Goal: Task Accomplishment & Management: Use online tool/utility

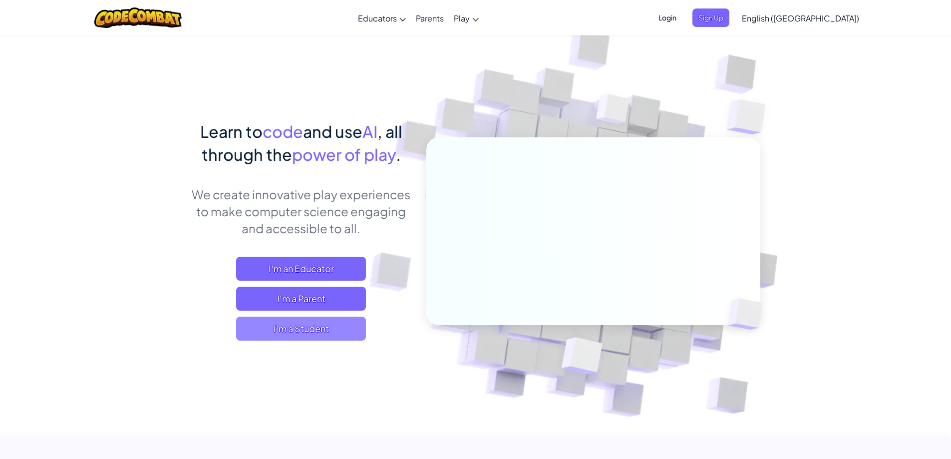
click at [323, 332] on span "I'm a Student" at bounding box center [301, 328] width 130 height 24
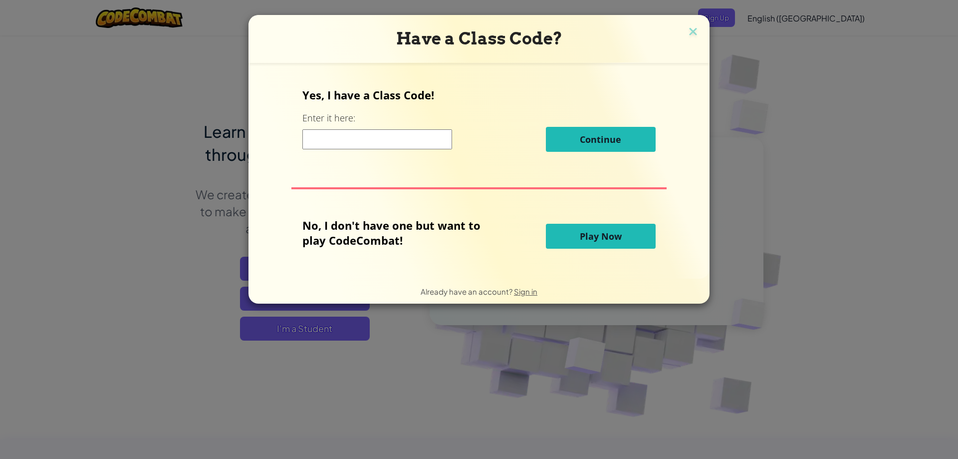
click at [595, 233] on span "Play Now" at bounding box center [601, 236] width 42 height 12
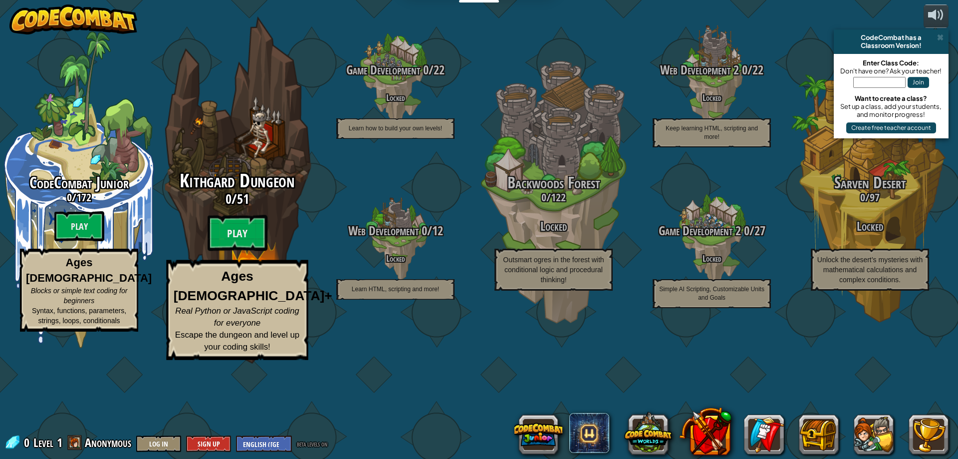
drag, startPoint x: 181, startPoint y: 211, endPoint x: 192, endPoint y: 264, distance: 54.9
drag, startPoint x: 192, startPoint y: 264, endPoint x: 226, endPoint y: 105, distance: 162.8
click at [226, 105] on div "Kithgard Dungeon 0 / 51 Play Ages [DEMOGRAPHIC_DATA]+ Real Python or JavaScript…" at bounding box center [237, 190] width 190 height 380
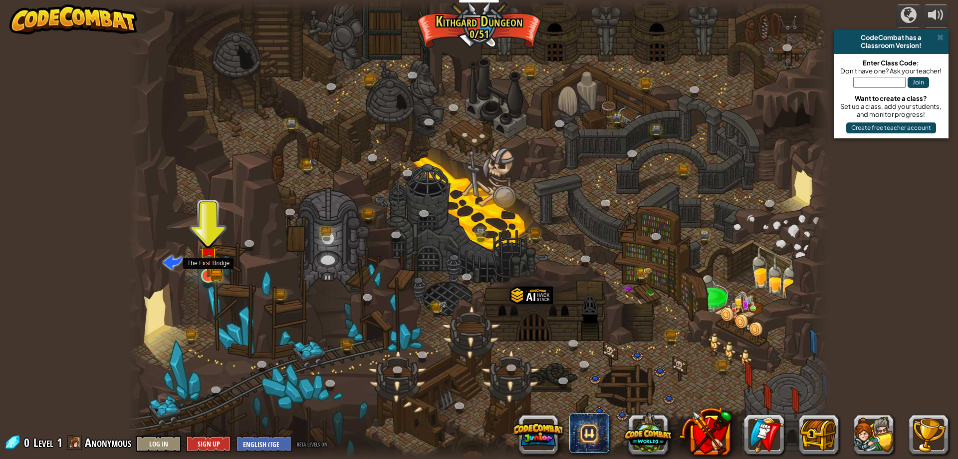
click at [207, 270] on img at bounding box center [208, 256] width 19 height 41
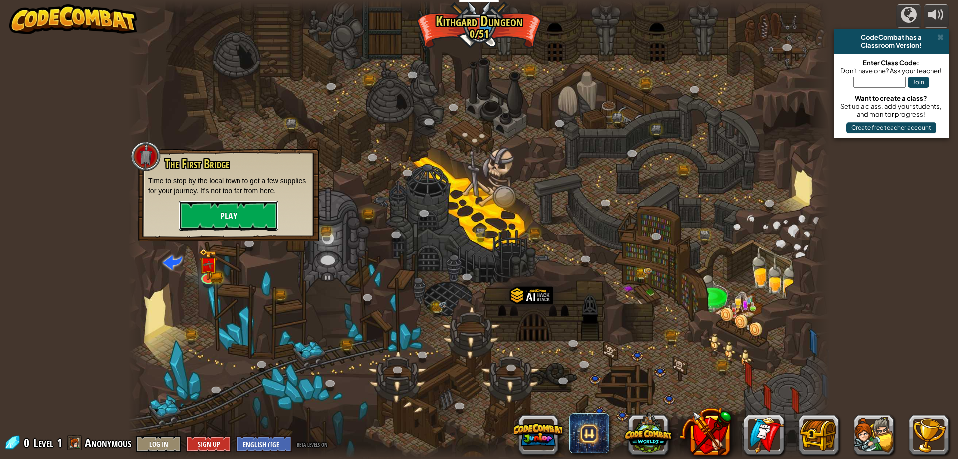
click at [189, 224] on button "Play" at bounding box center [229, 216] width 100 height 30
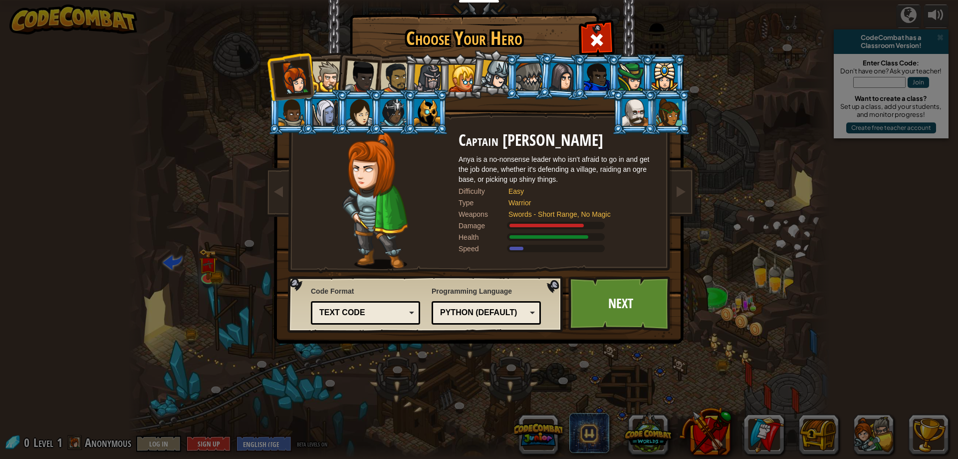
click at [324, 77] on div at bounding box center [327, 76] width 30 height 30
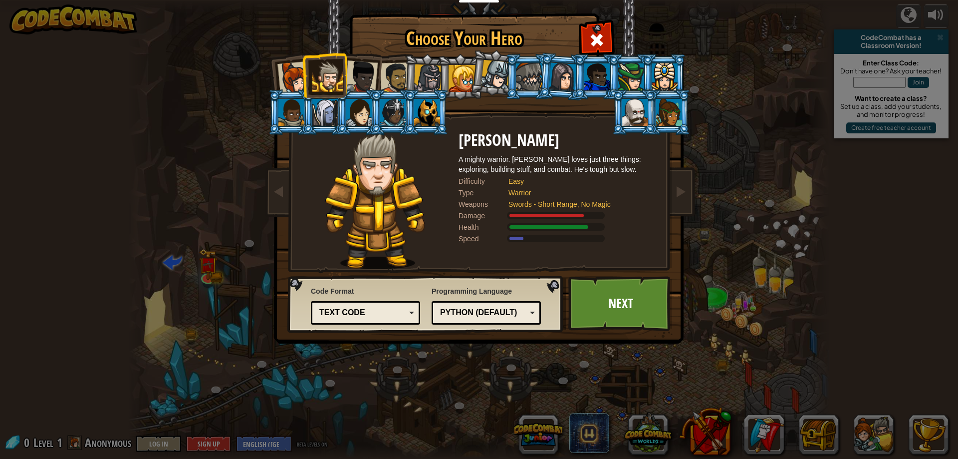
click at [436, 69] on div at bounding box center [428, 78] width 28 height 28
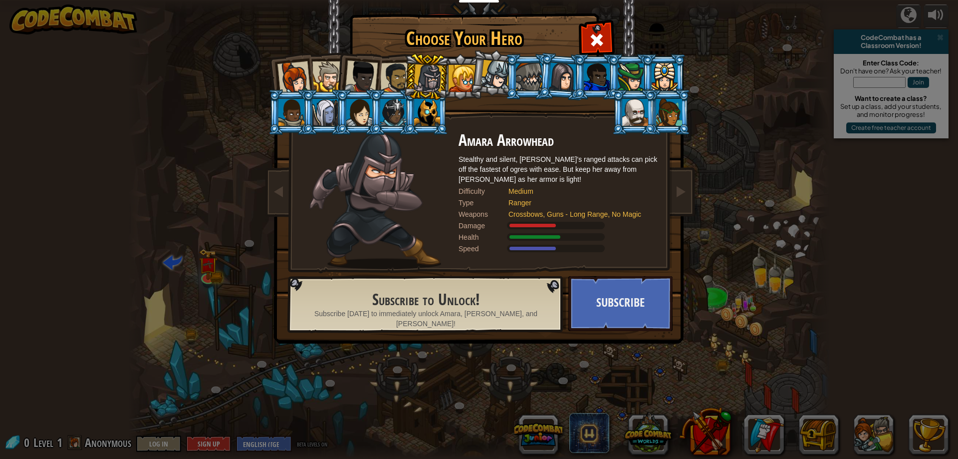
click at [462, 75] on div at bounding box center [462, 78] width 27 height 27
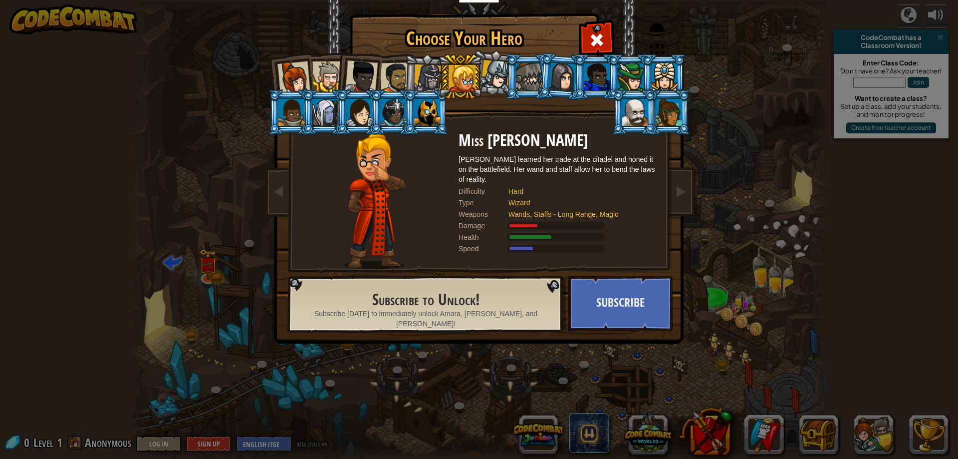
click at [485, 75] on div at bounding box center [495, 74] width 29 height 29
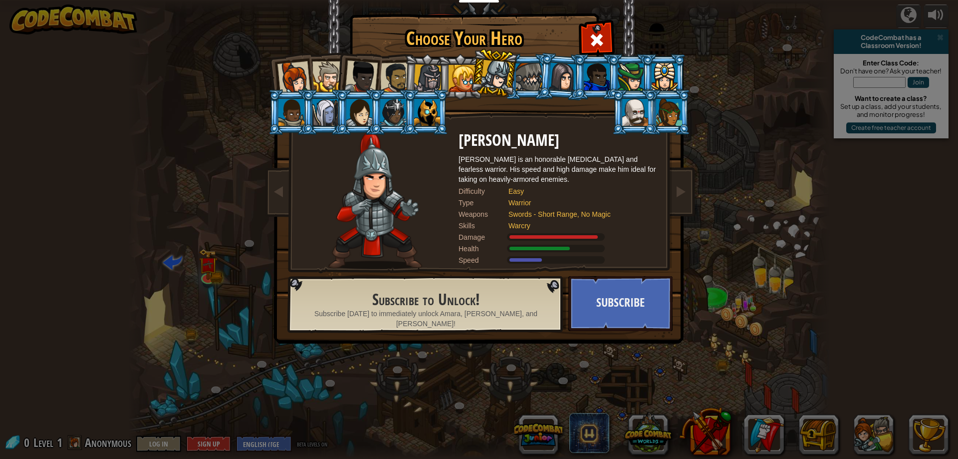
click at [533, 78] on div at bounding box center [529, 76] width 26 height 27
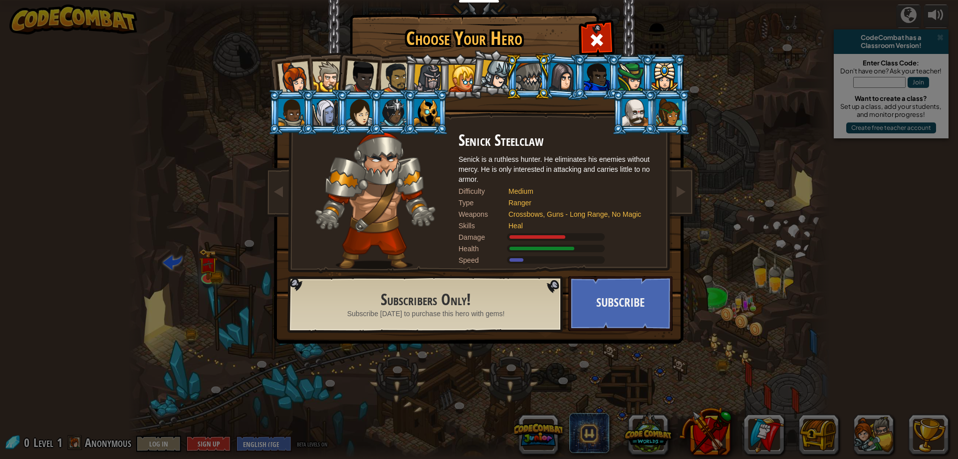
click at [551, 78] on div at bounding box center [563, 76] width 28 height 28
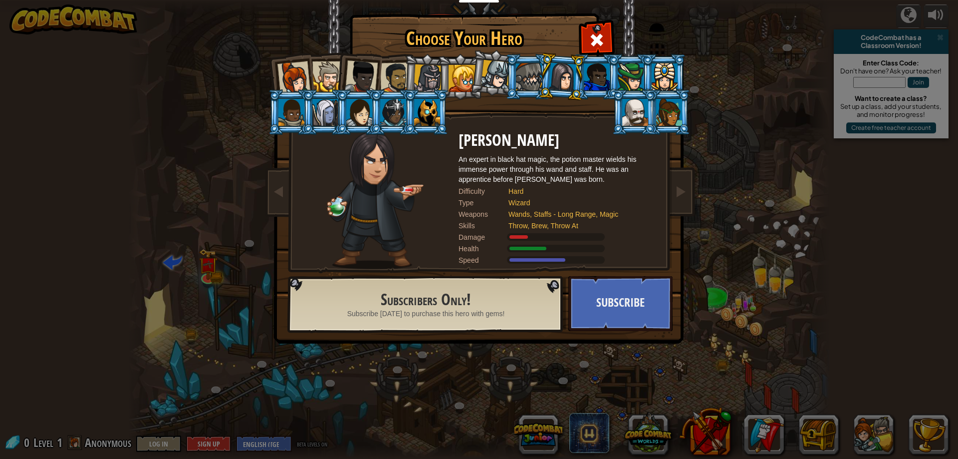
click at [644, 112] on div at bounding box center [635, 112] width 26 height 27
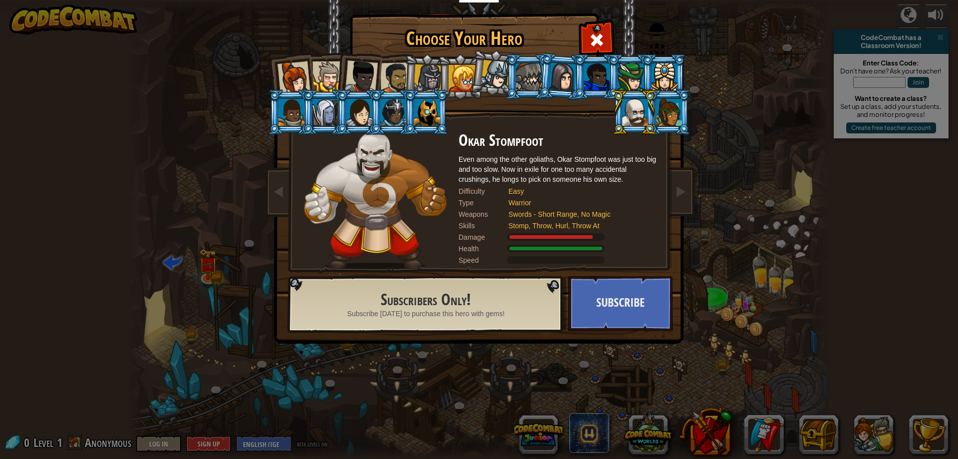
click at [674, 119] on div at bounding box center [669, 112] width 26 height 27
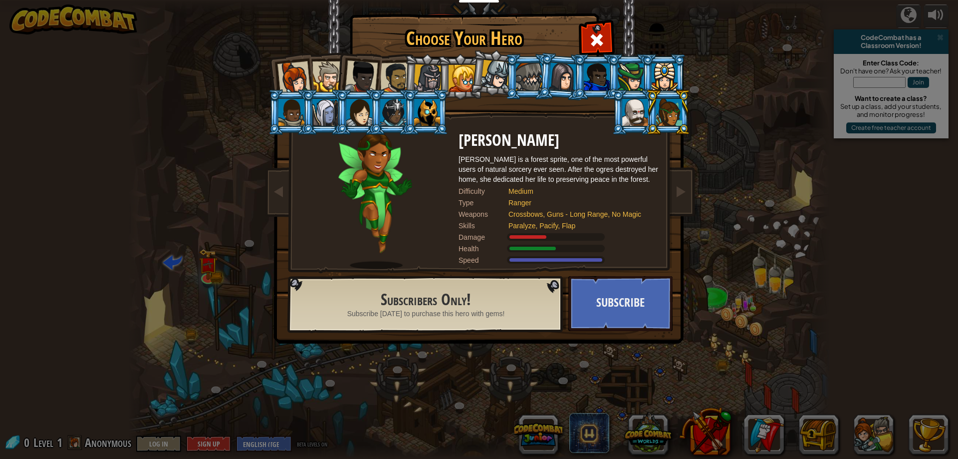
click at [666, 75] on div at bounding box center [665, 76] width 26 height 27
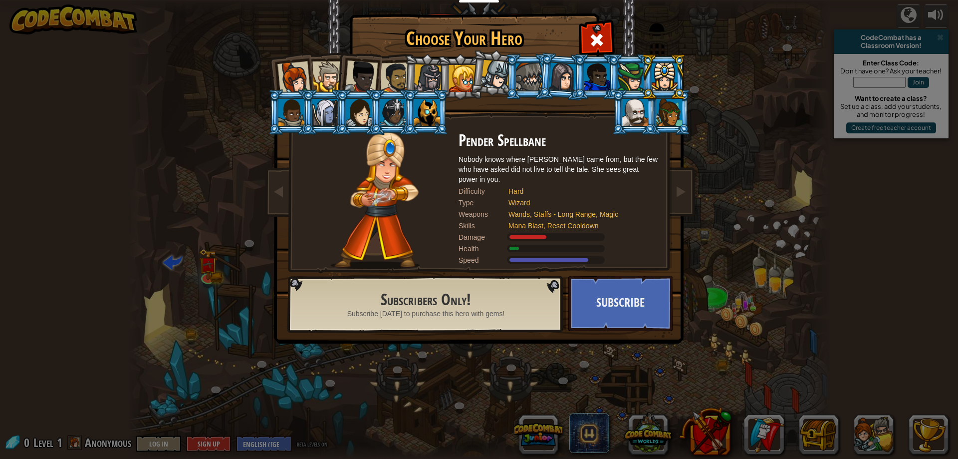
click at [640, 77] on div at bounding box center [631, 76] width 26 height 27
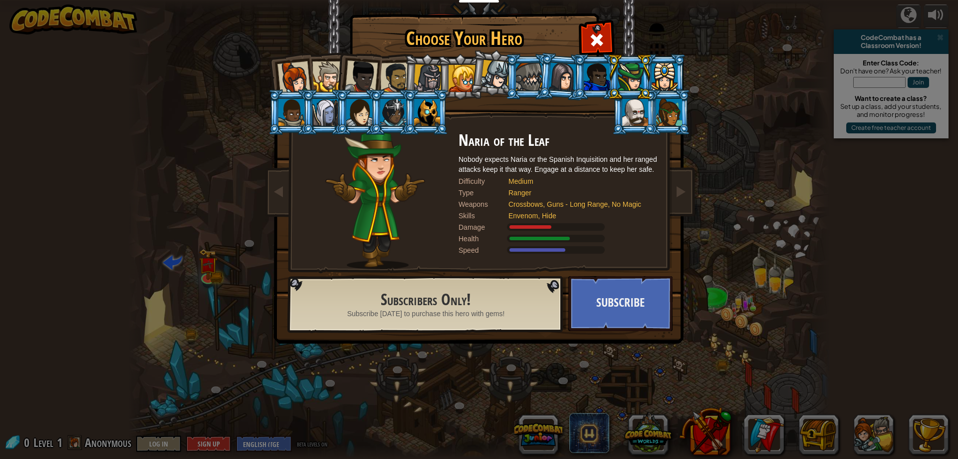
click at [668, 80] on div at bounding box center [665, 76] width 26 height 27
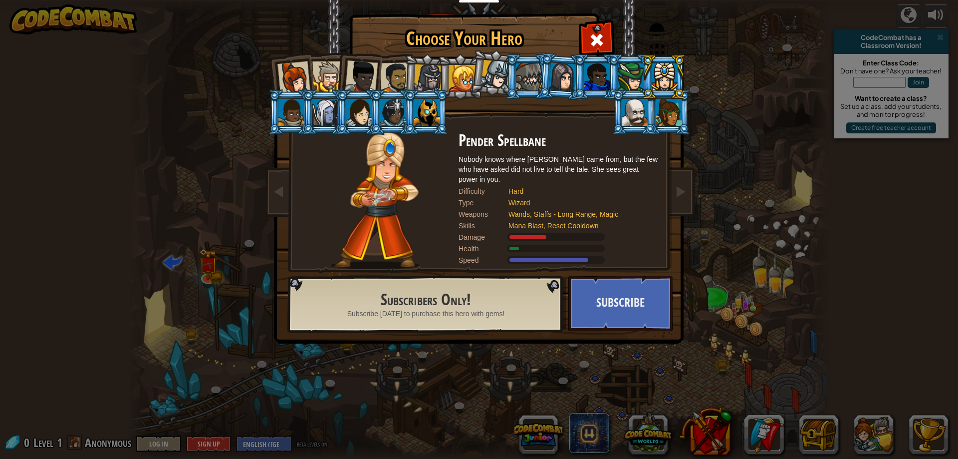
drag, startPoint x: 576, startPoint y: 77, endPoint x: 439, endPoint y: 68, distance: 138.0
click at [557, 54] on ol at bounding box center [479, 54] width 412 height 0
click at [462, 73] on div at bounding box center [462, 78] width 27 height 27
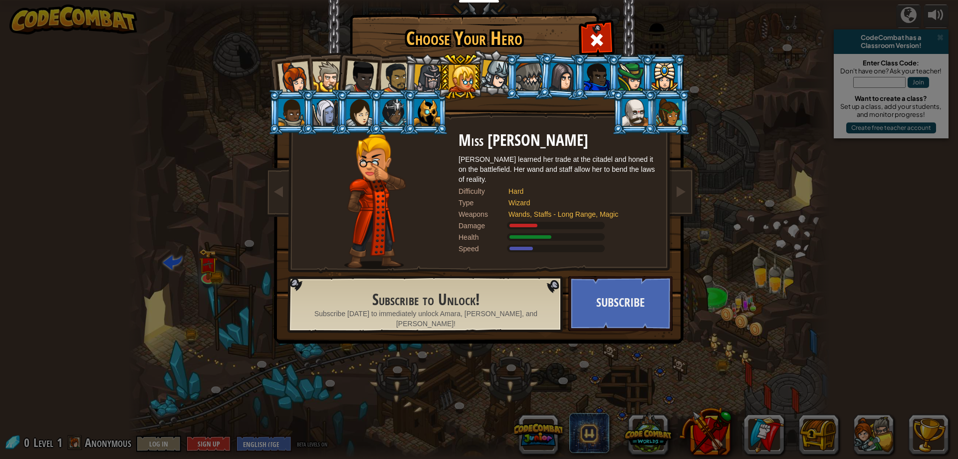
click at [517, 86] on div at bounding box center [529, 76] width 26 height 27
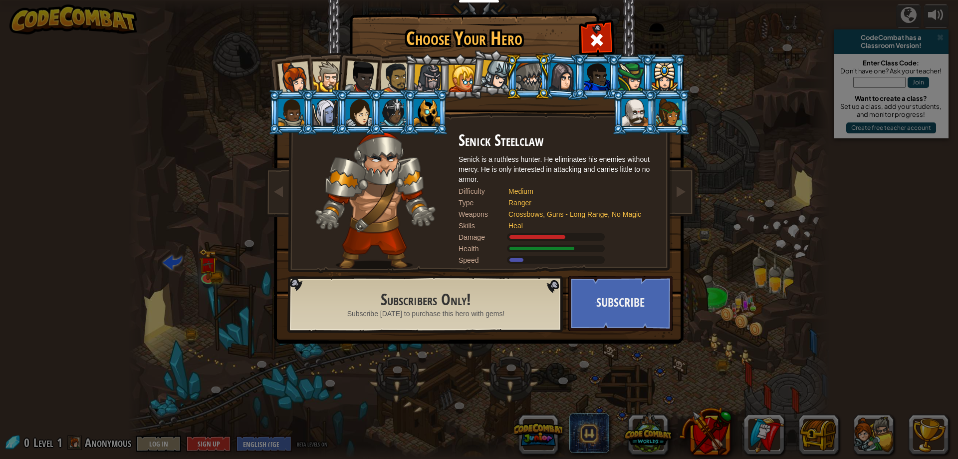
click at [546, 89] on li at bounding box center [527, 76] width 45 height 45
click at [555, 87] on div at bounding box center [563, 76] width 28 height 28
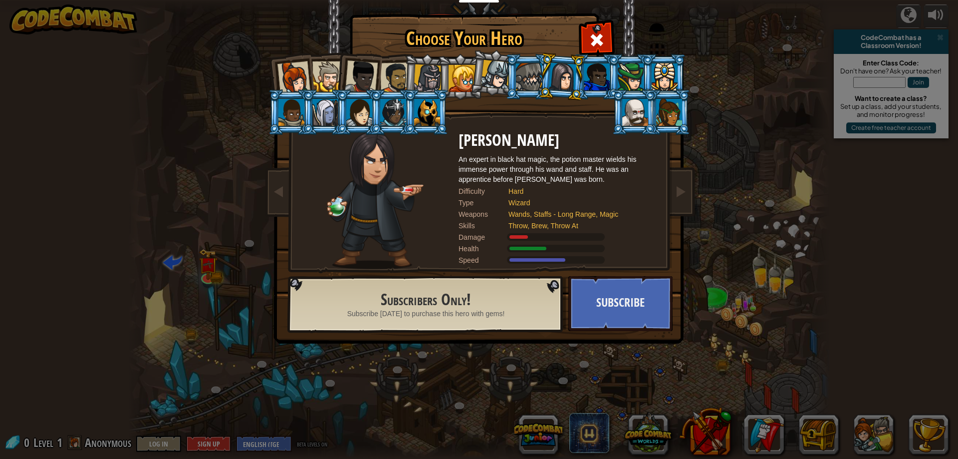
click at [601, 83] on div at bounding box center [597, 76] width 26 height 27
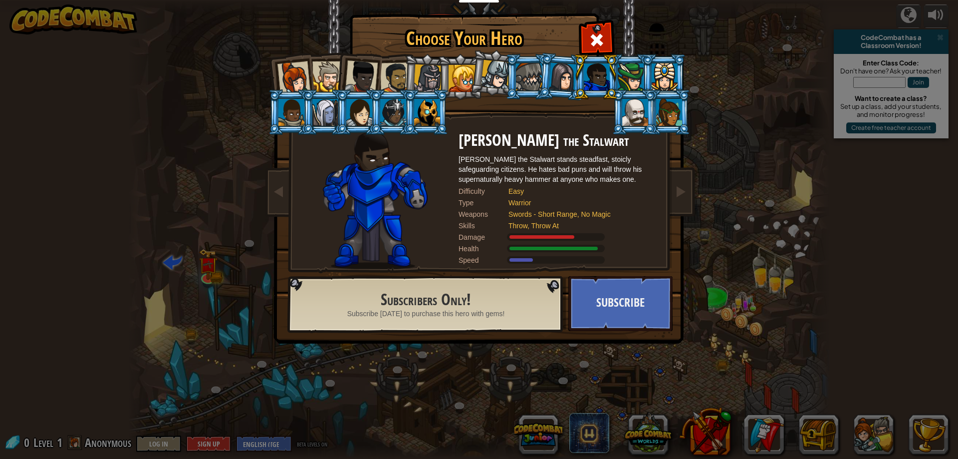
click at [297, 101] on div at bounding box center [291, 112] width 26 height 27
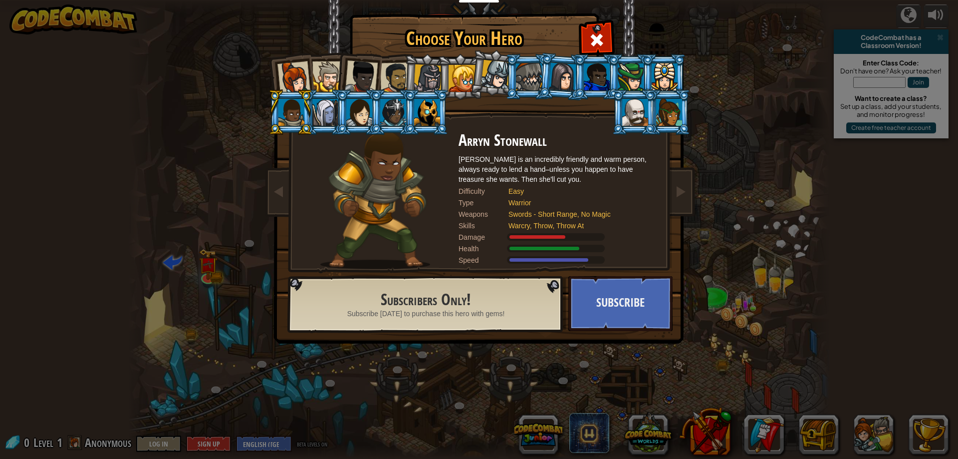
click at [324, 110] on div at bounding box center [325, 112] width 26 height 27
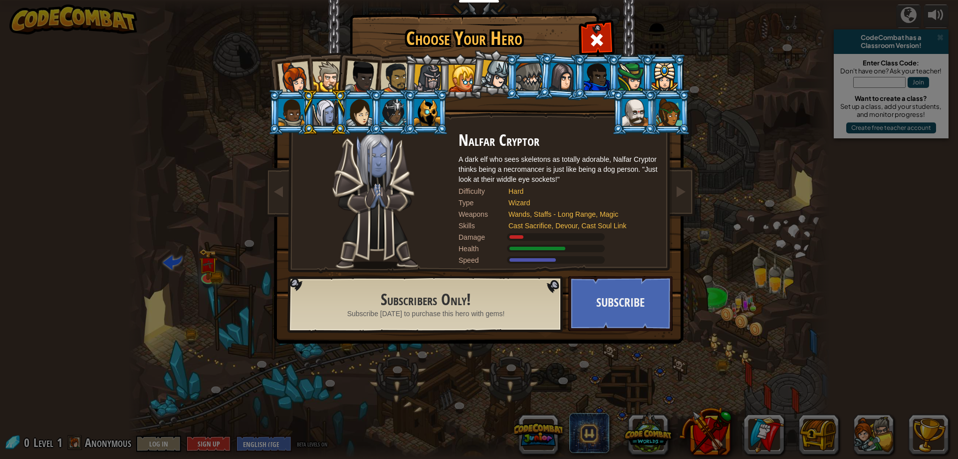
click at [348, 117] on div at bounding box center [359, 112] width 26 height 27
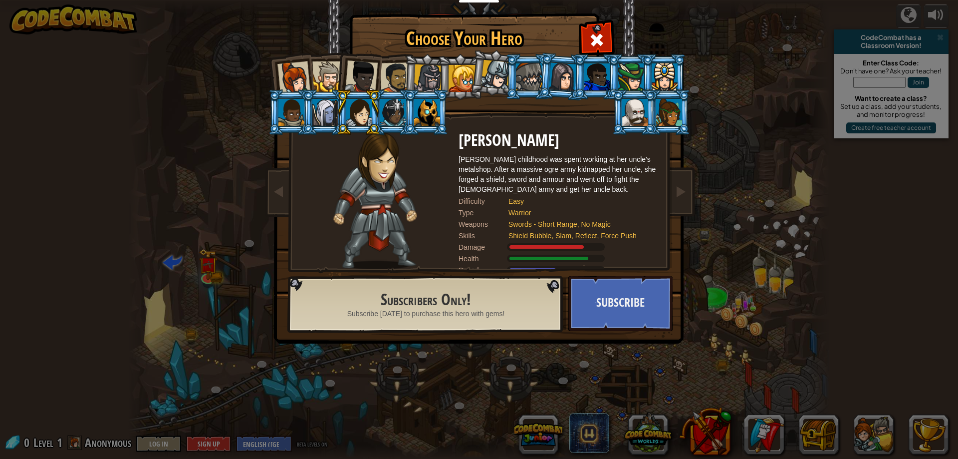
click at [385, 122] on div at bounding box center [393, 112] width 26 height 27
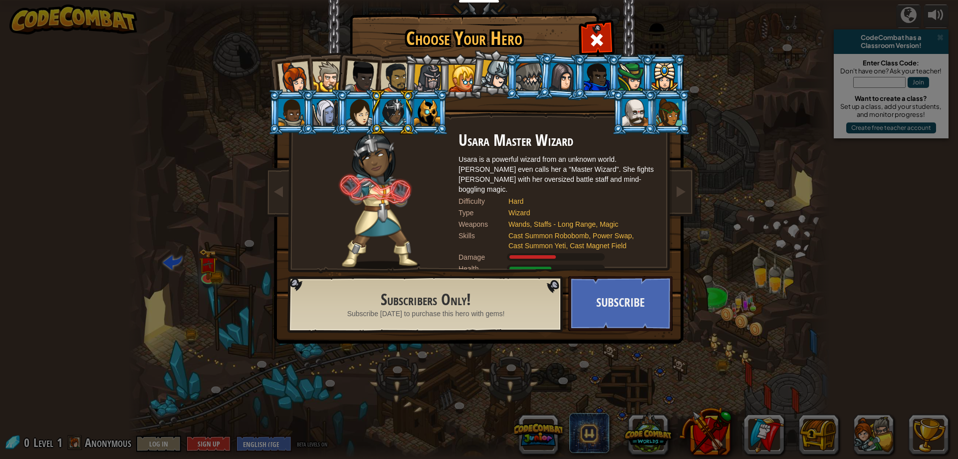
click at [431, 114] on div at bounding box center [427, 112] width 26 height 27
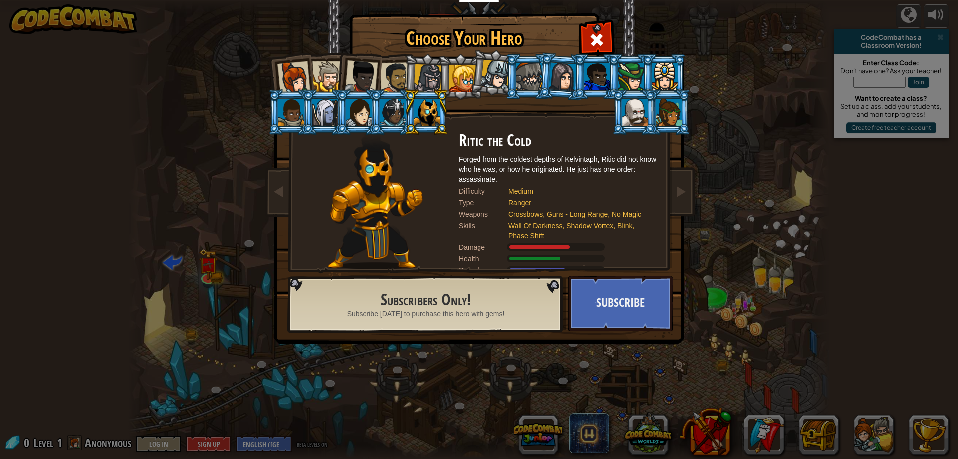
click at [323, 80] on div at bounding box center [327, 76] width 30 height 30
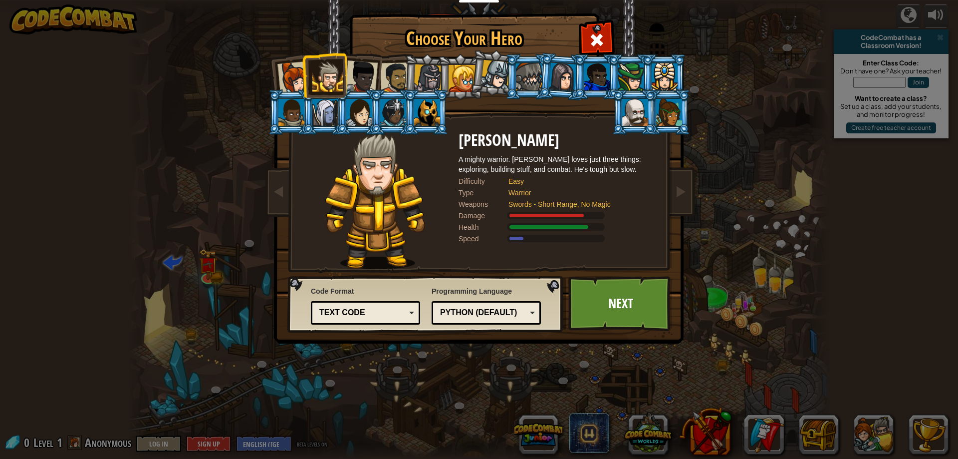
click at [357, 75] on div at bounding box center [361, 76] width 33 height 33
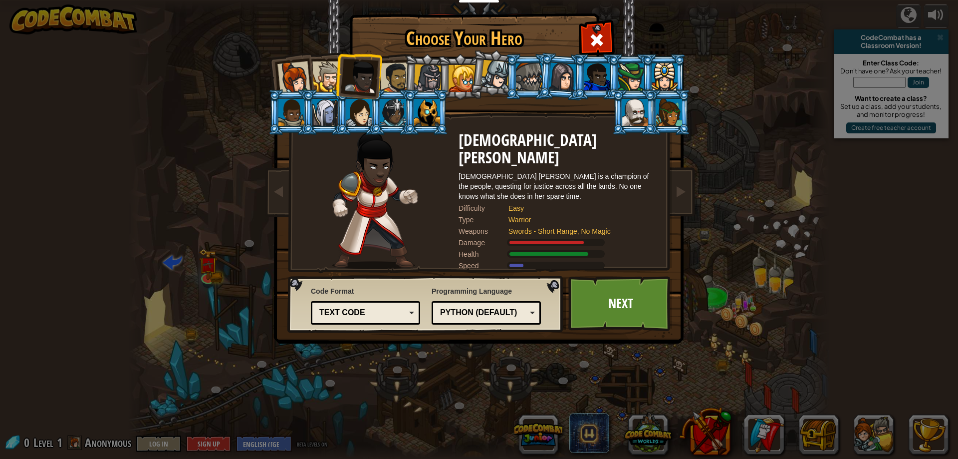
click at [394, 76] on div at bounding box center [395, 77] width 31 height 31
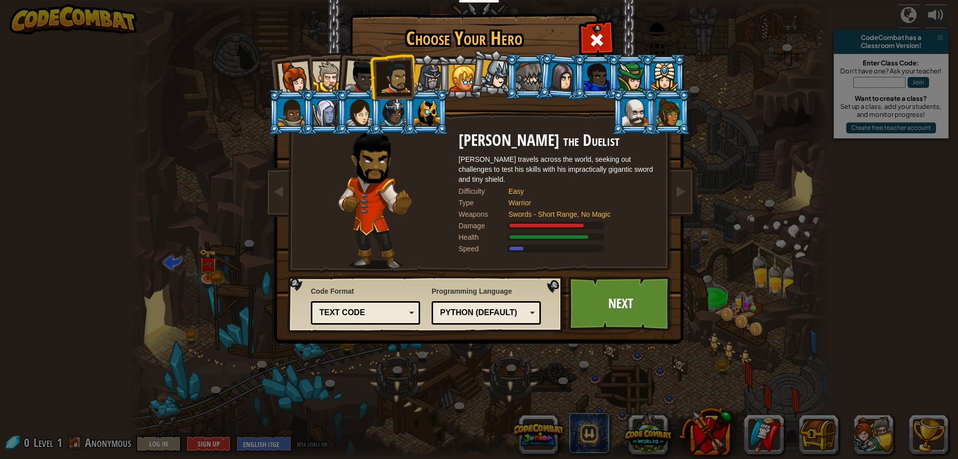
click at [291, 69] on div at bounding box center [293, 77] width 33 height 33
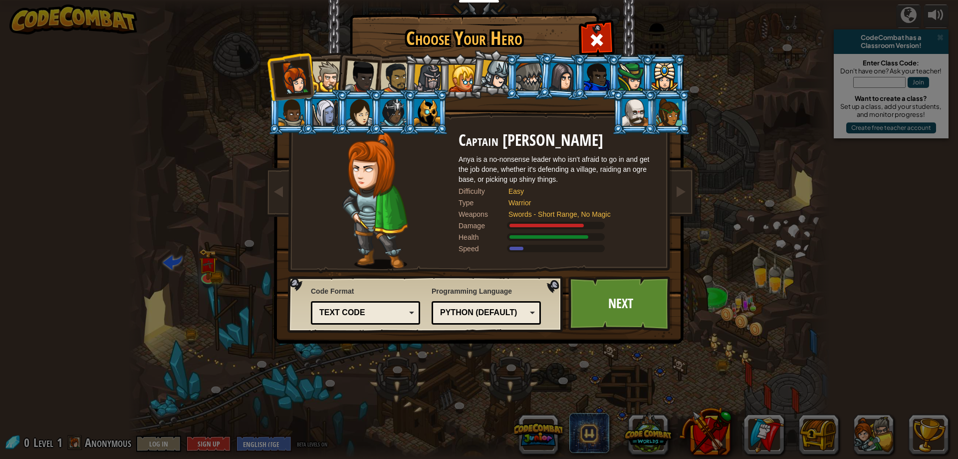
click at [331, 74] on div at bounding box center [327, 76] width 30 height 30
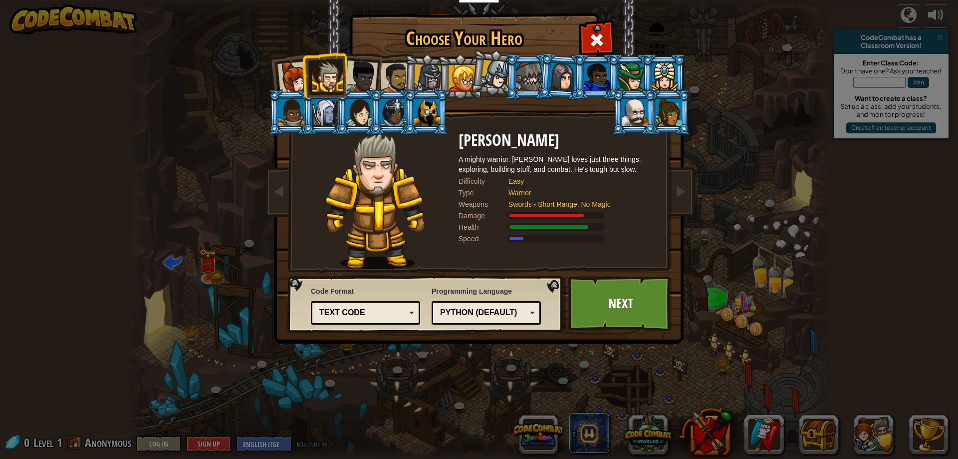
click at [350, 74] on div at bounding box center [361, 76] width 33 height 33
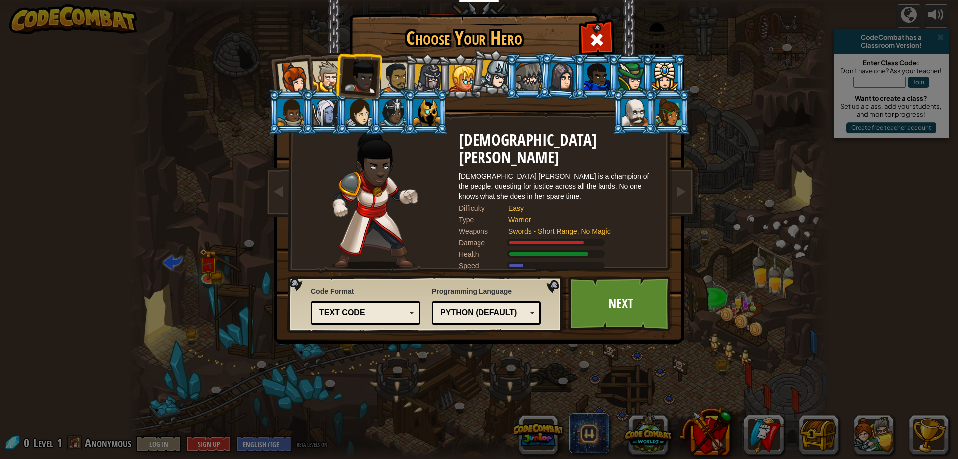
click at [397, 81] on div at bounding box center [395, 77] width 31 height 31
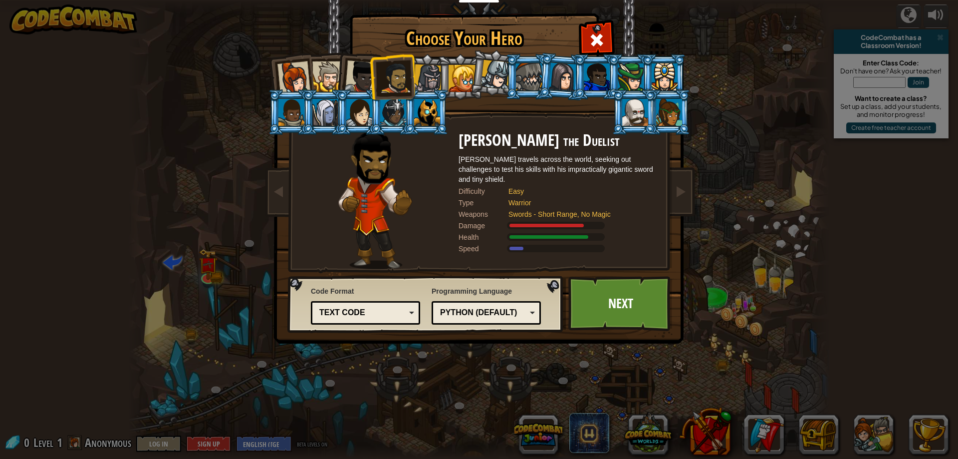
click at [484, 310] on div "Python (Default)" at bounding box center [483, 312] width 86 height 11
click at [601, 311] on link "Next" at bounding box center [620, 303] width 104 height 55
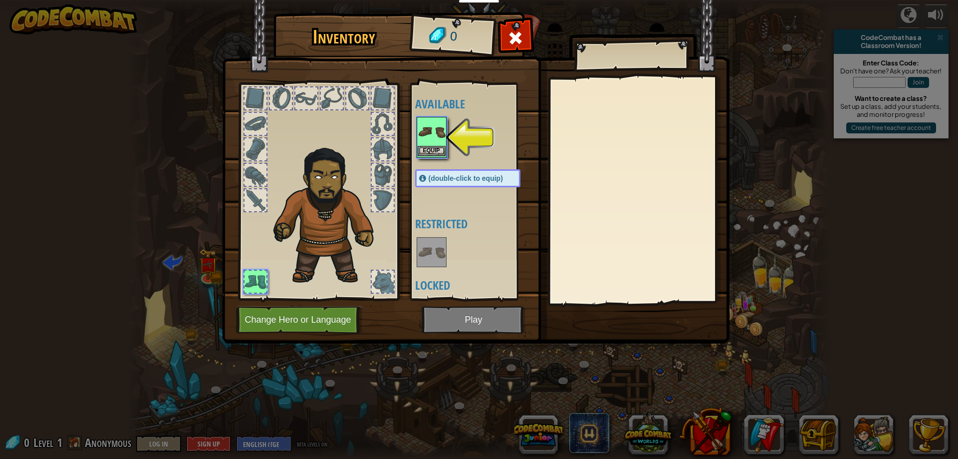
click at [435, 125] on img at bounding box center [432, 132] width 28 height 28
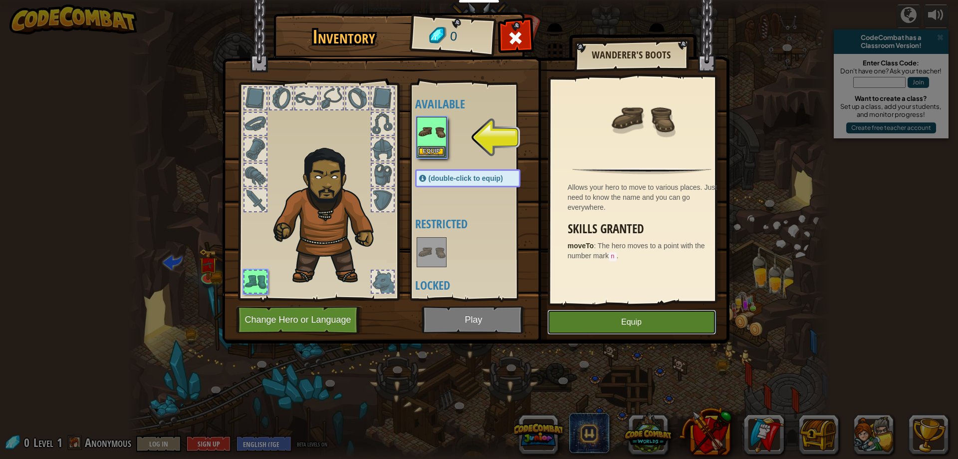
click at [595, 318] on button "Equip" at bounding box center [631, 321] width 169 height 25
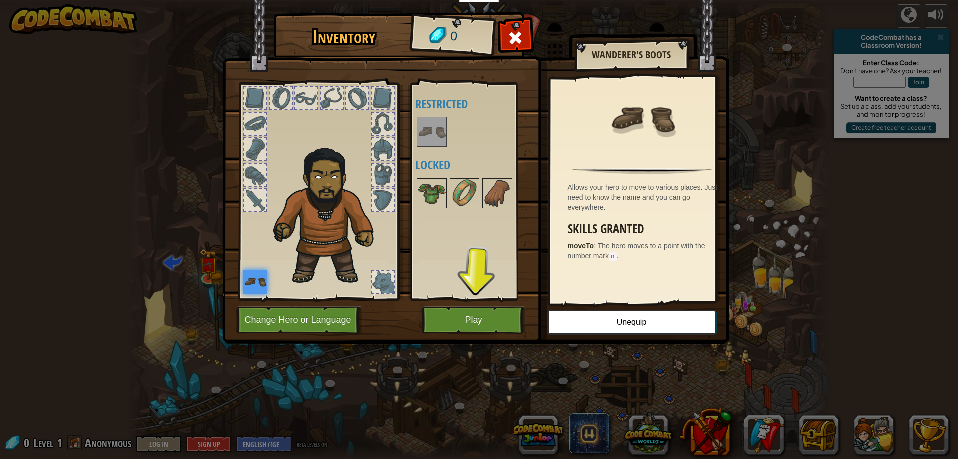
click at [387, 280] on div at bounding box center [383, 281] width 22 height 22
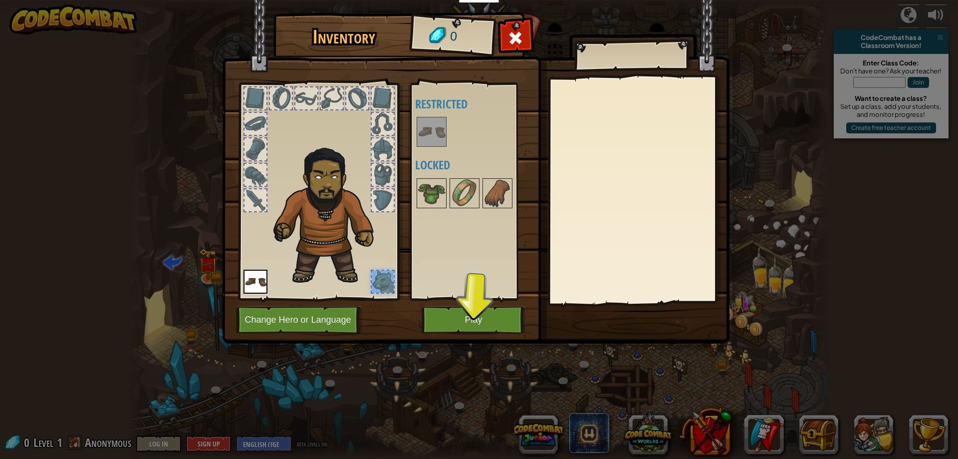
click at [379, 185] on div at bounding box center [383, 175] width 22 height 22
click at [384, 203] on div at bounding box center [383, 200] width 22 height 22
click at [384, 154] on div at bounding box center [383, 149] width 22 height 22
click at [382, 128] on div at bounding box center [383, 124] width 22 height 22
drag, startPoint x: 382, startPoint y: 100, endPoint x: 418, endPoint y: 175, distance: 83.0
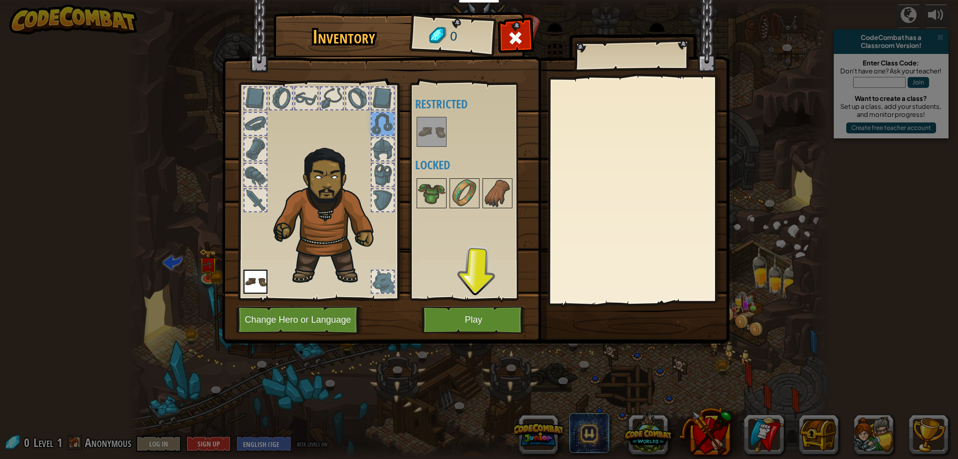
click at [384, 101] on div at bounding box center [383, 98] width 22 height 22
click at [485, 193] on img at bounding box center [497, 193] width 28 height 28
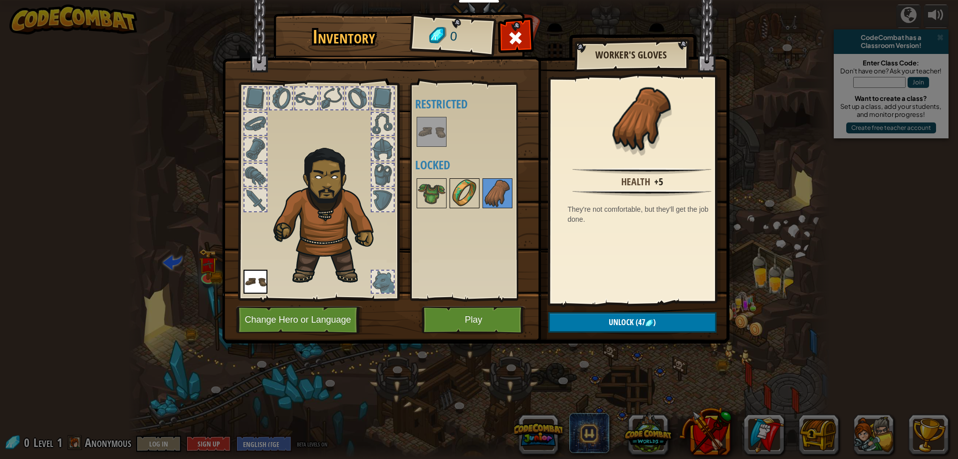
click at [471, 195] on img at bounding box center [465, 193] width 28 height 28
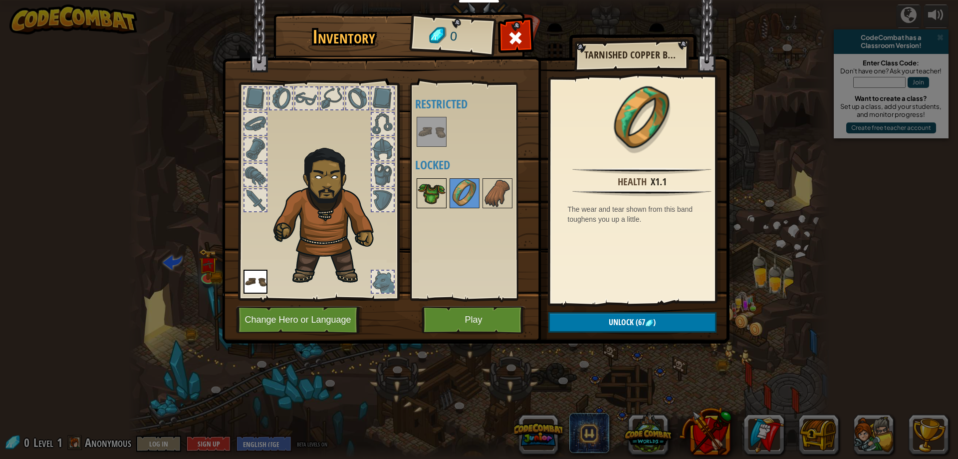
click at [440, 197] on img at bounding box center [432, 193] width 28 height 28
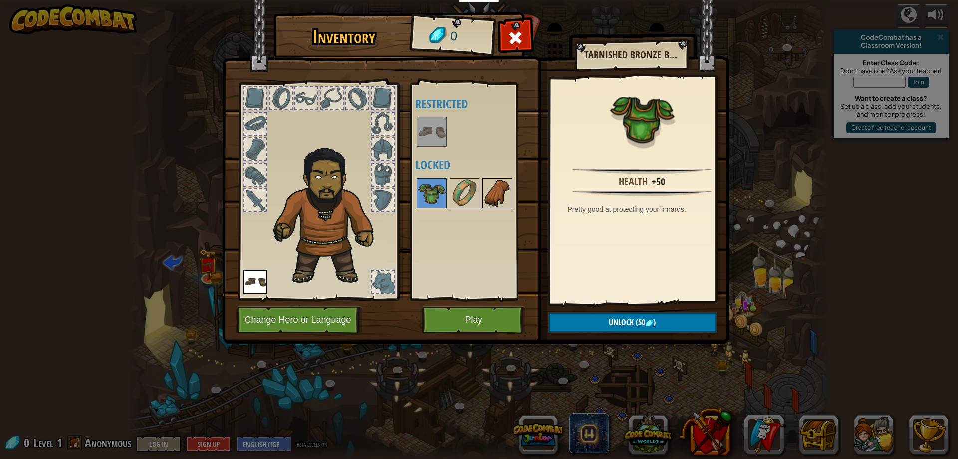
click at [493, 197] on img at bounding box center [497, 193] width 28 height 28
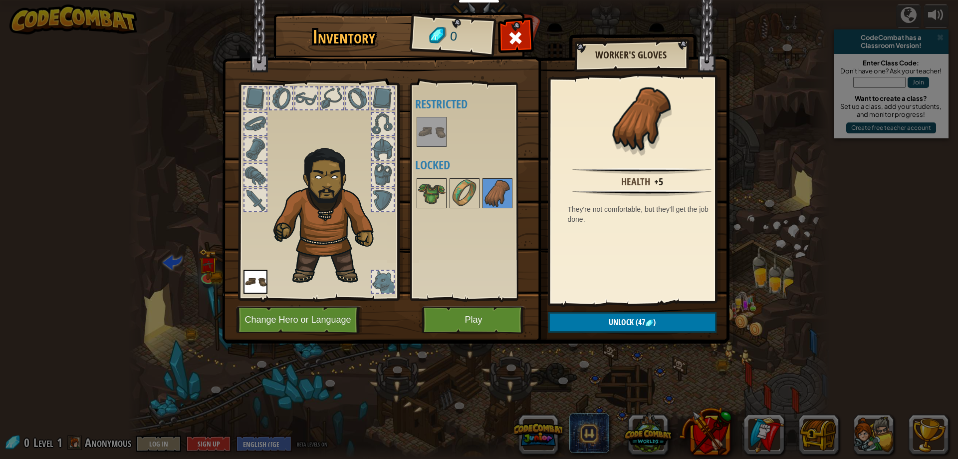
click at [428, 136] on img at bounding box center [432, 132] width 28 height 28
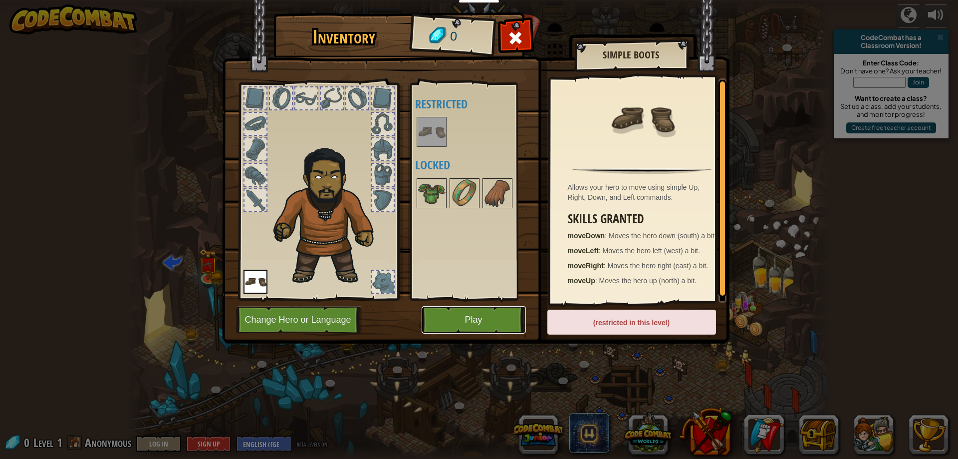
click at [456, 315] on button "Play" at bounding box center [474, 319] width 104 height 27
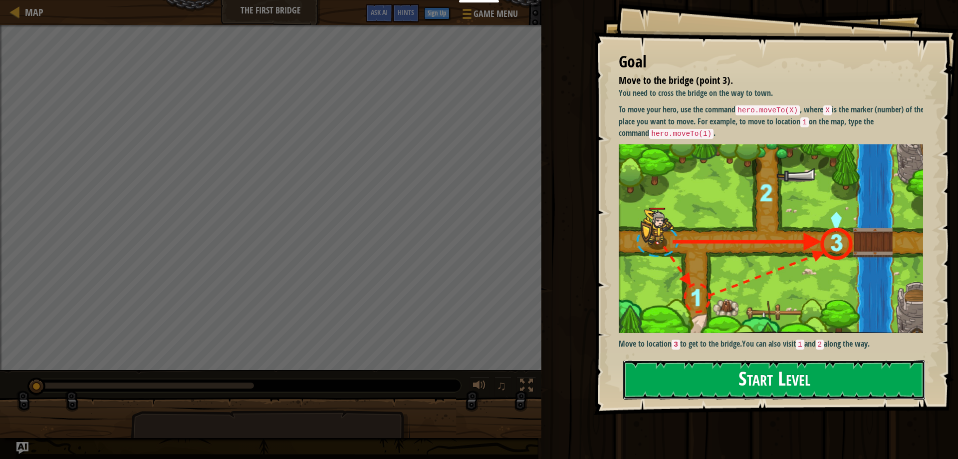
click at [673, 365] on button "Start Level" at bounding box center [774, 379] width 302 height 39
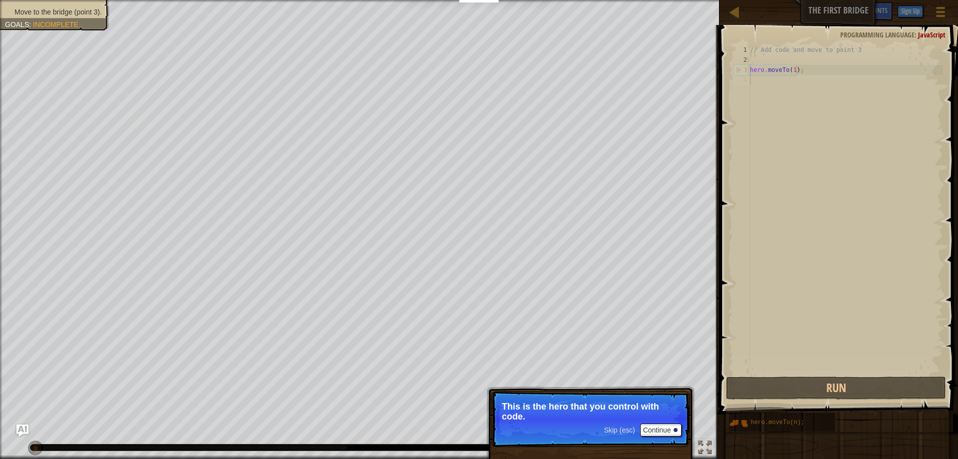
click at [617, 427] on span "Skip (esc)" at bounding box center [619, 430] width 31 height 8
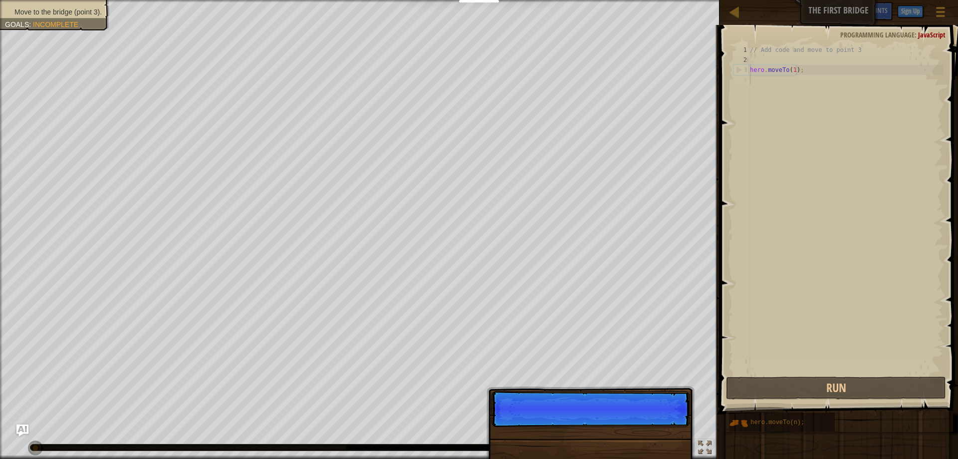
scroll to position [4, 0]
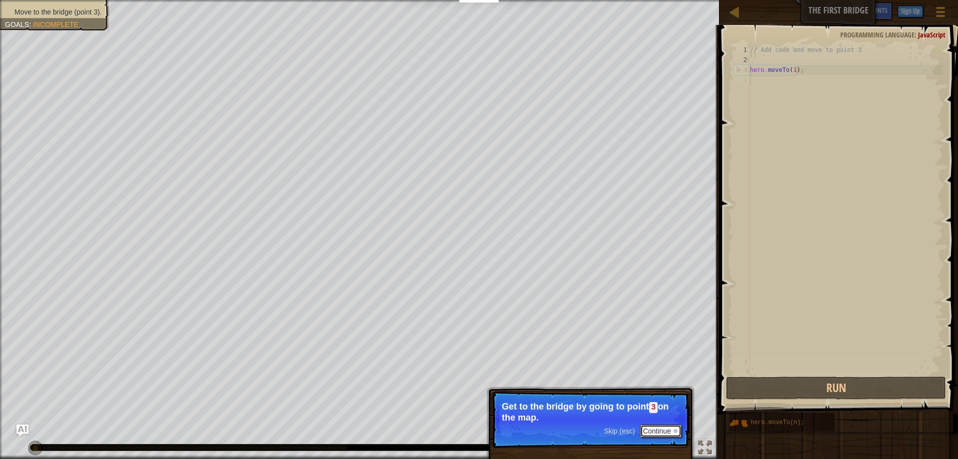
click at [654, 430] on button "Continue" at bounding box center [660, 430] width 41 height 13
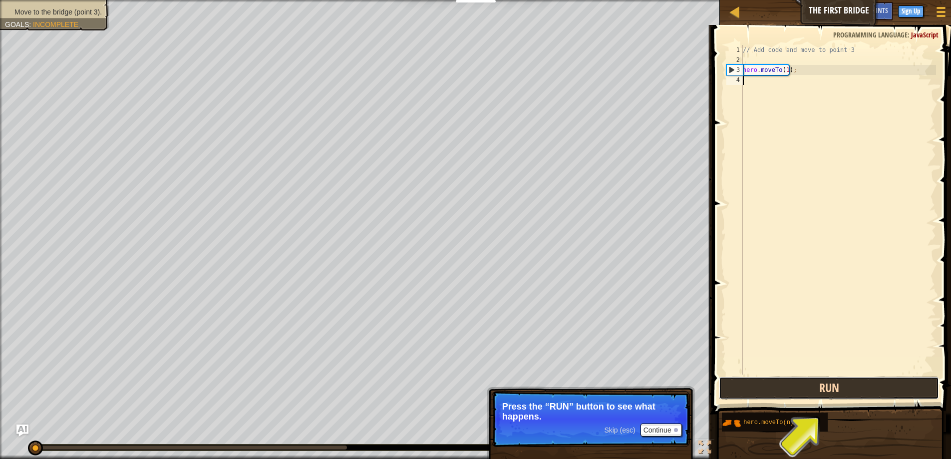
click at [785, 388] on button "Run" at bounding box center [829, 387] width 220 height 23
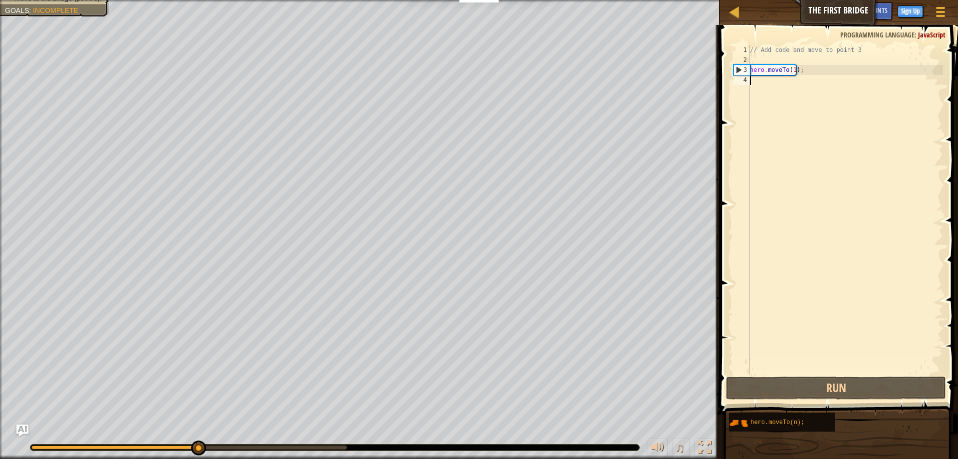
click at [808, 70] on div "// Add code and move to point 3 hero . moveTo ( 1 ) ;" at bounding box center [845, 219] width 195 height 349
type textarea "hero.moveTo(1);"
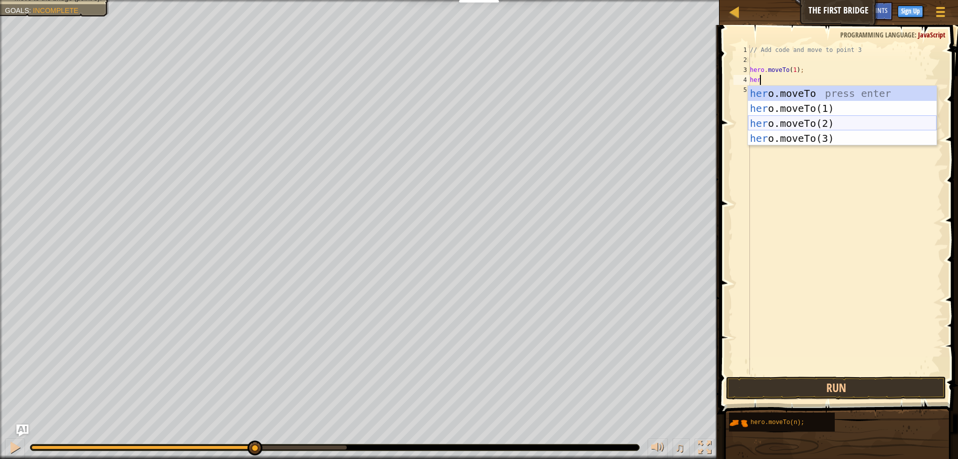
click at [798, 120] on div "her o.moveTo press enter her o.moveTo(1) press enter her o.moveTo(2) press ente…" at bounding box center [842, 131] width 189 height 90
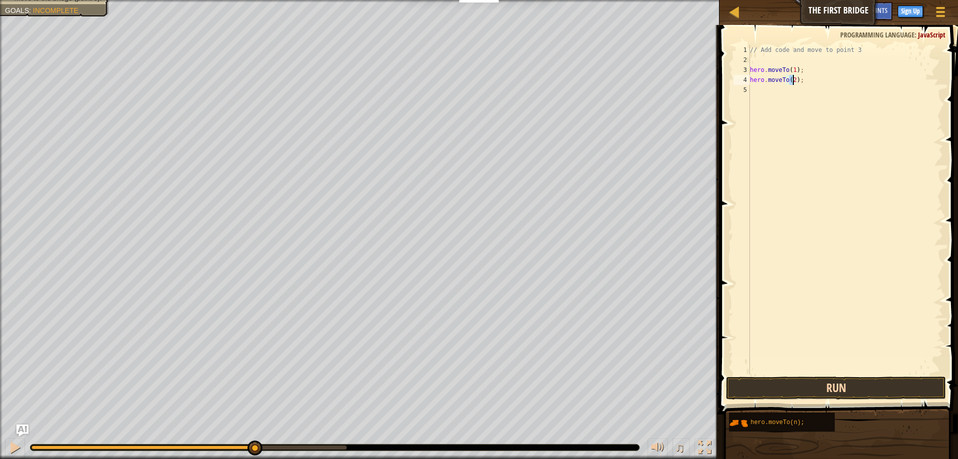
type textarea "hero.moveTo(2);"
click at [840, 389] on button "Run" at bounding box center [836, 387] width 220 height 23
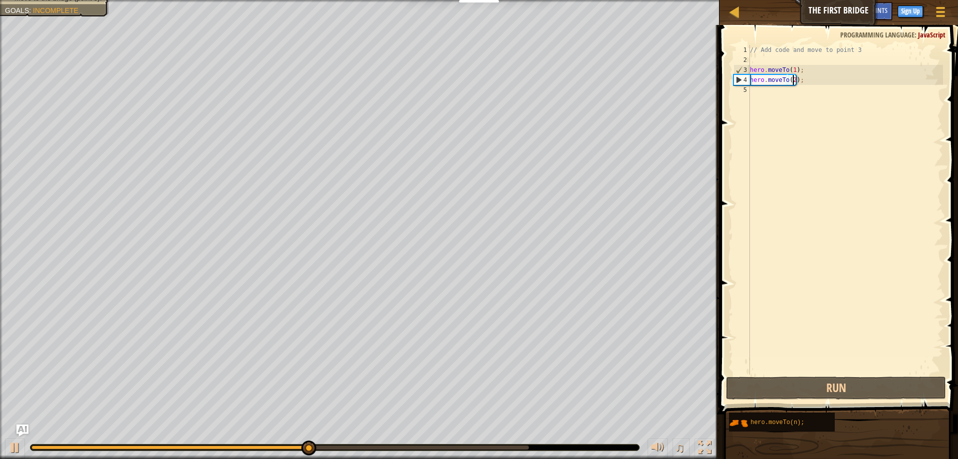
click at [809, 80] on div "// Add code and move to point 3 hero . moveTo ( 1 ) ; hero . moveTo ( 2 ) ;" at bounding box center [845, 219] width 195 height 349
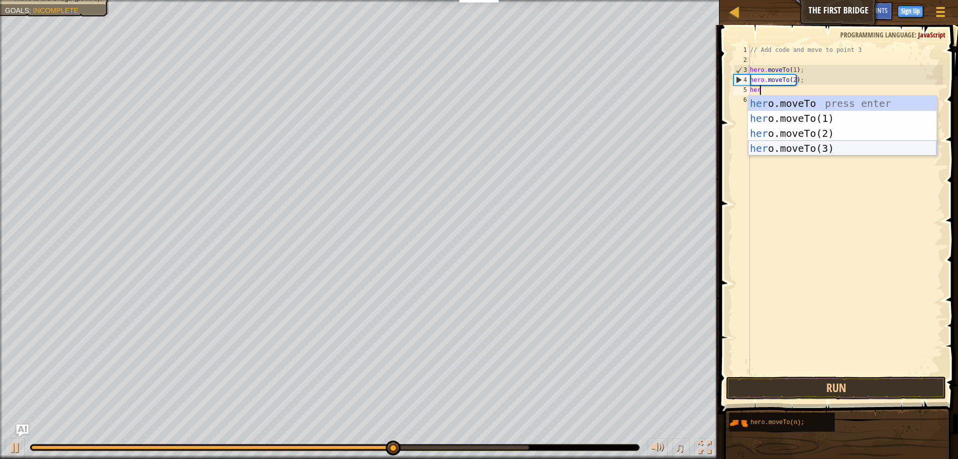
click at [828, 150] on div "her o.moveTo press enter her o.moveTo(1) press enter her o.moveTo(2) press ente…" at bounding box center [842, 141] width 189 height 90
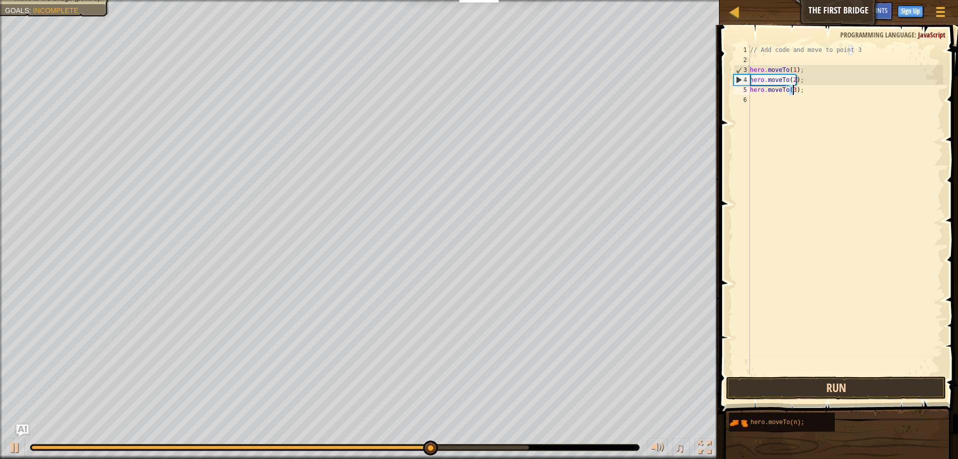
type textarea "hero.moveTo(3);"
click at [811, 389] on button "Run" at bounding box center [836, 387] width 220 height 23
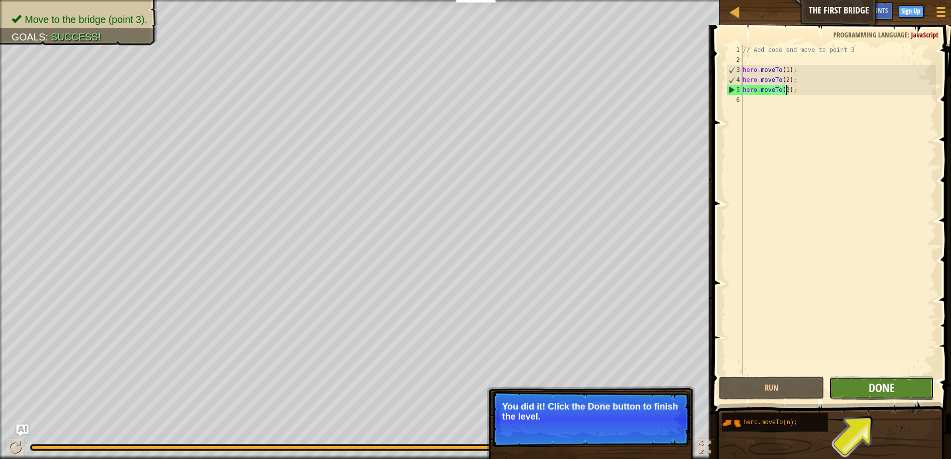
click at [868, 393] on span "Done" at bounding box center [881, 387] width 26 height 16
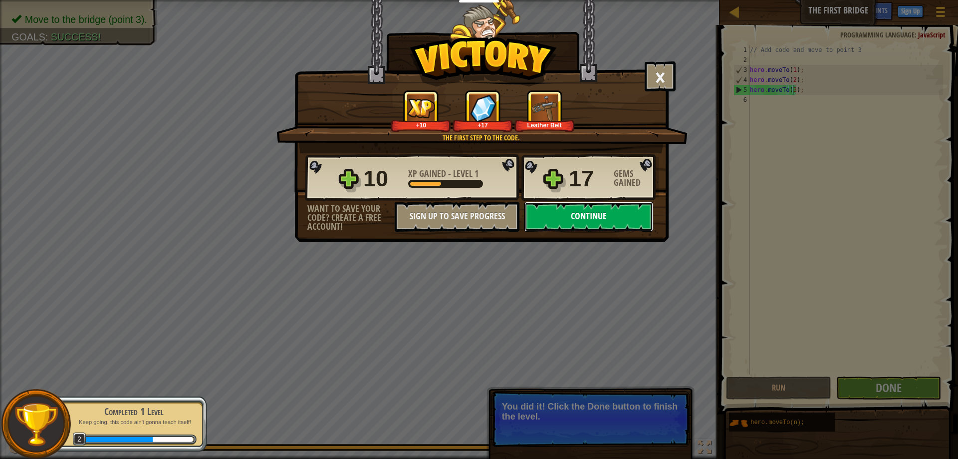
click at [594, 227] on button "Continue" at bounding box center [588, 217] width 129 height 30
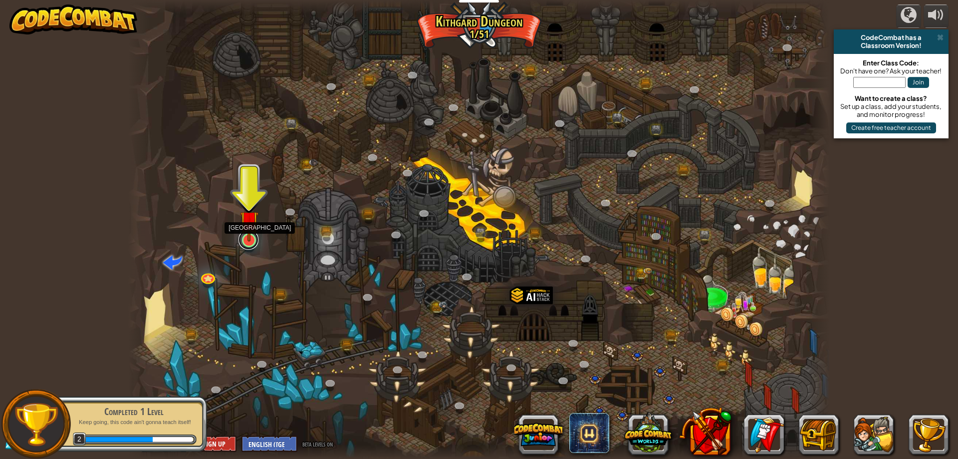
click at [245, 246] on link at bounding box center [249, 240] width 20 height 20
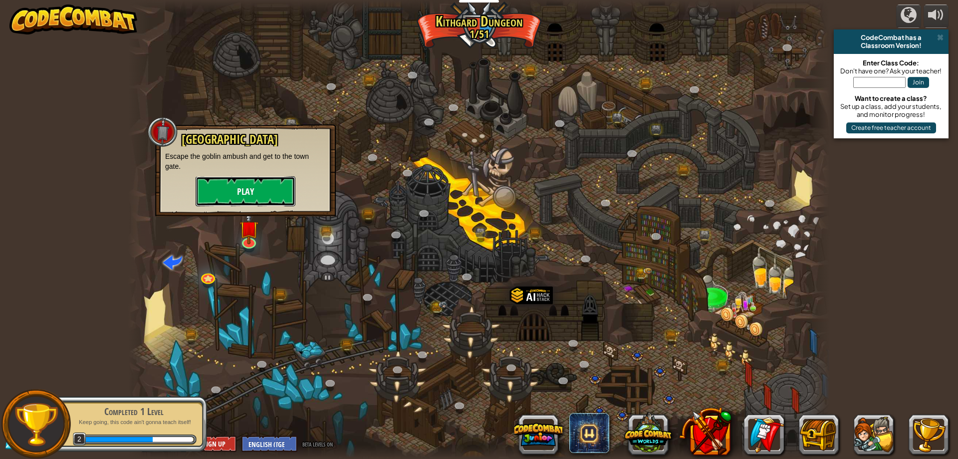
click at [229, 194] on button "Play" at bounding box center [246, 191] width 100 height 30
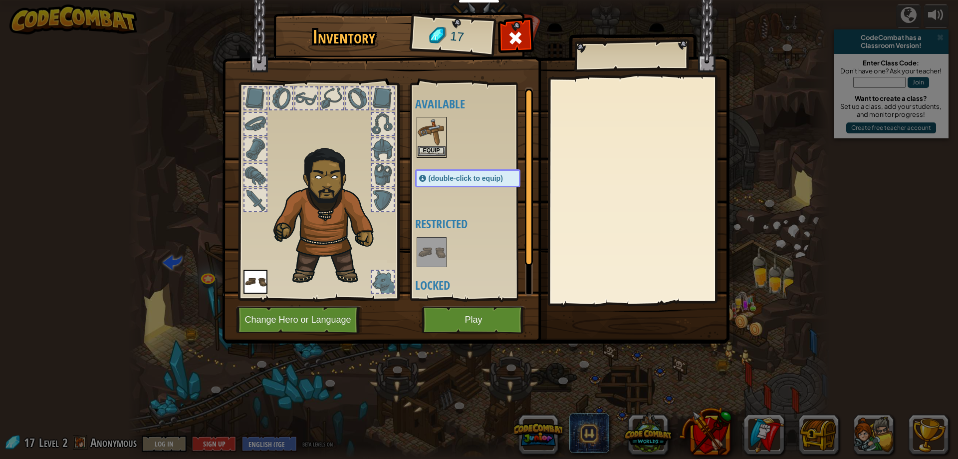
click at [438, 130] on img at bounding box center [432, 132] width 28 height 28
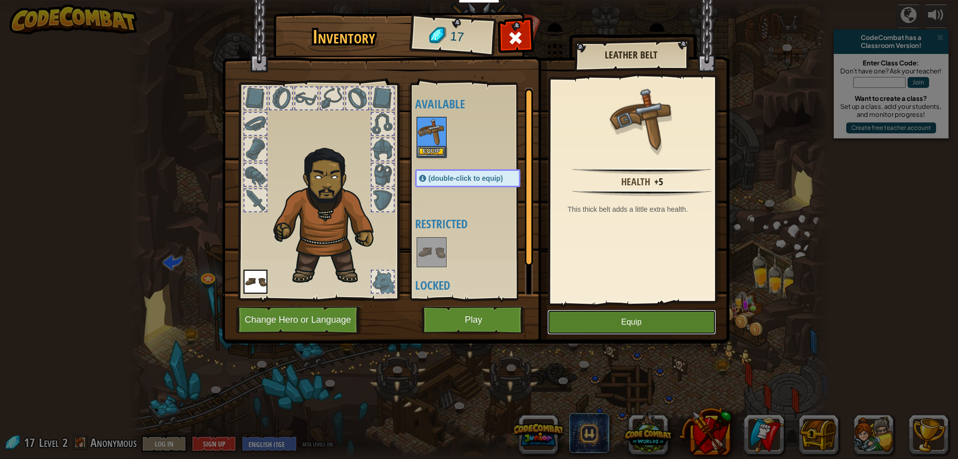
click at [647, 317] on button "Equip" at bounding box center [631, 321] width 169 height 25
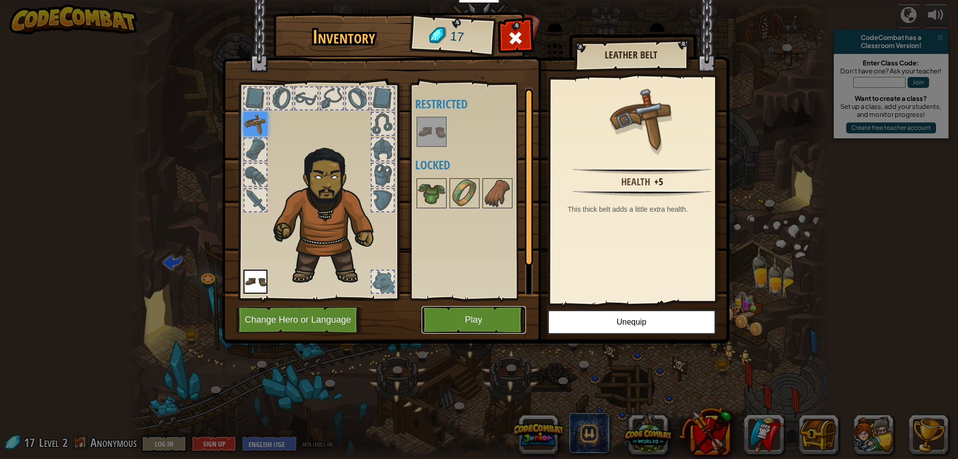
click at [476, 319] on button "Play" at bounding box center [474, 319] width 104 height 27
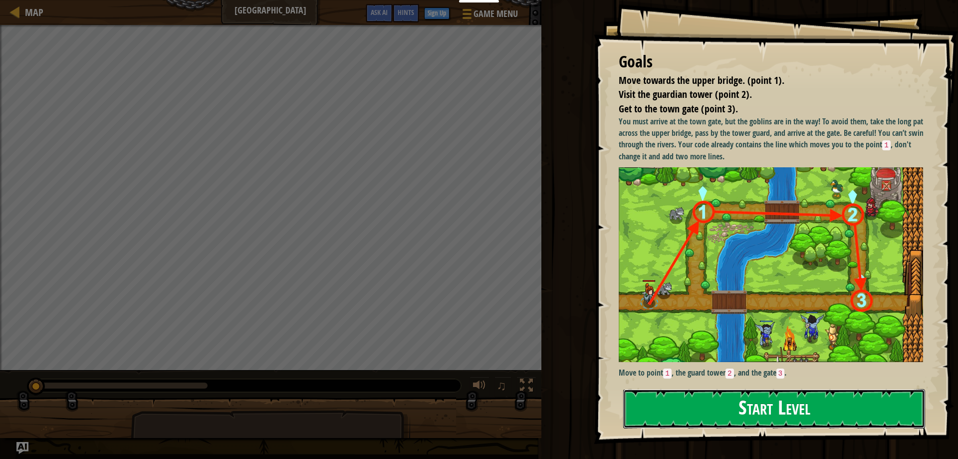
click at [757, 411] on button "Start Level" at bounding box center [774, 408] width 302 height 39
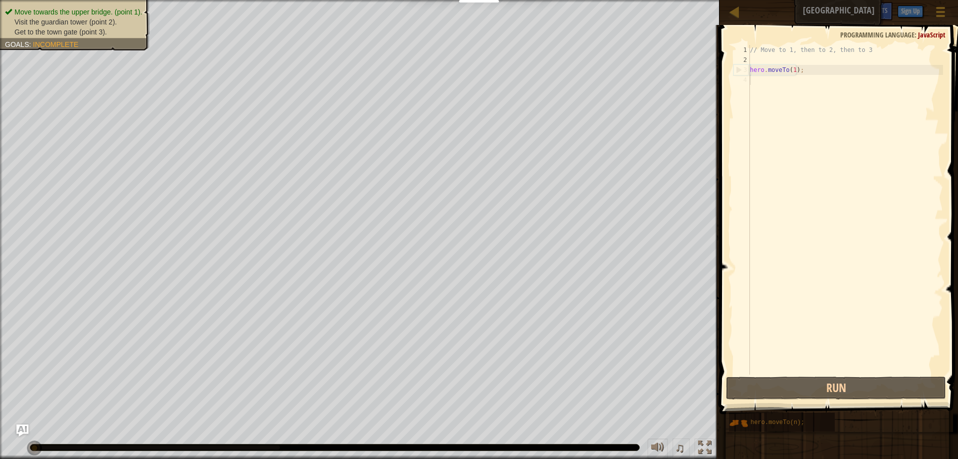
click at [813, 68] on div "// Move to 1, then to 2, then to 3 hero . moveTo ( 1 ) ;" at bounding box center [845, 219] width 195 height 349
type textarea "hero.moveTo(1);"
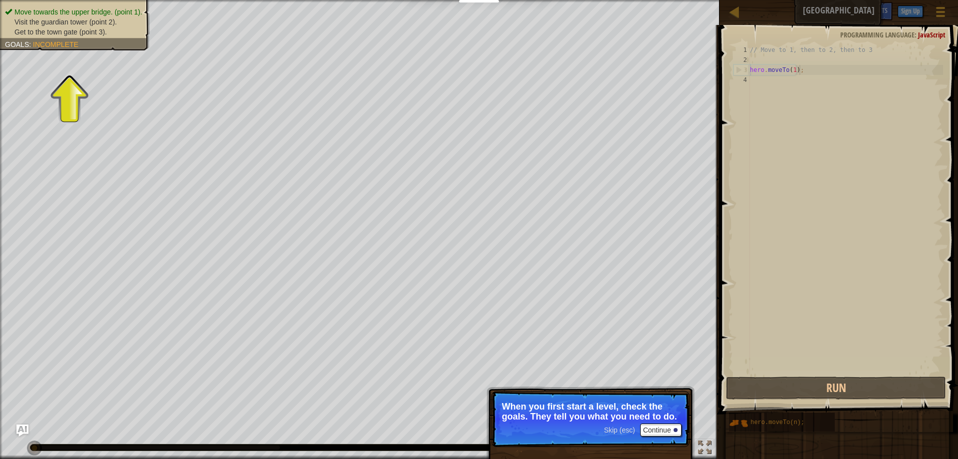
click at [609, 428] on span "Skip (esc)" at bounding box center [619, 430] width 31 height 8
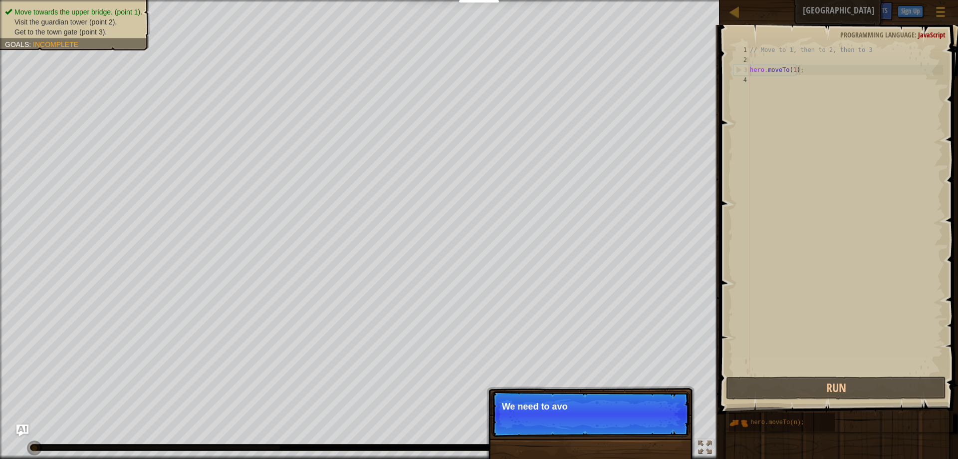
click at [609, 428] on p "Skip (esc) Continue We need to avo" at bounding box center [590, 414] width 198 height 46
click at [609, 428] on p "Skip (esc) Continue We need to avoid the" at bounding box center [590, 414] width 198 height 46
click at [609, 428] on p "Skip (esc) Continue We need to avoid the goblin" at bounding box center [590, 414] width 198 height 46
click at [609, 428] on p "Skip (esc) Continue We need to avoid the goblins' ambus" at bounding box center [590, 414] width 198 height 46
click at [25, 427] on img "Ask AI" at bounding box center [22, 430] width 13 height 13
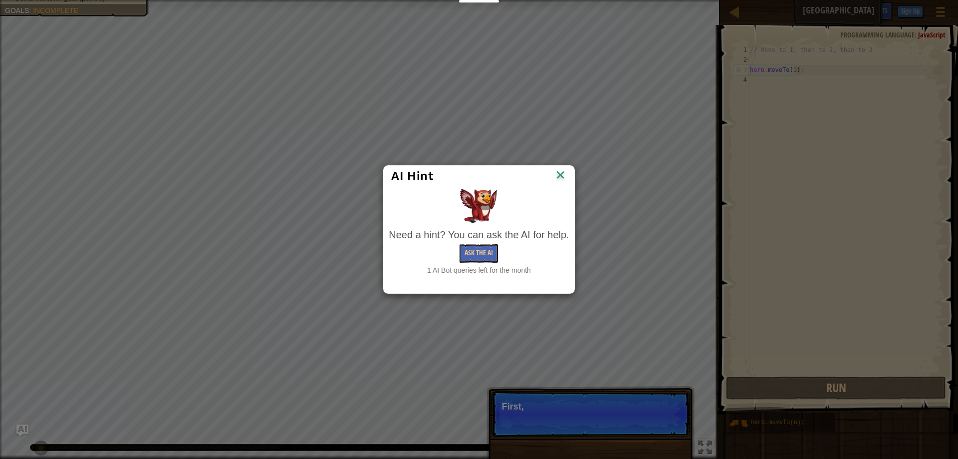
click at [560, 177] on img at bounding box center [560, 175] width 13 height 15
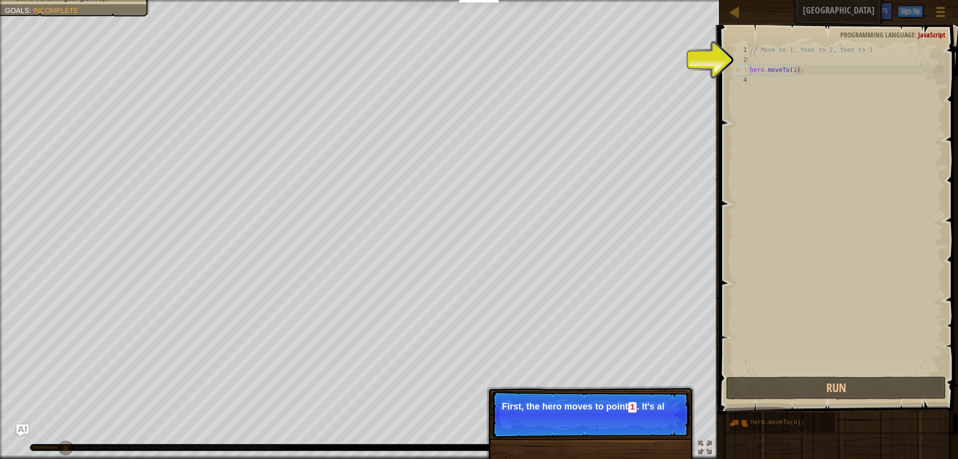
click at [604, 429] on p "Skip (esc) Continue First, the hero moves to point 1 . It's al" at bounding box center [590, 414] width 198 height 47
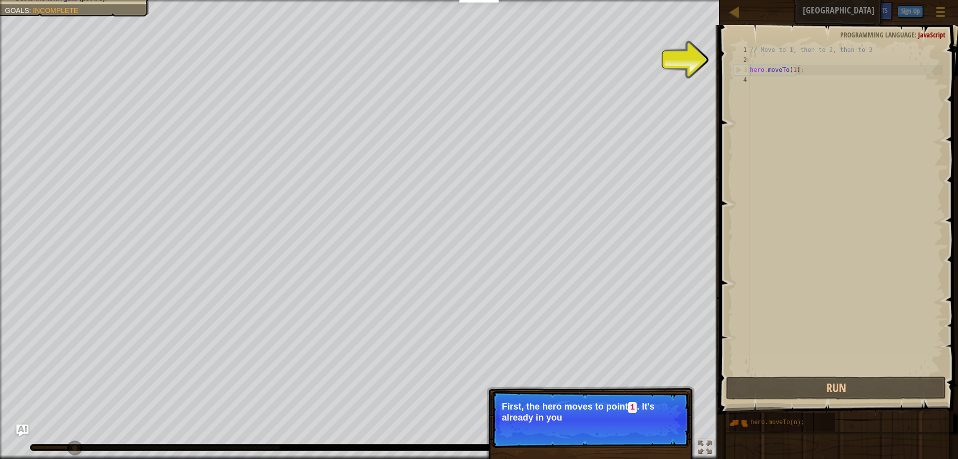
click at [604, 429] on p "Skip (esc) Continue First, the hero moves to point 1 . It's already in you" at bounding box center [590, 419] width 198 height 57
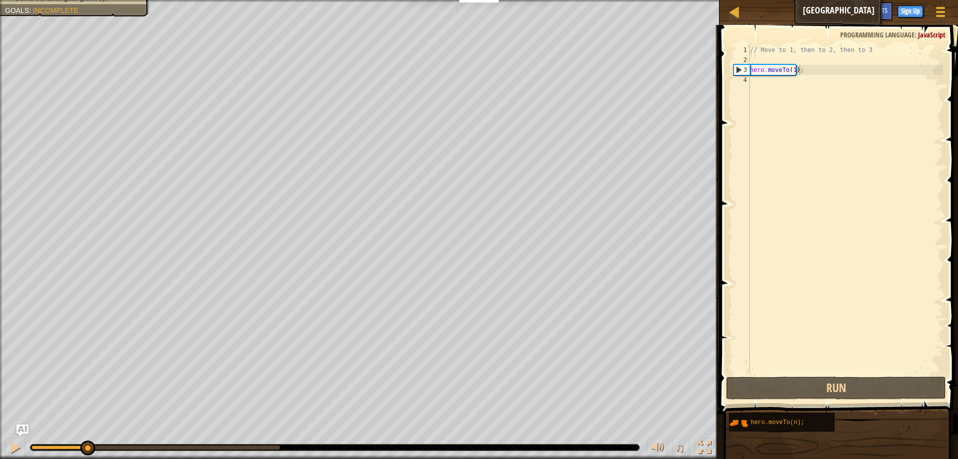
click at [805, 74] on div "// Move to 1, then to 2, then to 3 hero . moveTo ( 1 ) ;" at bounding box center [845, 219] width 195 height 349
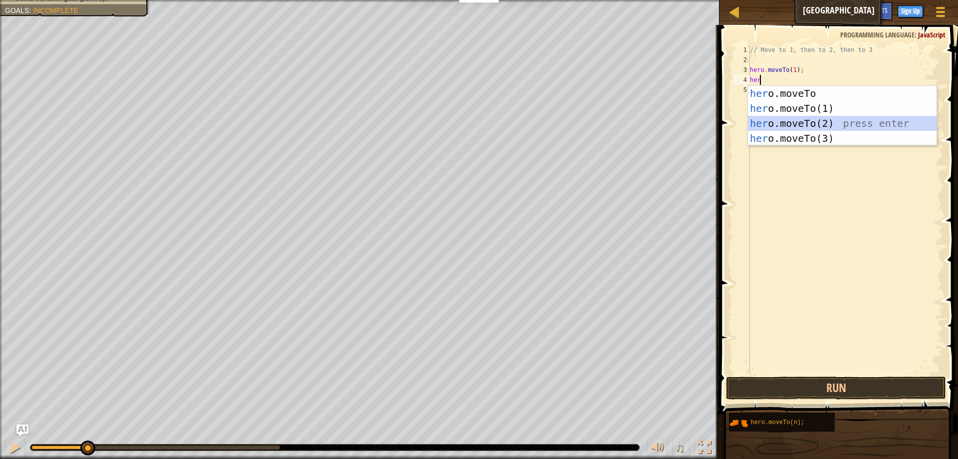
click at [804, 117] on div "her o.moveTo press enter her o.moveTo(1) press enter her o.moveTo(2) press ente…" at bounding box center [842, 131] width 189 height 90
type textarea "hero.moveTo(2);"
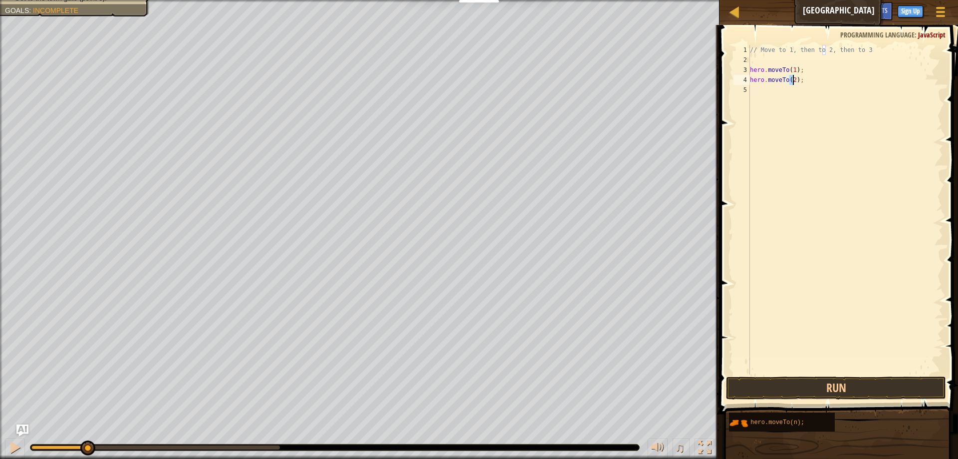
click at [807, 82] on div "// Move to 1, then to 2, then to 3 hero . moveTo ( 1 ) ; hero . moveTo ( 2 ) ;" at bounding box center [845, 219] width 195 height 349
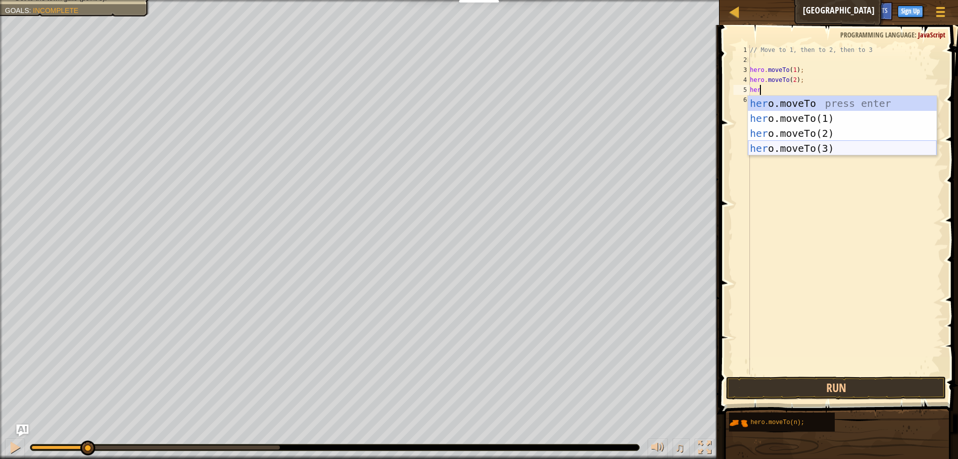
click at [800, 145] on div "her o.moveTo press enter her o.moveTo(1) press enter her o.moveTo(2) press ente…" at bounding box center [842, 141] width 189 height 90
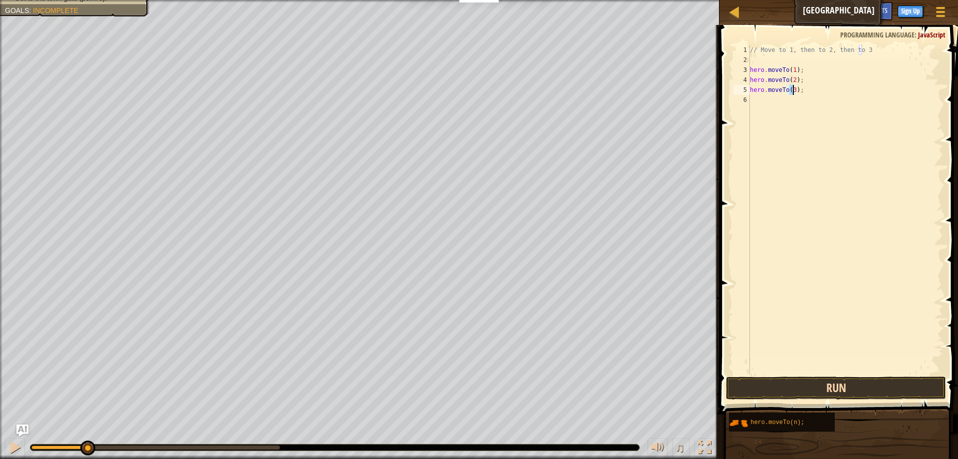
type textarea "hero.moveTo(3);"
click at [809, 382] on button "Run" at bounding box center [836, 387] width 220 height 23
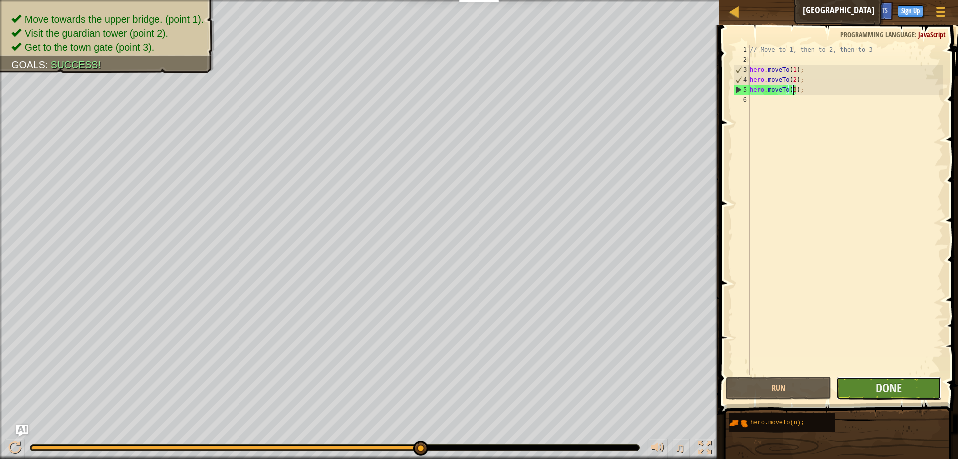
click at [914, 396] on button "Done" at bounding box center [888, 387] width 105 height 23
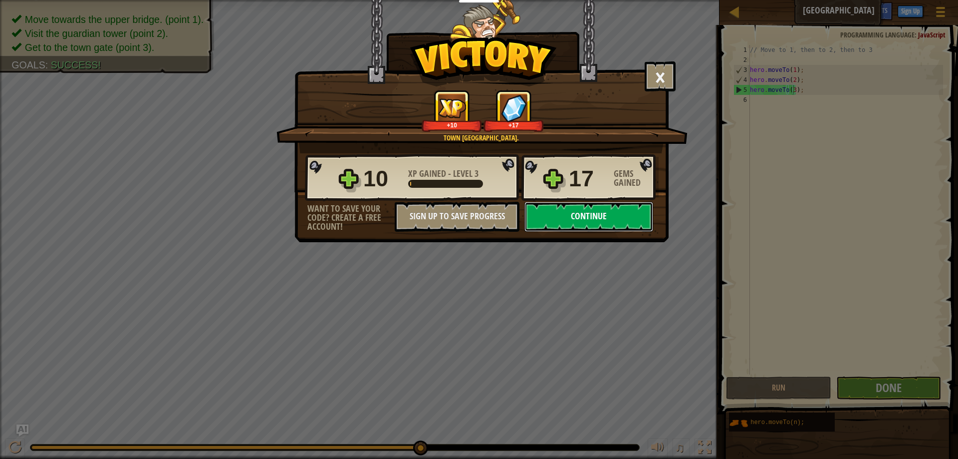
click at [588, 212] on button "Continue" at bounding box center [588, 217] width 129 height 30
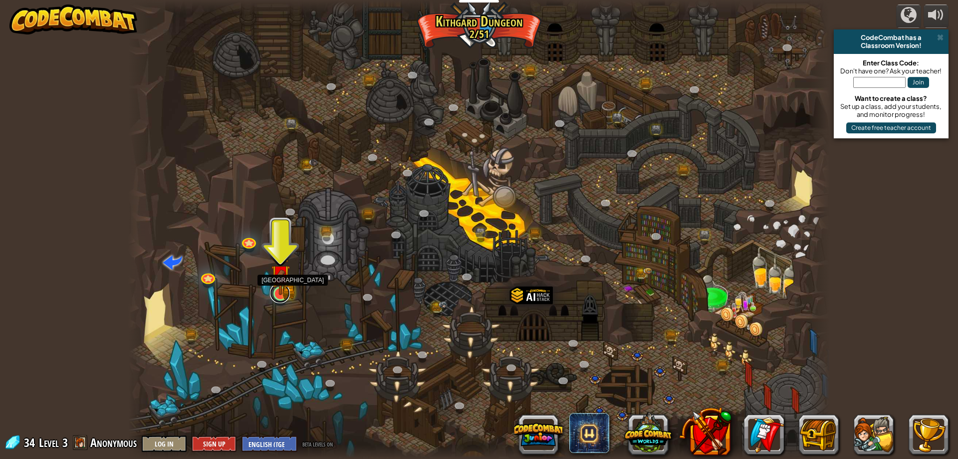
click at [280, 295] on link at bounding box center [280, 293] width 20 height 20
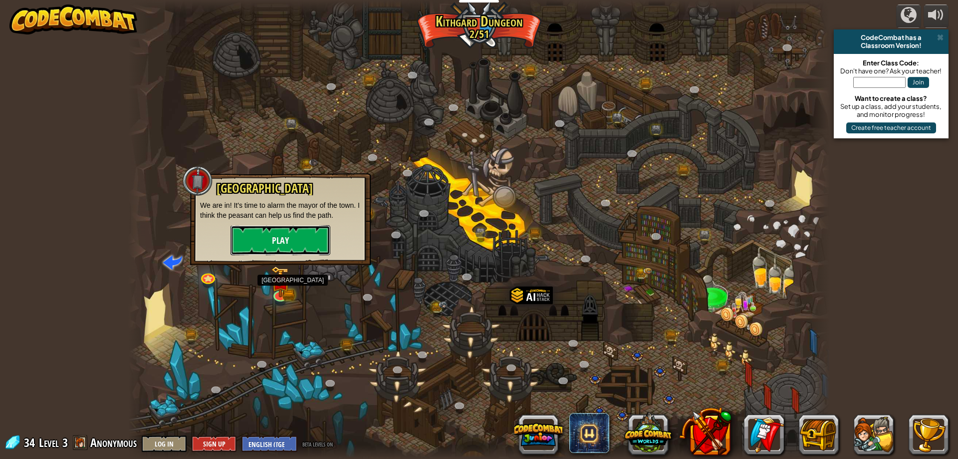
click at [286, 241] on button "Play" at bounding box center [281, 240] width 100 height 30
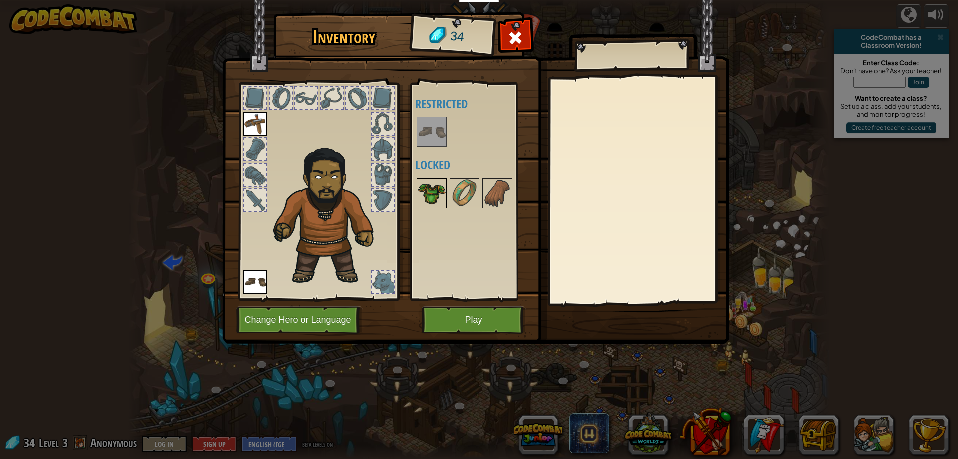
click at [441, 188] on img at bounding box center [432, 193] width 28 height 28
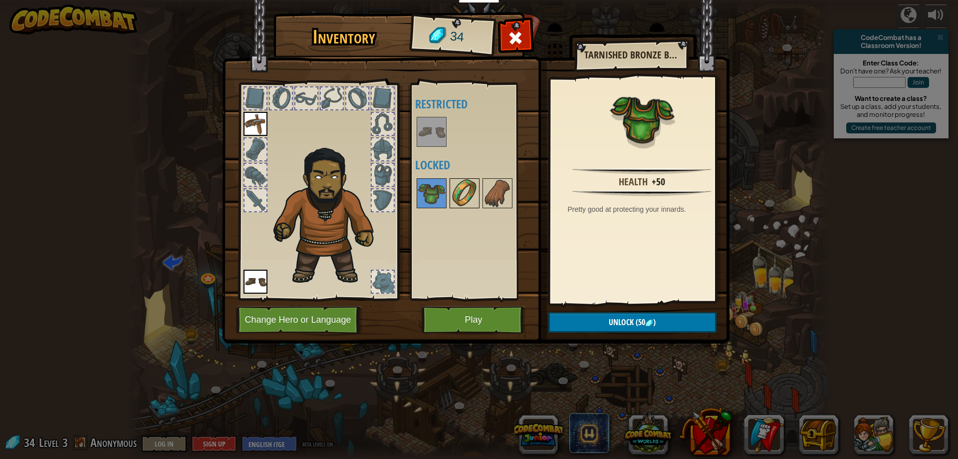
click at [462, 193] on img at bounding box center [465, 193] width 28 height 28
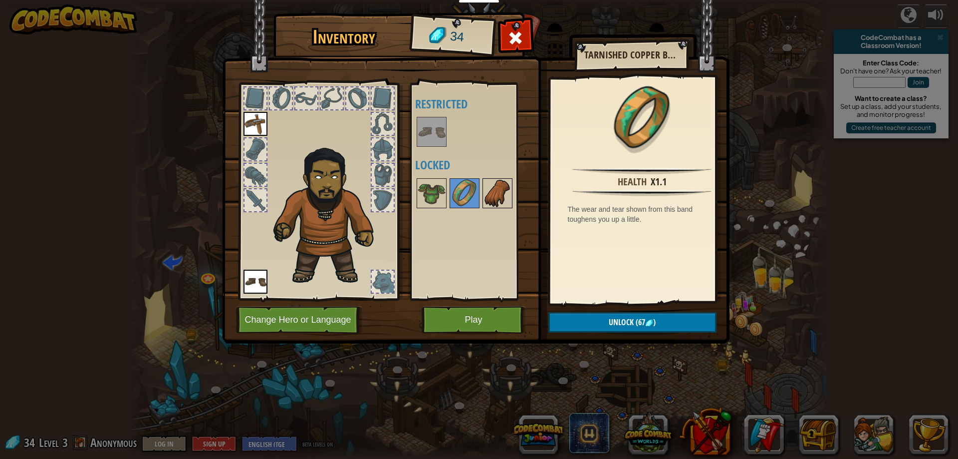
click at [503, 193] on img at bounding box center [497, 193] width 28 height 28
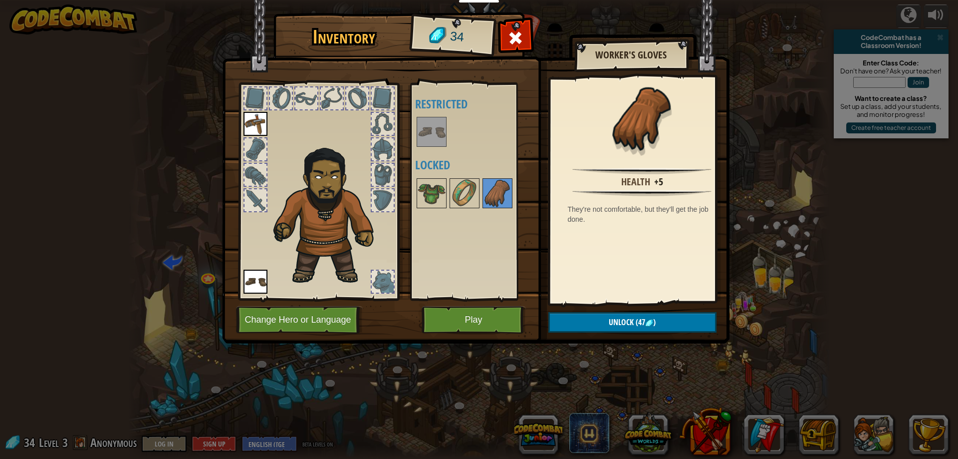
click at [298, 104] on div at bounding box center [306, 98] width 22 height 22
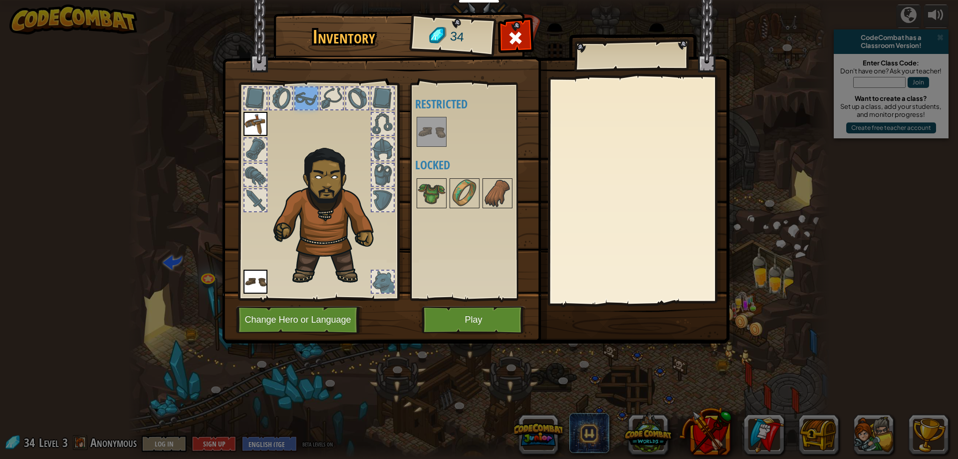
click at [319, 98] on div at bounding box center [318, 188] width 165 height 225
click at [501, 317] on button "Play" at bounding box center [474, 319] width 104 height 27
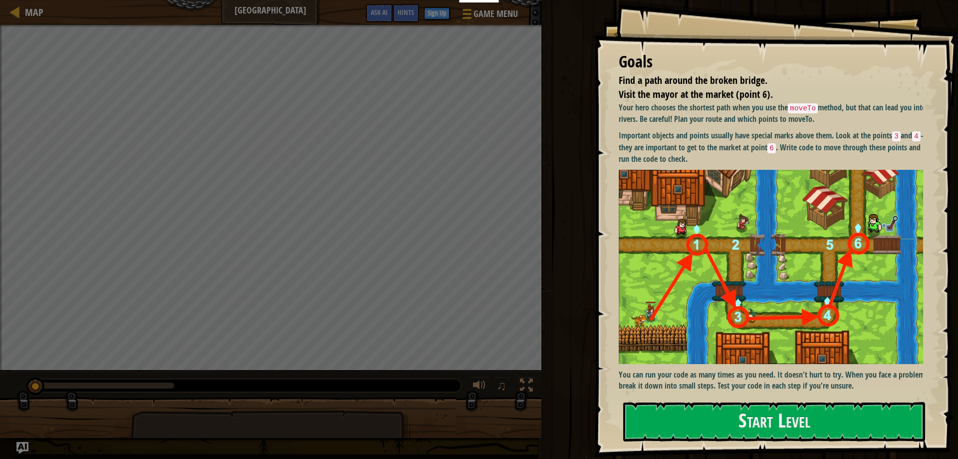
click at [697, 396] on div "Goals Find a path around the broken bridge. Visit the mayor at the market (poin…" at bounding box center [776, 228] width 364 height 457
click at [700, 414] on button "Start Level" at bounding box center [774, 421] width 302 height 39
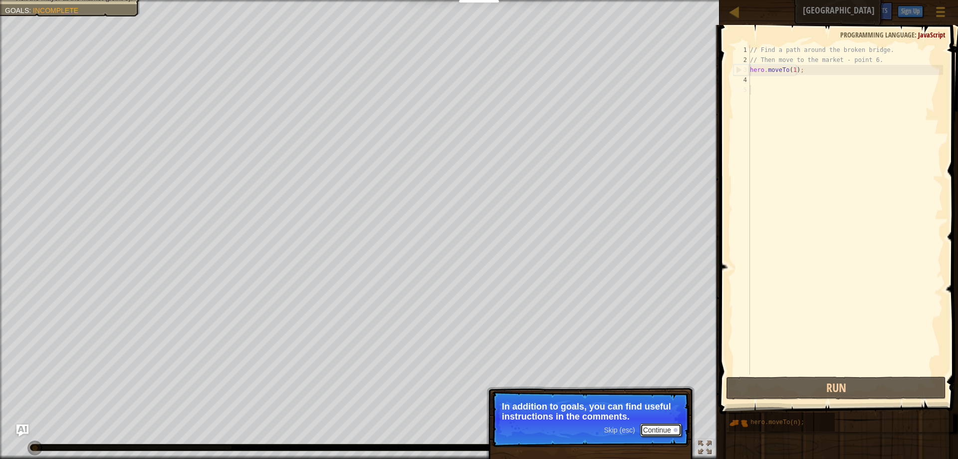
click at [668, 425] on button "Continue" at bounding box center [660, 429] width 41 height 13
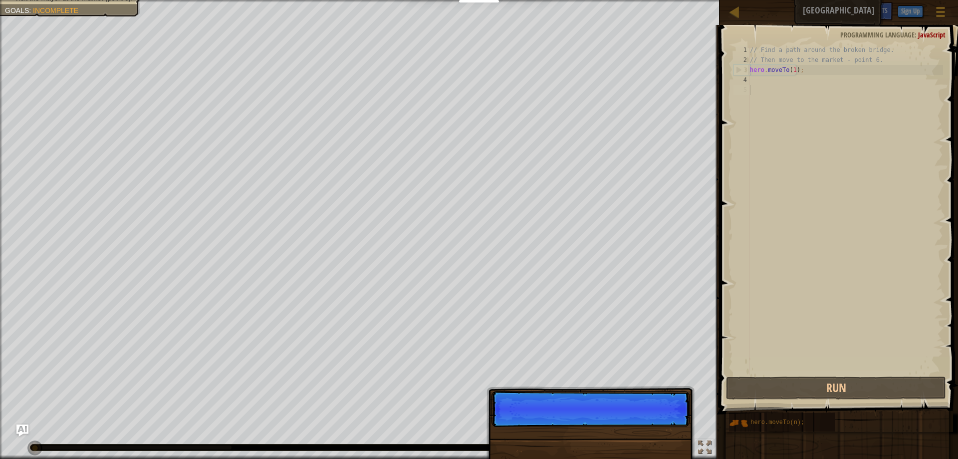
scroll to position [4, 0]
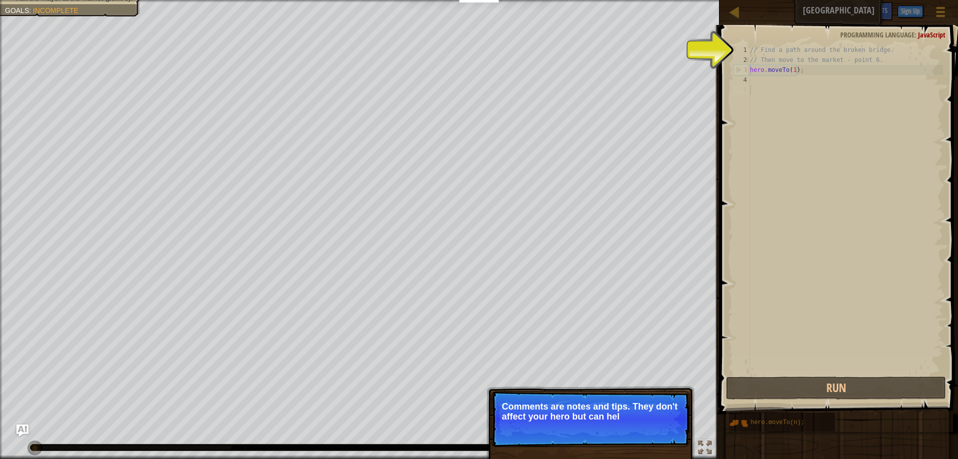
click at [661, 439] on p "Skip (esc) Continue Comments are notes and tips. They don't affect your hero bu…" at bounding box center [590, 419] width 198 height 56
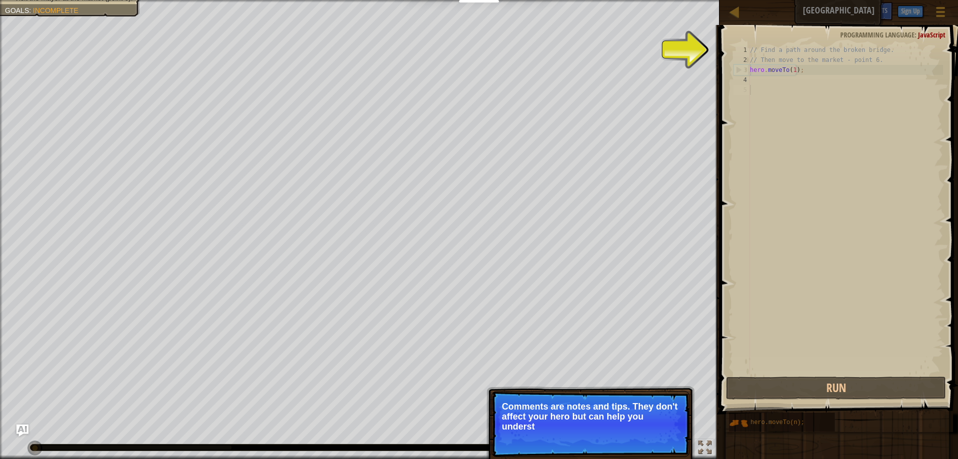
click at [660, 429] on p "Comments are notes and tips. They don't affect your hero but can help you under…" at bounding box center [590, 416] width 177 height 30
click at [654, 437] on button "Continue" at bounding box center [660, 439] width 41 height 13
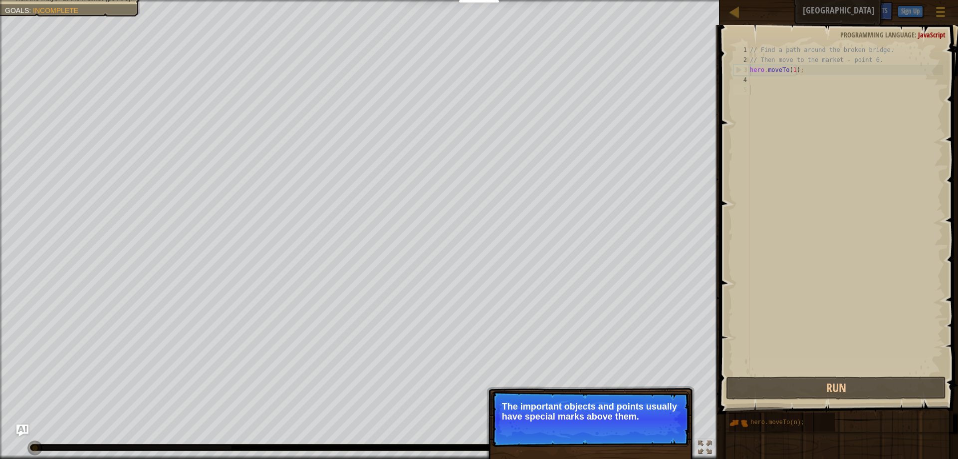
click at [656, 430] on button "Continue" at bounding box center [660, 429] width 41 height 13
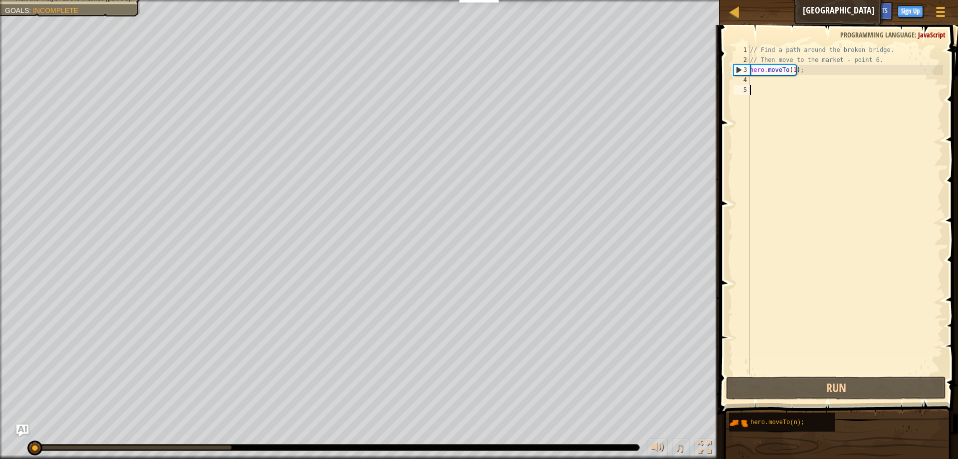
click at [819, 74] on div "// Find a path around the broken bridge. // Then move to the market - point 6. …" at bounding box center [845, 219] width 195 height 349
type textarea "hero.moveTo(1);"
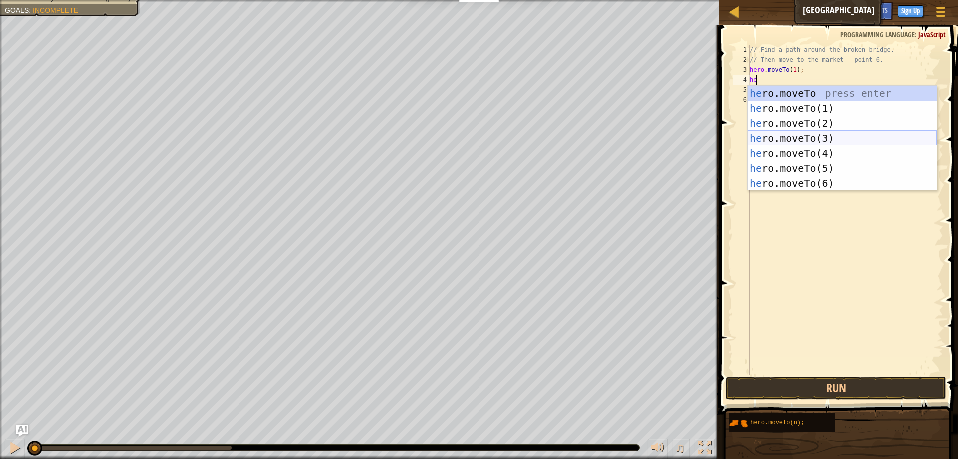
click at [773, 140] on div "he ro.moveTo press enter he ro.moveTo(1) press enter he ro.moveTo(2) press ente…" at bounding box center [842, 153] width 189 height 135
type textarea "hero.moveTo(3);"
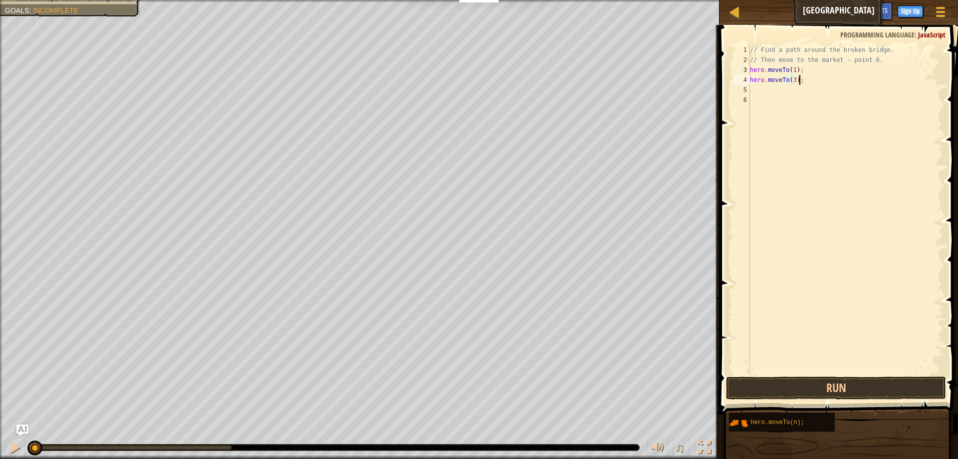
click at [801, 82] on div "// Find a path around the broken bridge. // Then move to the market - point 6. …" at bounding box center [845, 219] width 195 height 349
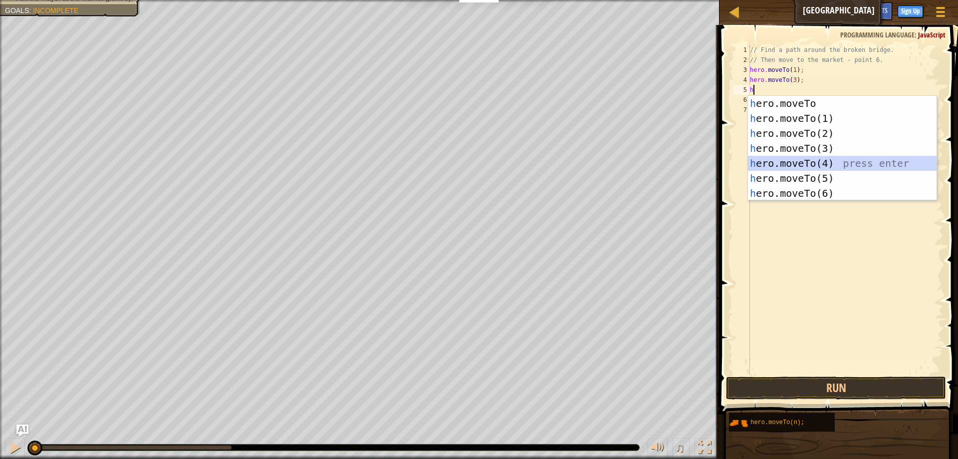
click at [799, 158] on div "h ero.moveTo press enter h ero.moveTo(1) press enter h ero.moveTo(2) press ente…" at bounding box center [842, 163] width 189 height 135
type textarea "hero.moveTo(4);"
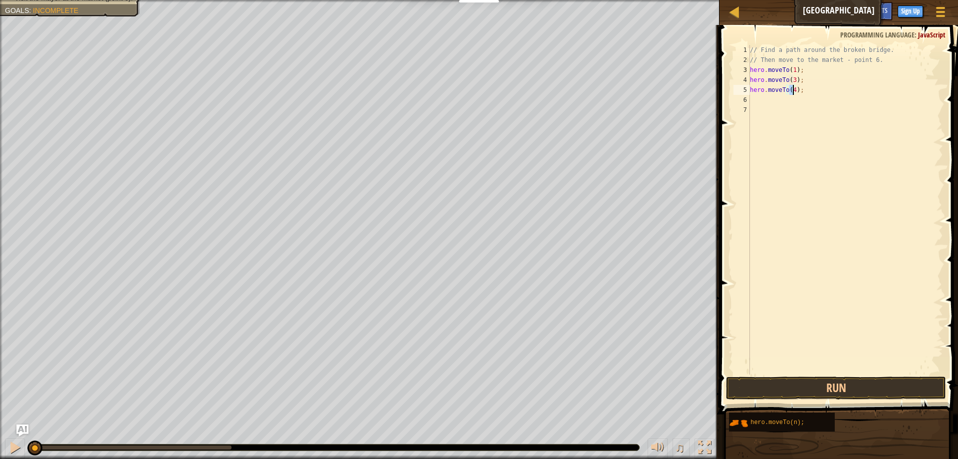
click at [816, 91] on div "// Find a path around the broken bridge. // Then move to the market - point 6. …" at bounding box center [845, 219] width 195 height 349
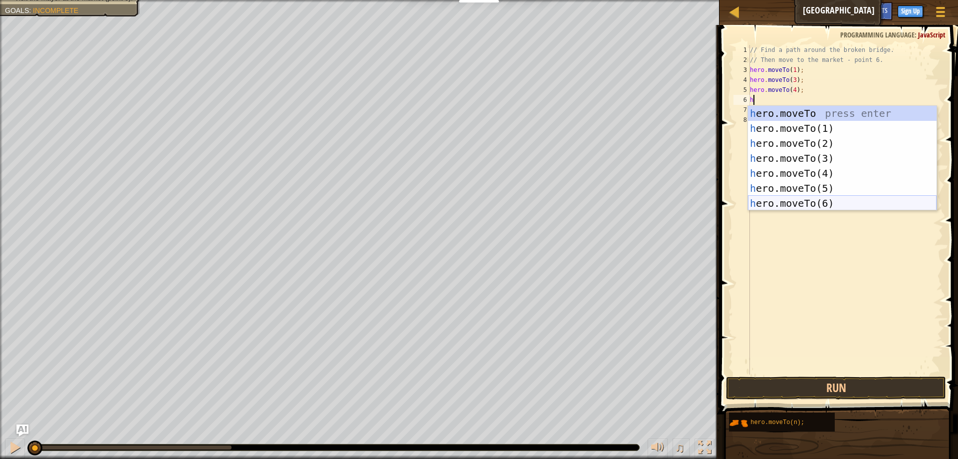
click at [847, 202] on div "h ero.moveTo press enter h ero.moveTo(1) press enter h ero.moveTo(2) press ente…" at bounding box center [842, 173] width 189 height 135
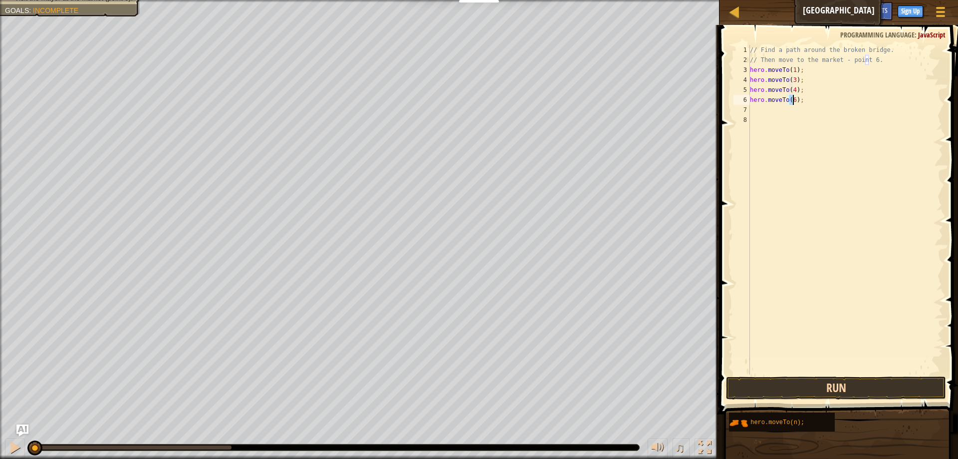
type textarea "hero.moveTo(6);"
click at [776, 386] on button "Run" at bounding box center [836, 387] width 220 height 23
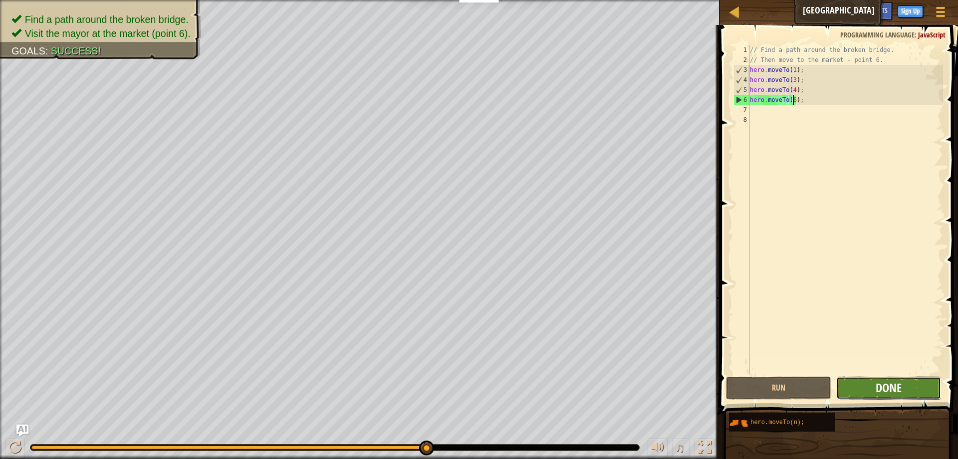
click at [879, 384] on span "Done" at bounding box center [889, 387] width 26 height 16
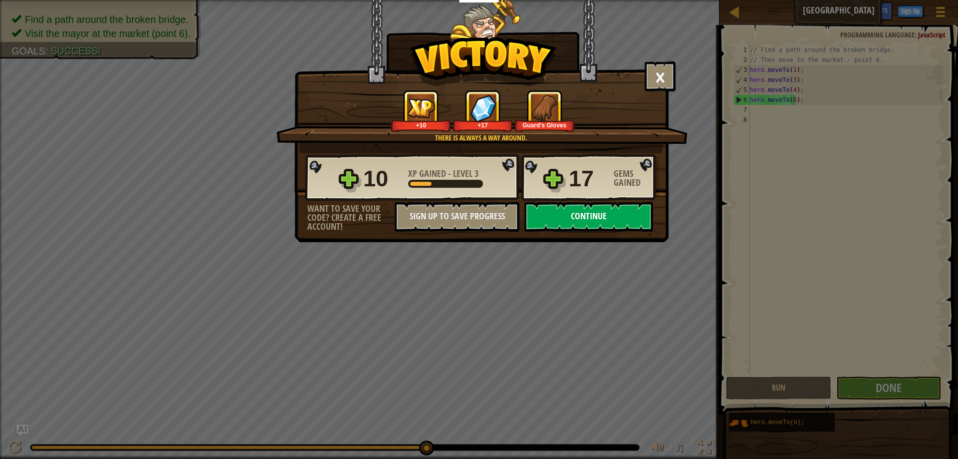
click at [600, 219] on button "Continue" at bounding box center [588, 217] width 129 height 30
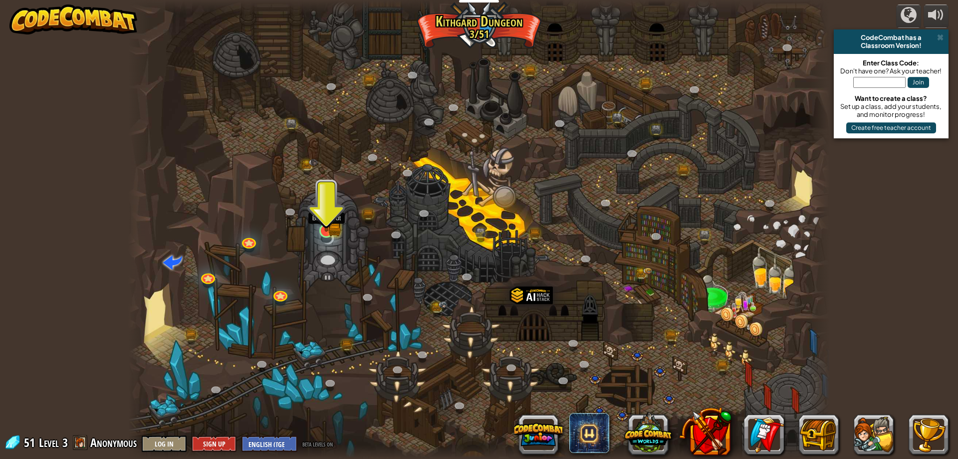
click at [322, 232] on img at bounding box center [326, 211] width 19 height 41
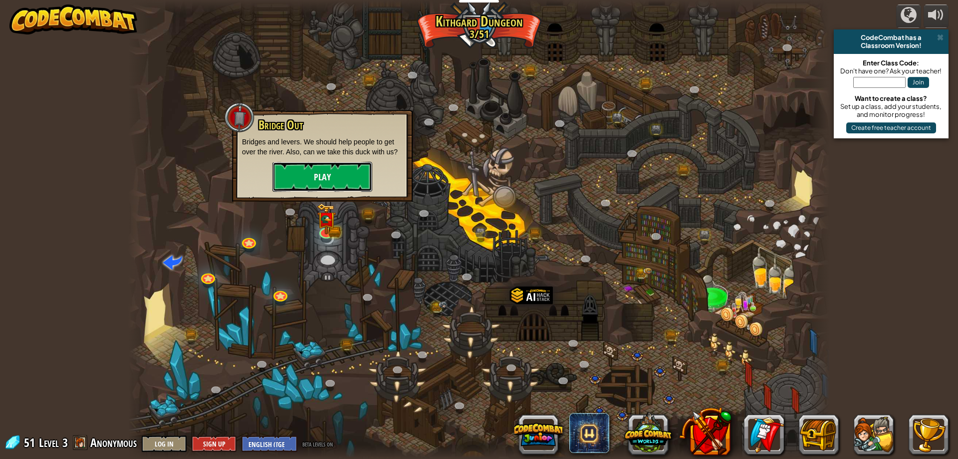
click at [311, 170] on button "Play" at bounding box center [322, 177] width 100 height 30
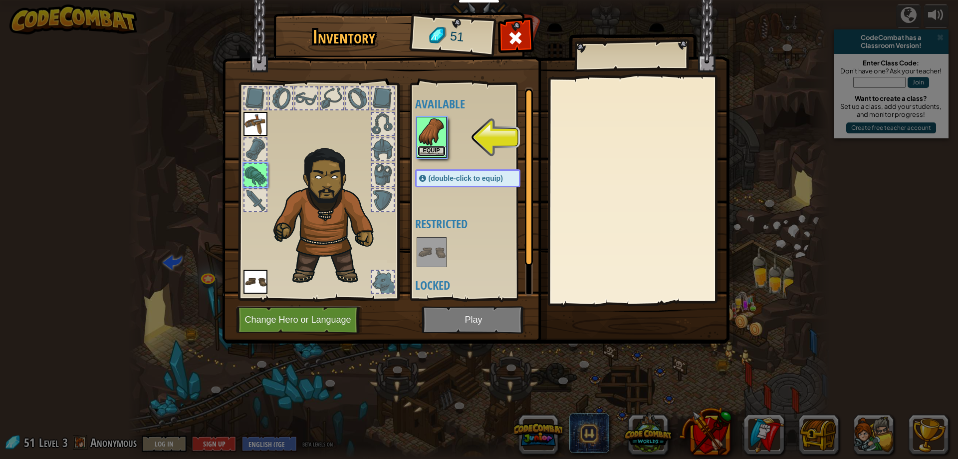
click at [429, 150] on button "Equip" at bounding box center [432, 151] width 28 height 10
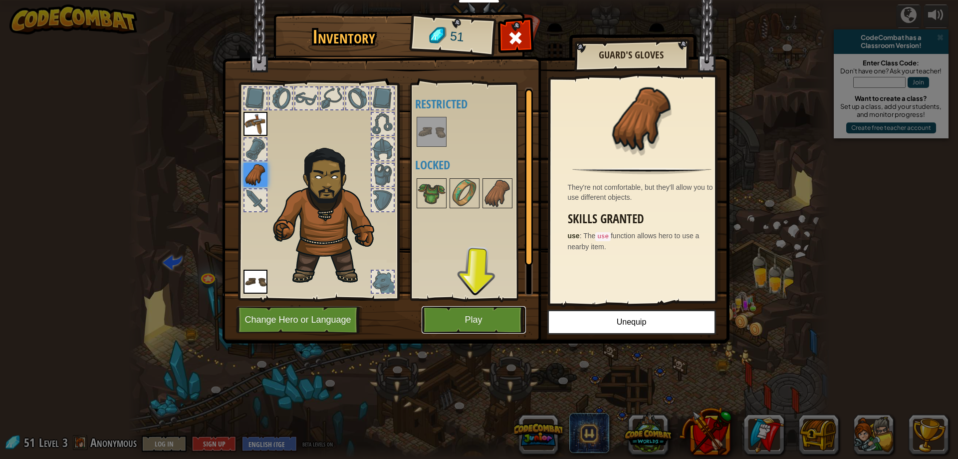
click at [499, 317] on button "Play" at bounding box center [474, 319] width 104 height 27
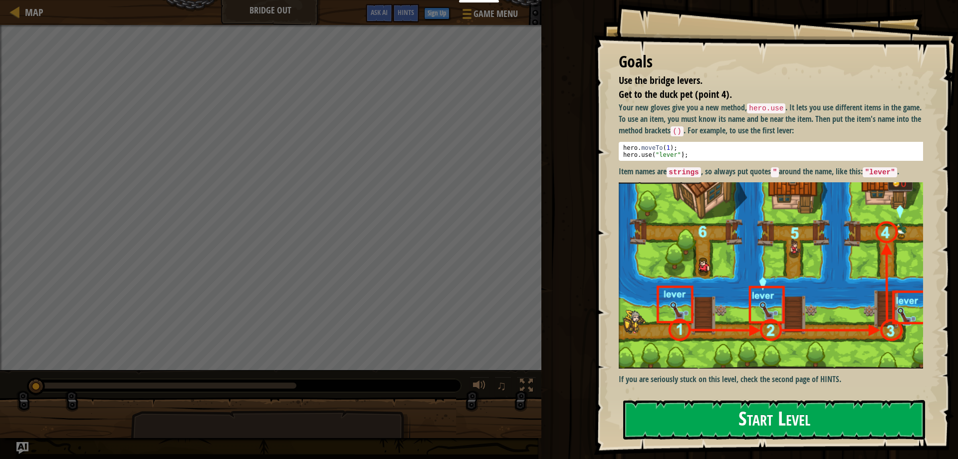
click at [725, 417] on button "Start Level" at bounding box center [774, 419] width 302 height 39
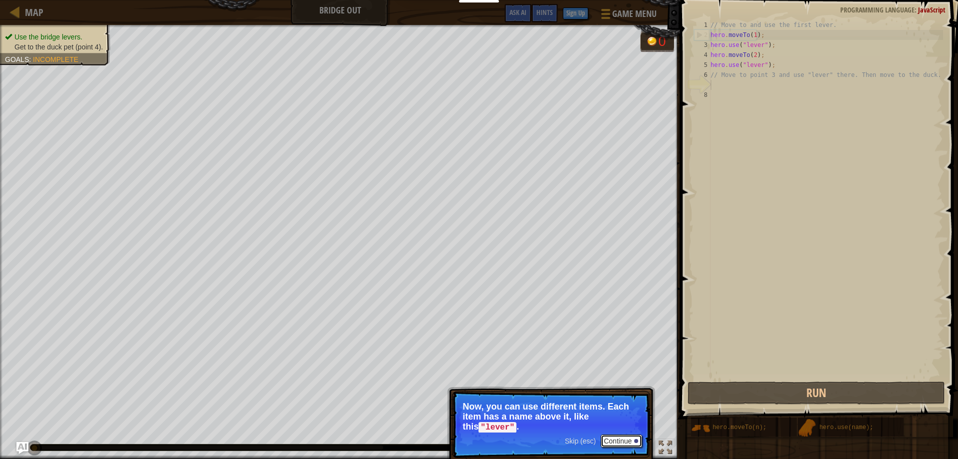
click at [621, 446] on button "Continue" at bounding box center [621, 440] width 41 height 13
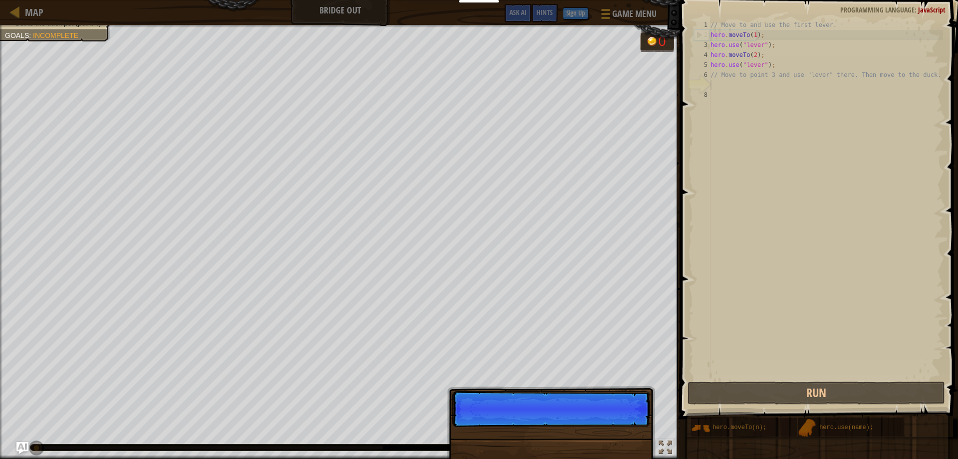
scroll to position [4, 0]
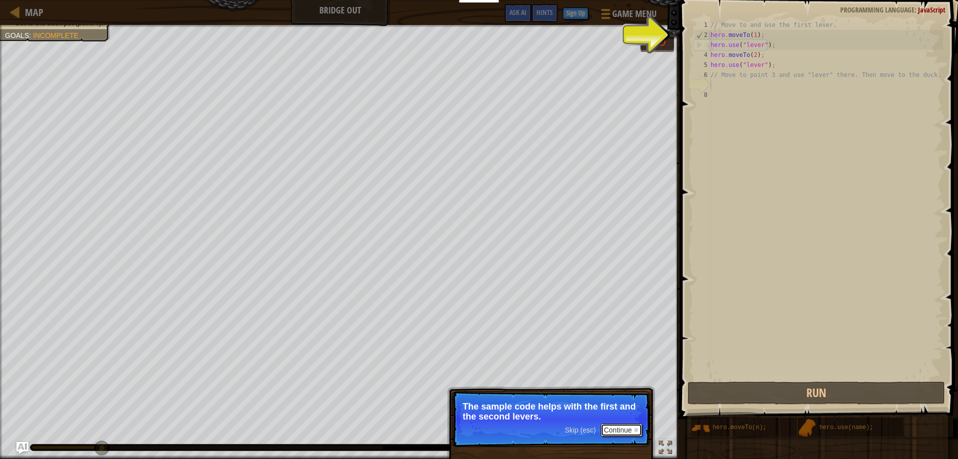
click at [623, 436] on button "Continue" at bounding box center [621, 429] width 41 height 13
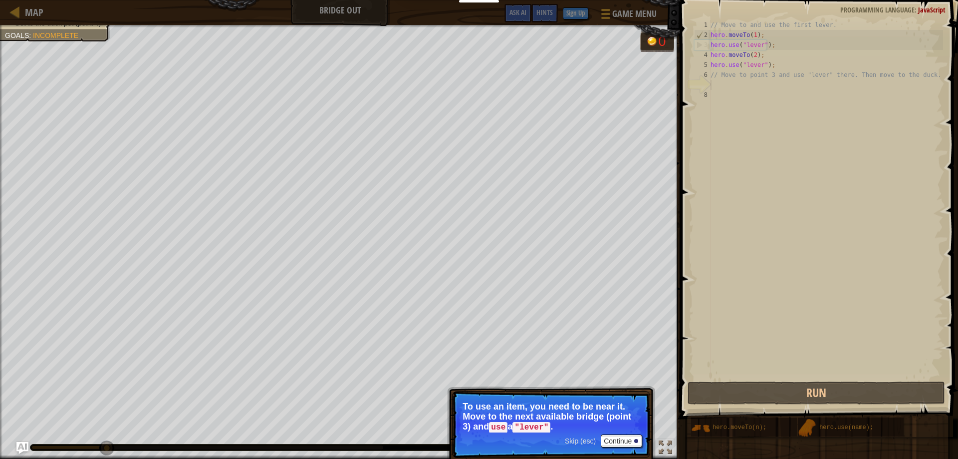
click at [621, 433] on p "Skip (esc) Continue To use an item, you need to be near it. Move to the next av…" at bounding box center [551, 424] width 198 height 67
click at [618, 446] on button "Continue" at bounding box center [621, 440] width 41 height 13
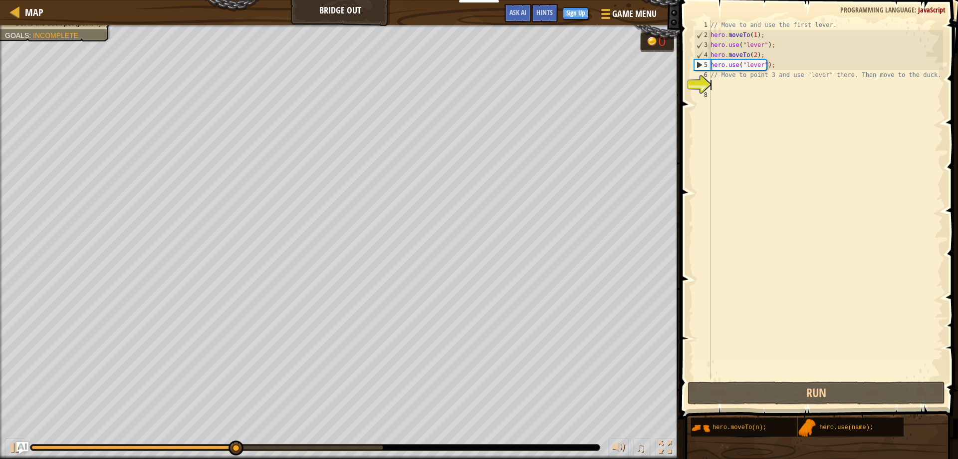
click at [729, 83] on div "// Move to and use the first lever. hero . moveTo ( 1 ) ; hero . use ( "lever" …" at bounding box center [826, 209] width 235 height 379
click at [717, 87] on div "// Move to and use the first lever. hero . moveTo ( 1 ) ; hero . use ( "lever" …" at bounding box center [826, 209] width 235 height 379
click at [719, 81] on div "// Move to and use the first lever. hero . moveTo ( 1 ) ; hero . use ( "lever" …" at bounding box center [826, 209] width 235 height 379
click at [781, 63] on div "// Move to and use the first lever. hero . moveTo ( 1 ) ; hero . use ( "lever" …" at bounding box center [826, 209] width 235 height 379
type textarea "hero.use("lever");"
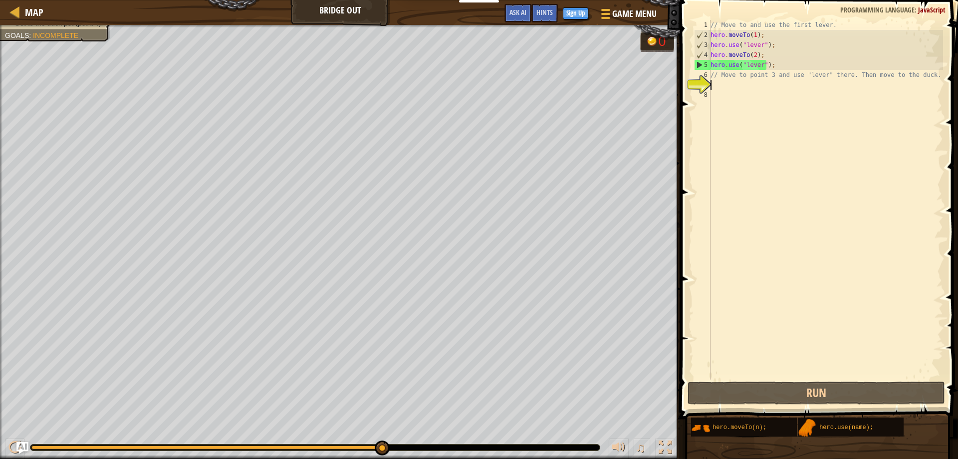
click at [717, 82] on div "// Move to and use the first lever. hero . moveTo ( 1 ) ; hero . use ( "lever" …" at bounding box center [826, 209] width 235 height 379
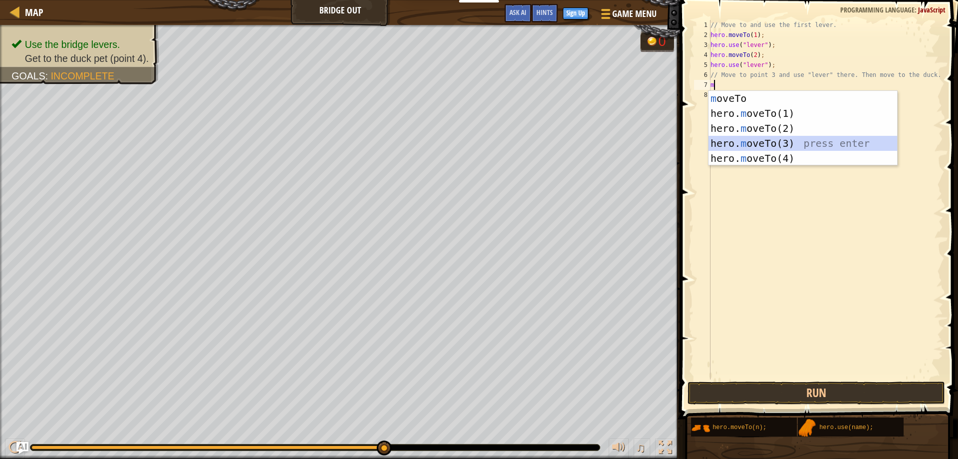
click at [743, 143] on div "m oveTo press enter hero. m oveTo(1) press enter hero. m oveTo(2) press enter h…" at bounding box center [803, 143] width 189 height 105
type textarea "hero.moveTo(3);"
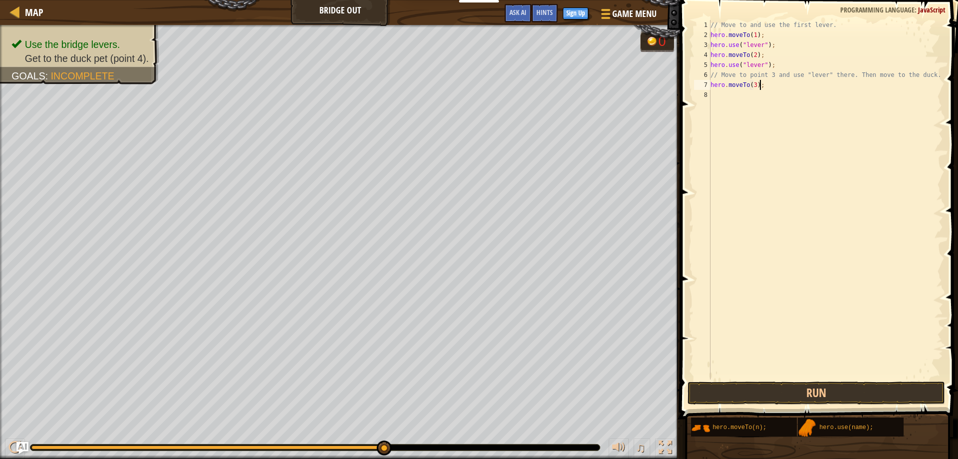
click at [767, 89] on div "// Move to and use the first lever. hero . moveTo ( 1 ) ; hero . use ( "lever" …" at bounding box center [826, 209] width 235 height 379
type textarea "u"
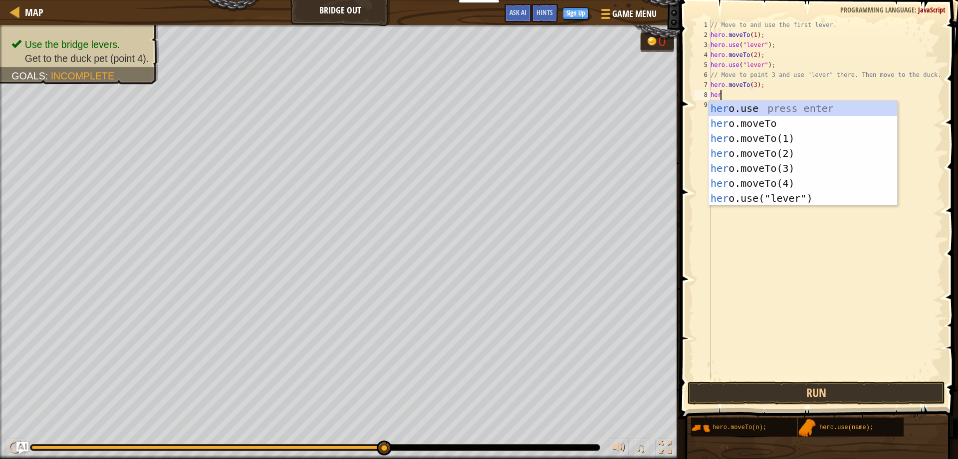
scroll to position [4, 0]
click at [751, 203] on div "her o.use press enter her o.moveTo press enter her o.moveTo(1) press enter her …" at bounding box center [803, 168] width 189 height 135
type textarea "hero.use("lever");"
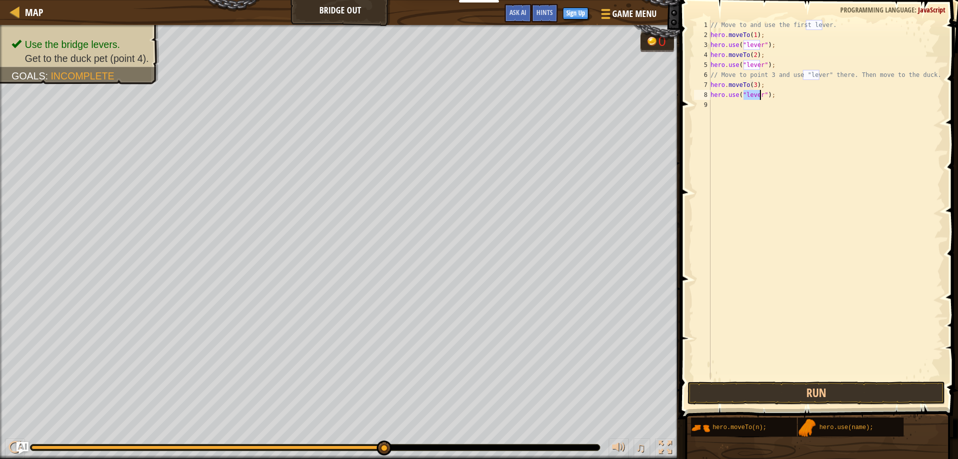
click at [777, 104] on div "// Move to and use the first lever. hero . moveTo ( 1 ) ; hero . use ( "lever" …" at bounding box center [826, 209] width 235 height 379
click at [770, 92] on div "// Move to and use the first lever. hero . moveTo ( 1 ) ; hero . use ( "lever" …" at bounding box center [826, 209] width 235 height 379
type textarea "hero.use("lever");"
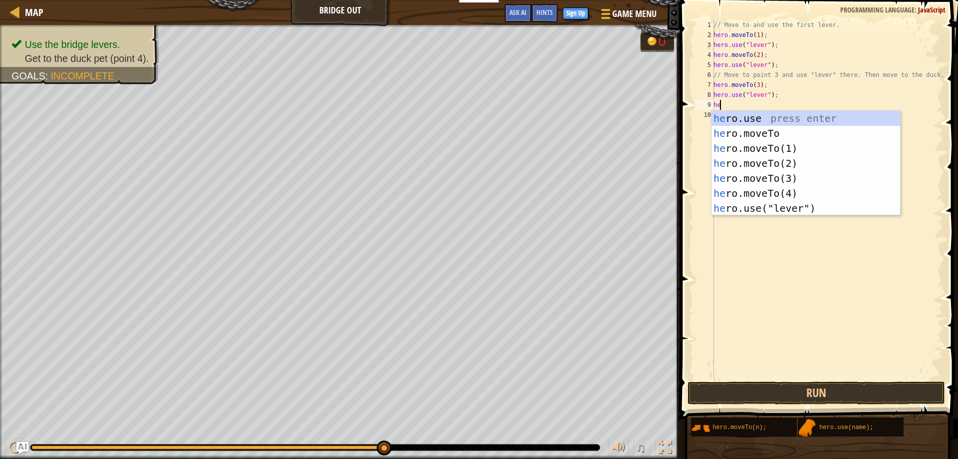
scroll to position [4, 0]
click at [773, 191] on div "her o.use press enter her o.moveTo press enter her o.moveTo(1) press enter her …" at bounding box center [806, 178] width 189 height 135
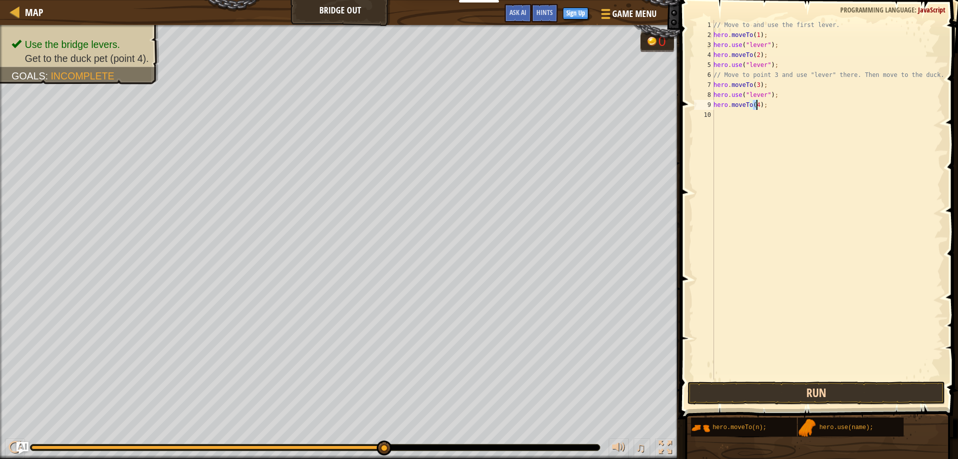
type textarea "hero.moveTo(4);"
click at [784, 382] on button "Run" at bounding box center [817, 392] width 258 height 23
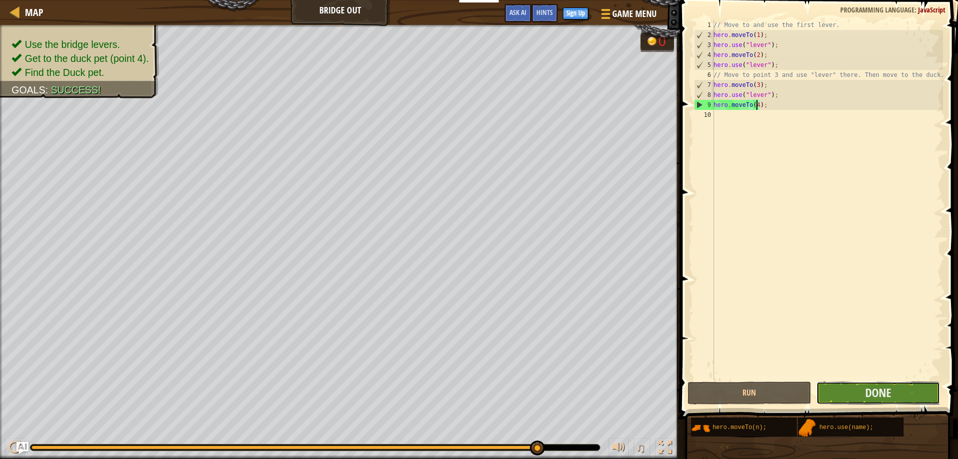
click at [904, 385] on button "Done" at bounding box center [878, 392] width 124 height 23
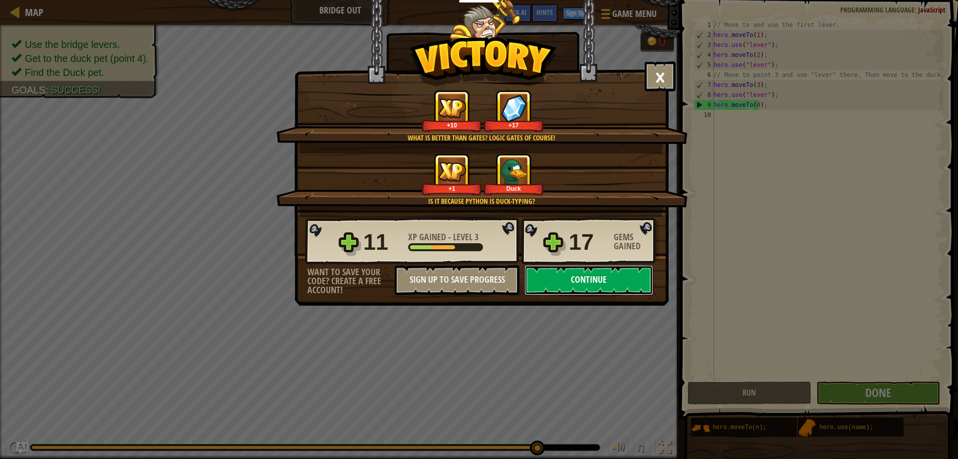
click at [626, 286] on button "Continue" at bounding box center [588, 280] width 129 height 30
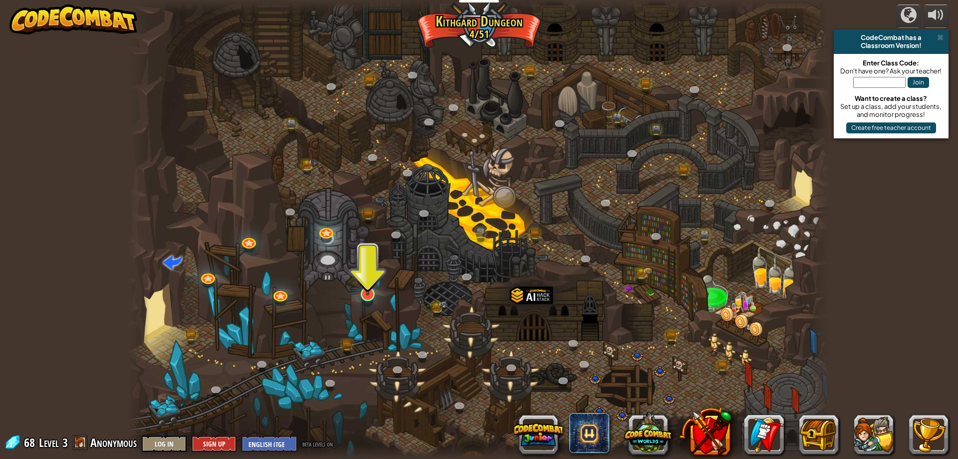
click at [368, 292] on img at bounding box center [367, 273] width 19 height 43
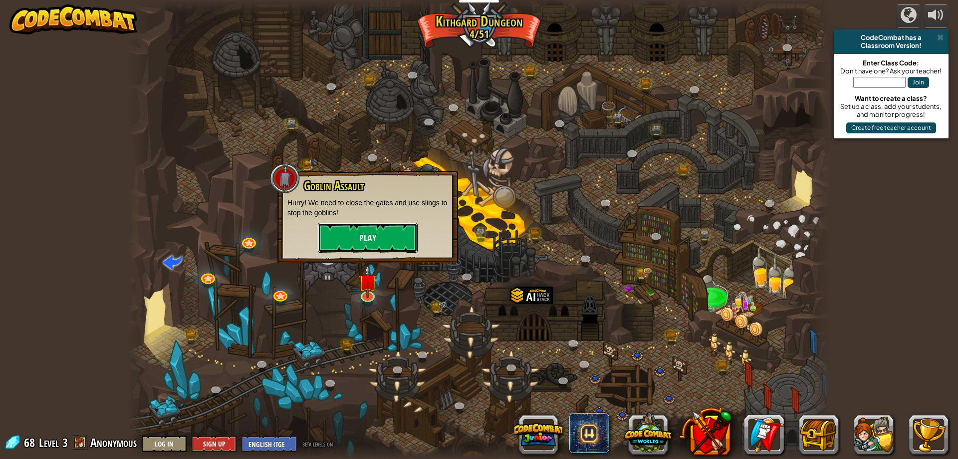
click at [361, 241] on button "Play" at bounding box center [368, 238] width 100 height 30
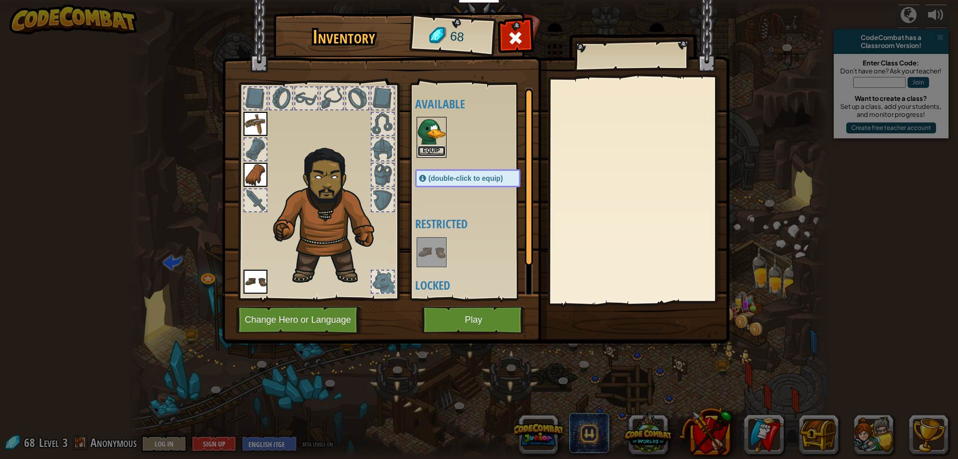
click at [425, 147] on button "Equip" at bounding box center [432, 151] width 28 height 10
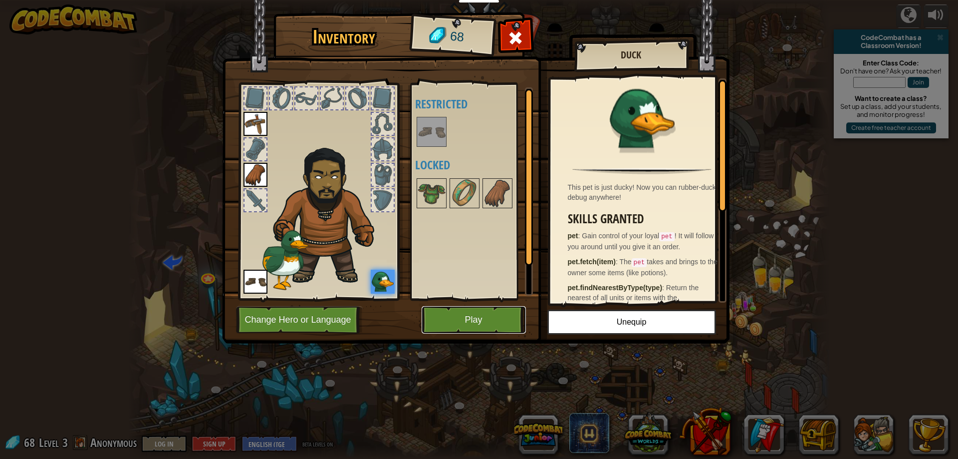
click at [491, 325] on button "Play" at bounding box center [474, 319] width 104 height 27
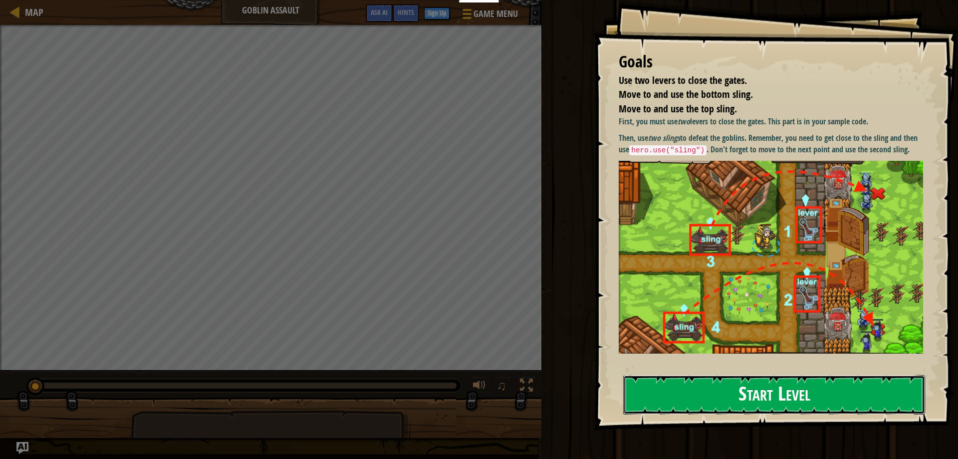
click at [724, 385] on button "Start Level" at bounding box center [774, 394] width 302 height 39
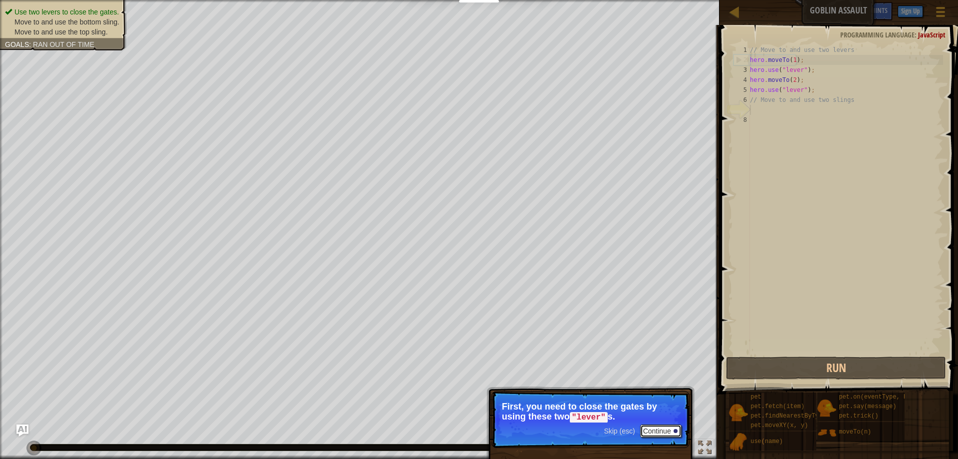
click at [670, 433] on button "Continue" at bounding box center [660, 430] width 41 height 13
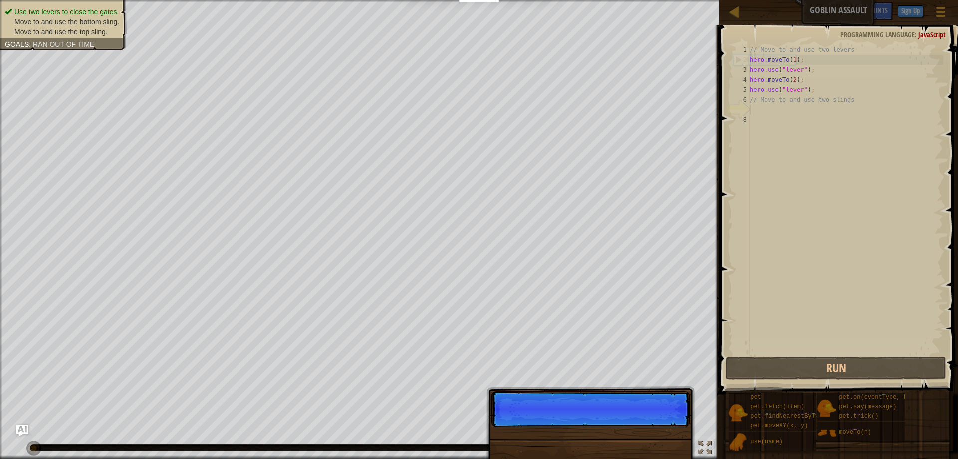
scroll to position [4, 0]
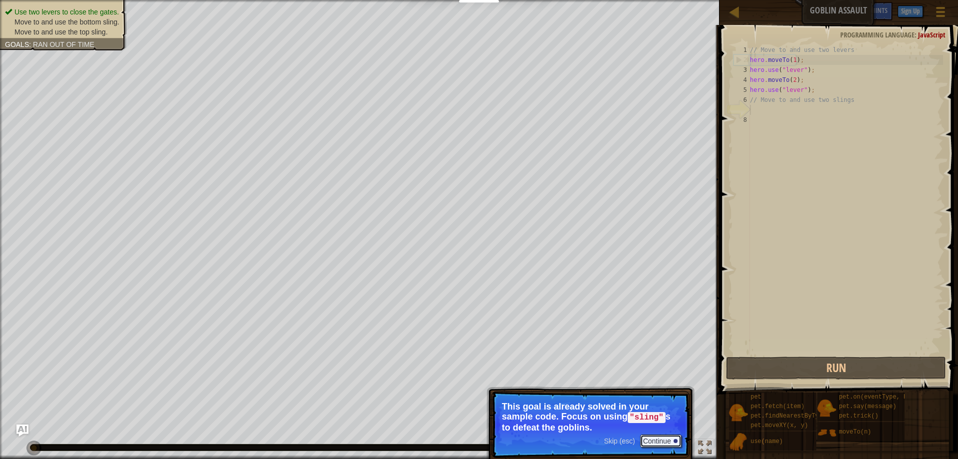
click at [667, 437] on button "Continue" at bounding box center [660, 440] width 41 height 13
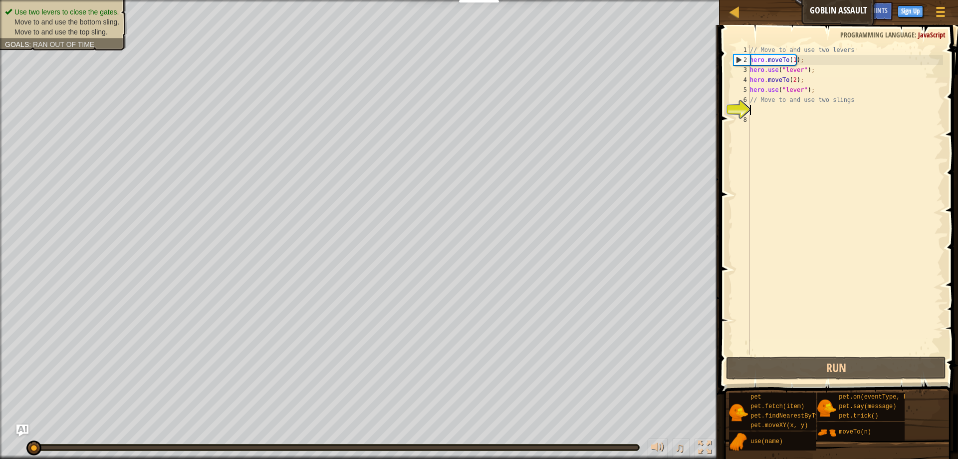
click at [753, 111] on div "// Move to and use two levers hero . moveTo ( 1 ) ; hero . use ( "lever" ) ; he…" at bounding box center [845, 209] width 195 height 329
click at [759, 112] on div "// Move to and use two levers hero . moveTo ( 1 ) ; hero . use ( "lever" ) ; he…" at bounding box center [845, 209] width 195 height 329
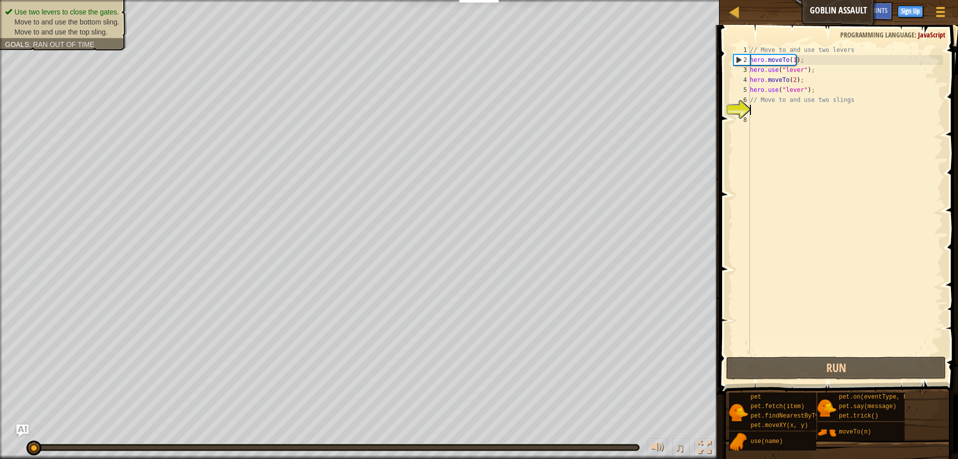
click at [759, 112] on div "// Move to and use two levers hero . moveTo ( 1 ) ; hero . use ( "lever" ) ; he…" at bounding box center [845, 209] width 195 height 329
click at [853, 67] on div "// Move to and use two levers hero . moveTo ( 1 ) ; hero . use ( "lever" ) ; he…" at bounding box center [845, 209] width 195 height 329
drag, startPoint x: 854, startPoint y: 102, endPoint x: 845, endPoint y: 107, distance: 10.5
click at [854, 103] on div "// Move to and use two levers hero . moveTo ( 1 ) ; hero . use ( "lever" ) ; he…" at bounding box center [845, 209] width 195 height 329
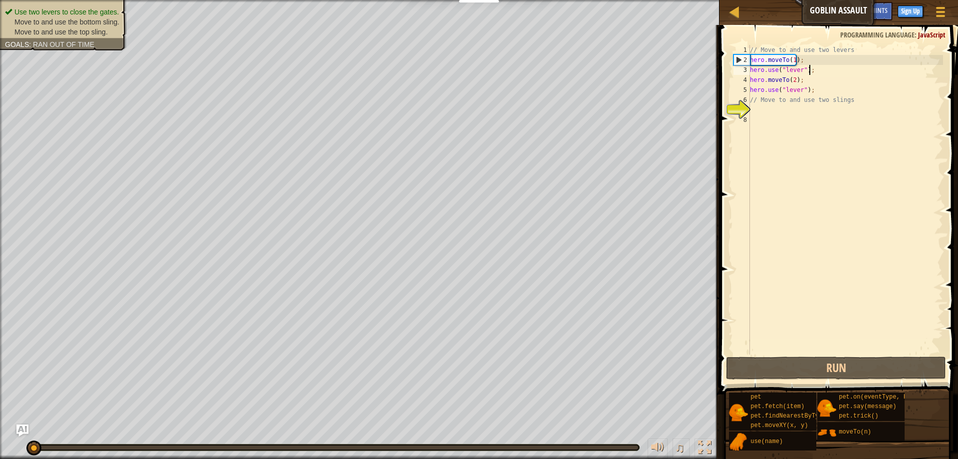
type textarea "// Move to and use two slings"
click at [771, 111] on div "// Move to and use two levers hero . moveTo ( 1 ) ; hero . use ( "lever" ) ; he…" at bounding box center [845, 209] width 195 height 329
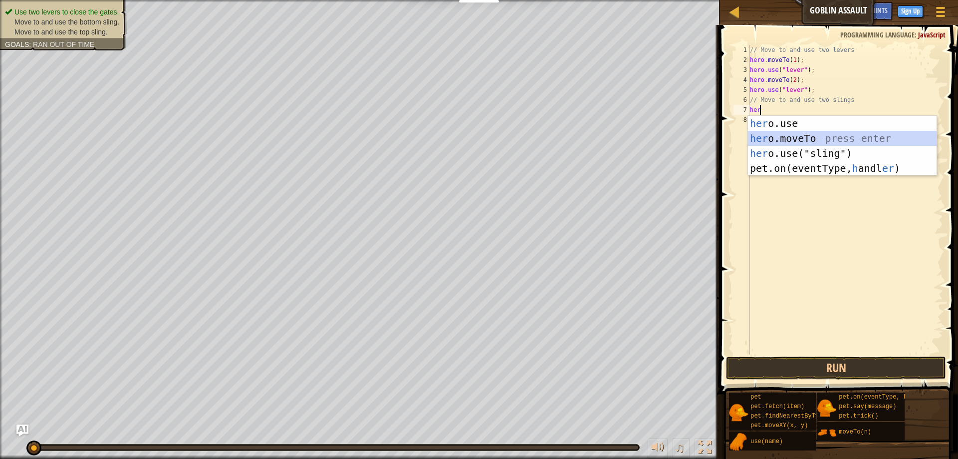
click at [810, 140] on div "her o.use press enter her o.moveTo press enter her o.use("sling") press enter p…" at bounding box center [842, 161] width 189 height 90
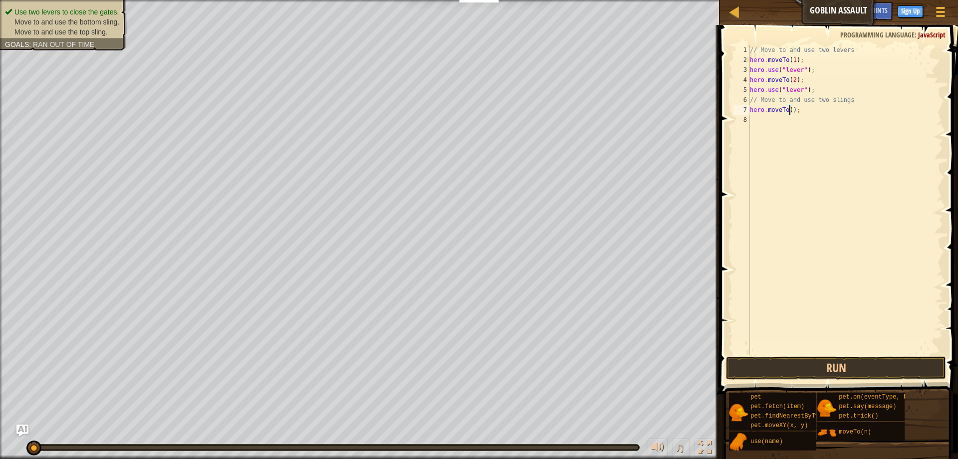
scroll to position [4, 3]
type textarea "hero.moveTo(3);"
click at [801, 367] on button "Run" at bounding box center [836, 367] width 220 height 23
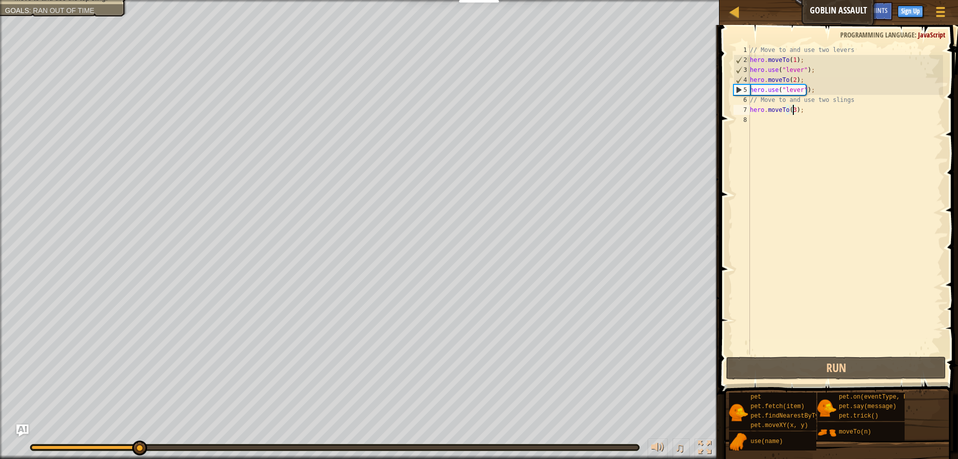
click at [807, 110] on div "// Move to and use two levers hero . moveTo ( 1 ) ; hero . use ( "lever" ) ; he…" at bounding box center [845, 209] width 195 height 329
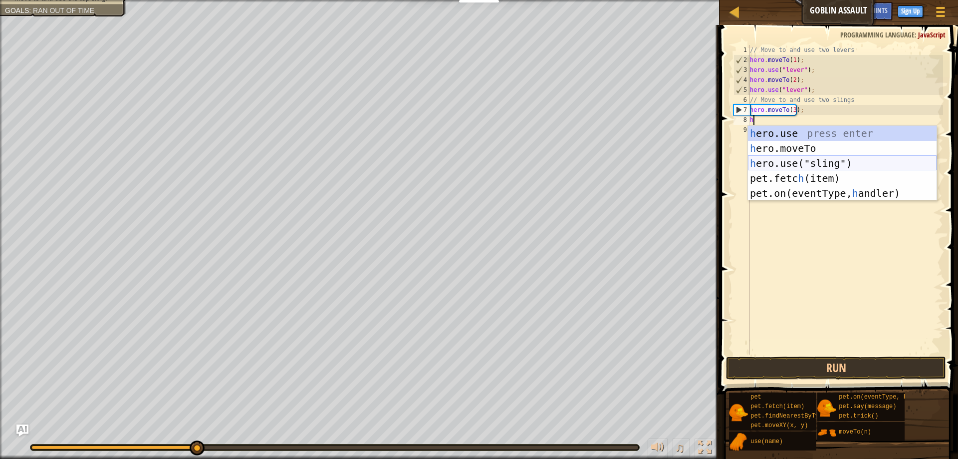
click at [863, 164] on div "h ero.use press enter h ero.moveTo press enter h ero.use("sling") press enter p…" at bounding box center [842, 178] width 189 height 105
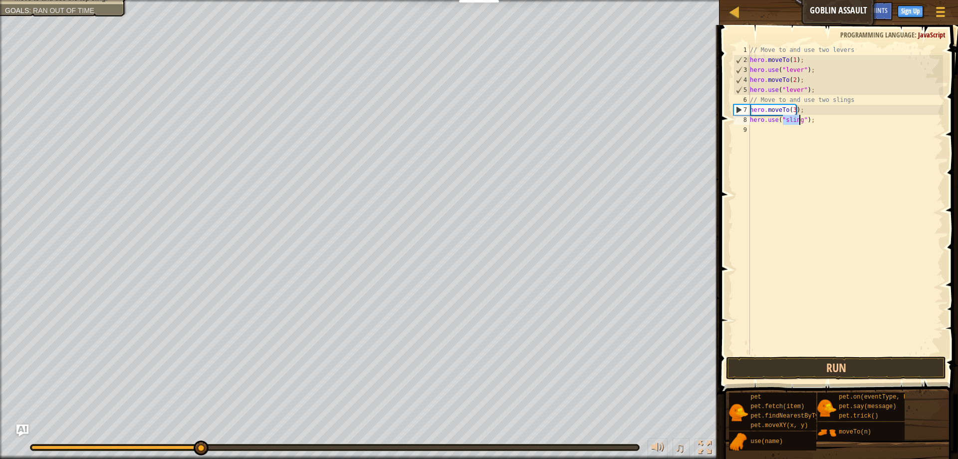
type textarea "hero.use("sling");"
click at [820, 121] on div "// Move to and use two levers hero . moveTo ( 1 ) ; hero . use ( "lever" ) ; he…" at bounding box center [845, 209] width 195 height 329
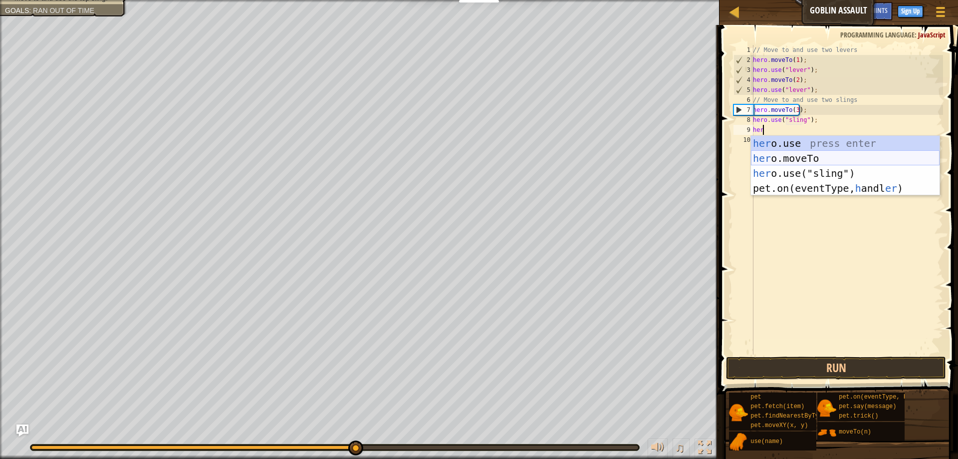
click at [801, 154] on div "her o.use press enter her o.moveTo press enter her o.use("sling") press enter p…" at bounding box center [845, 181] width 189 height 90
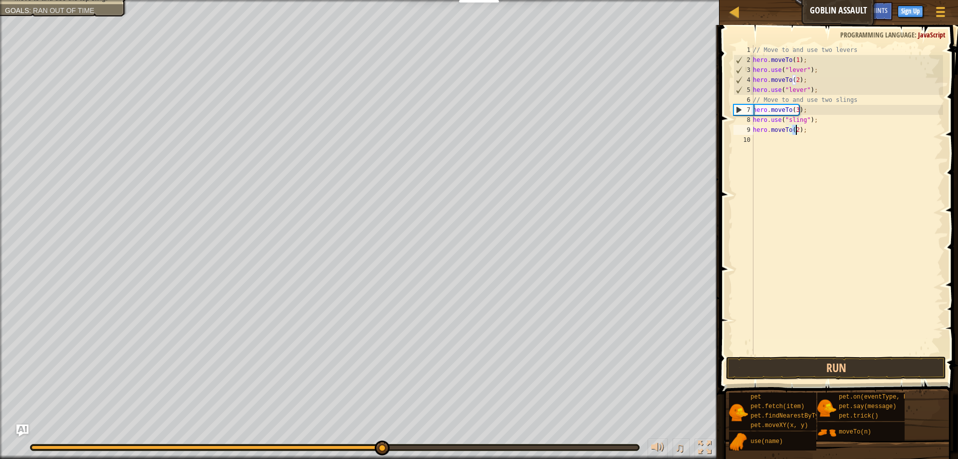
type textarea "hero.moveTo(4);"
click at [804, 129] on div "// Move to and use two levers hero . moveTo ( 1 ) ; hero . use ( "lever" ) ; he…" at bounding box center [847, 209] width 192 height 329
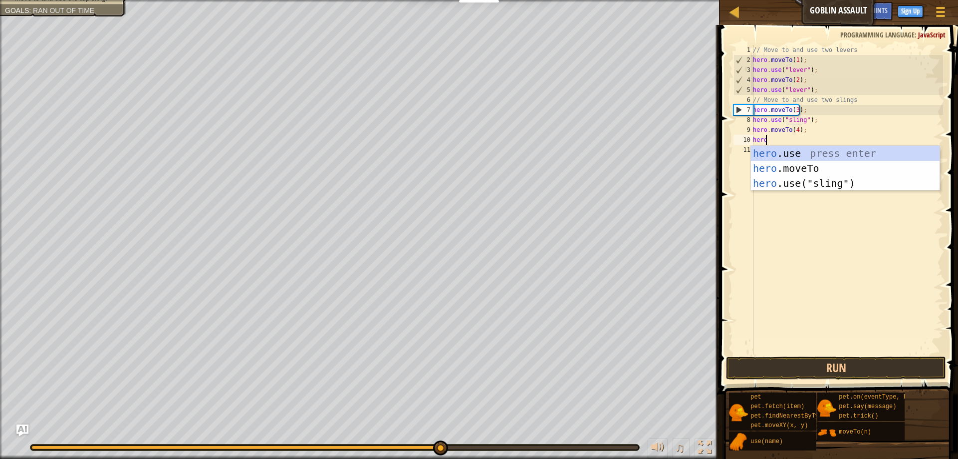
scroll to position [4, 0]
click at [792, 179] on div "hero .use press enter hero .moveTo press enter hero .use("sling") press enter" at bounding box center [845, 183] width 189 height 75
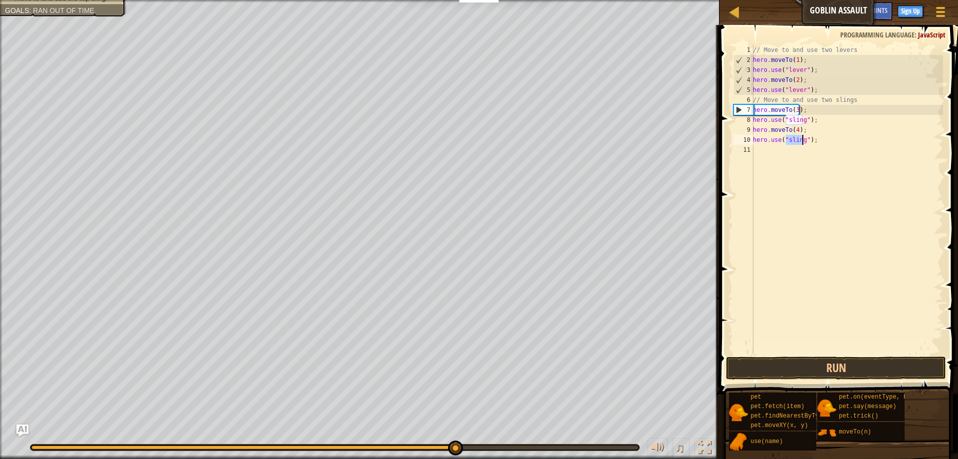
type textarea "hero.use("sling");"
click at [812, 140] on div "// Move to and use two levers hero . moveTo ( 1 ) ; hero . use ( "lever" ) ; he…" at bounding box center [847, 209] width 192 height 329
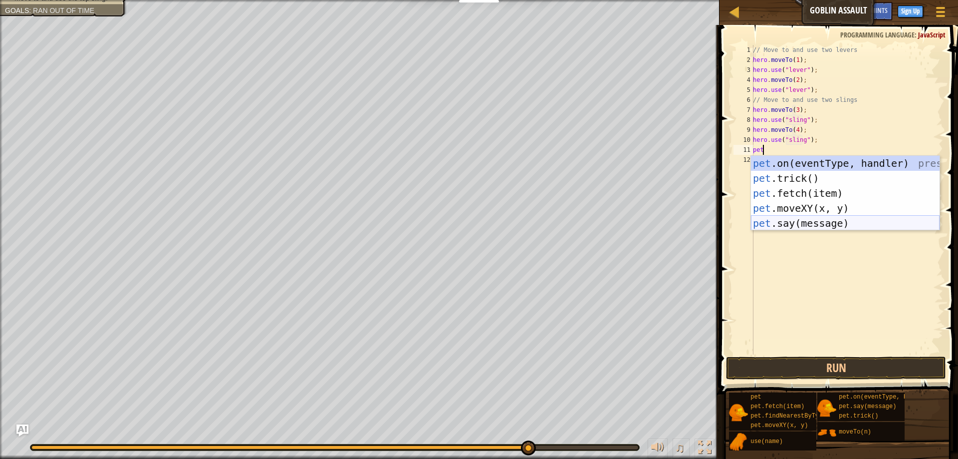
click at [791, 218] on div "pet .on(eventType, handler) press enter pet .trick() press enter pet .fetch(ite…" at bounding box center [845, 208] width 189 height 105
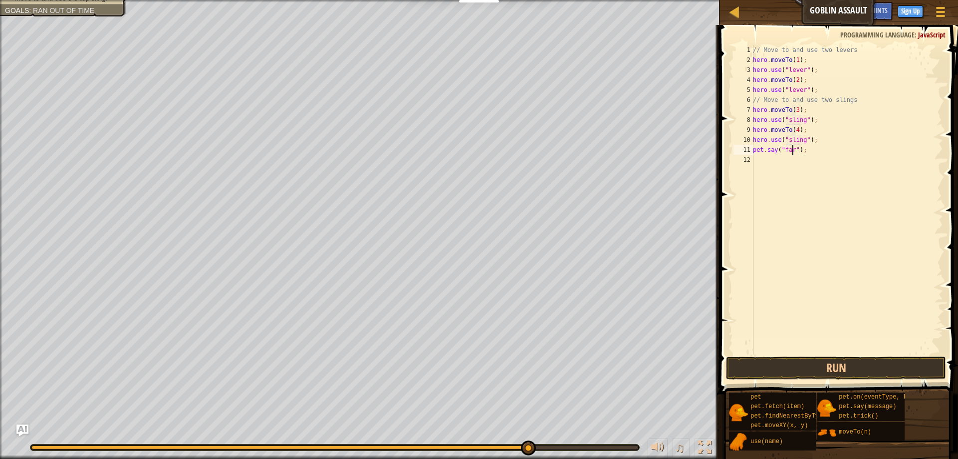
scroll to position [4, 3]
type textarea "pet.say("fart");"
click at [802, 361] on button "Run" at bounding box center [836, 367] width 220 height 23
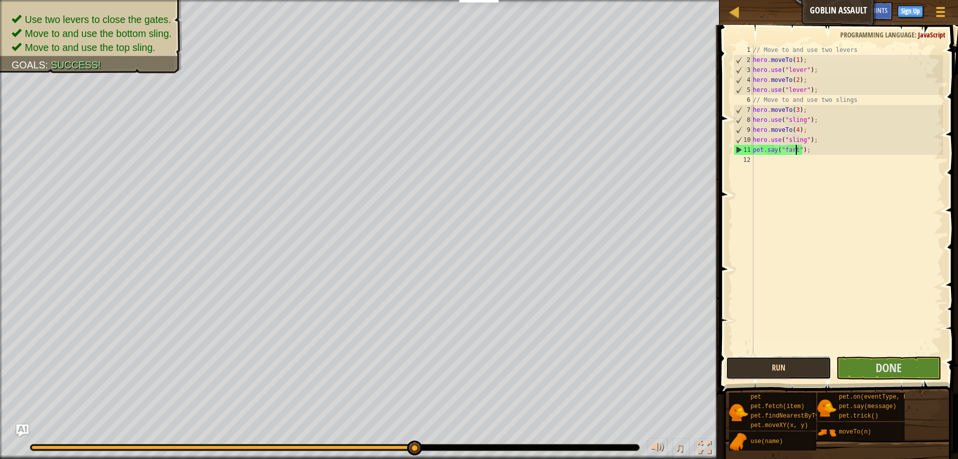
click at [788, 356] on button "Run" at bounding box center [778, 367] width 105 height 23
click at [900, 372] on span "Done" at bounding box center [889, 367] width 26 height 16
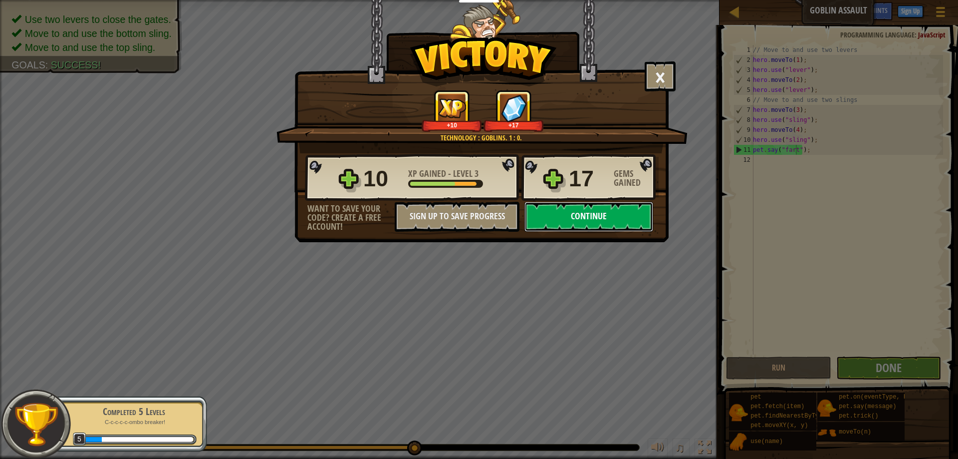
click at [592, 219] on button "Continue" at bounding box center [588, 217] width 129 height 30
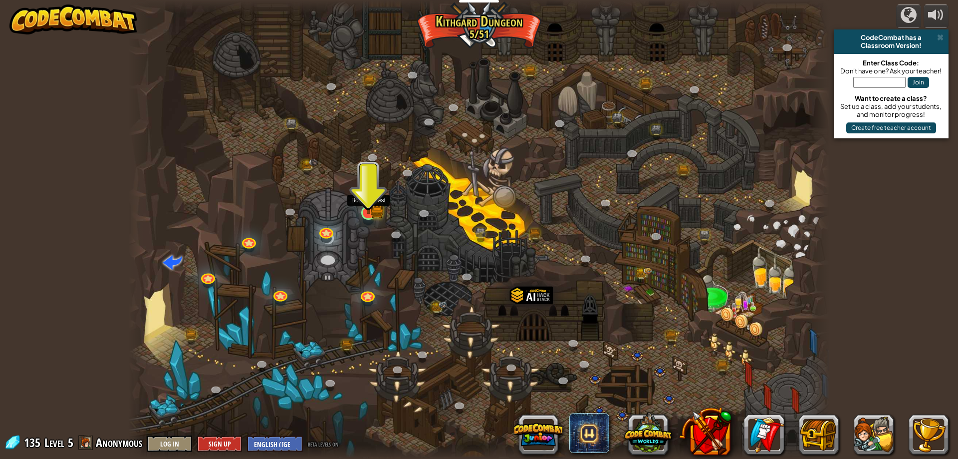
click at [380, 212] on img at bounding box center [377, 211] width 12 height 14
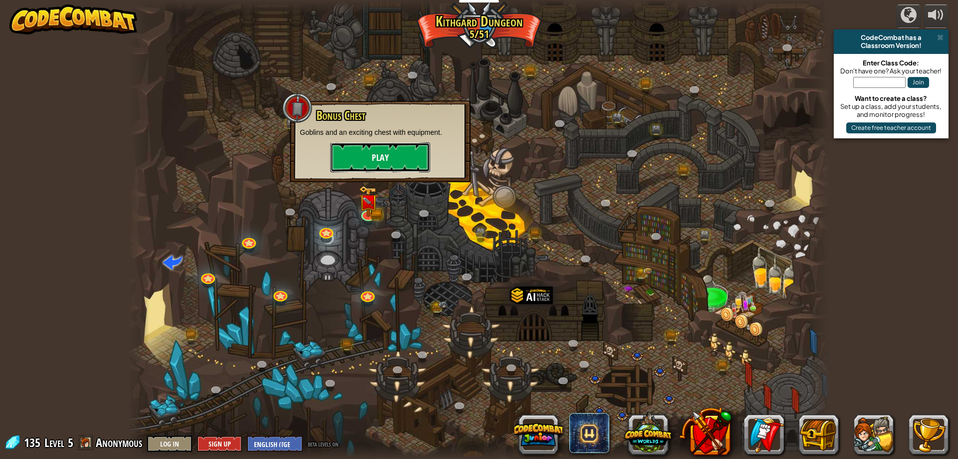
click at [396, 164] on button "Play" at bounding box center [380, 157] width 100 height 30
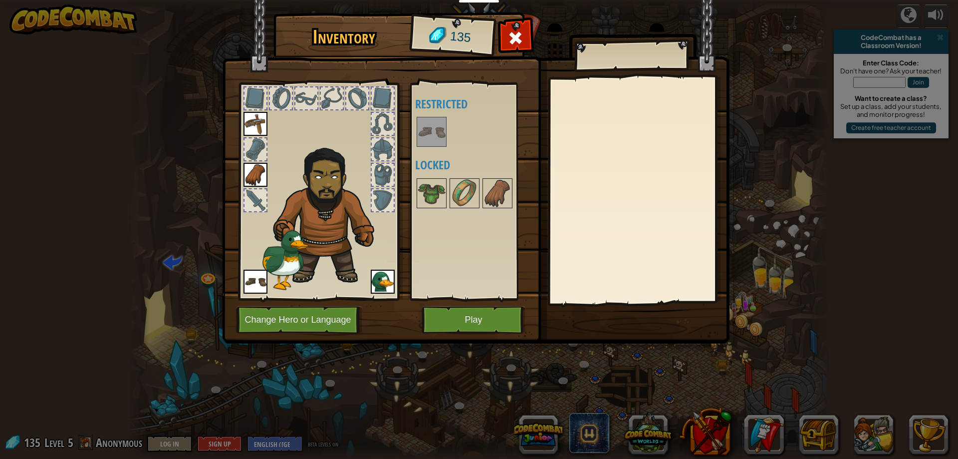
click at [262, 143] on div at bounding box center [255, 149] width 22 height 22
click at [377, 148] on div at bounding box center [383, 149] width 22 height 22
click at [375, 166] on div at bounding box center [383, 175] width 22 height 22
click at [382, 196] on div at bounding box center [383, 200] width 22 height 22
click at [393, 134] on div at bounding box center [383, 124] width 22 height 22
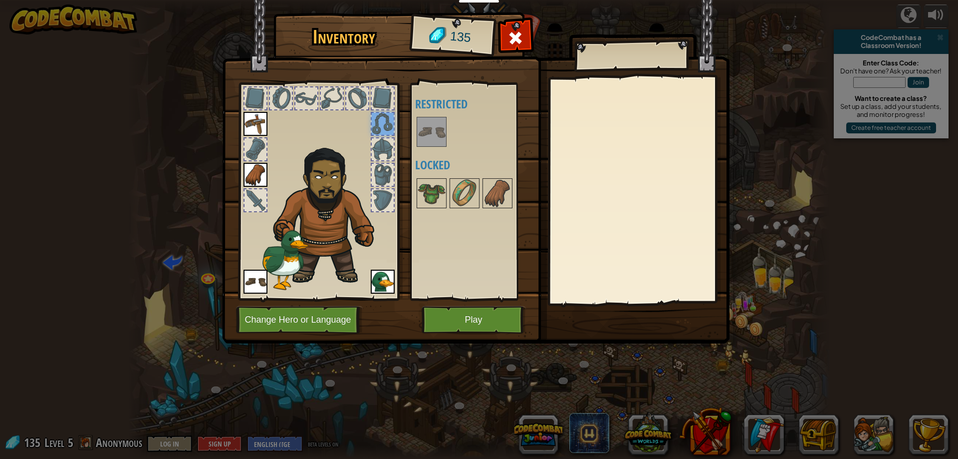
click at [379, 107] on div at bounding box center [383, 98] width 22 height 22
click at [352, 96] on div at bounding box center [357, 98] width 22 height 22
click at [321, 96] on div at bounding box center [332, 98] width 22 height 22
click at [298, 102] on div at bounding box center [306, 98] width 22 height 22
click at [272, 98] on div at bounding box center [281, 98] width 22 height 22
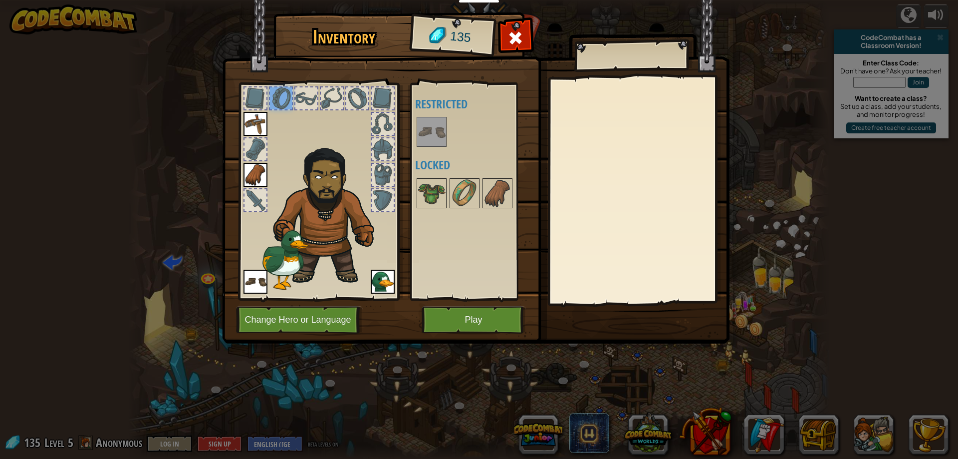
click at [262, 98] on div at bounding box center [255, 98] width 22 height 22
click at [426, 199] on img at bounding box center [432, 193] width 28 height 28
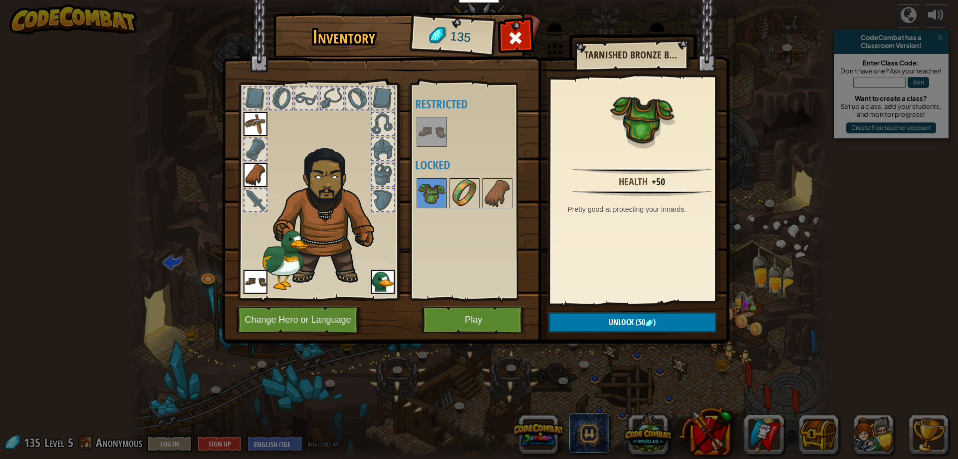
click at [460, 188] on img at bounding box center [465, 193] width 28 height 28
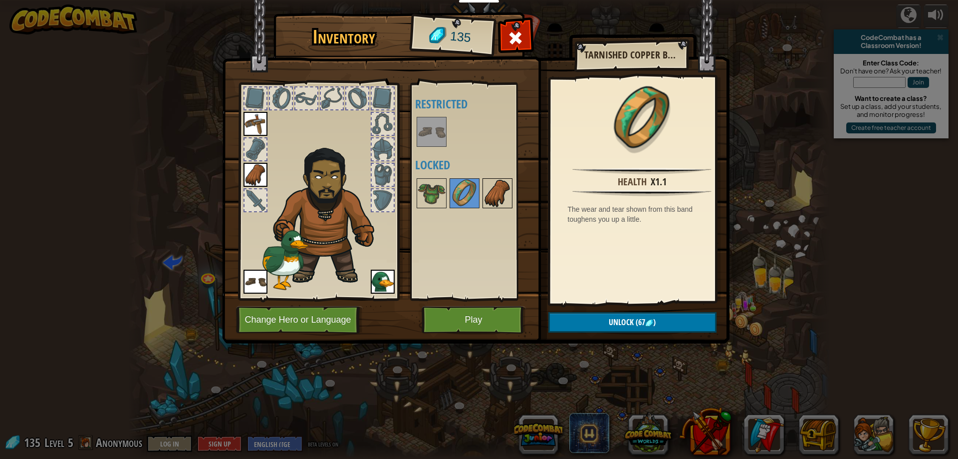
click at [496, 196] on img at bounding box center [497, 193] width 28 height 28
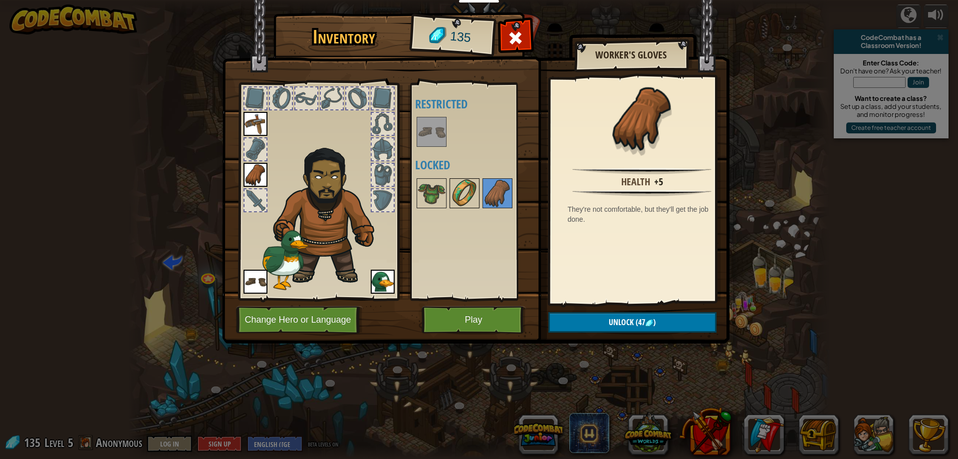
click at [464, 191] on img at bounding box center [465, 193] width 28 height 28
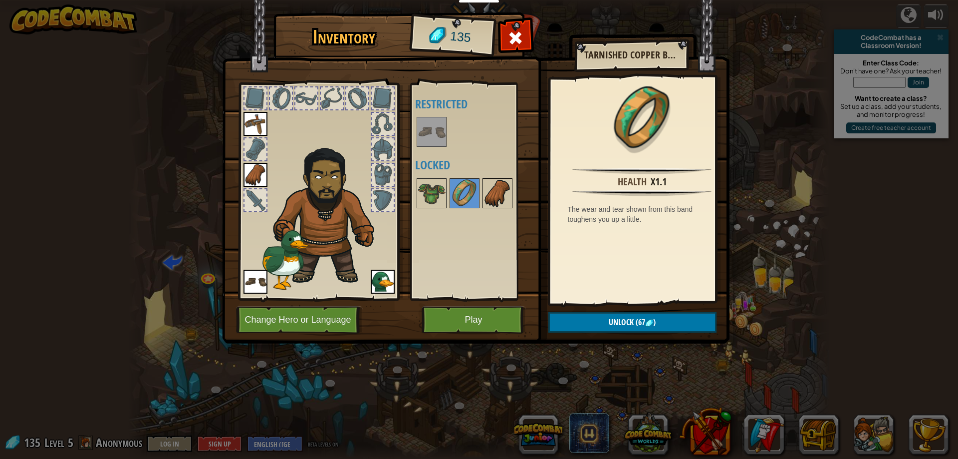
click at [486, 194] on img at bounding box center [497, 193] width 28 height 28
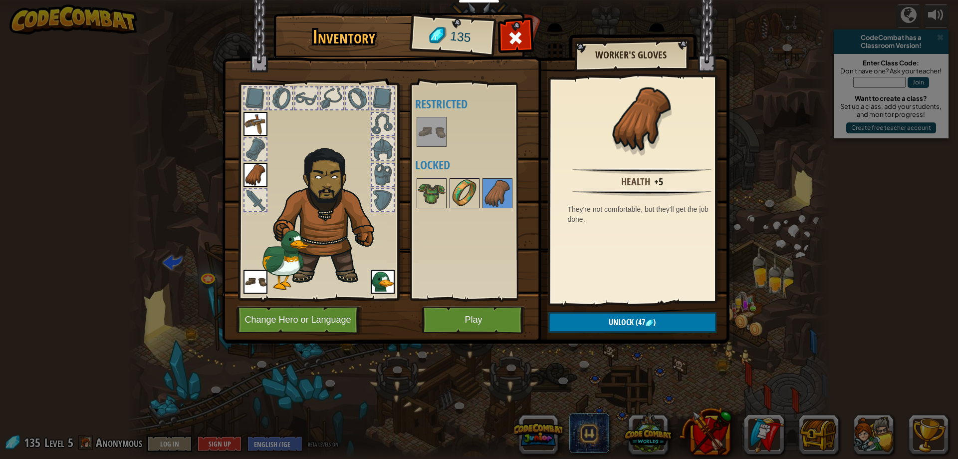
click at [461, 194] on img at bounding box center [465, 193] width 28 height 28
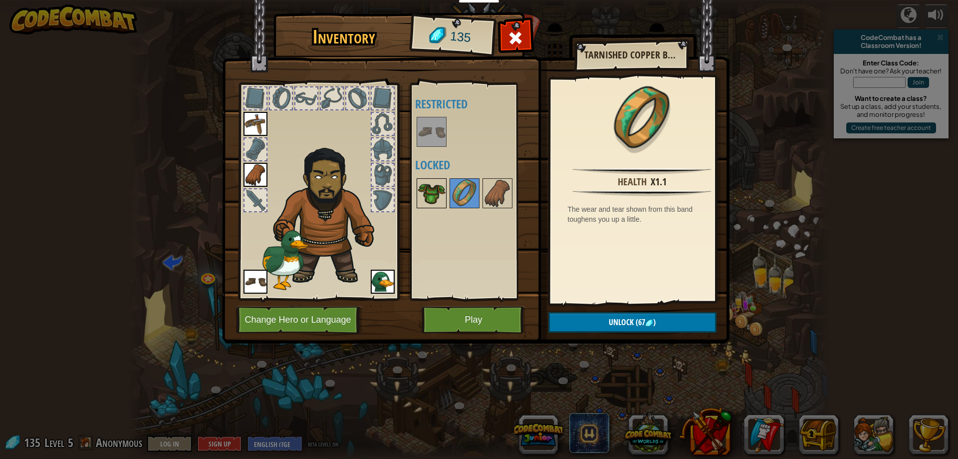
click at [440, 188] on img at bounding box center [432, 193] width 28 height 28
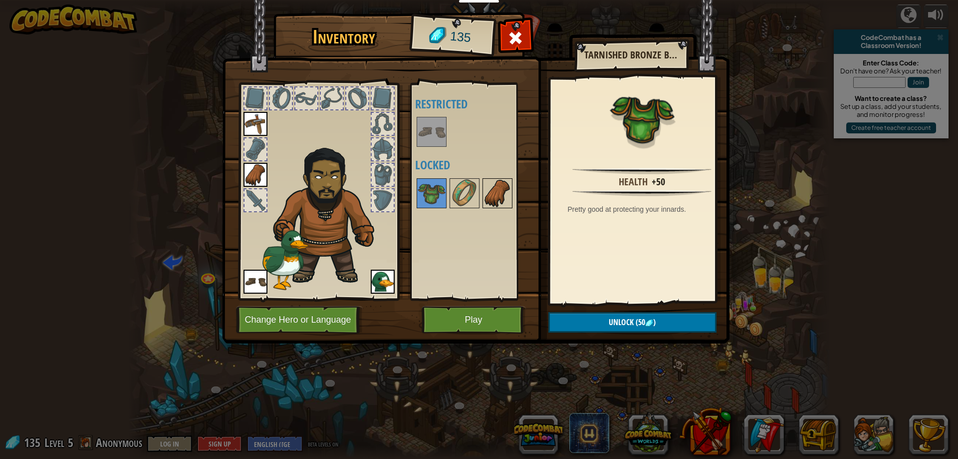
click at [496, 194] on img at bounding box center [497, 193] width 28 height 28
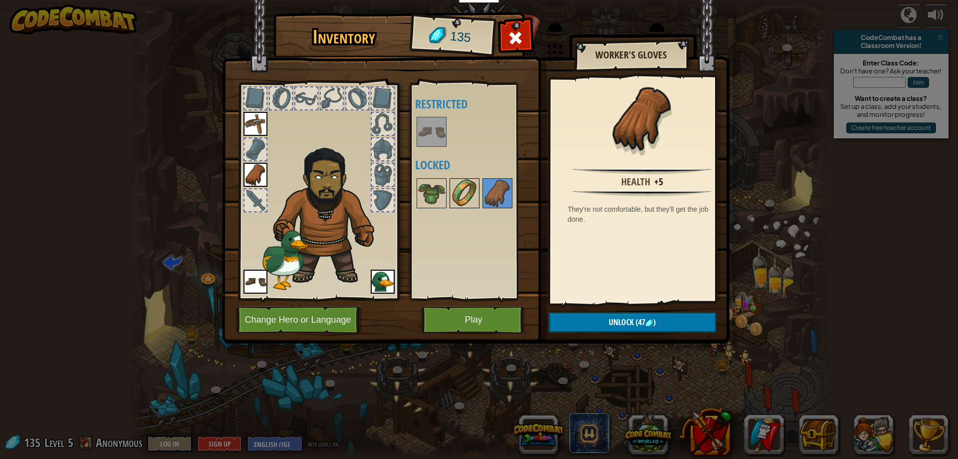
click at [468, 191] on img at bounding box center [465, 193] width 28 height 28
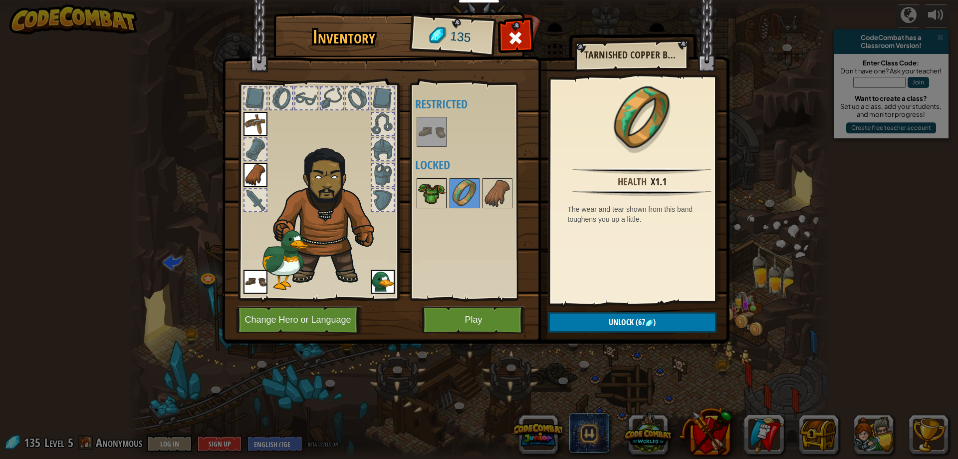
drag, startPoint x: 424, startPoint y: 191, endPoint x: 431, endPoint y: 189, distance: 7.3
click at [425, 190] on img at bounding box center [432, 193] width 28 height 28
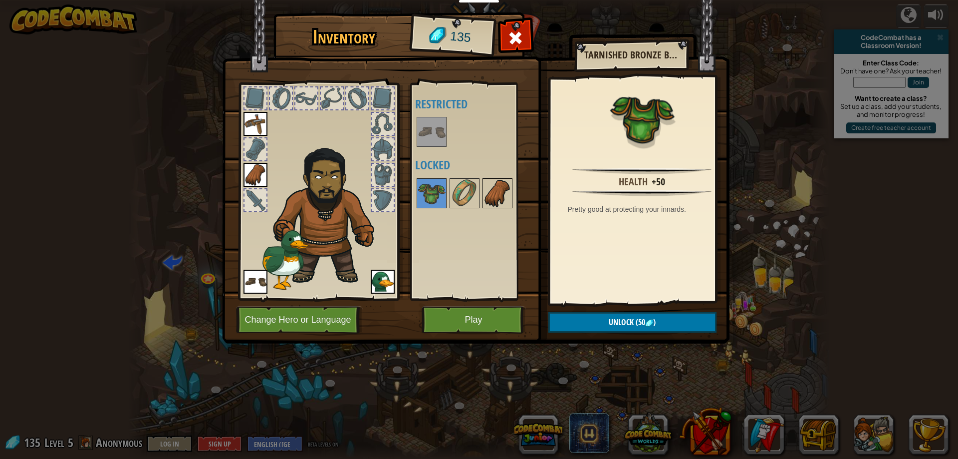
click at [491, 194] on img at bounding box center [497, 193] width 28 height 28
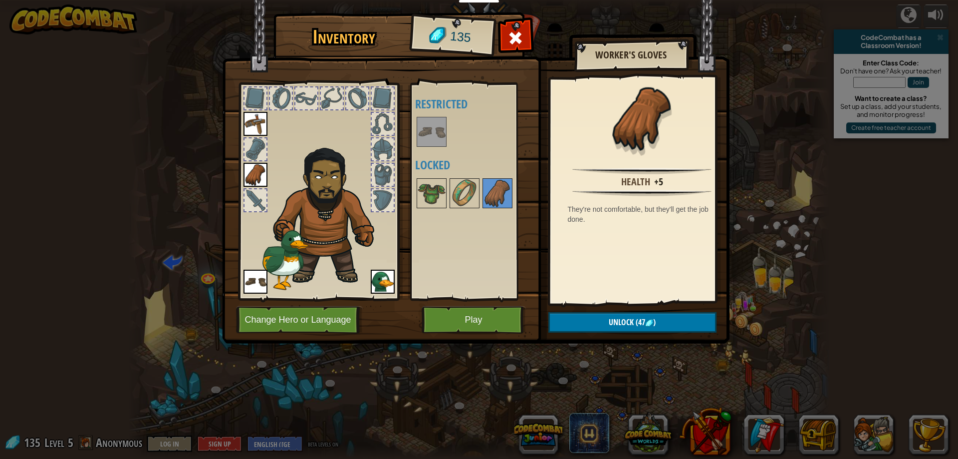
click at [376, 194] on div at bounding box center [383, 200] width 22 height 22
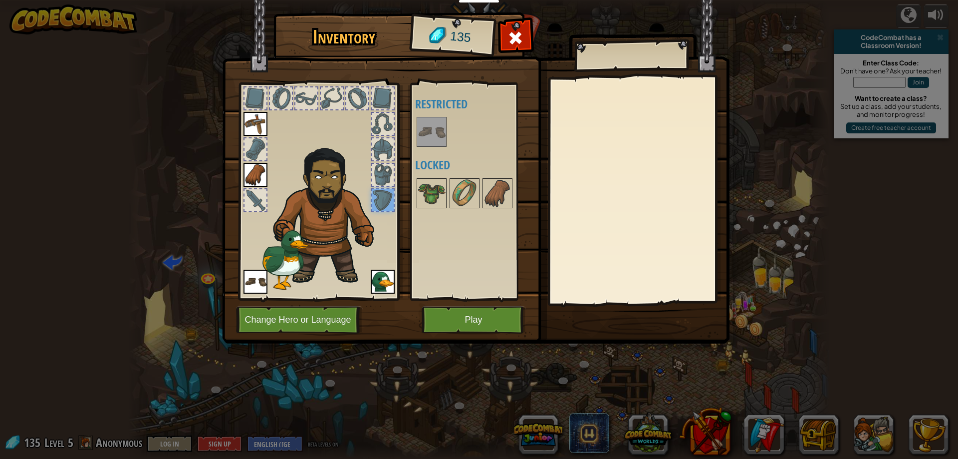
click at [381, 165] on div at bounding box center [383, 175] width 22 height 22
click at [381, 154] on div at bounding box center [383, 149] width 22 height 22
click at [381, 132] on div at bounding box center [383, 124] width 24 height 24
click at [383, 104] on div at bounding box center [383, 98] width 22 height 22
click at [384, 167] on div at bounding box center [383, 175] width 22 height 22
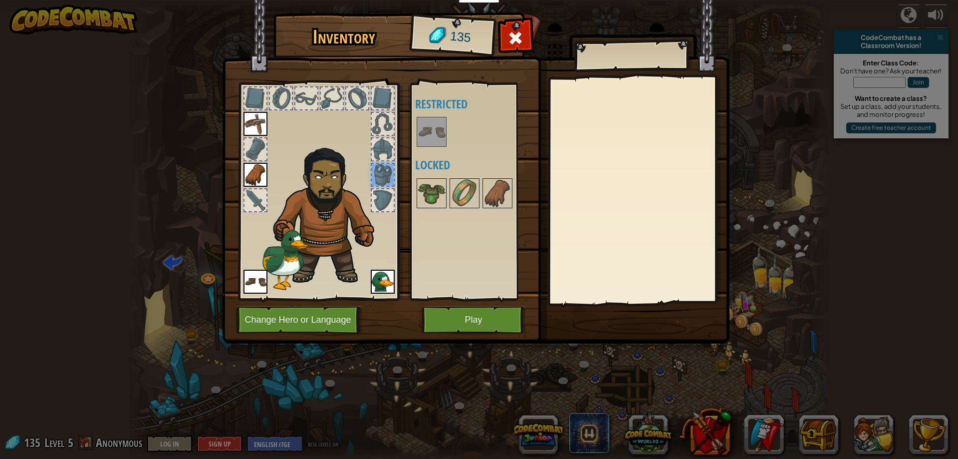
click at [386, 195] on div at bounding box center [383, 200] width 22 height 22
click at [440, 198] on img at bounding box center [432, 193] width 28 height 28
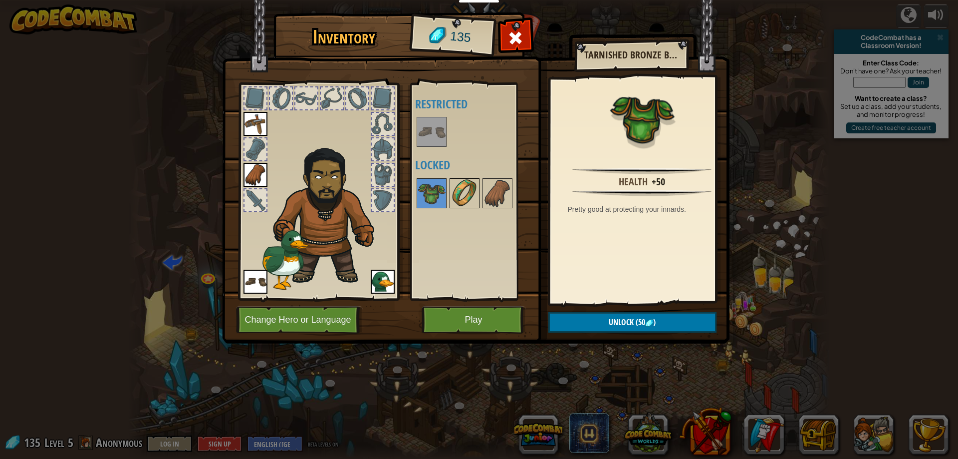
click at [459, 197] on img at bounding box center [465, 193] width 28 height 28
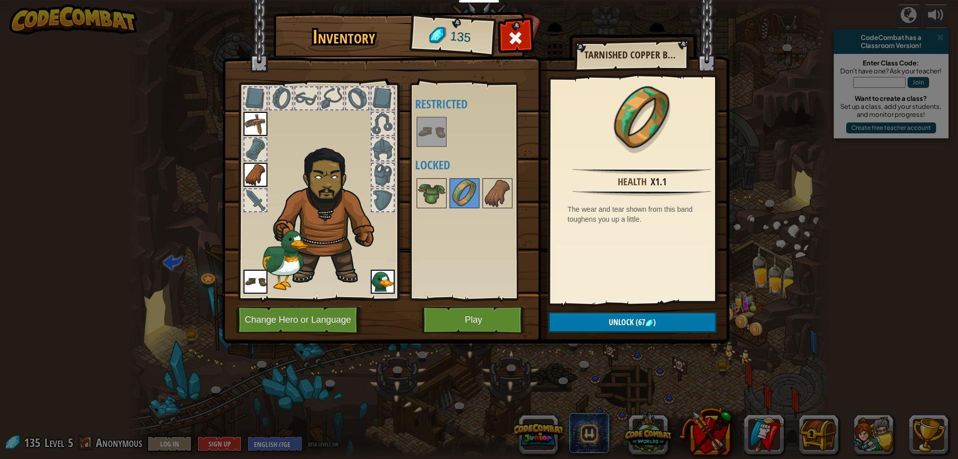
click at [481, 194] on div at bounding box center [477, 193] width 125 height 33
click at [427, 192] on img at bounding box center [432, 193] width 28 height 28
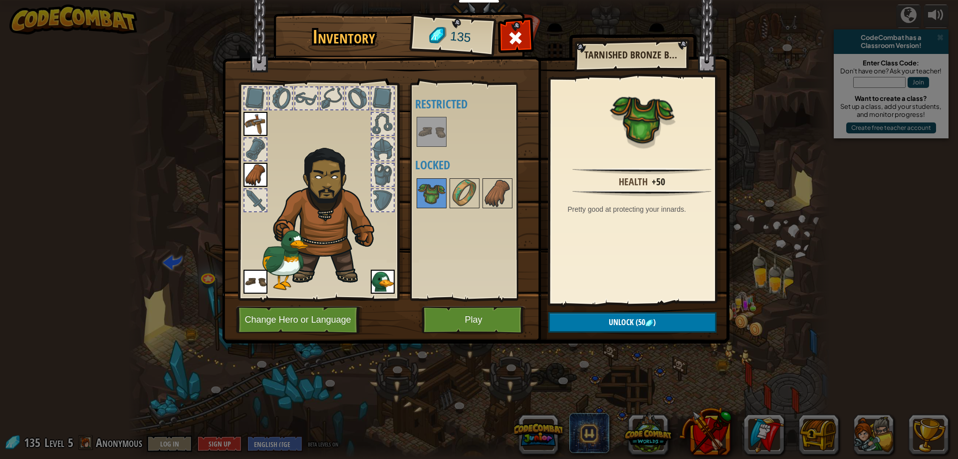
click at [585, 333] on img at bounding box center [475, 162] width 507 height 362
click at [583, 323] on button "Unlock (50 )" at bounding box center [632, 322] width 168 height 20
click at [583, 323] on button "Confirm" at bounding box center [632, 322] width 168 height 20
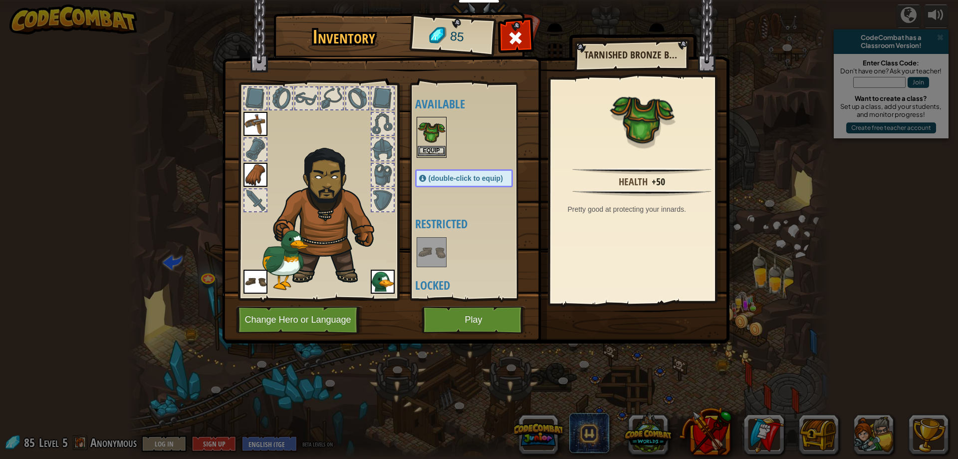
click at [435, 144] on img at bounding box center [432, 132] width 28 height 28
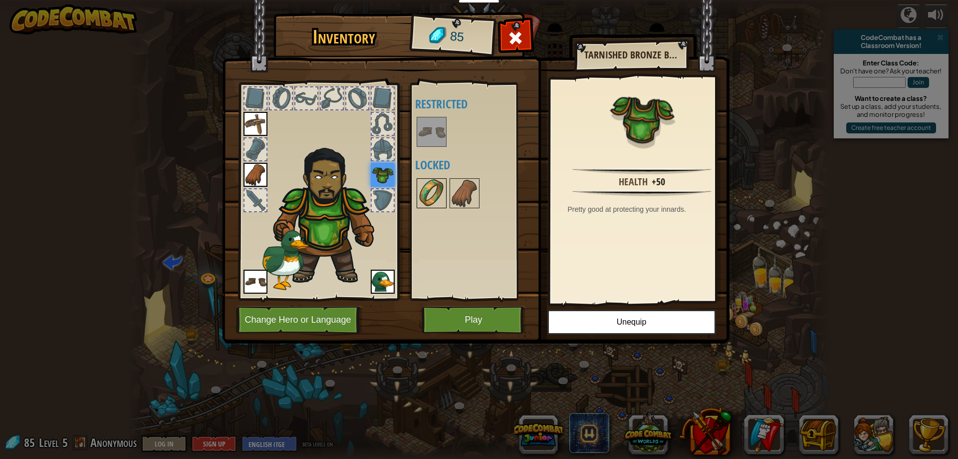
click at [434, 198] on img at bounding box center [432, 193] width 28 height 28
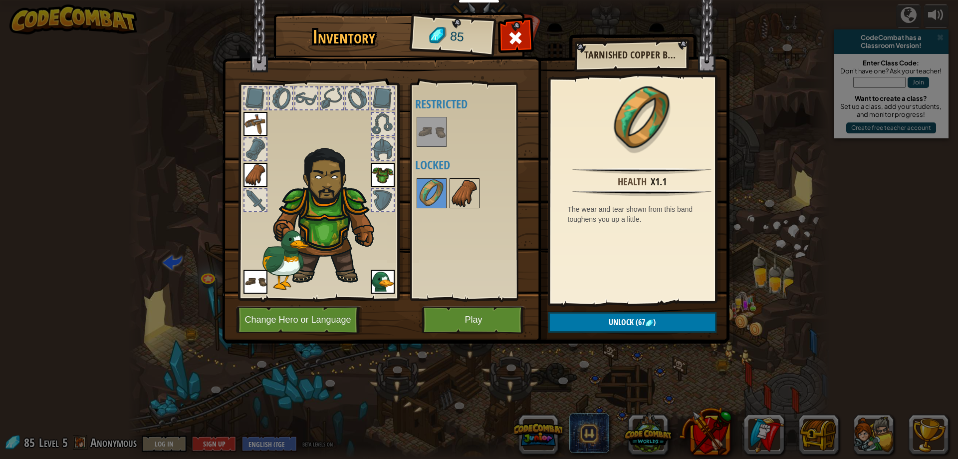
click at [475, 202] on img at bounding box center [465, 193] width 28 height 28
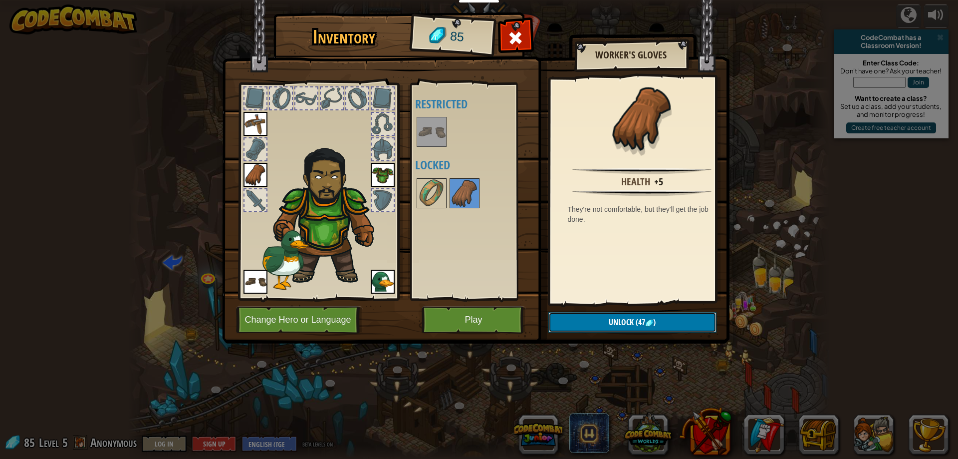
click at [601, 330] on button "Unlock (47 )" at bounding box center [632, 322] width 168 height 20
drag, startPoint x: 599, startPoint y: 319, endPoint x: 595, endPoint y: 303, distance: 16.5
click at [603, 318] on button "Confirm" at bounding box center [632, 322] width 168 height 20
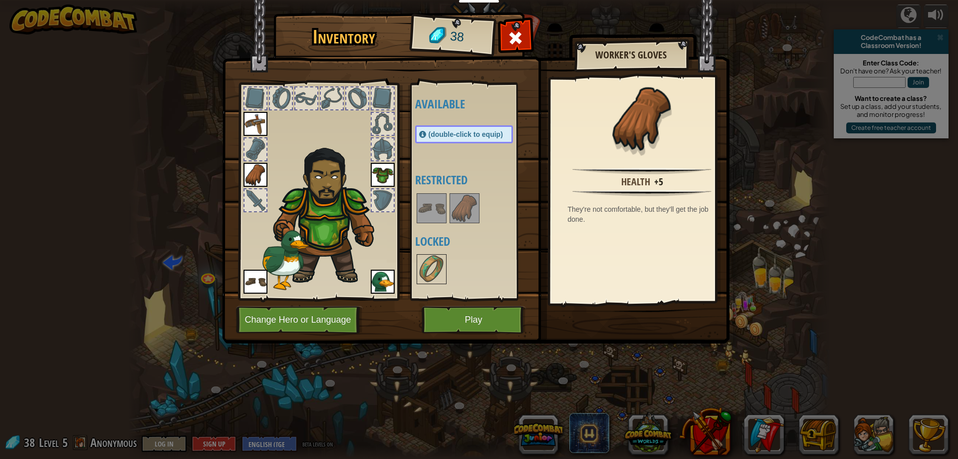
drag, startPoint x: 444, startPoint y: 126, endPoint x: 448, endPoint y: 133, distance: 8.0
click at [446, 127] on div "(double-click to equip)" at bounding box center [464, 134] width 98 height 18
click at [448, 133] on span "(double-click to equip)" at bounding box center [466, 134] width 74 height 8
click at [260, 171] on img at bounding box center [255, 175] width 24 height 24
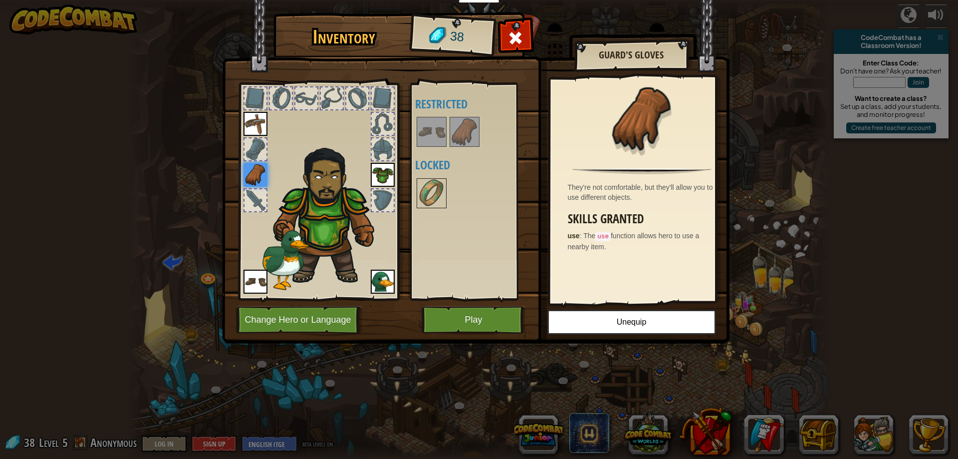
click at [458, 136] on img at bounding box center [465, 132] width 28 height 28
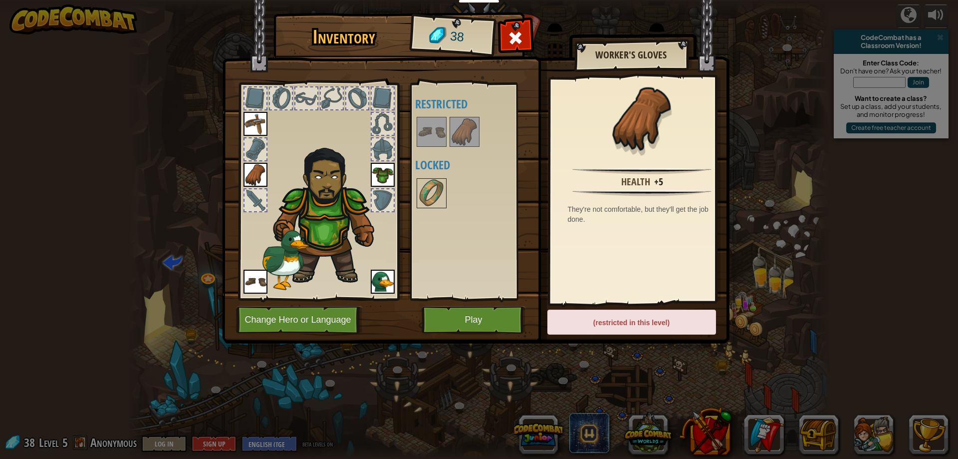
click at [439, 131] on img at bounding box center [432, 132] width 28 height 28
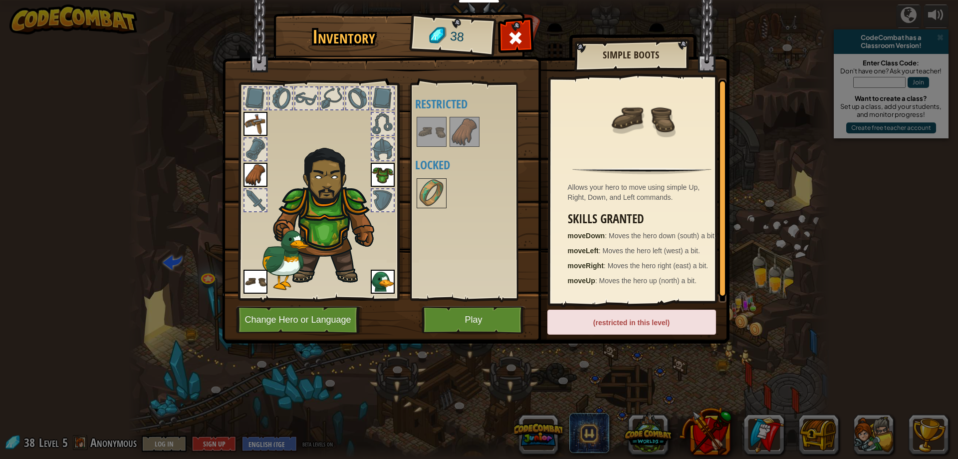
click at [459, 128] on img at bounding box center [465, 132] width 28 height 28
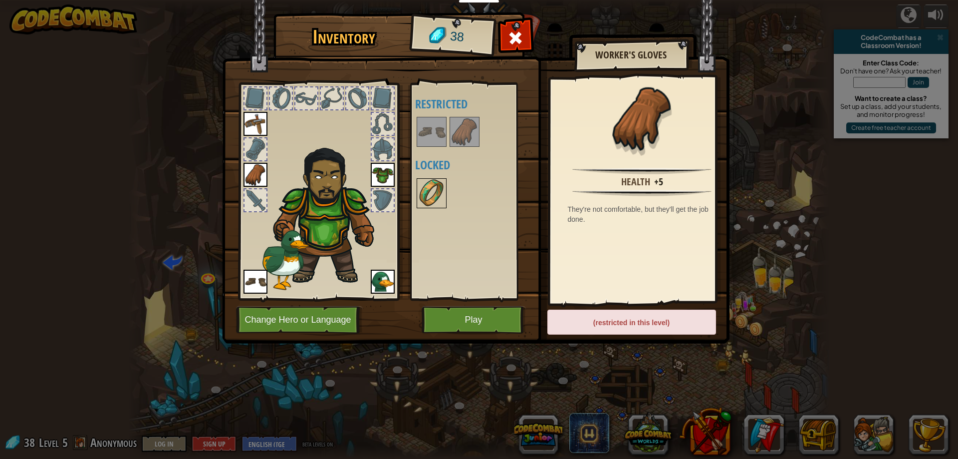
click at [431, 192] on img at bounding box center [432, 193] width 28 height 28
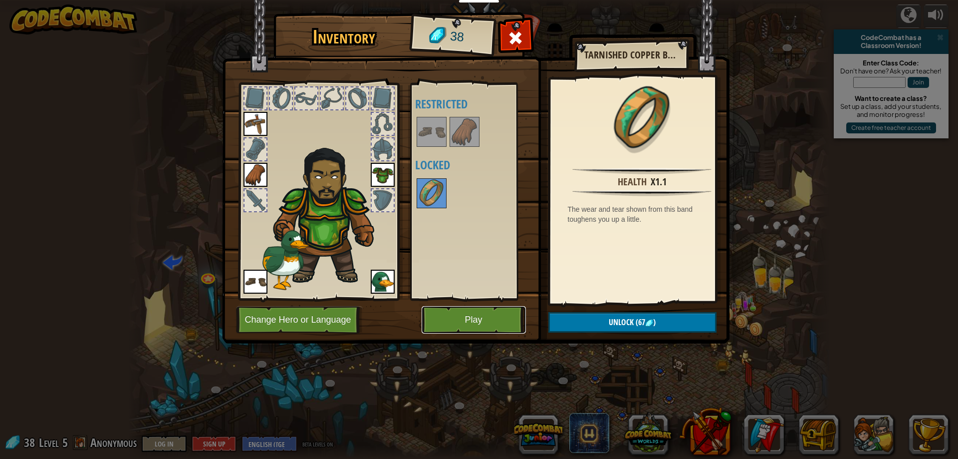
click at [439, 322] on button "Play" at bounding box center [474, 319] width 104 height 27
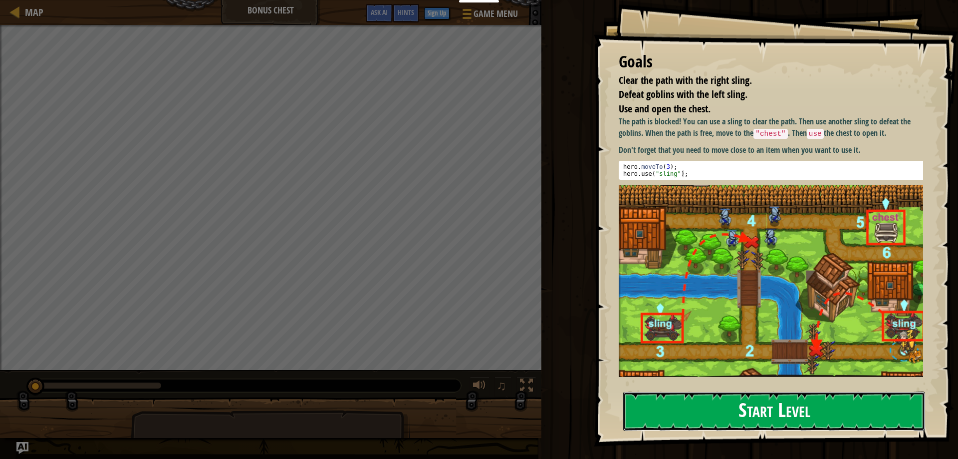
click at [704, 418] on button "Start Level" at bounding box center [774, 410] width 302 height 39
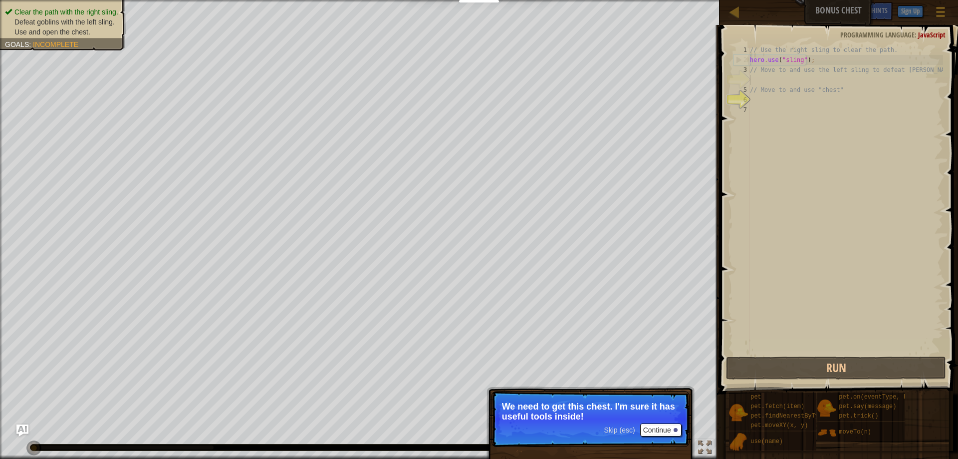
drag, startPoint x: 675, startPoint y: 440, endPoint x: 677, endPoint y: 434, distance: 6.0
click at [677, 438] on p "Skip (esc) Continue We need to get this chest. I'm sure it has useful tools ins…" at bounding box center [590, 419] width 198 height 56
click at [673, 425] on button "Continue" at bounding box center [660, 429] width 41 height 13
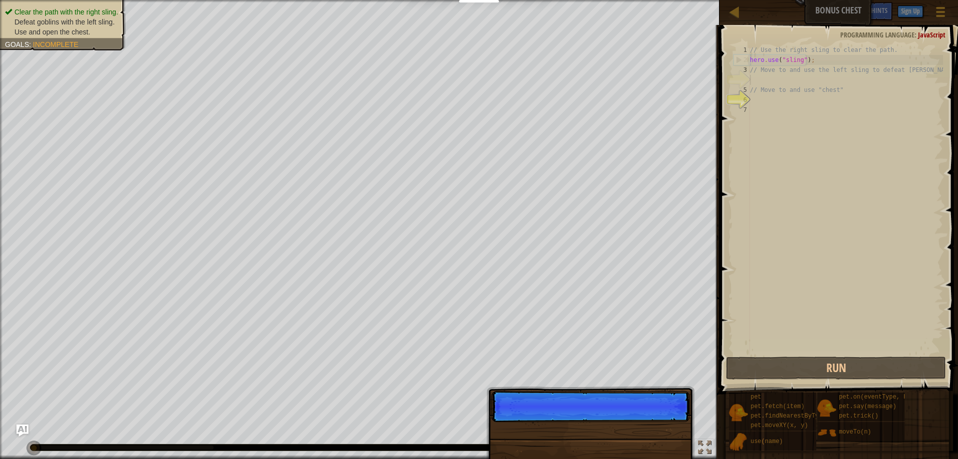
scroll to position [4, 0]
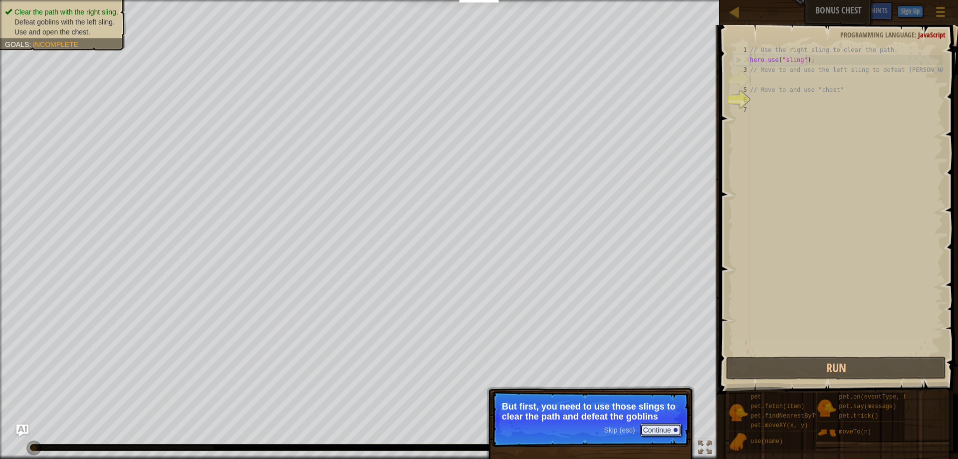
click at [678, 427] on button "Continue" at bounding box center [660, 429] width 41 height 13
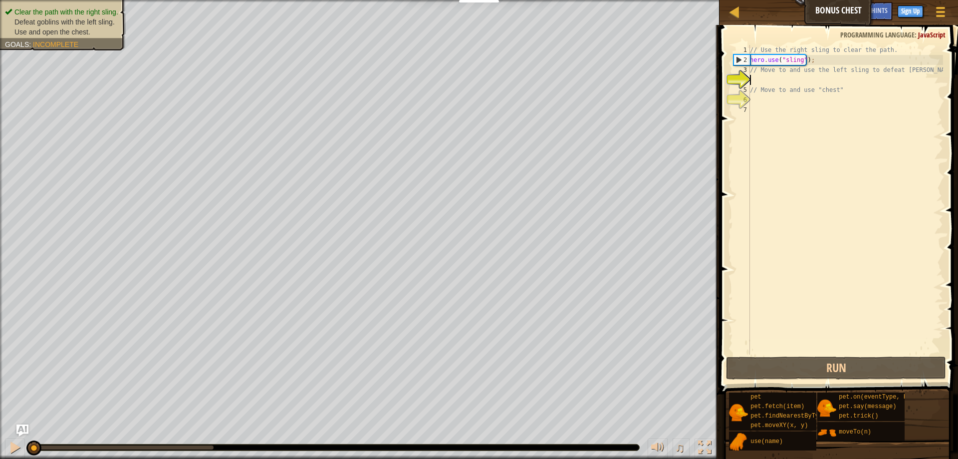
click at [788, 79] on div "// Use the right sling to clear the path. hero . use ( "sling" ) ; // Move to a…" at bounding box center [845, 209] width 195 height 329
click at [762, 78] on div "// Use the right sling to clear the path. hero . use ( "sling" ) ; // Move to a…" at bounding box center [845, 209] width 195 height 329
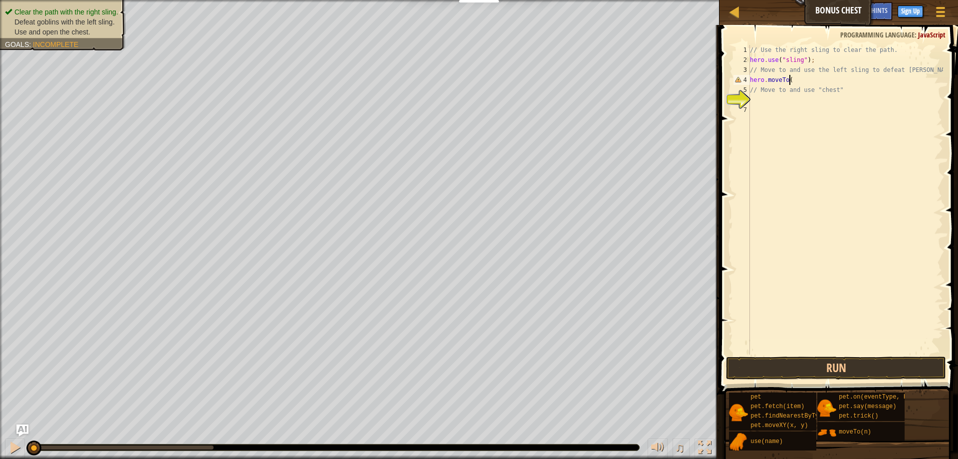
scroll to position [4, 3]
type textarea "hero.moveTo(3)"
click at [798, 368] on button "Run" at bounding box center [836, 367] width 220 height 23
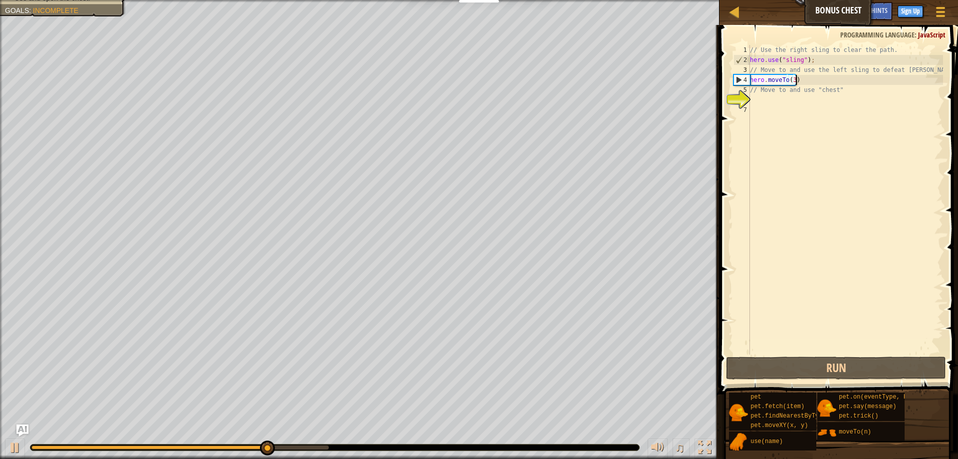
click at [807, 79] on div "// Use the right sling to clear the path. hero . use ( "sling" ) ; // Move to a…" at bounding box center [845, 209] width 195 height 329
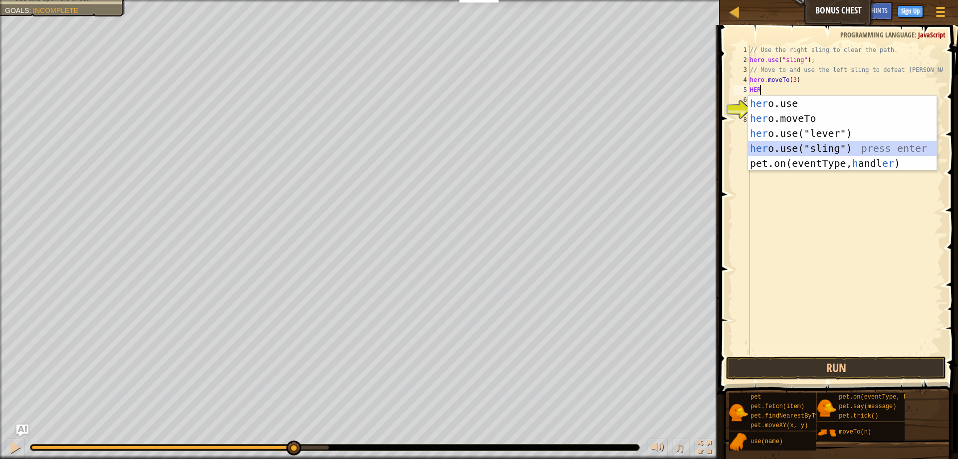
click at [773, 149] on div "her o.use press enter her o.moveTo press enter her o.use("lever") press enter h…" at bounding box center [842, 148] width 189 height 105
type textarea "hero.use("sling");"
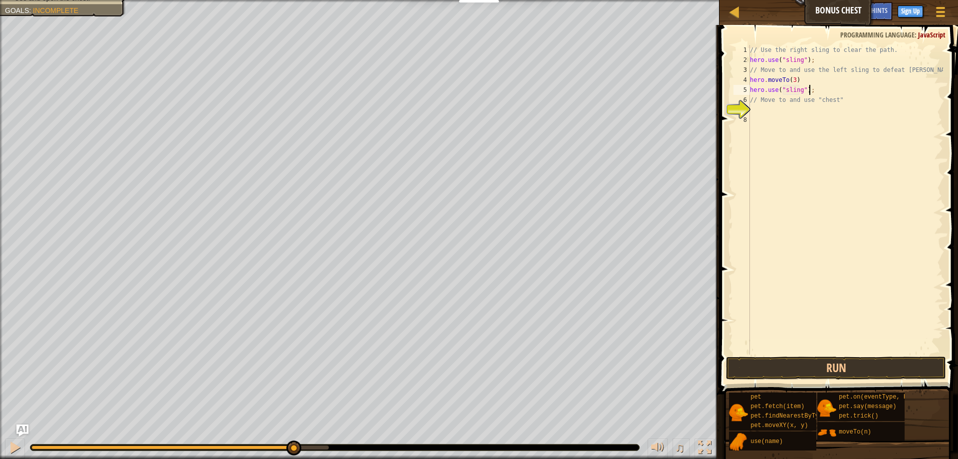
click at [819, 87] on div "// Use the right sling to clear the path. hero . use ( "sling" ) ; // Move to a…" at bounding box center [845, 209] width 195 height 329
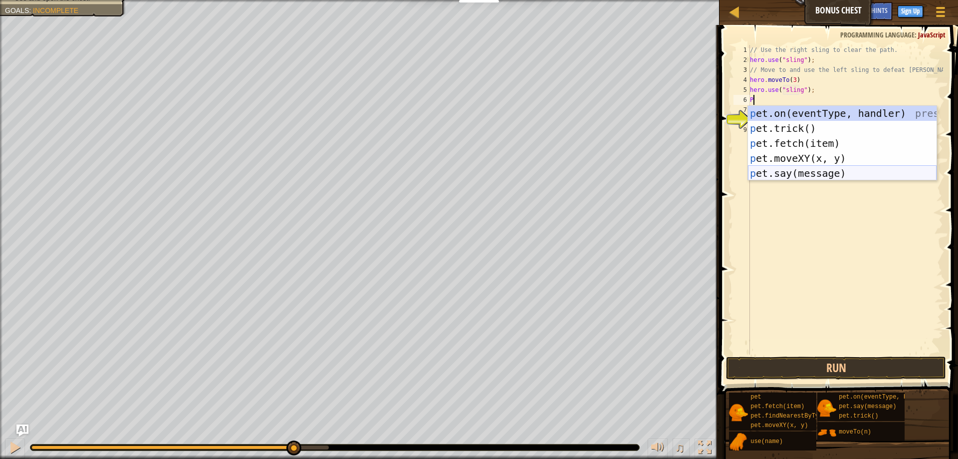
click at [787, 172] on div "p et.on(eventType, handler) press enter p et.trick() press enter p et.fetch(ite…" at bounding box center [842, 158] width 189 height 105
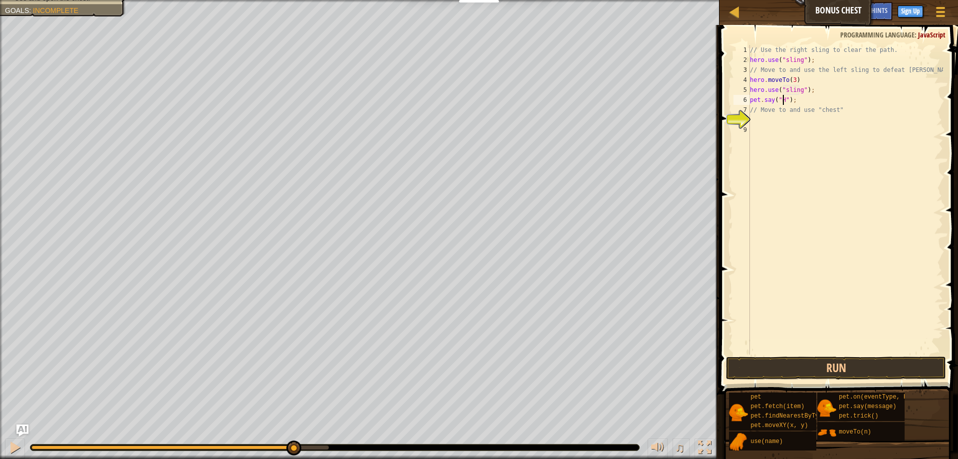
scroll to position [4, 3]
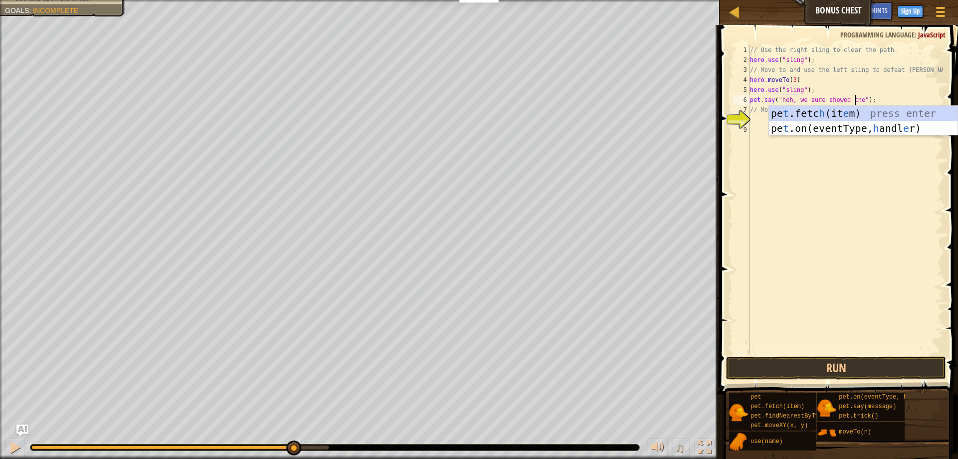
type textarea "pet.say("heh, we sure showed them");"
click at [867, 154] on div "// Use the right sling to clear the path. hero . use ( "sling" ) ; // Move to a…" at bounding box center [845, 209] width 195 height 329
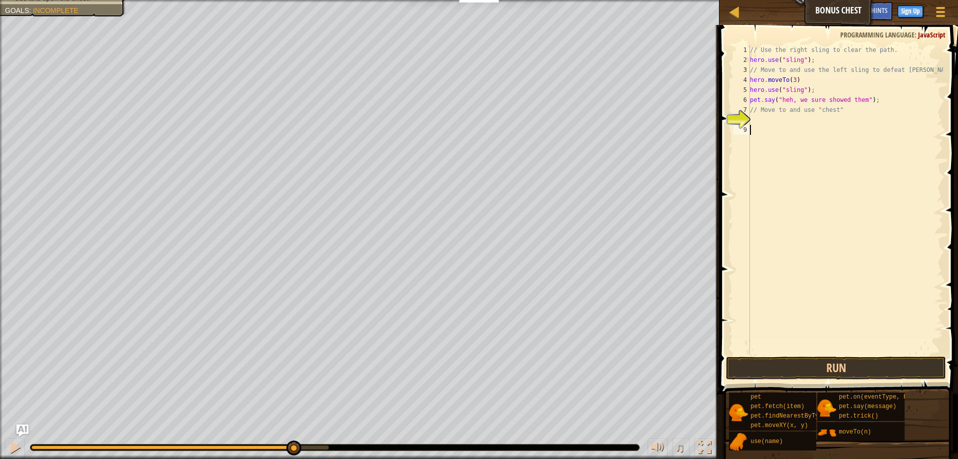
scroll to position [4, 0]
click at [854, 109] on div "// Use the right sling to clear the path. hero . use ( "sling" ) ; // Move to a…" at bounding box center [845, 209] width 195 height 329
type textarea "// Move to and use "chest""
click at [767, 116] on div "// Use the right sling to clear the path. hero . use ( "sling" ) ; // Move to a…" at bounding box center [845, 209] width 195 height 329
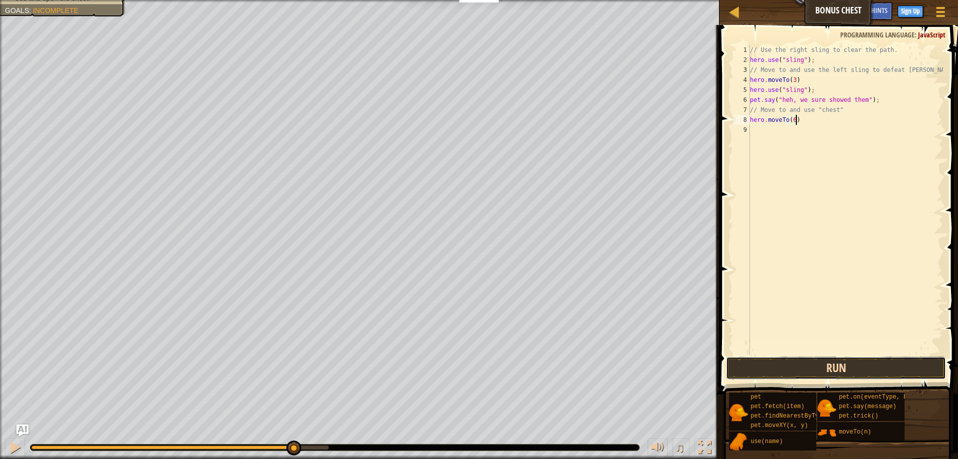
click at [779, 360] on button "Run" at bounding box center [836, 367] width 220 height 23
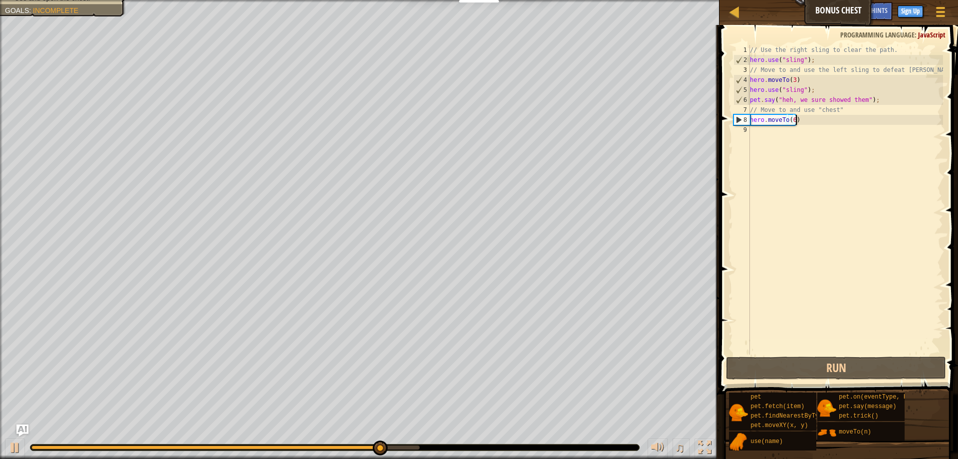
click at [790, 120] on div "// Use the right sling to clear the path. hero . use ( "sling" ) ; // Move to a…" at bounding box center [845, 209] width 195 height 329
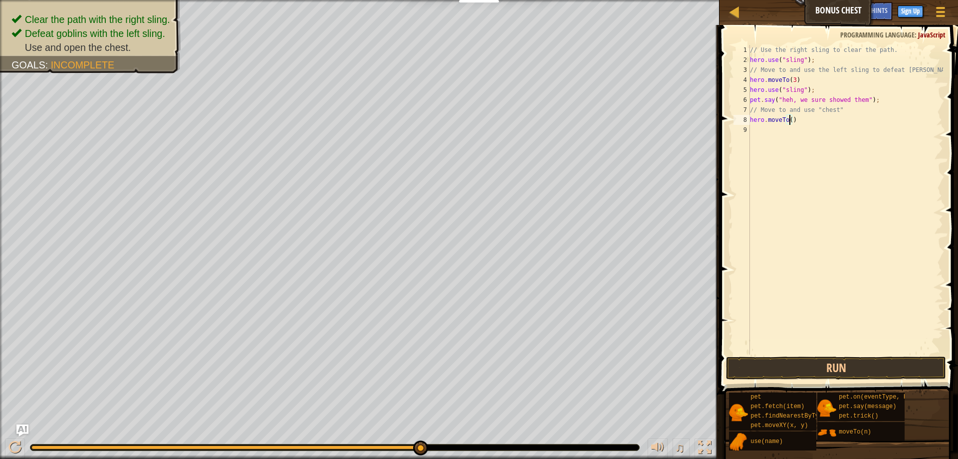
type textarea "hero.moveTo(2)"
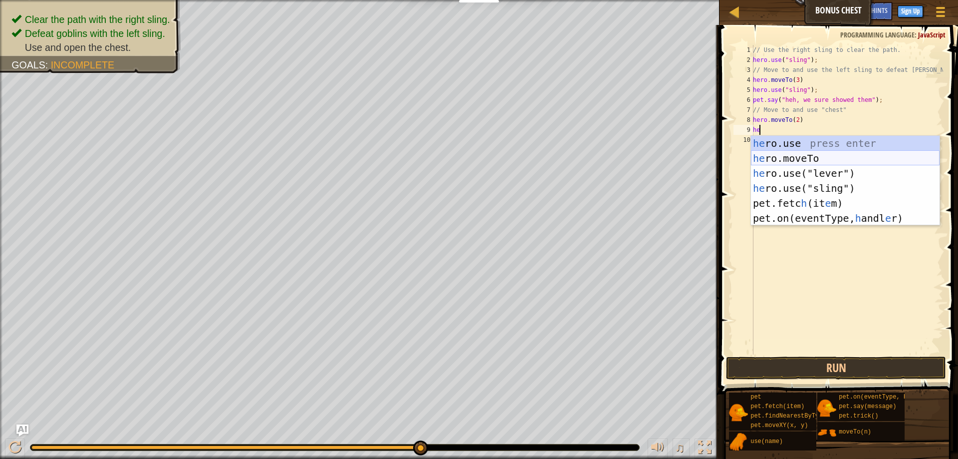
click at [789, 161] on div "he ro.use press enter he ro.moveTo press enter he ro.use("lever") press enter h…" at bounding box center [845, 196] width 189 height 120
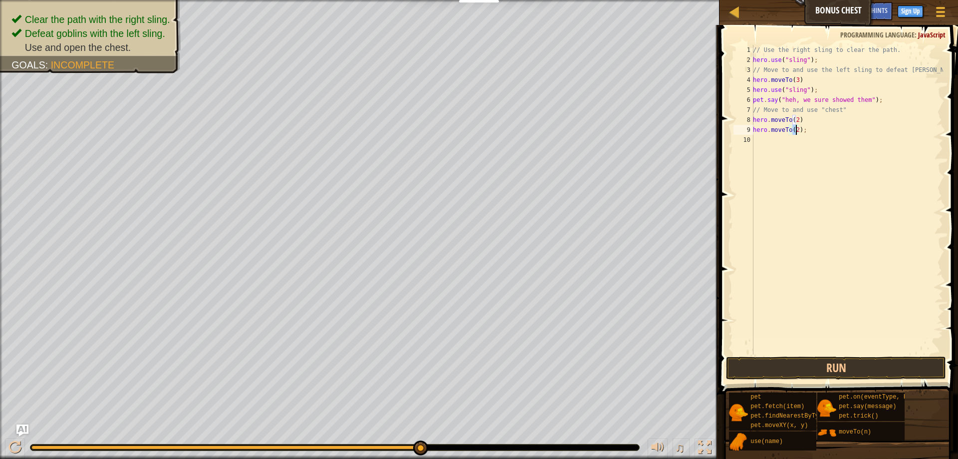
type textarea "hero.moveTo(4);"
click at [809, 129] on div "// Use the right sling to clear the path. hero . use ( "sling" ) ; // Move to a…" at bounding box center [847, 209] width 192 height 329
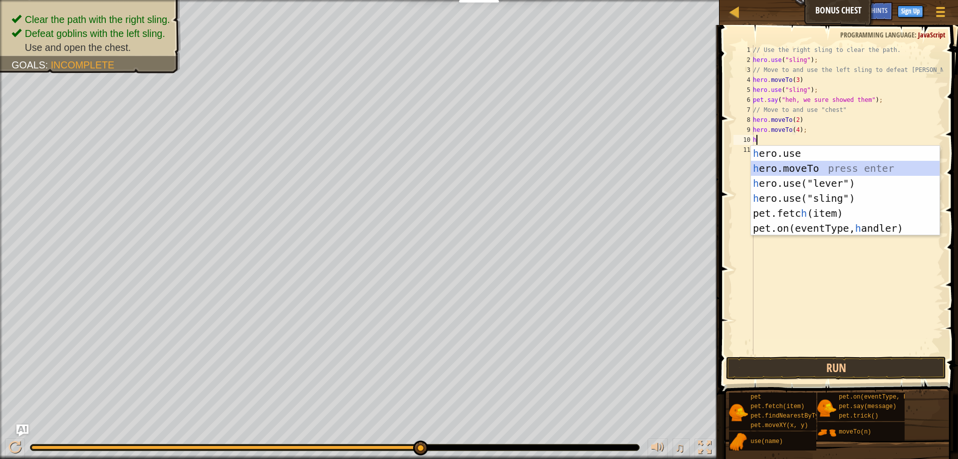
click at [799, 166] on div "h ero.use press enter h ero.moveTo press enter h ero.use("lever") press enter h…" at bounding box center [845, 206] width 189 height 120
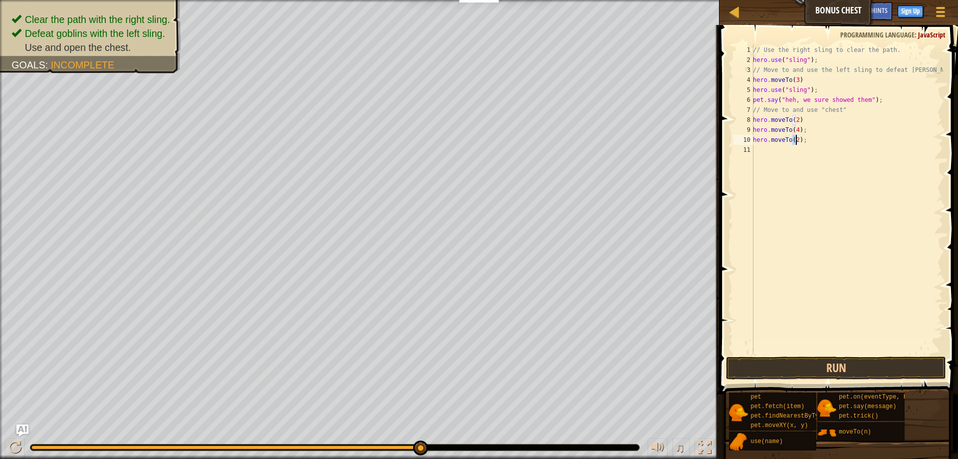
type textarea "hero.moveTo(5);"
click at [806, 142] on div "// Use the right sling to clear the path. hero . use ( "sling" ) ; // Move to a…" at bounding box center [847, 209] width 192 height 329
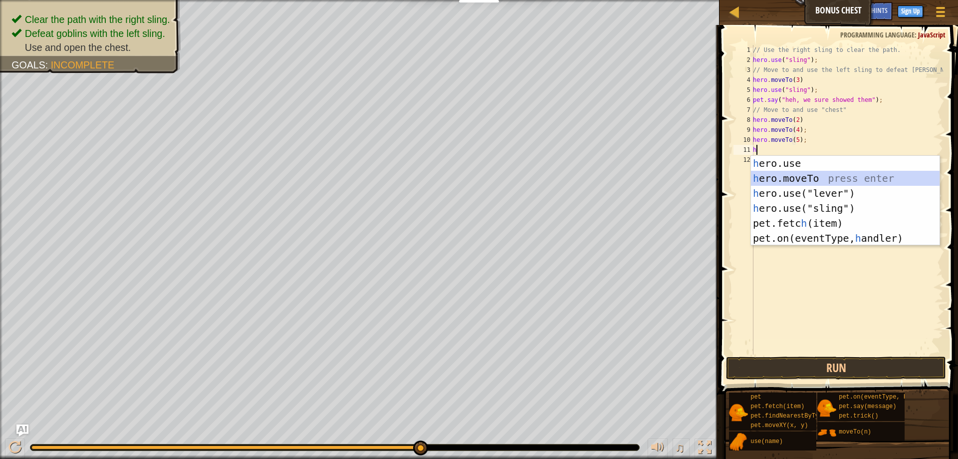
click at [804, 175] on div "h ero.use press enter h ero.moveTo press enter h ero.use("lever") press enter h…" at bounding box center [845, 216] width 189 height 120
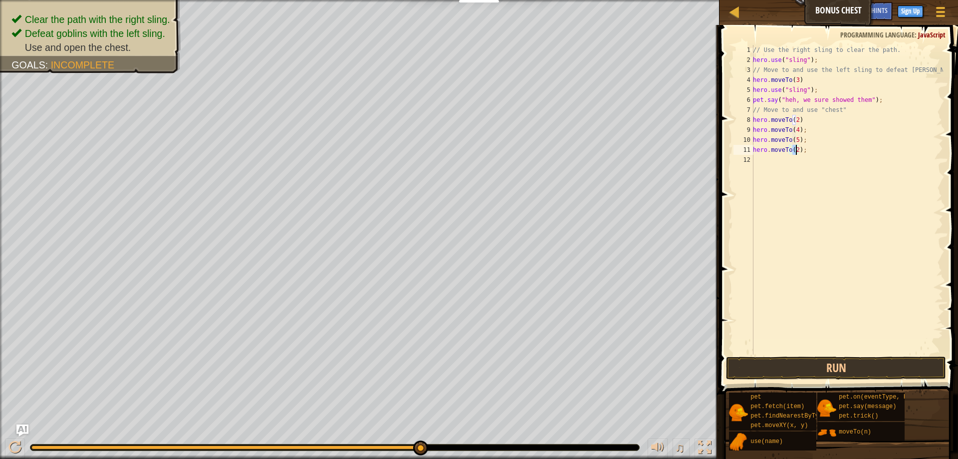
scroll to position [4, 3]
type textarea "hero.moveTo(6);"
click at [851, 367] on button "Run" at bounding box center [836, 367] width 220 height 23
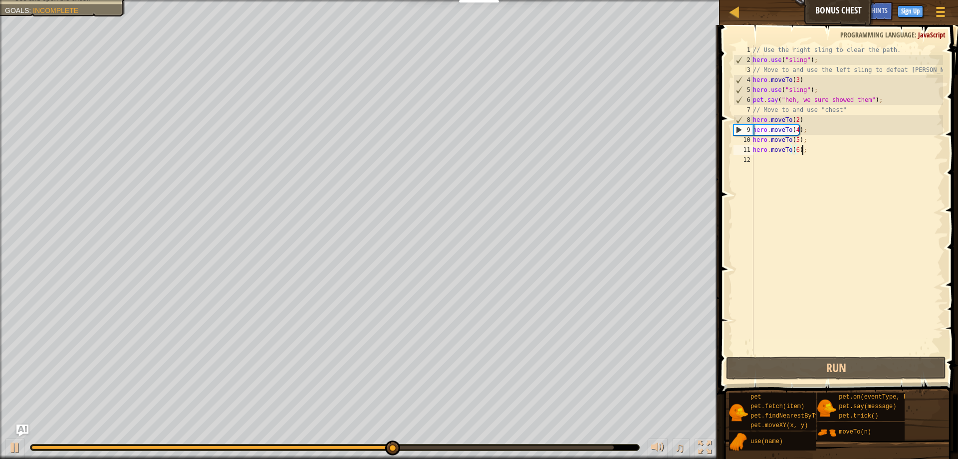
click at [805, 150] on div "// Use the right sling to clear the path. hero . use ( "sling" ) ; // Move to a…" at bounding box center [847, 209] width 192 height 329
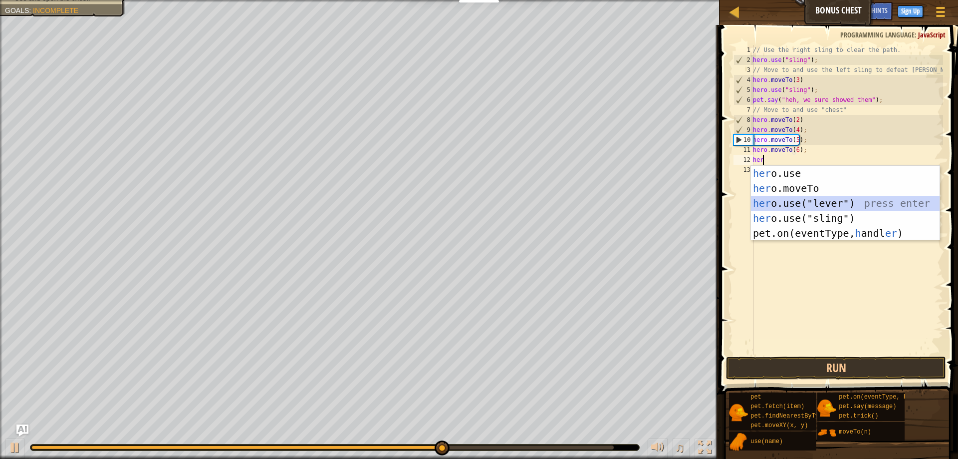
click at [789, 200] on div "her o.use press enter her o.moveTo press enter her o.use("lever") press enter h…" at bounding box center [845, 218] width 189 height 105
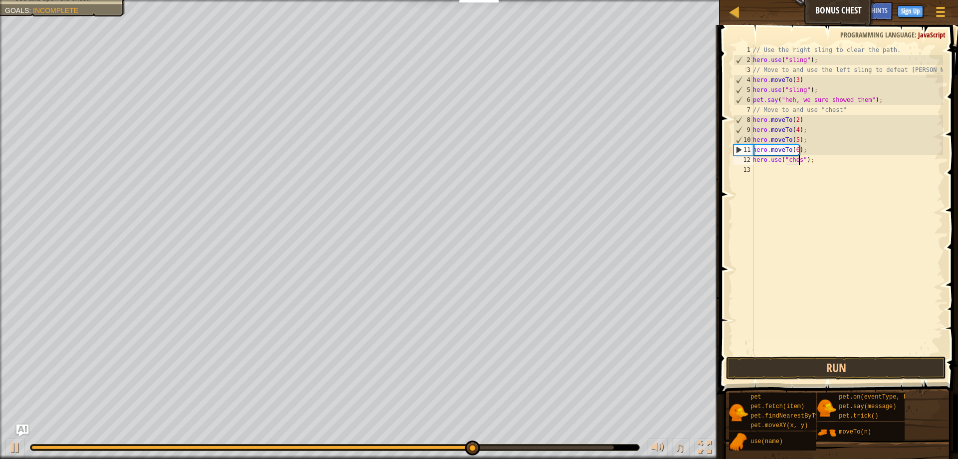
scroll to position [4, 4]
type textarea "hero.use("chest");"
click at [782, 361] on button "Run" at bounding box center [836, 367] width 220 height 23
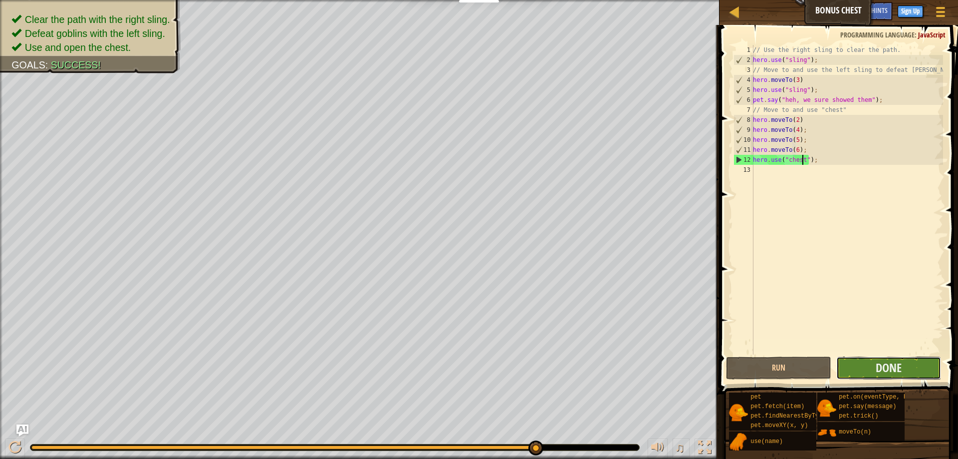
click at [872, 366] on button "Done" at bounding box center [888, 367] width 105 height 23
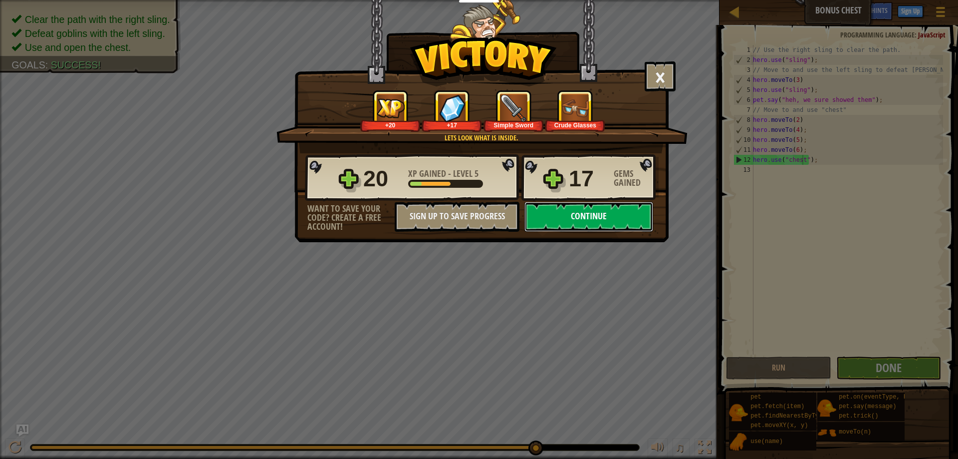
click at [618, 222] on button "Continue" at bounding box center [588, 217] width 129 height 30
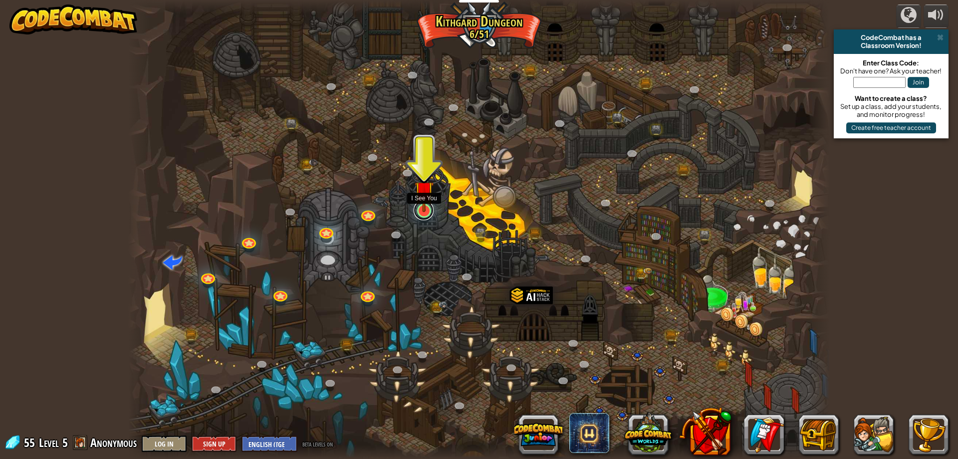
click at [428, 215] on link at bounding box center [424, 210] width 20 height 20
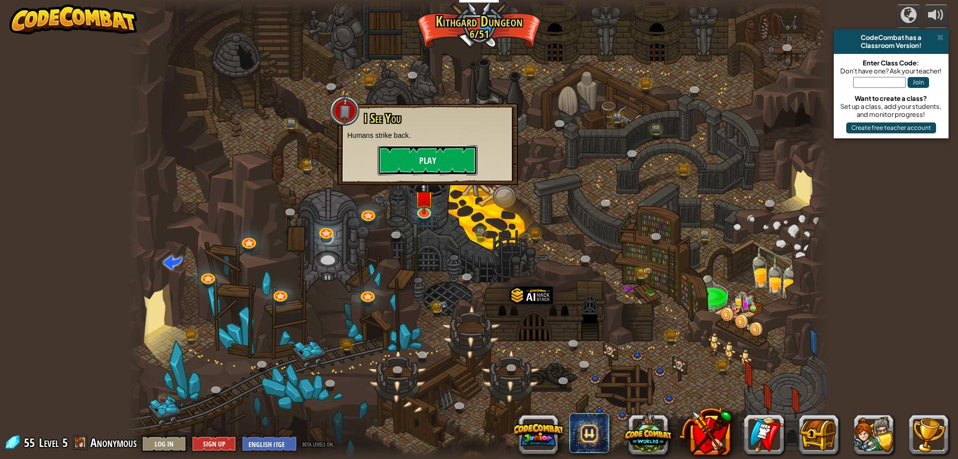
click at [419, 163] on button "Play" at bounding box center [428, 160] width 100 height 30
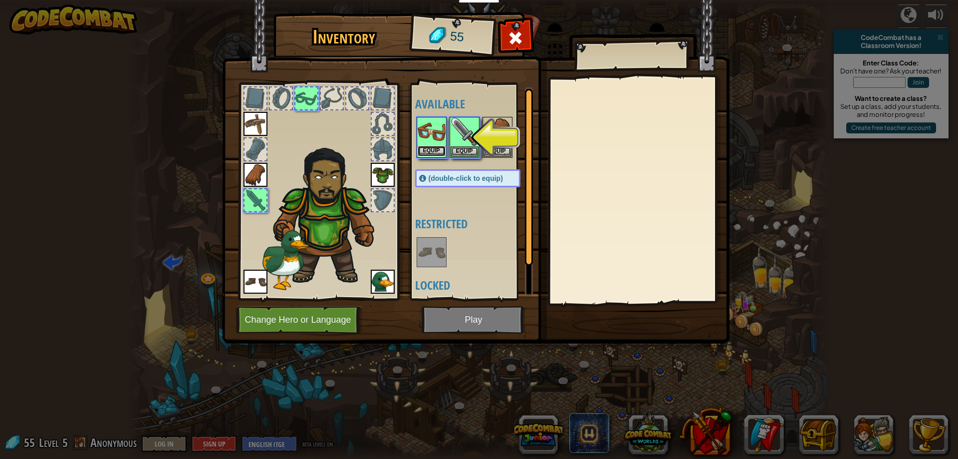
click at [429, 146] on button "Equip" at bounding box center [432, 151] width 28 height 10
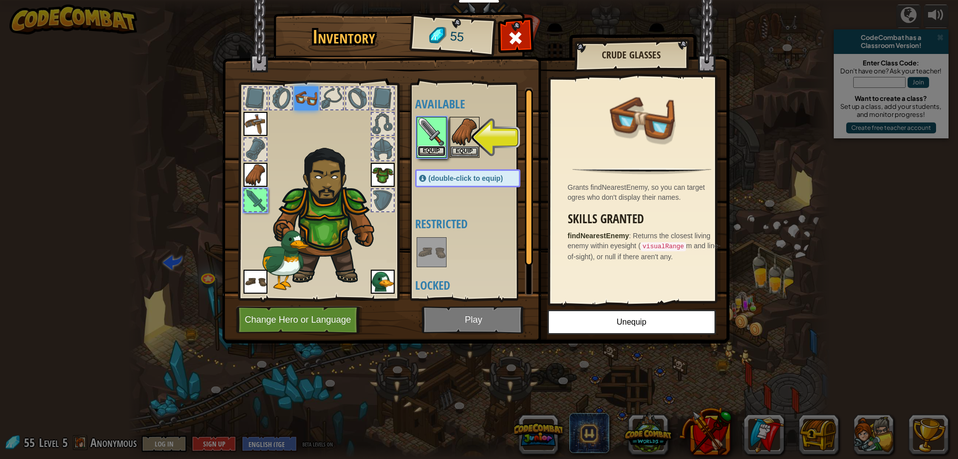
click at [432, 151] on button "Equip" at bounding box center [432, 151] width 28 height 10
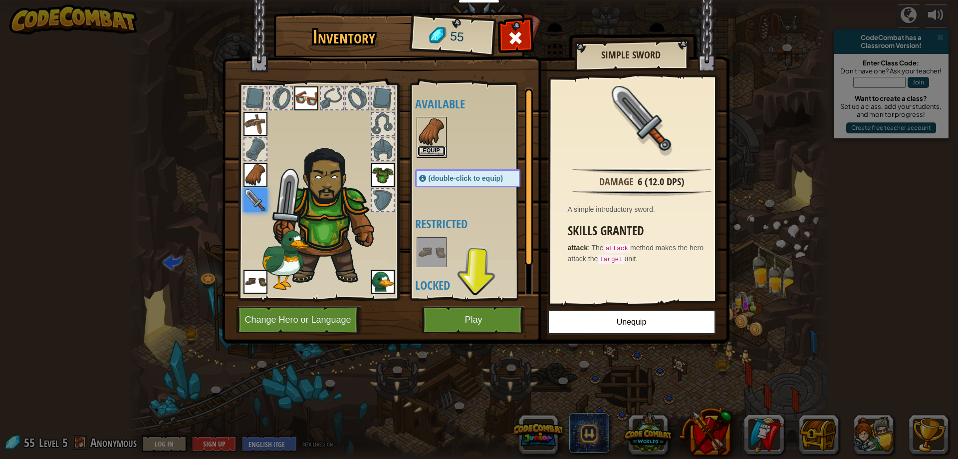
click at [429, 150] on button "Equip" at bounding box center [432, 151] width 28 height 10
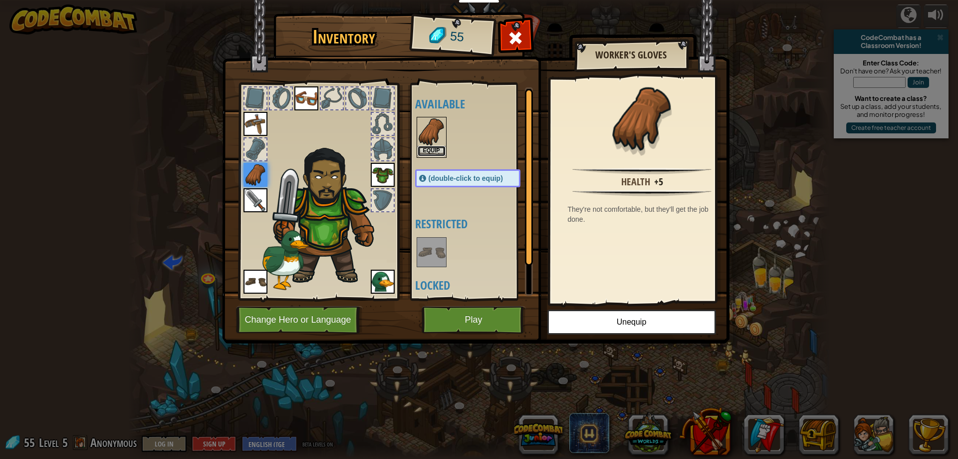
click at [434, 153] on button "Equip" at bounding box center [432, 151] width 28 height 10
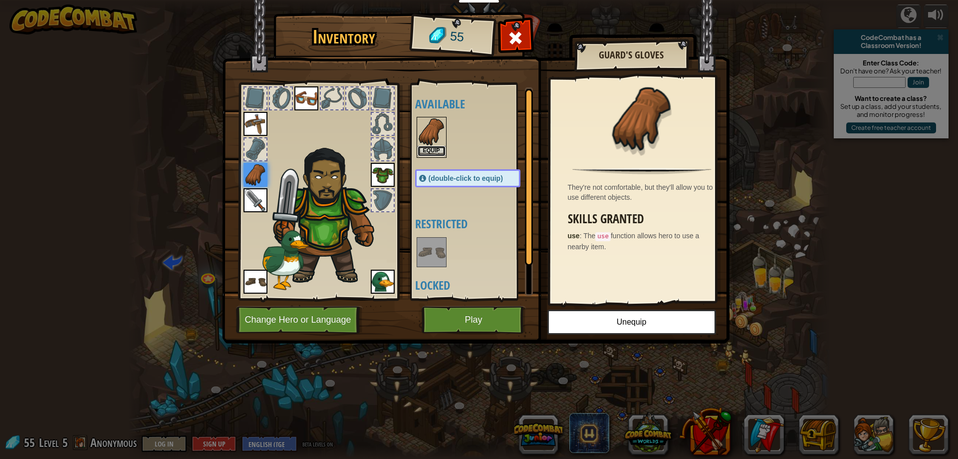
click at [439, 150] on button "Equip" at bounding box center [432, 151] width 28 height 10
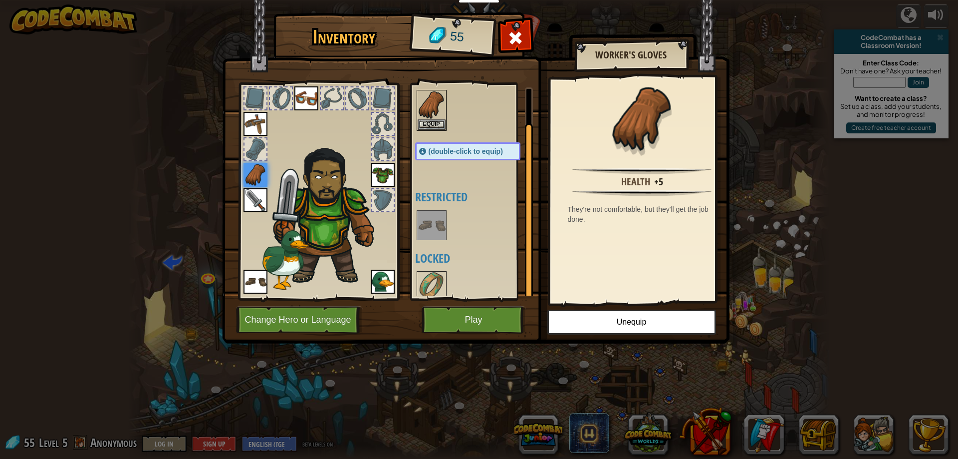
scroll to position [34, 0]
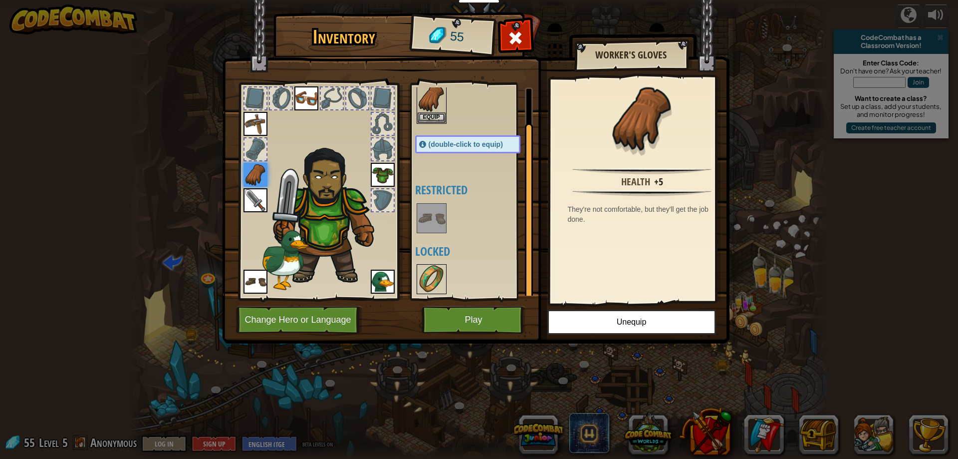
click at [434, 284] on img at bounding box center [432, 279] width 28 height 28
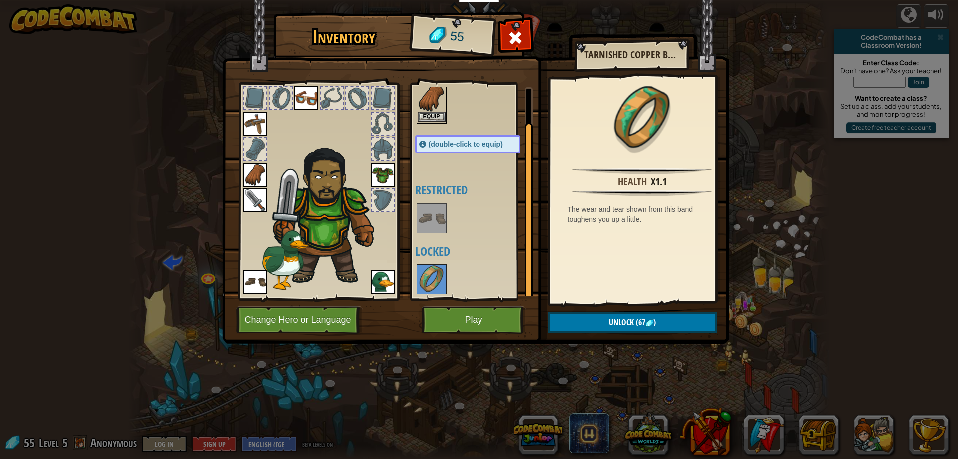
scroll to position [0, 0]
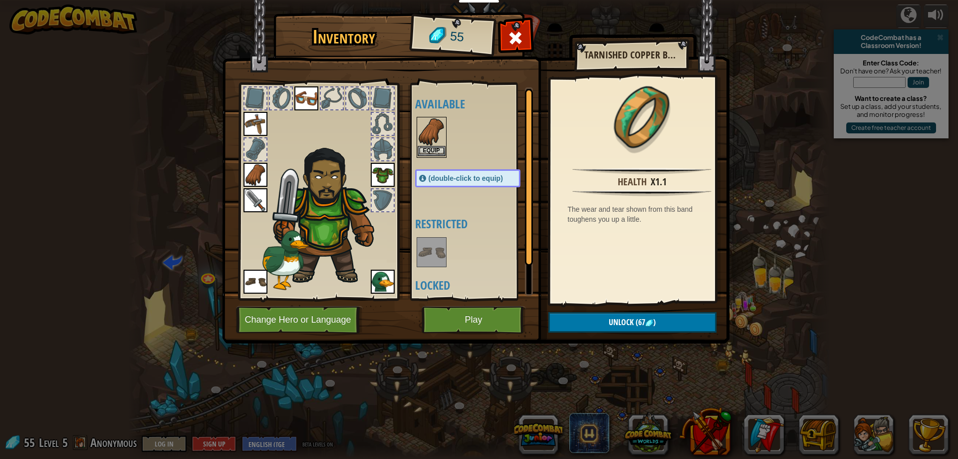
click at [431, 125] on img at bounding box center [432, 132] width 28 height 28
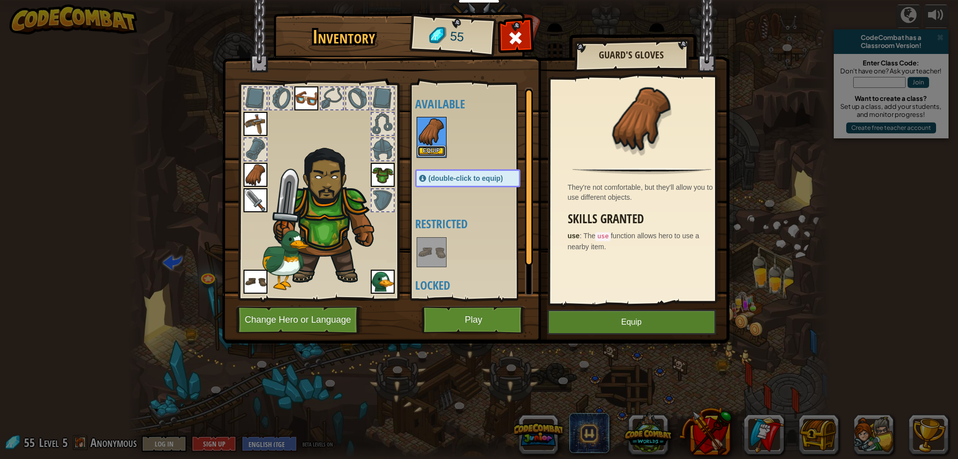
click at [437, 146] on button "Equip" at bounding box center [432, 151] width 28 height 10
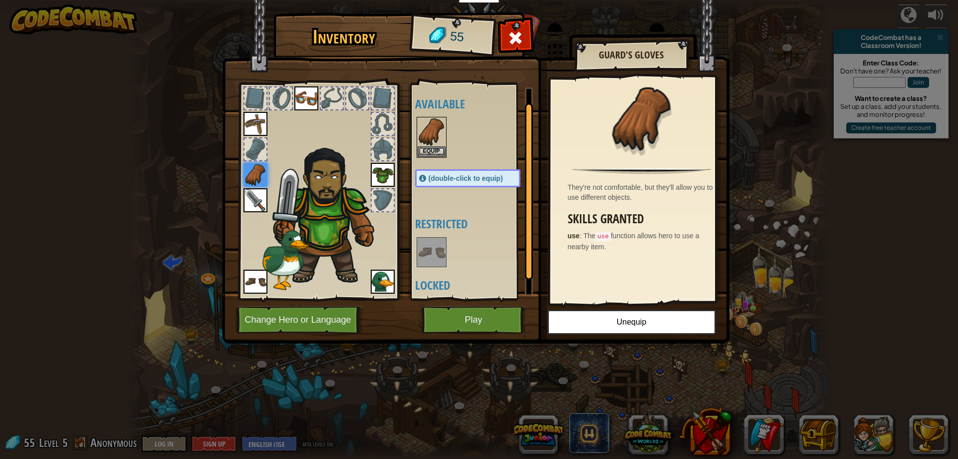
scroll to position [34, 0]
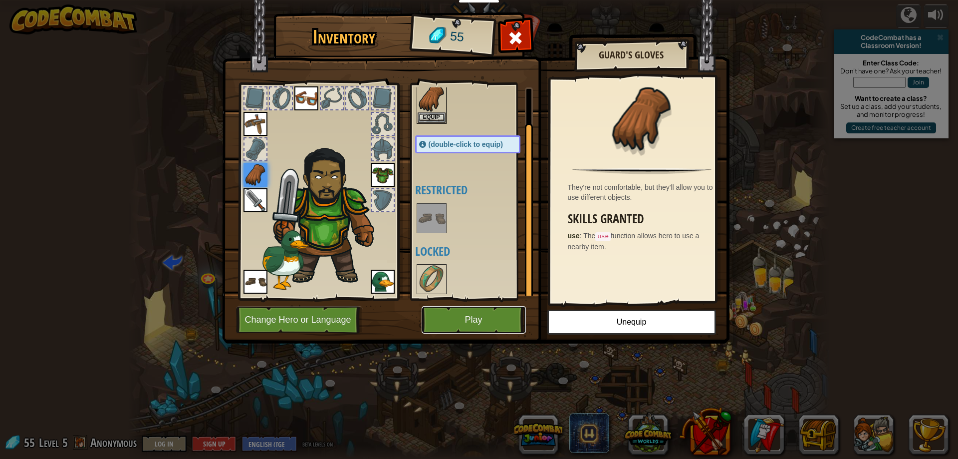
click at [481, 317] on button "Play" at bounding box center [474, 319] width 104 height 27
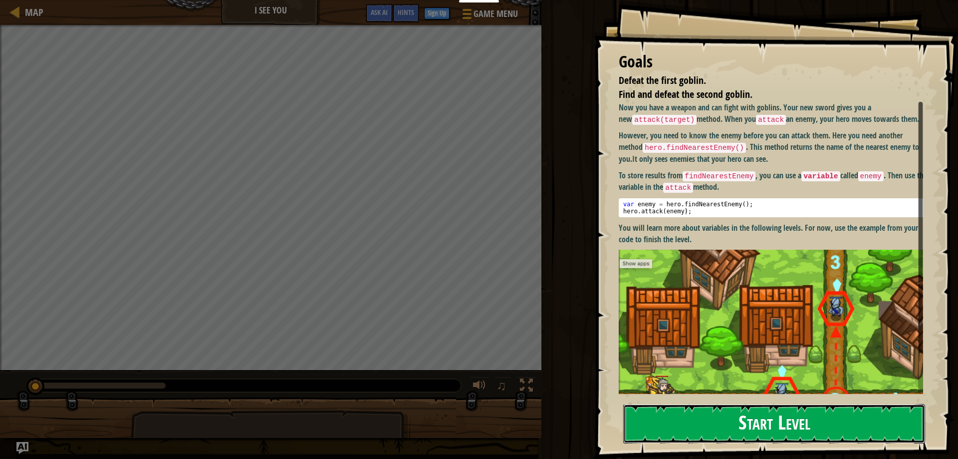
click at [674, 419] on button "Start Level" at bounding box center [774, 423] width 302 height 39
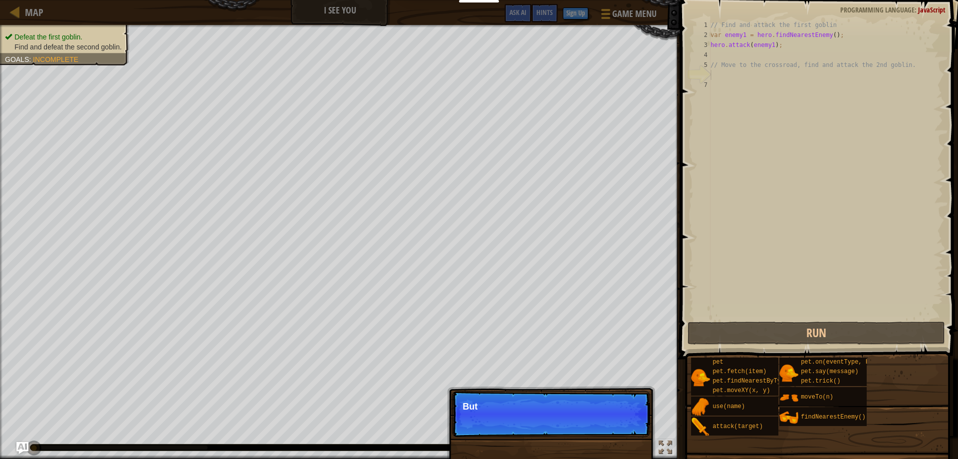
click at [613, 442] on div "Skip (esc) Continue But" at bounding box center [551, 465] width 208 height 148
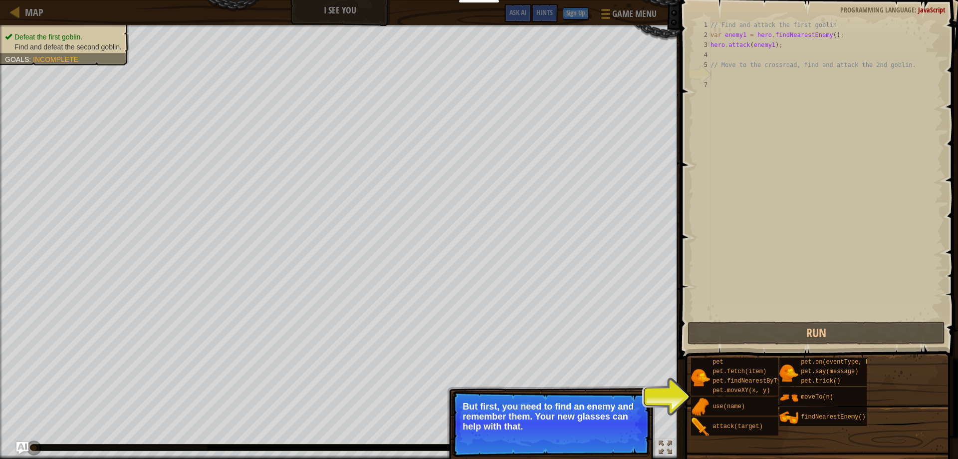
click at [638, 446] on p "Skip (esc) Continue But first, you need to find an enemy and remember them. You…" at bounding box center [551, 424] width 198 height 66
click at [636, 437] on button "Continue" at bounding box center [621, 439] width 41 height 13
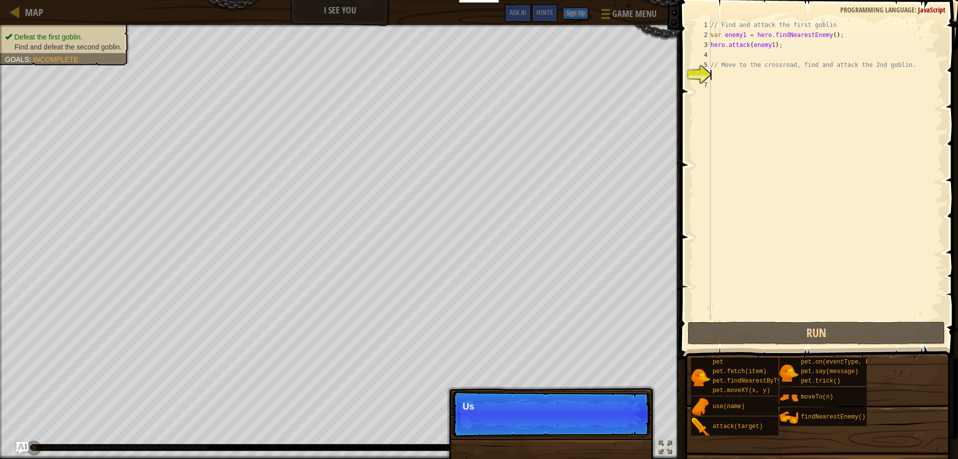
scroll to position [4, 0]
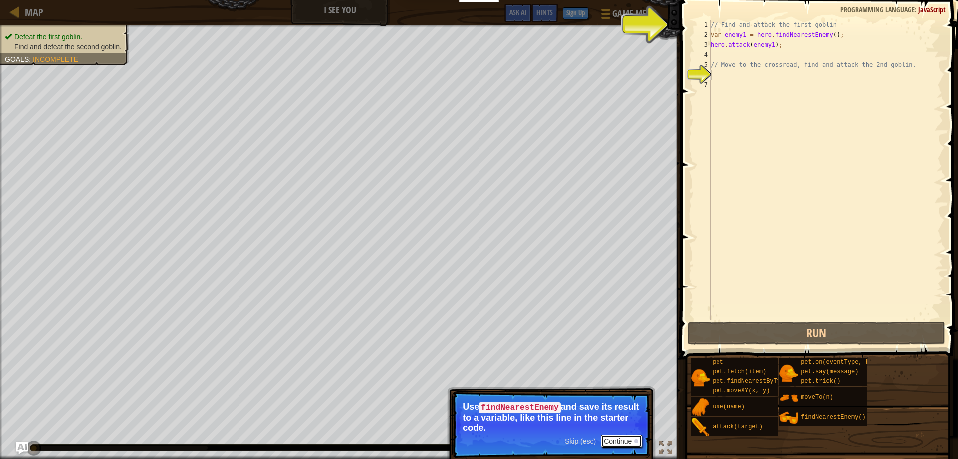
click at [608, 435] on button "Continue" at bounding box center [621, 440] width 41 height 13
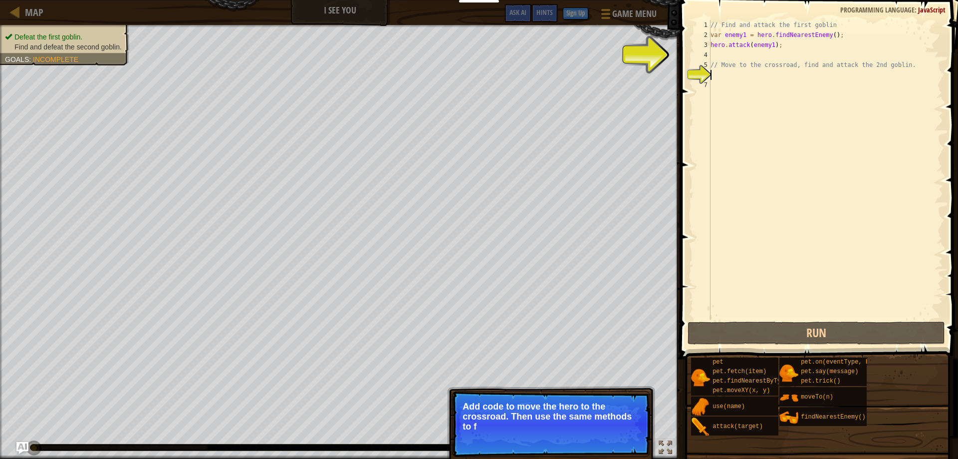
click at [608, 435] on p "Skip (esc) Continue Add code to move the hero to the crossroad. Then use the sa…" at bounding box center [551, 424] width 198 height 66
click at [616, 450] on p "Skip (esc) Continue Add code to move the hero to the crossroad. Then use the sa…" at bounding box center [551, 424] width 198 height 66
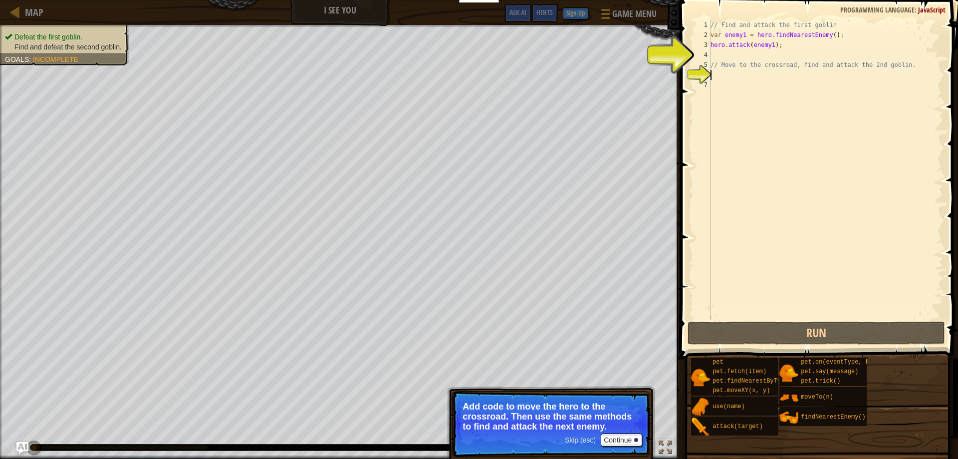
click at [616, 447] on p "Skip (esc) Continue Add code to move the hero to the crossroad. Then use the sa…" at bounding box center [551, 424] width 198 height 66
click at [621, 438] on button "Continue" at bounding box center [621, 439] width 41 height 13
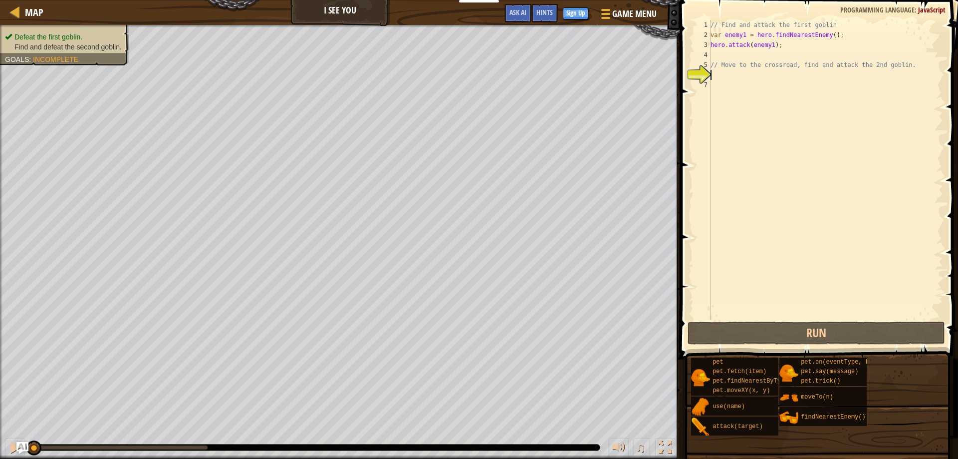
click at [735, 73] on div "// Find and attack the first goblin var enemy1 = hero . findNearestEnemy ( ) ; …" at bounding box center [826, 179] width 235 height 319
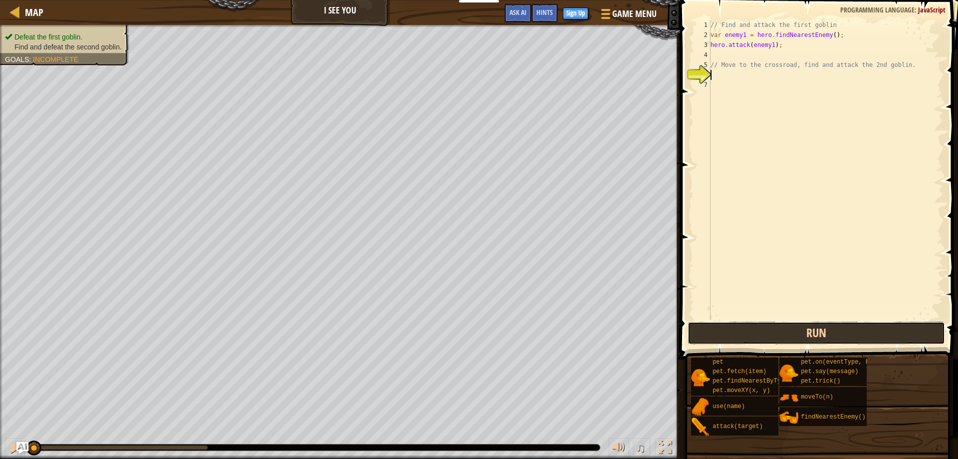
click at [839, 337] on button "Run" at bounding box center [817, 332] width 258 height 23
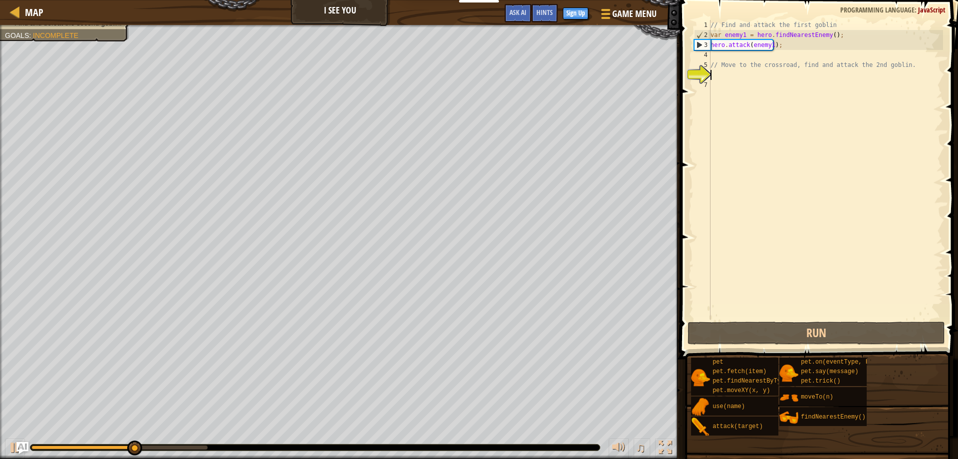
click at [728, 77] on div "// Find and attack the first goblin var enemy1 = hero . findNearestEnemy ( ) ; …" at bounding box center [826, 179] width 235 height 319
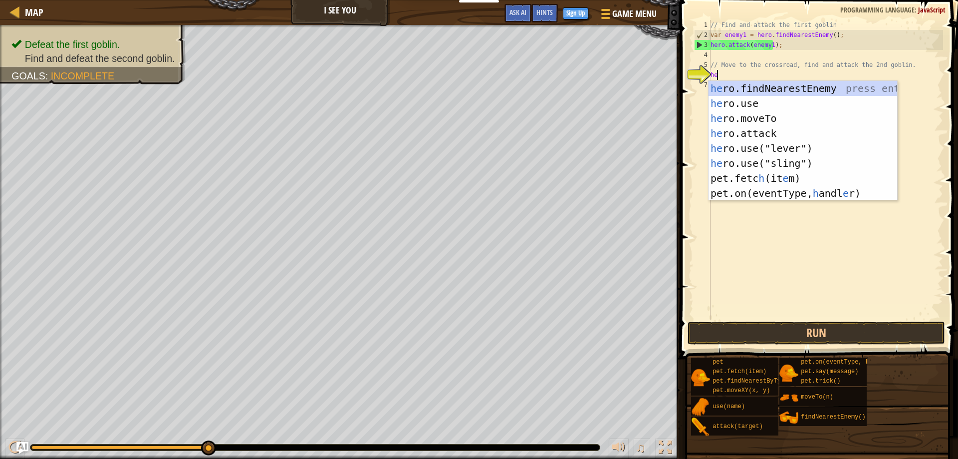
scroll to position [4, 0]
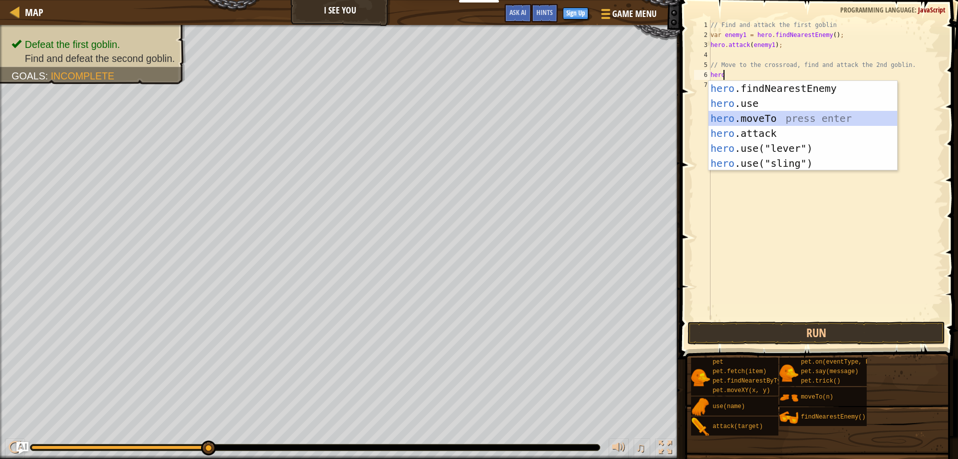
click at [791, 120] on div "hero .findNearestEnemy press enter hero .use press enter hero .moveTo press ent…" at bounding box center [803, 141] width 189 height 120
type textarea "hero.moveTo(2);"
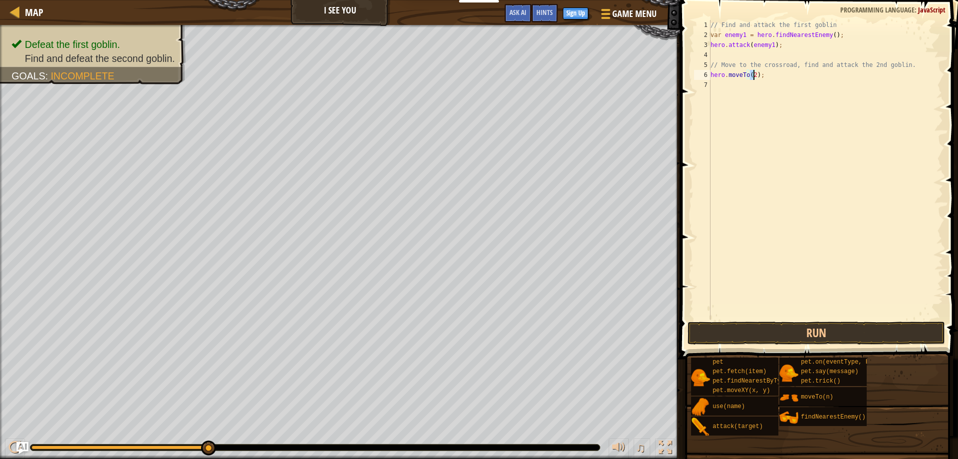
click at [727, 81] on div "// Find and attack the first goblin var enemy1 = hero . findNearestEnemy ( ) ; …" at bounding box center [826, 179] width 235 height 319
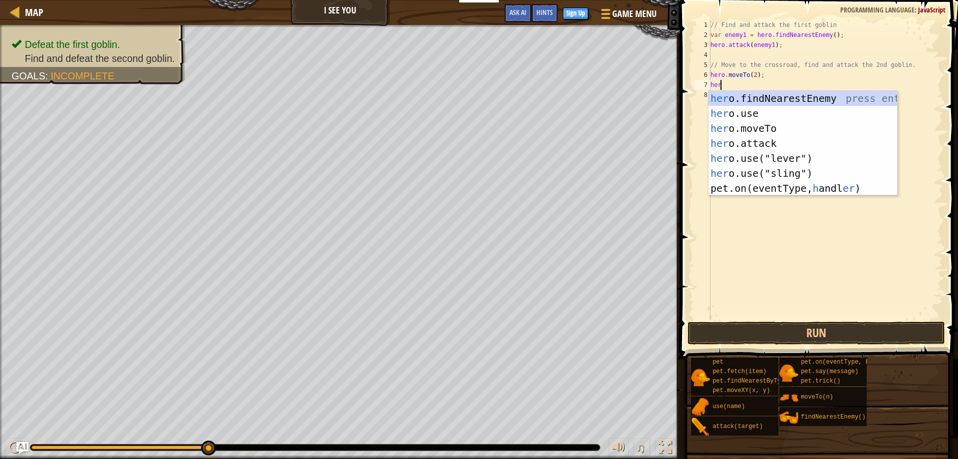
type textarea "hero"
click at [846, 99] on div "hero .findNearestEnemy press enter hero .use press enter hero .moveTo press ent…" at bounding box center [803, 151] width 189 height 120
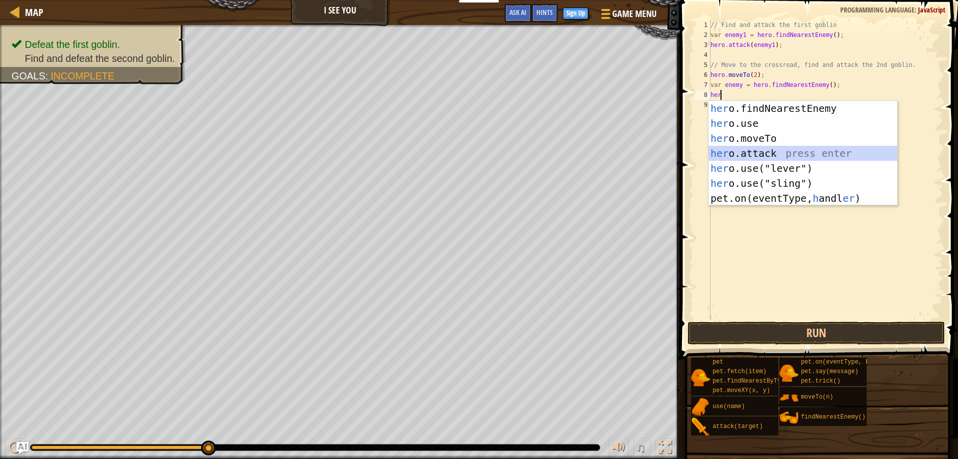
click at [755, 153] on div "her o.findNearestEnemy press enter her o.use press enter her o.moveTo press ent…" at bounding box center [803, 168] width 189 height 135
type textarea "hero.attack(enemy);"
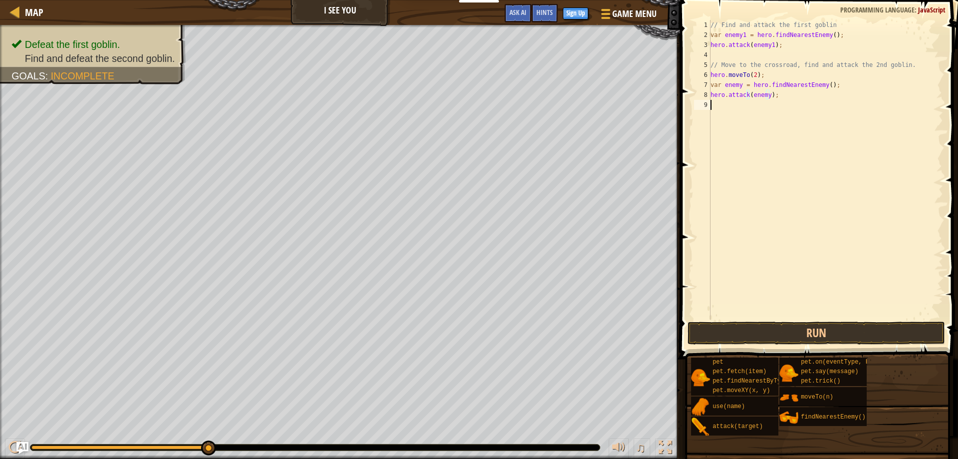
click at [780, 101] on div "// Find and attack the first goblin var enemy1 = hero . findNearestEnemy ( ) ; …" at bounding box center [826, 179] width 235 height 319
click at [799, 324] on button "Run" at bounding box center [817, 332] width 258 height 23
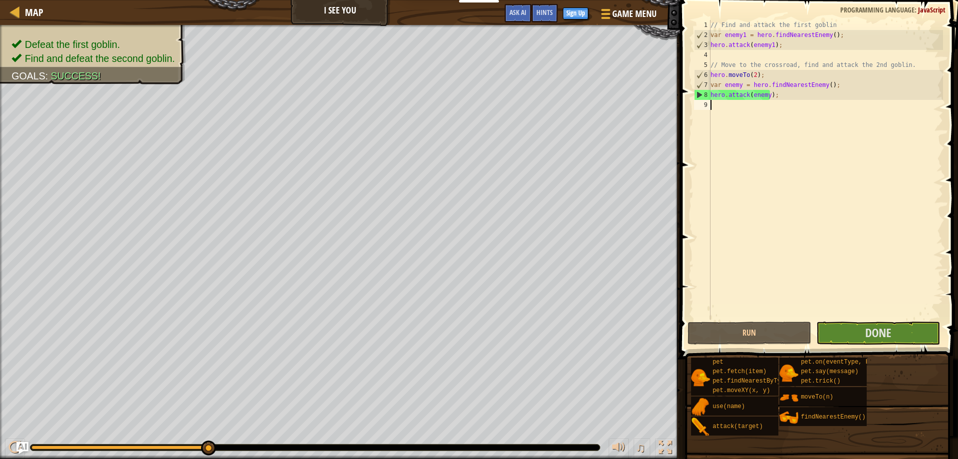
click at [890, 321] on span at bounding box center [820, 165] width 286 height 388
click at [894, 339] on button "Done" at bounding box center [878, 332] width 124 height 23
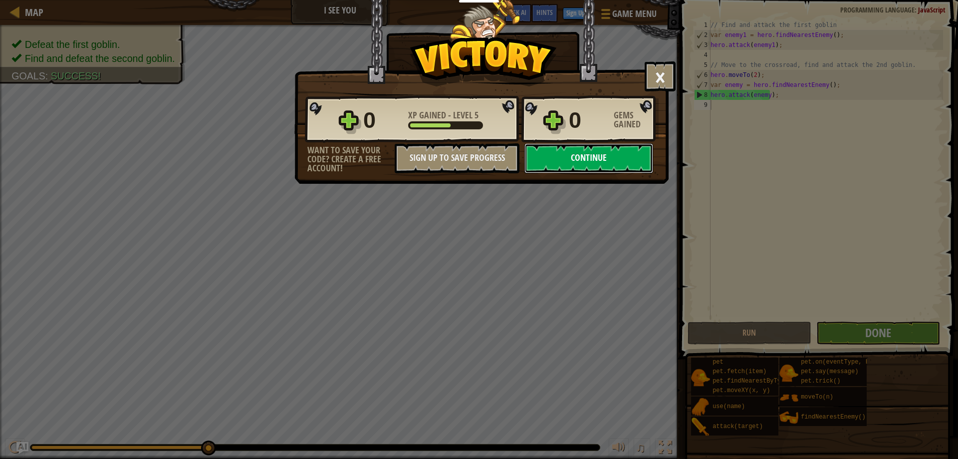
click at [574, 162] on button "Continue" at bounding box center [588, 158] width 129 height 30
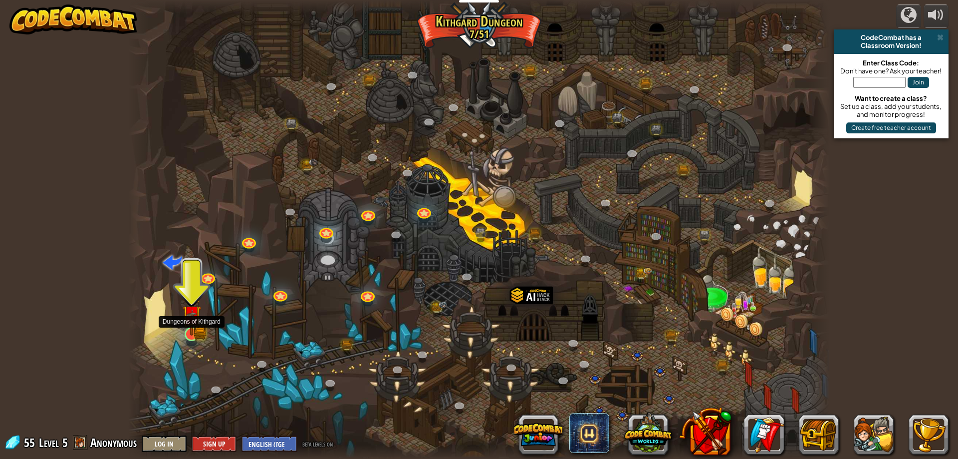
click at [197, 329] on img at bounding box center [191, 314] width 19 height 41
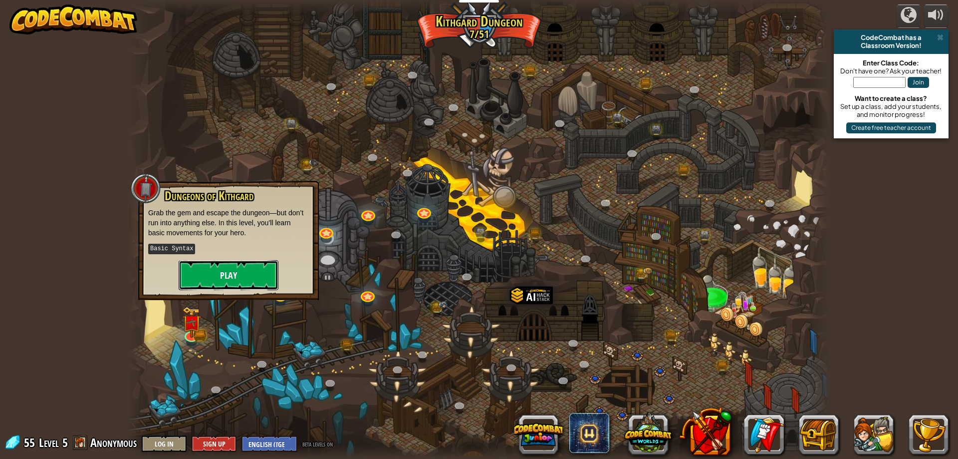
click at [204, 281] on button "Play" at bounding box center [229, 275] width 100 height 30
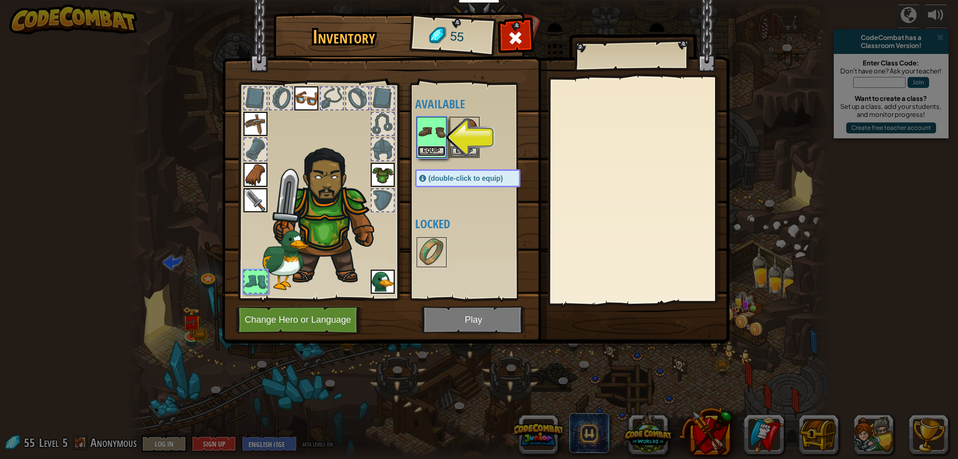
click at [438, 149] on button "Equip" at bounding box center [432, 151] width 28 height 10
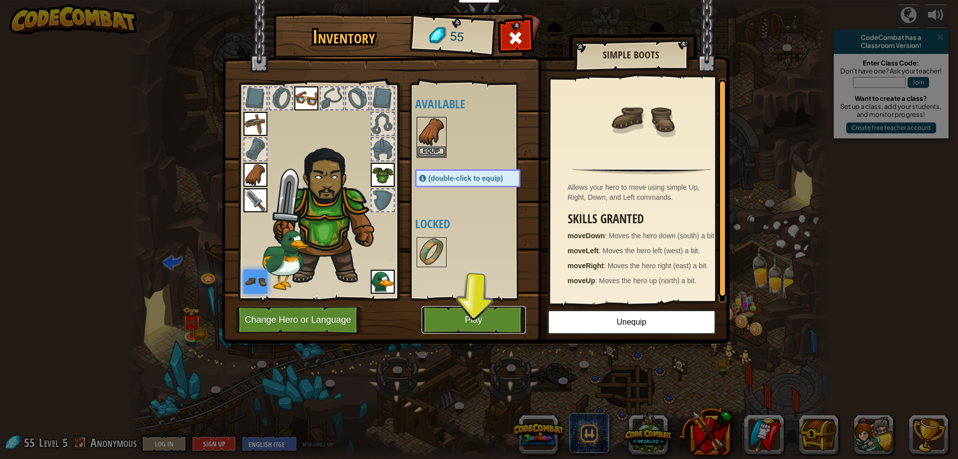
click at [500, 316] on button "Play" at bounding box center [474, 319] width 104 height 27
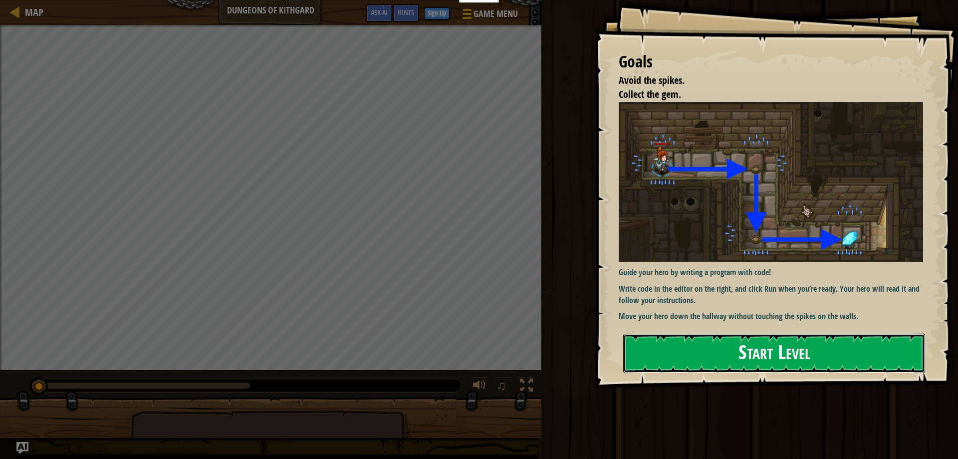
click at [738, 349] on button "Start Level" at bounding box center [774, 352] width 302 height 39
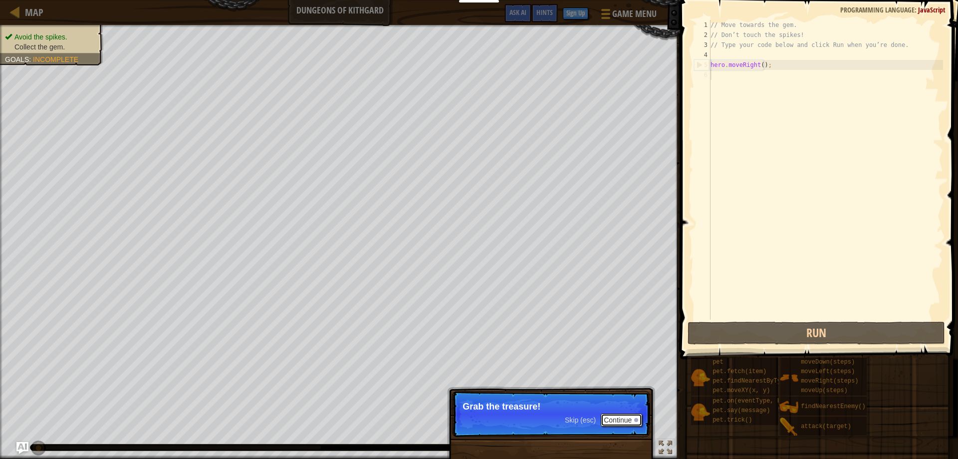
click at [618, 425] on button "Continue" at bounding box center [621, 419] width 41 height 13
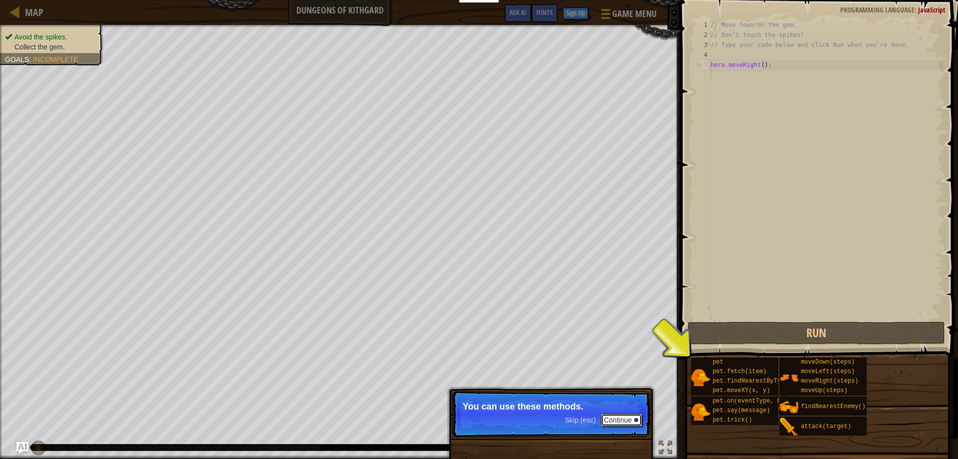
click at [619, 418] on button "Continue" at bounding box center [621, 419] width 41 height 13
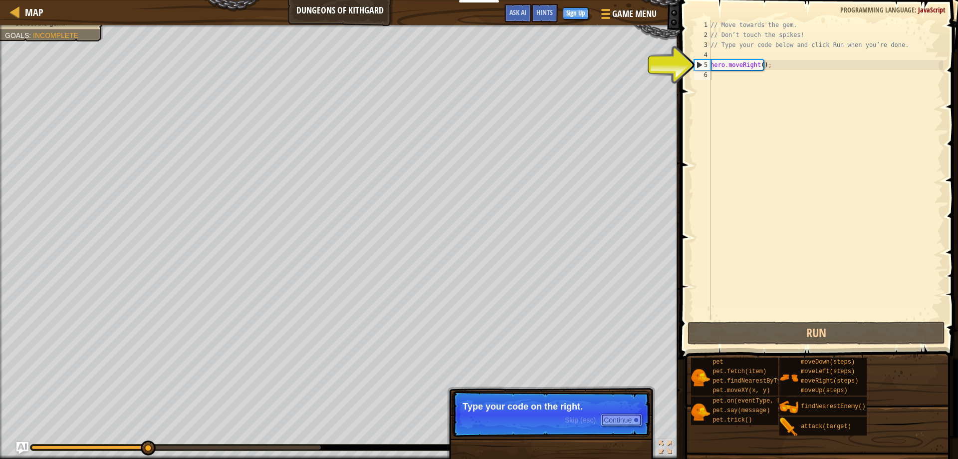
click at [621, 415] on button "Continue" at bounding box center [621, 419] width 41 height 13
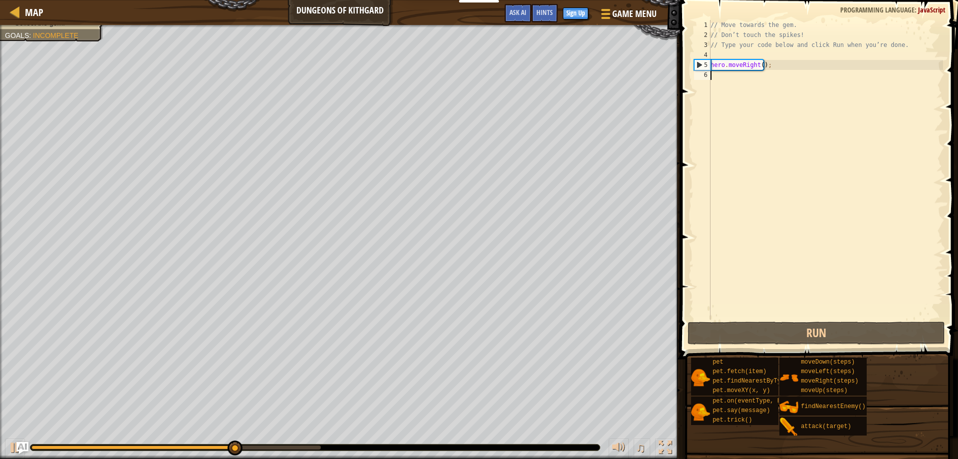
click at [775, 67] on div "// Move towards the gem. // Don’t touch the spikes! // Type your code below and…" at bounding box center [826, 179] width 235 height 319
type textarea "hero.moveRight();"
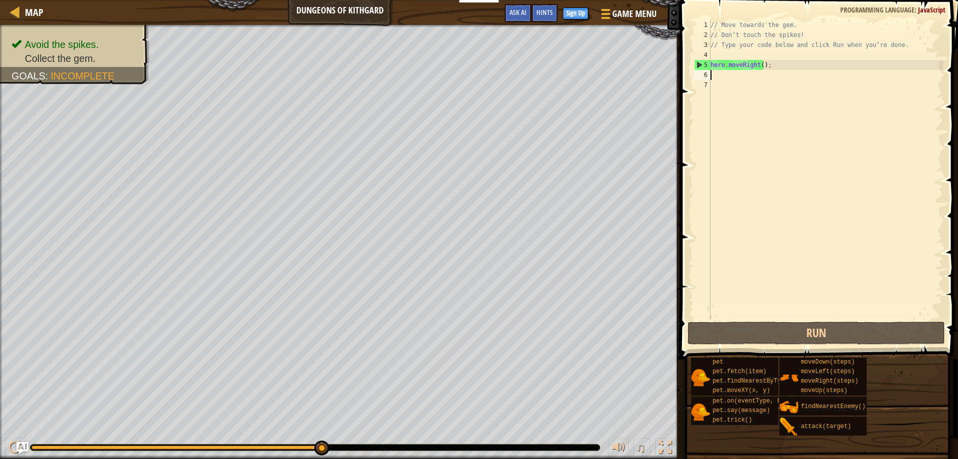
type textarea "her"
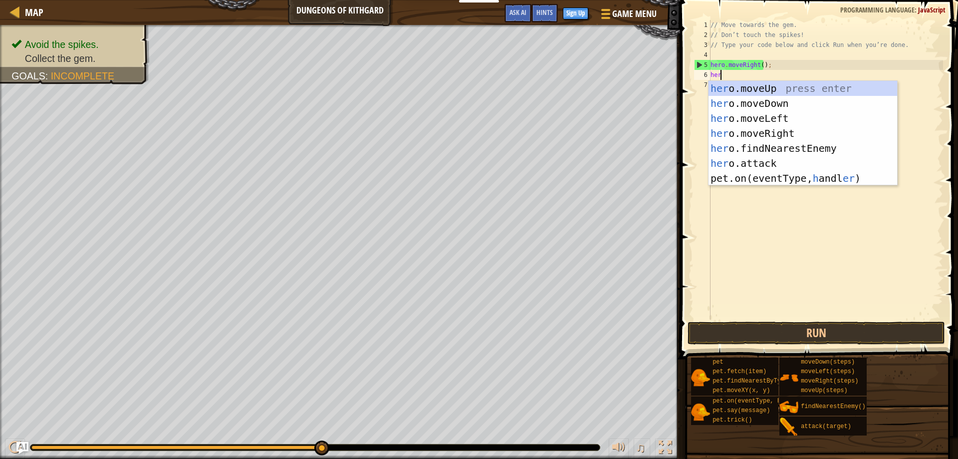
scroll to position [4, 0]
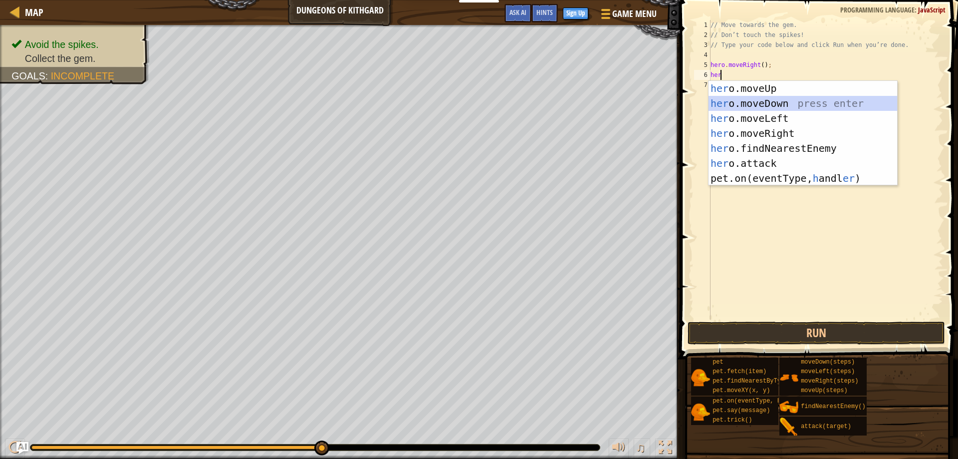
click at [774, 102] on div "her o.moveUp press enter her o.moveDown press enter her o.moveLeft press enter …" at bounding box center [803, 148] width 189 height 135
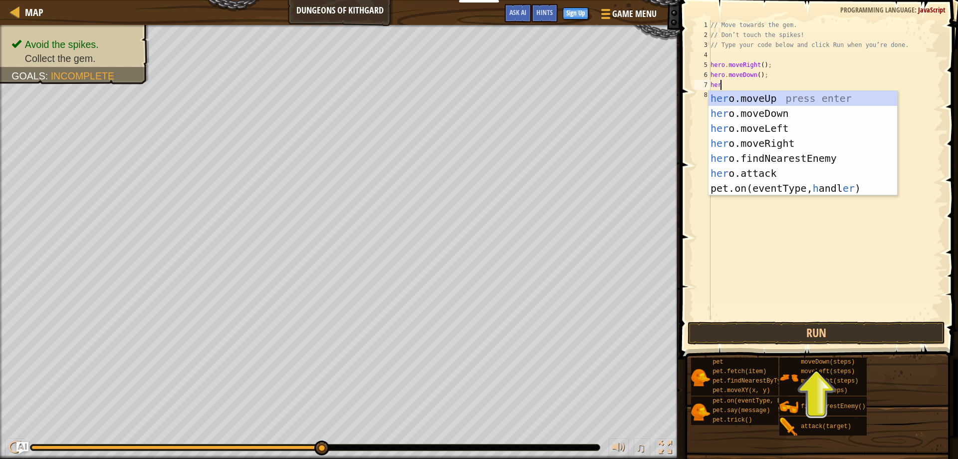
type textarea "hero"
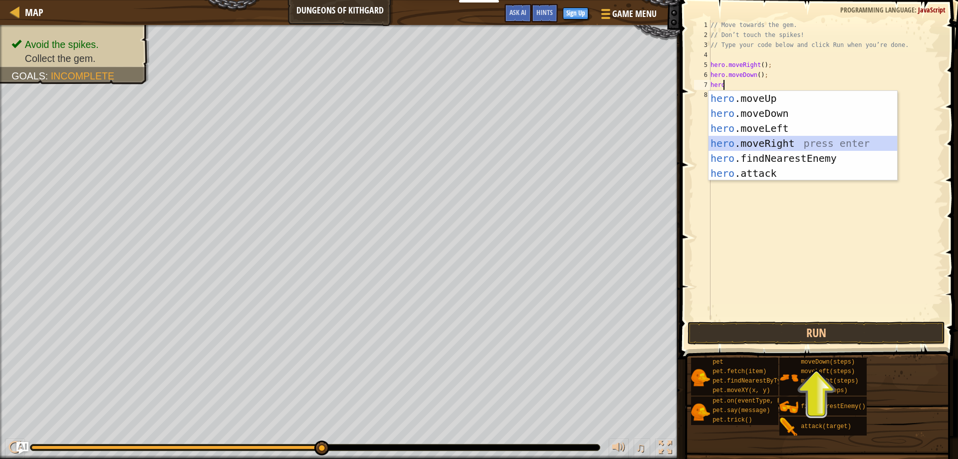
click at [764, 143] on div "hero .moveUp press enter hero .moveDown press enter hero .moveLeft press enter …" at bounding box center [803, 151] width 189 height 120
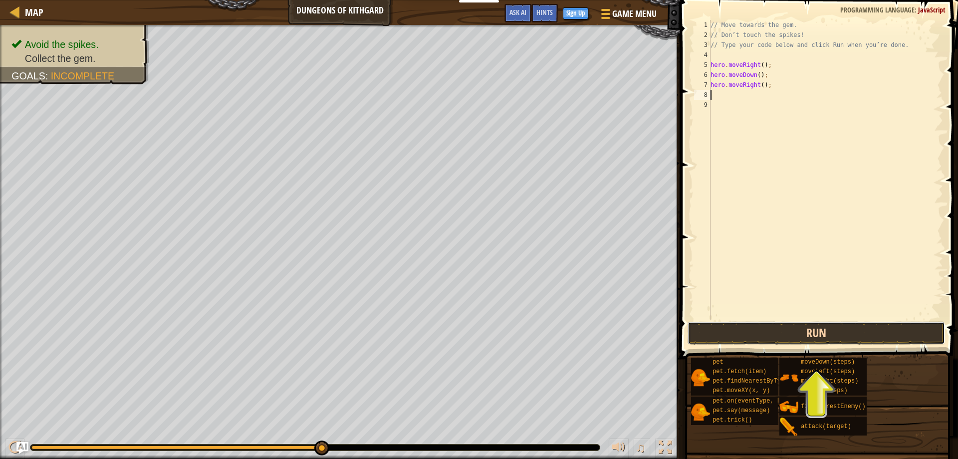
click at [781, 340] on button "Run" at bounding box center [817, 332] width 258 height 23
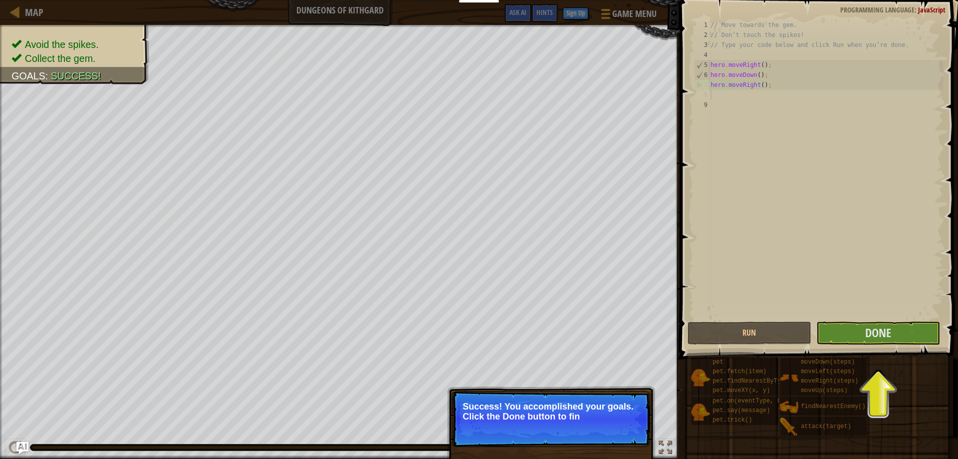
click at [592, 425] on p "Success! You accomplished your goals. Click the Done button to fin" at bounding box center [551, 419] width 198 height 56
click at [858, 342] on button "Done" at bounding box center [878, 332] width 124 height 23
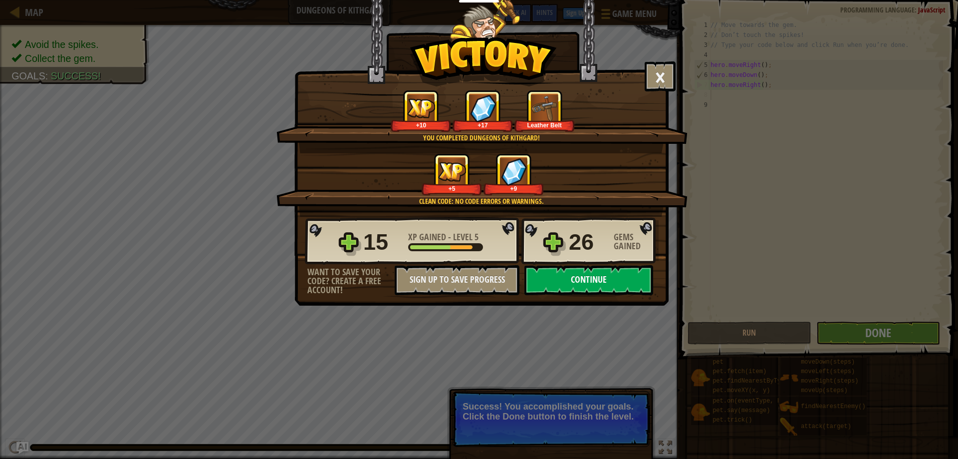
click at [559, 278] on button "Continue" at bounding box center [588, 280] width 129 height 30
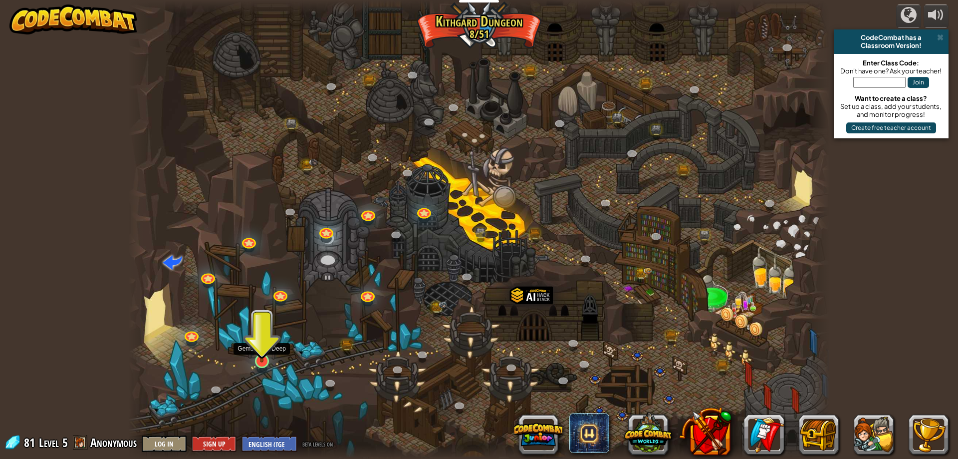
click at [266, 354] on img at bounding box center [261, 340] width 19 height 43
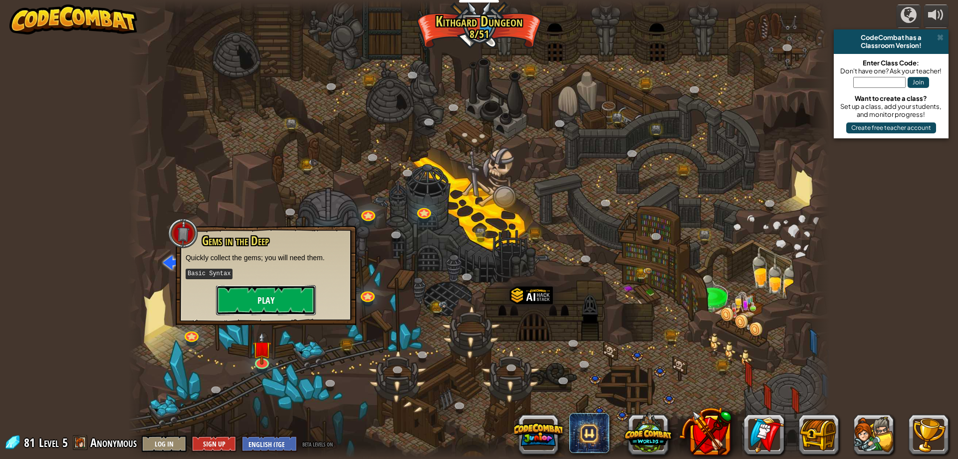
click at [260, 303] on button "Play" at bounding box center [266, 300] width 100 height 30
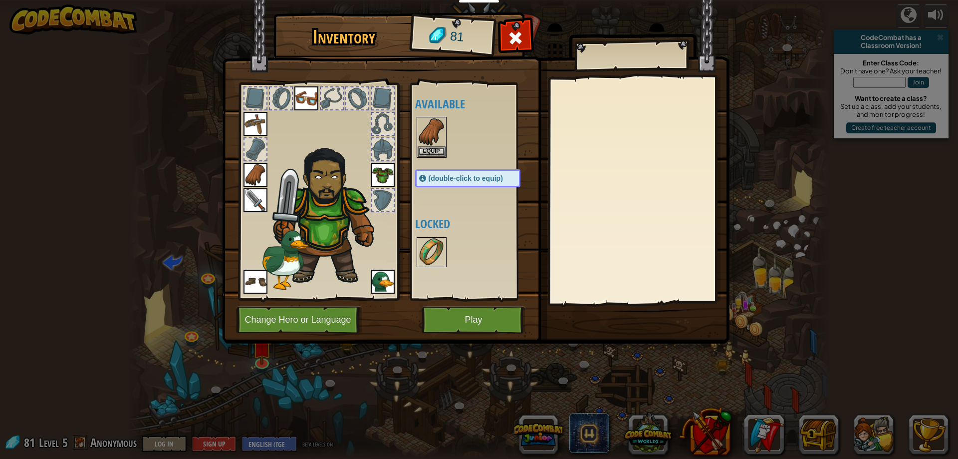
click at [427, 247] on img at bounding box center [432, 252] width 28 height 28
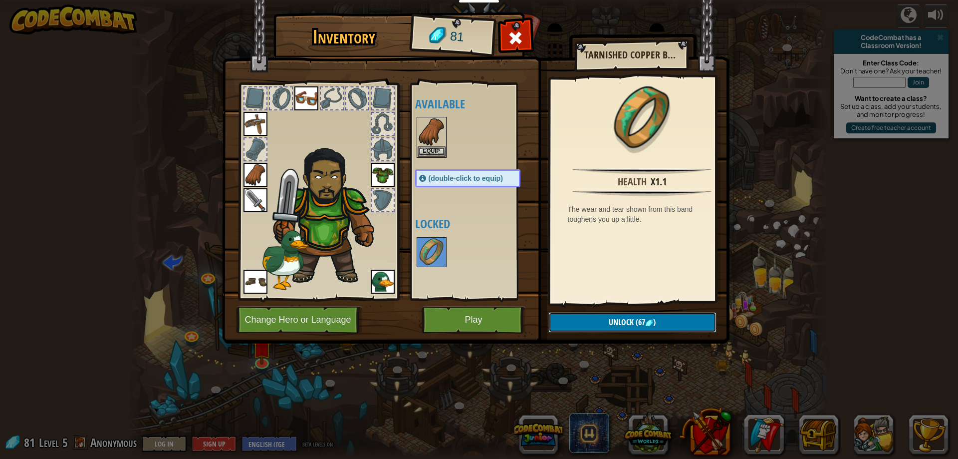
click at [566, 321] on button "Unlock (67 )" at bounding box center [632, 322] width 168 height 20
click at [633, 323] on button "Confirm" at bounding box center [632, 322] width 168 height 20
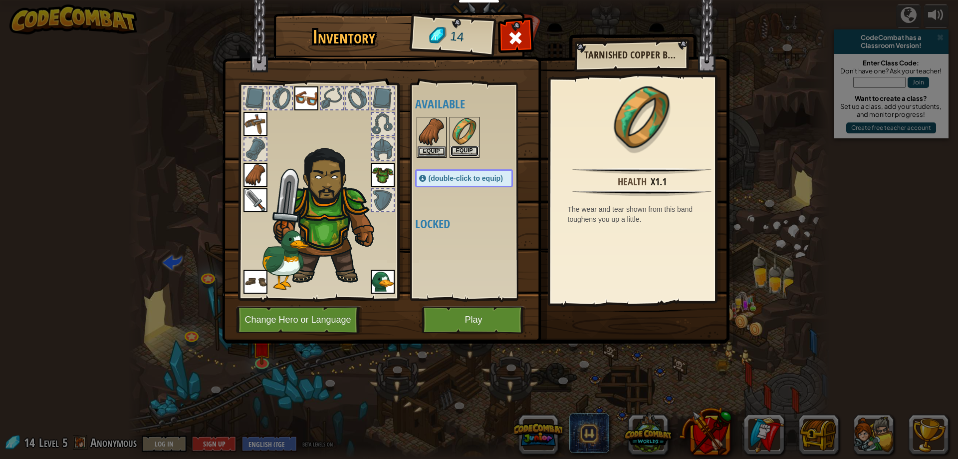
click at [468, 148] on button "Equip" at bounding box center [465, 151] width 28 height 10
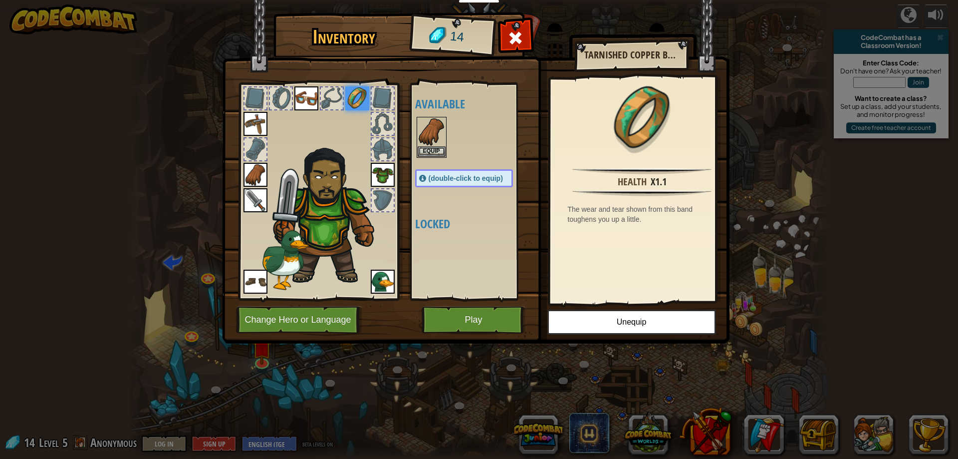
click at [383, 125] on div at bounding box center [383, 124] width 22 height 22
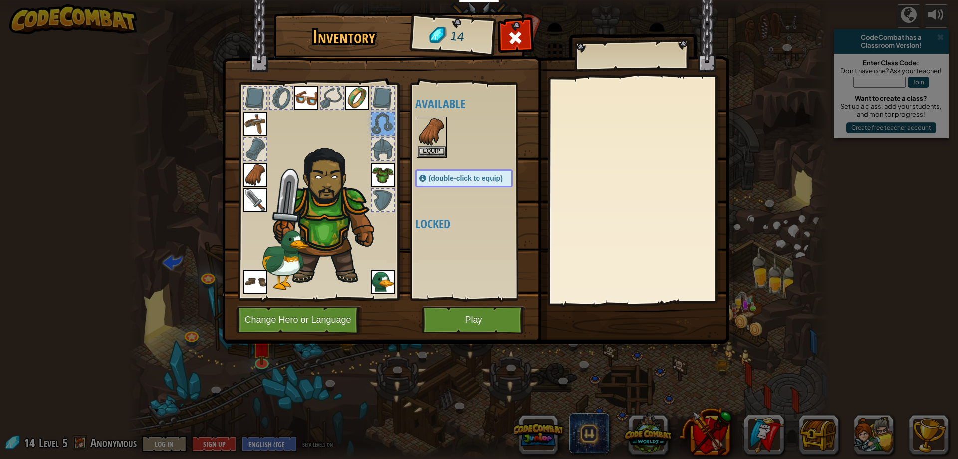
click at [383, 150] on div at bounding box center [383, 149] width 22 height 22
click at [391, 196] on div at bounding box center [383, 200] width 22 height 22
click at [381, 148] on div at bounding box center [383, 149] width 22 height 22
click at [253, 175] on img at bounding box center [255, 175] width 24 height 24
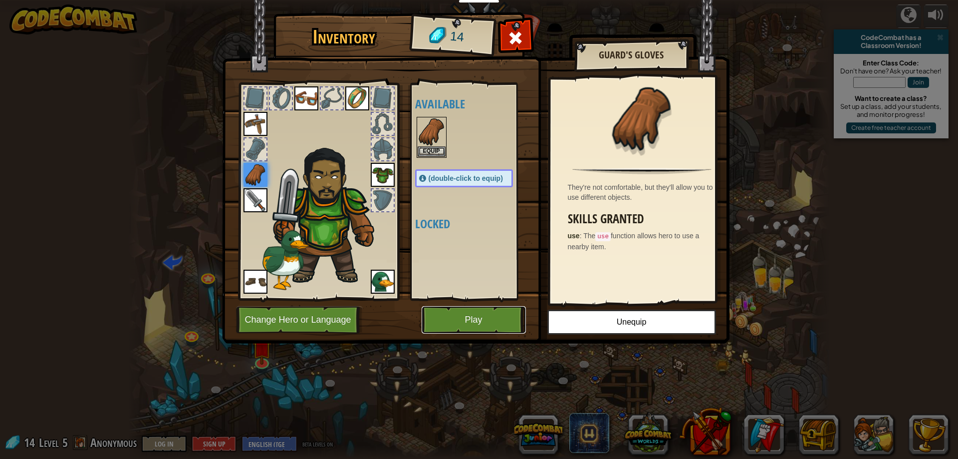
click at [491, 319] on button "Play" at bounding box center [474, 319] width 104 height 27
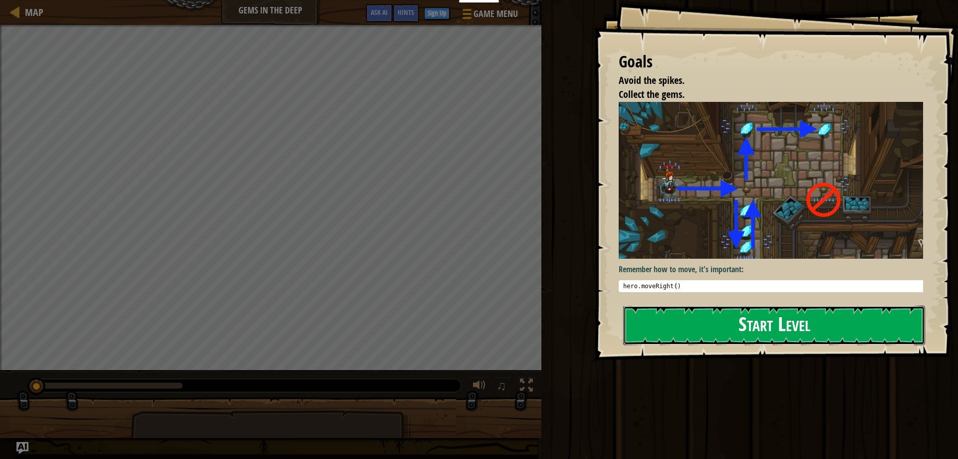
click at [678, 328] on button "Start Level" at bounding box center [774, 324] width 302 height 39
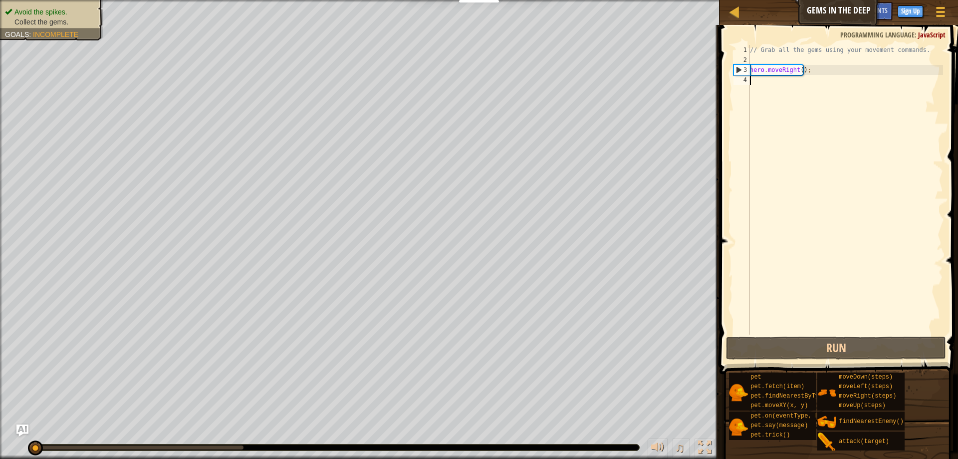
click at [760, 80] on div "// Grab all the gems using your movement commands. hero . moveRight ( ) ;" at bounding box center [845, 199] width 195 height 309
type textarea "h"
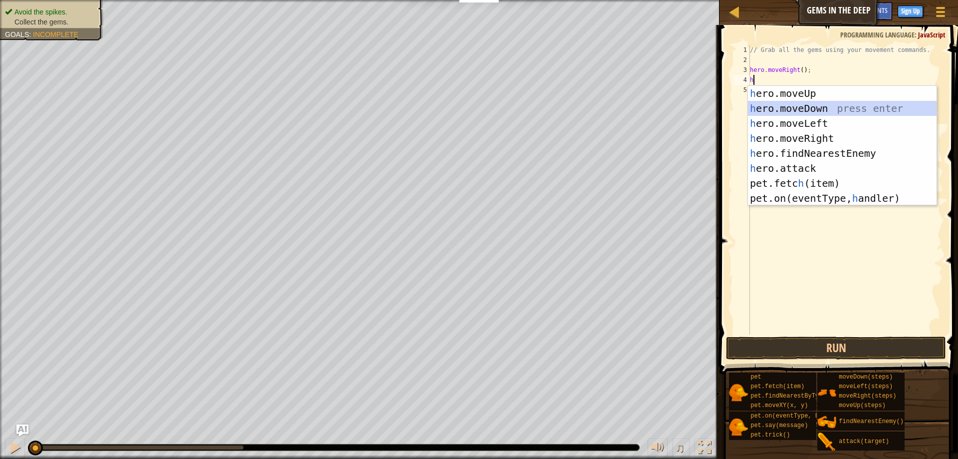
click at [766, 107] on div "h ero.moveUp press enter h ero.moveDown press enter h ero.moveLeft press enter …" at bounding box center [842, 161] width 189 height 150
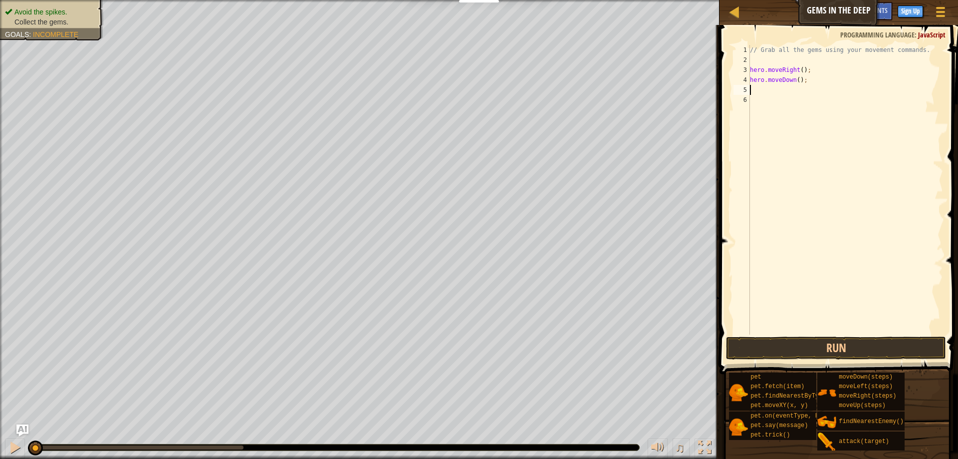
type textarea "h"
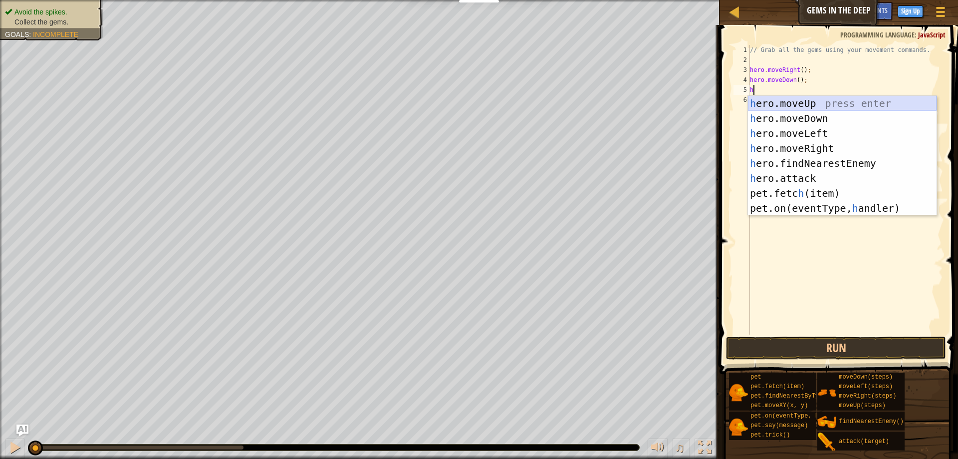
click at [786, 105] on div "h ero.moveUp press enter h ero.moveDown press enter h ero.moveLeft press enter …" at bounding box center [842, 171] width 189 height 150
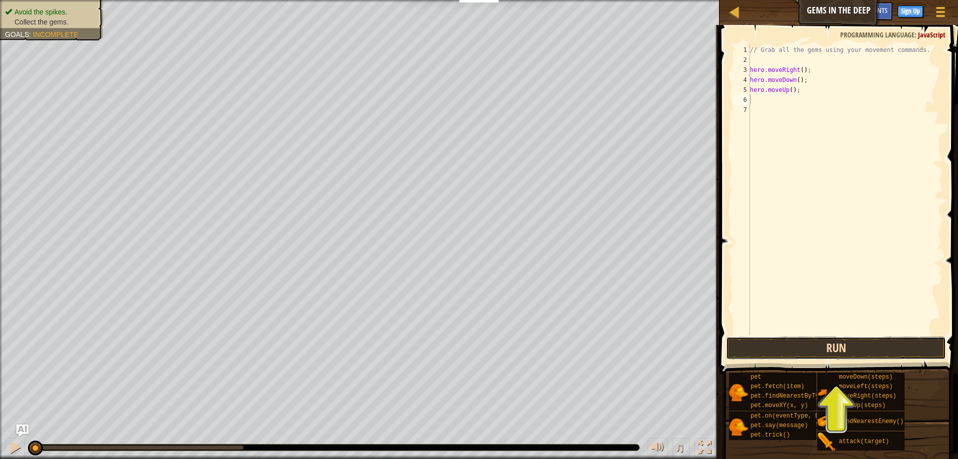
click at [826, 340] on button "Run" at bounding box center [836, 347] width 220 height 23
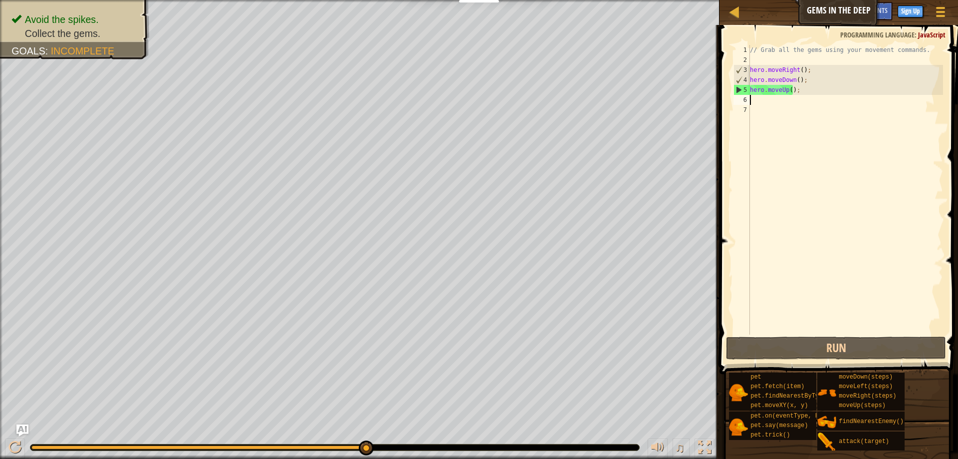
click at [771, 100] on div "// Grab all the gems using your movement commands. hero . moveRight ( ) ; hero …" at bounding box center [845, 199] width 195 height 309
type textarea "h"
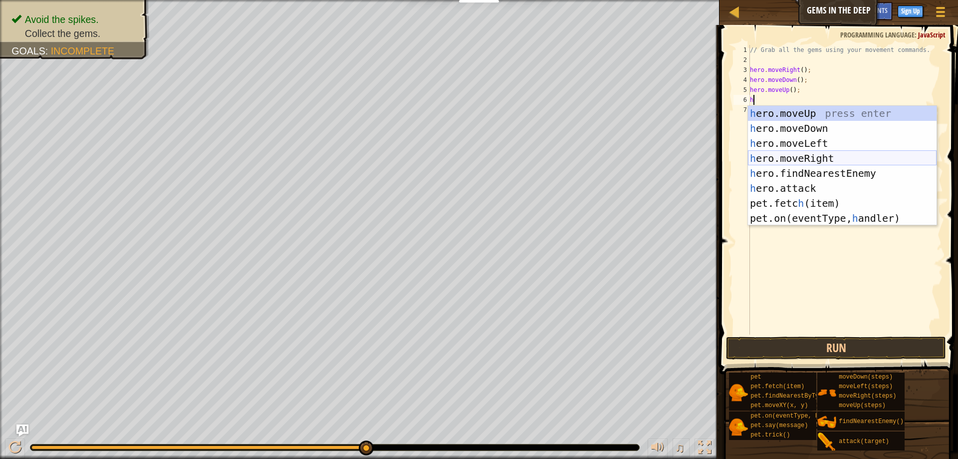
click at [787, 156] on div "h ero.moveUp press enter h ero.moveDown press enter h ero.moveLeft press enter …" at bounding box center [842, 181] width 189 height 150
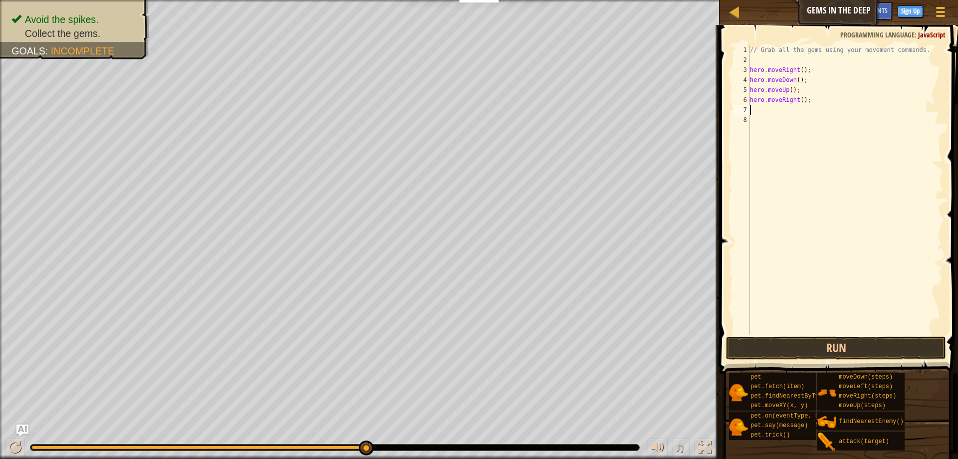
type textarea "h"
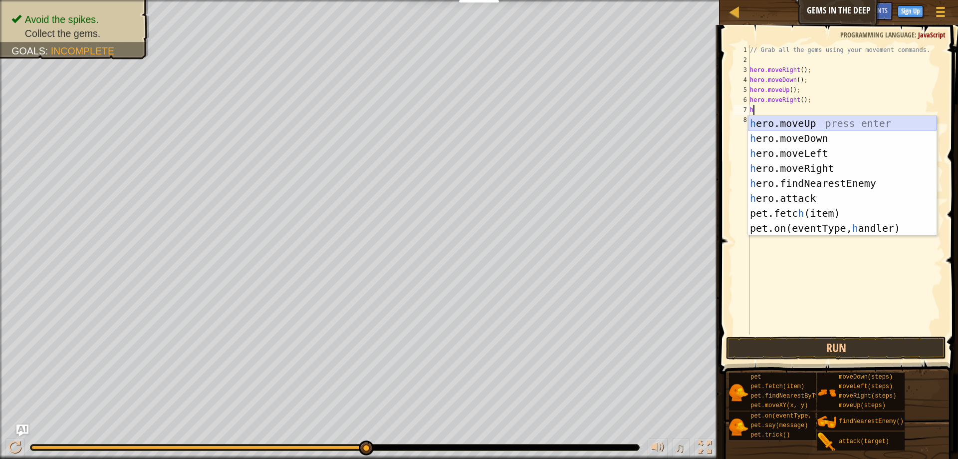
click at [771, 126] on div "h ero.moveUp press enter h ero.moveDown press enter h ero.moveLeft press enter …" at bounding box center [842, 191] width 189 height 150
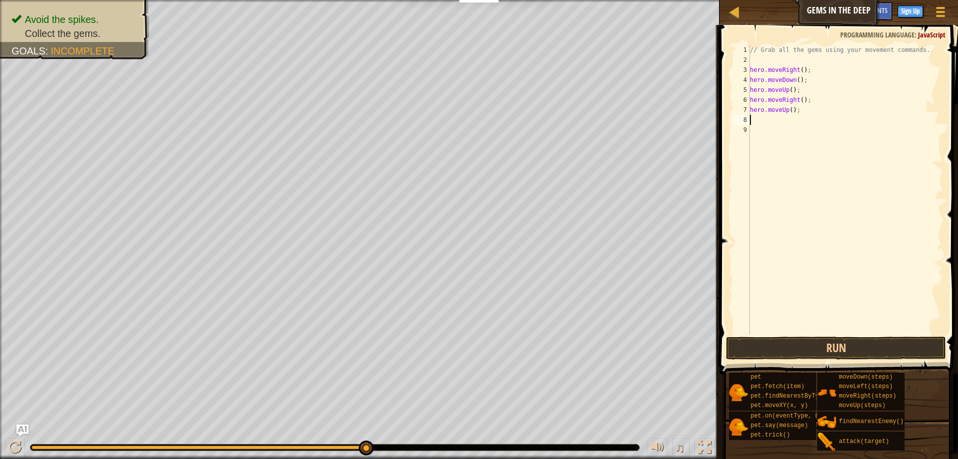
type textarea "h"
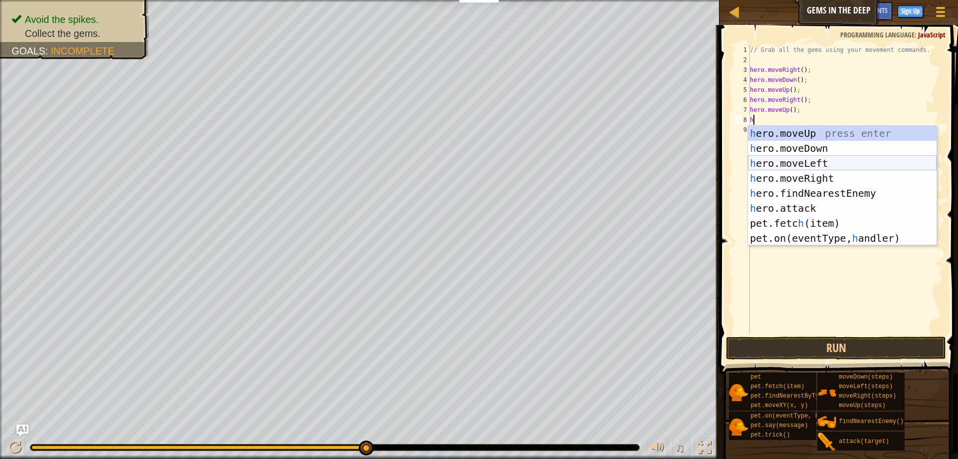
click at [773, 164] on div "h ero.moveUp press enter h ero.moveDown press enter h ero.moveLeft press enter …" at bounding box center [842, 201] width 189 height 150
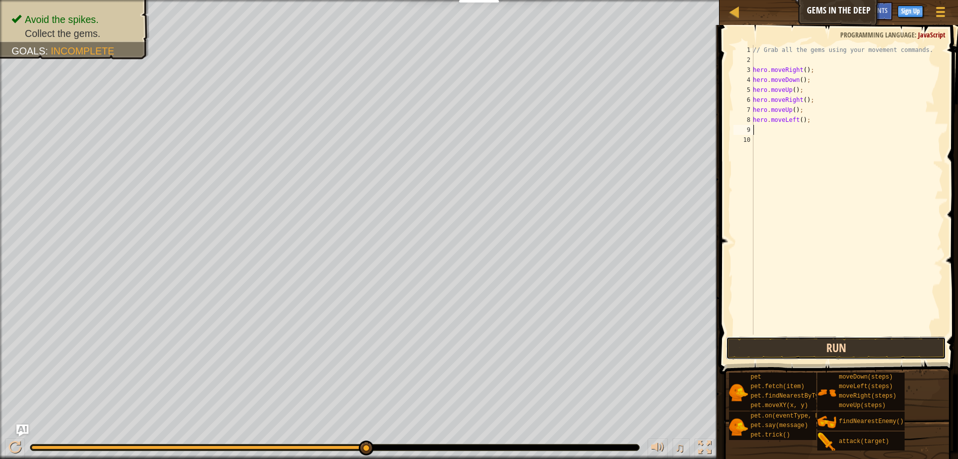
click at [803, 344] on button "Run" at bounding box center [836, 347] width 220 height 23
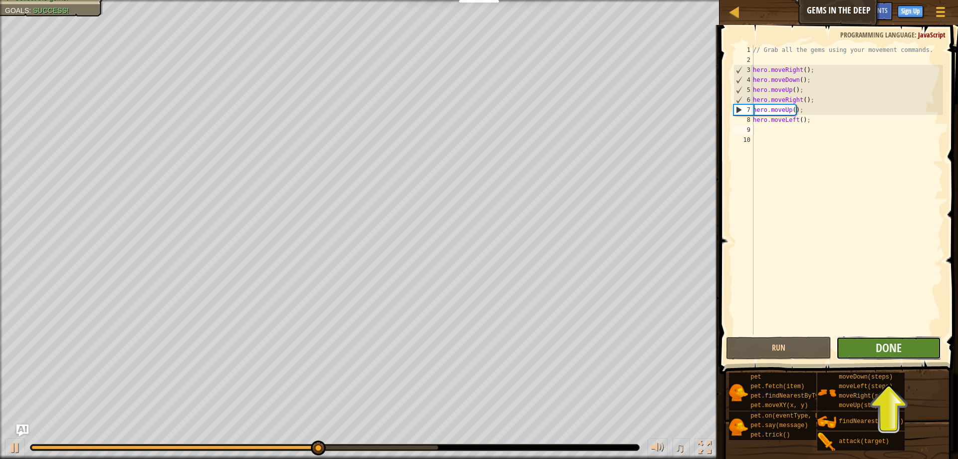
click at [904, 347] on button "Done" at bounding box center [888, 347] width 105 height 23
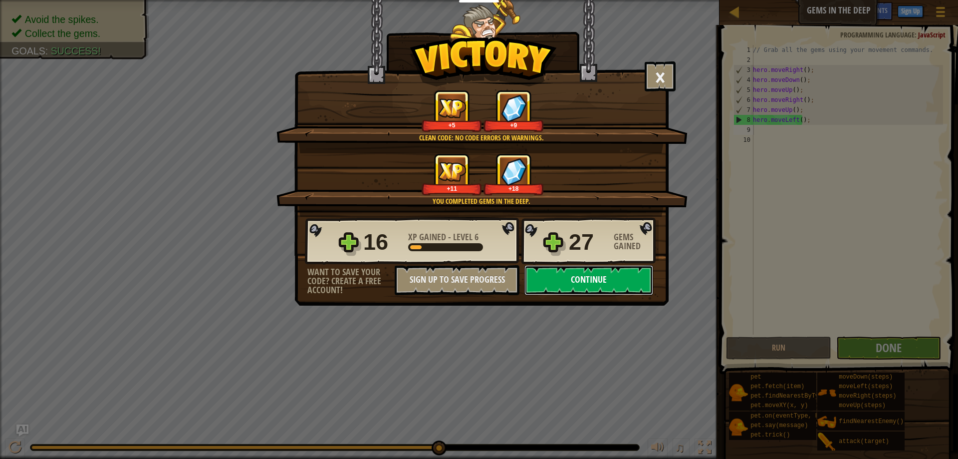
click at [570, 271] on button "Continue" at bounding box center [588, 280] width 129 height 30
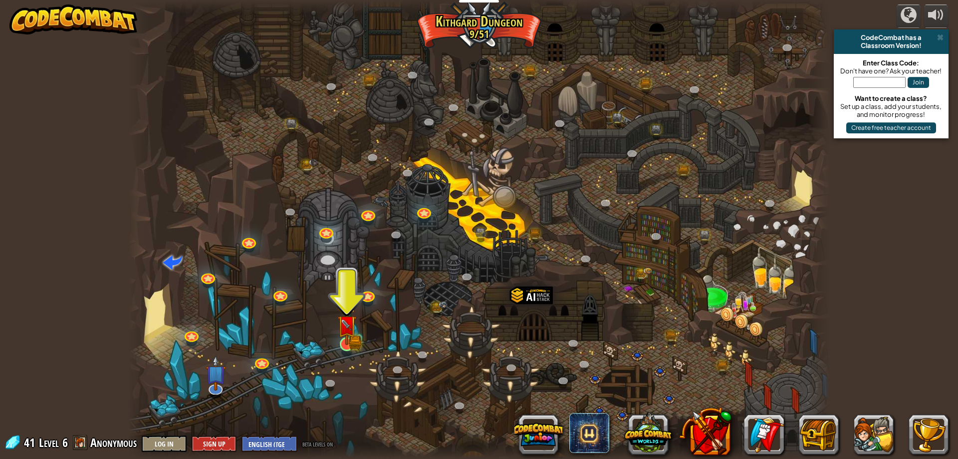
click at [348, 344] on img at bounding box center [346, 324] width 19 height 41
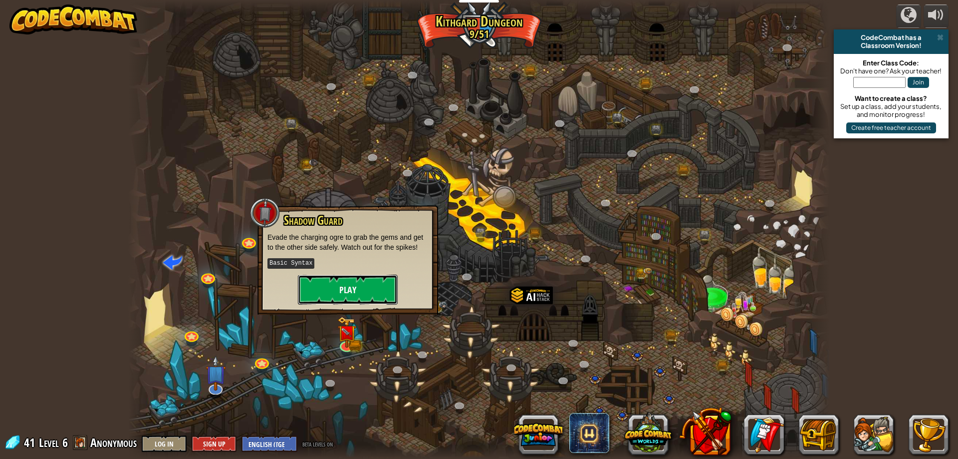
click at [365, 293] on button "Play" at bounding box center [348, 289] width 100 height 30
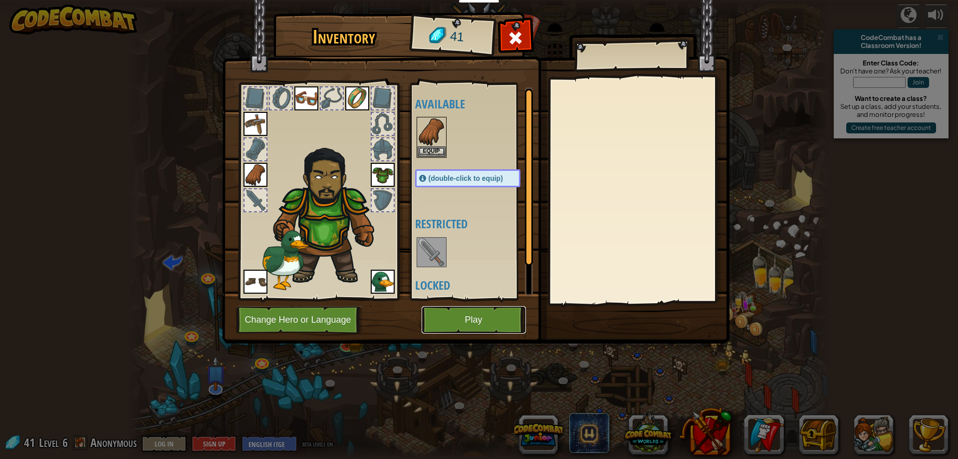
click at [470, 327] on button "Play" at bounding box center [474, 319] width 104 height 27
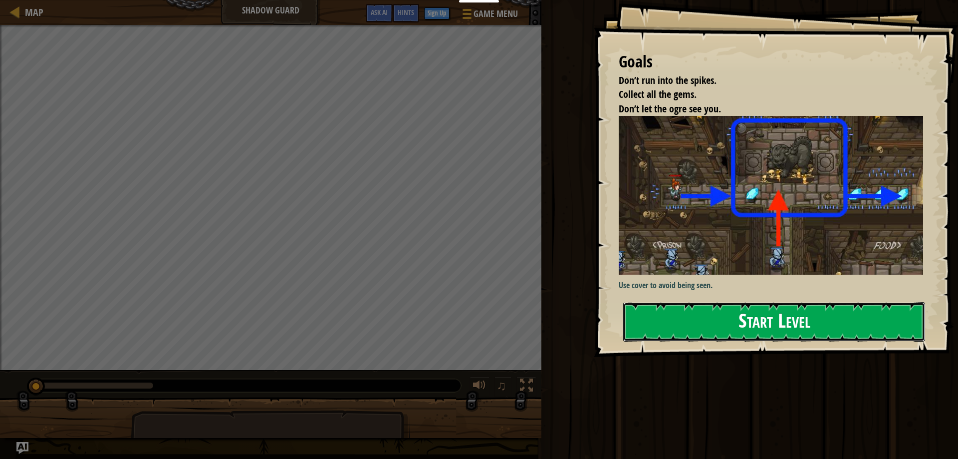
click at [765, 322] on button "Start Level" at bounding box center [774, 321] width 302 height 39
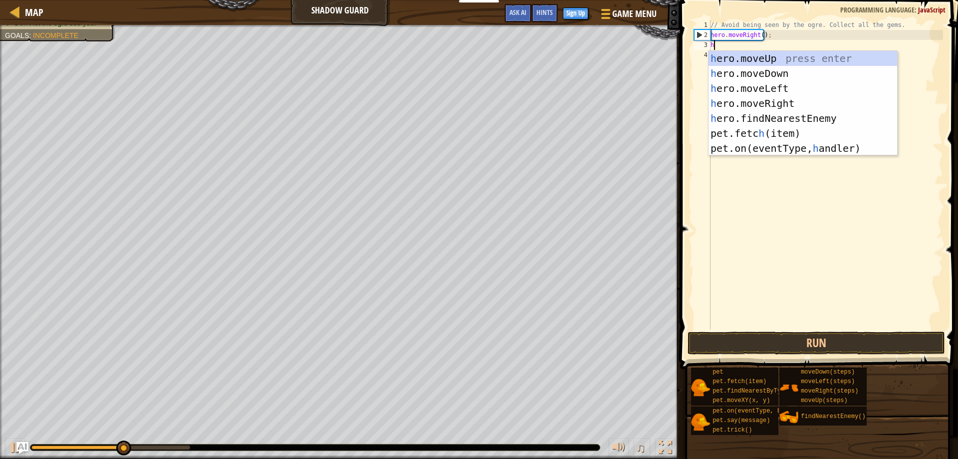
scroll to position [4, 0]
type textarea "her"
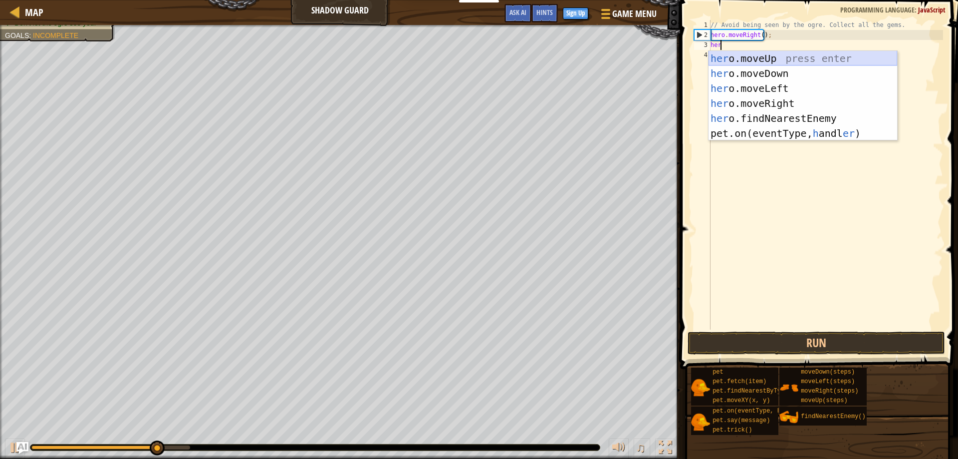
click at [753, 54] on div "her o.moveUp press enter her o.moveDown press enter her o.moveLeft press enter …" at bounding box center [803, 111] width 189 height 120
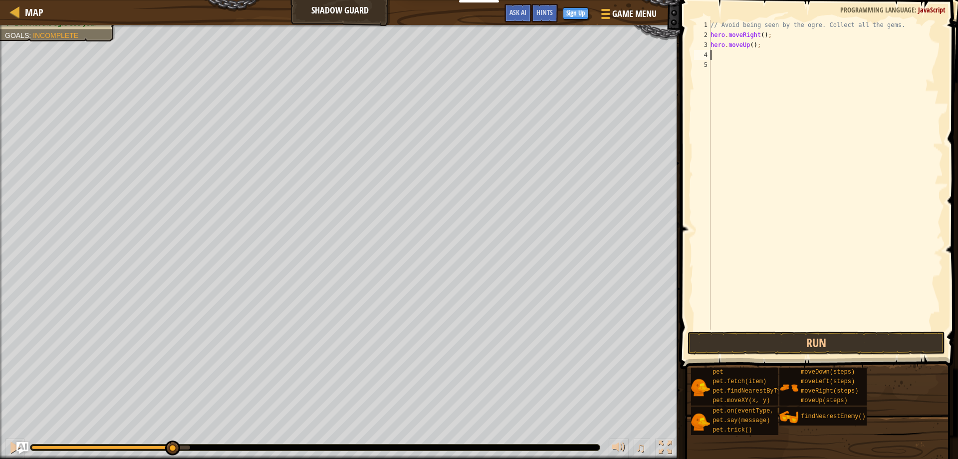
type textarea "h"
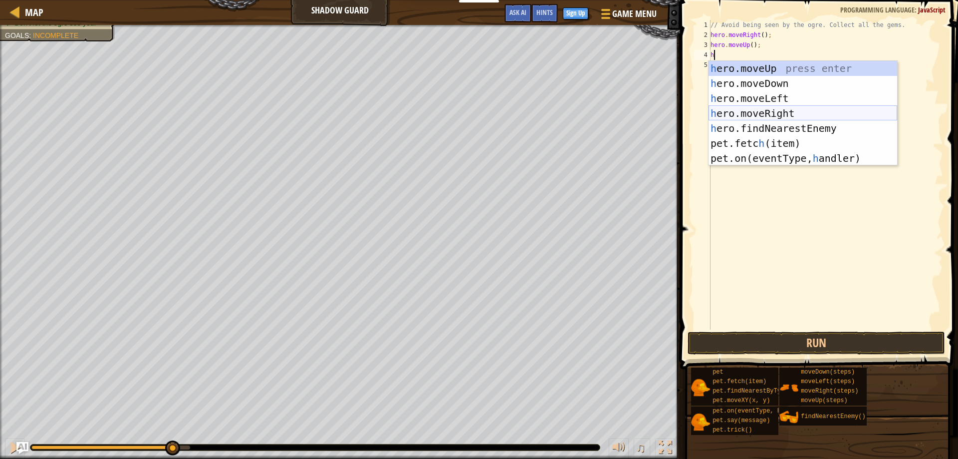
click at [753, 117] on div "h ero.moveUp press enter h ero.moveDown press enter h ero.moveLeft press enter …" at bounding box center [803, 128] width 189 height 135
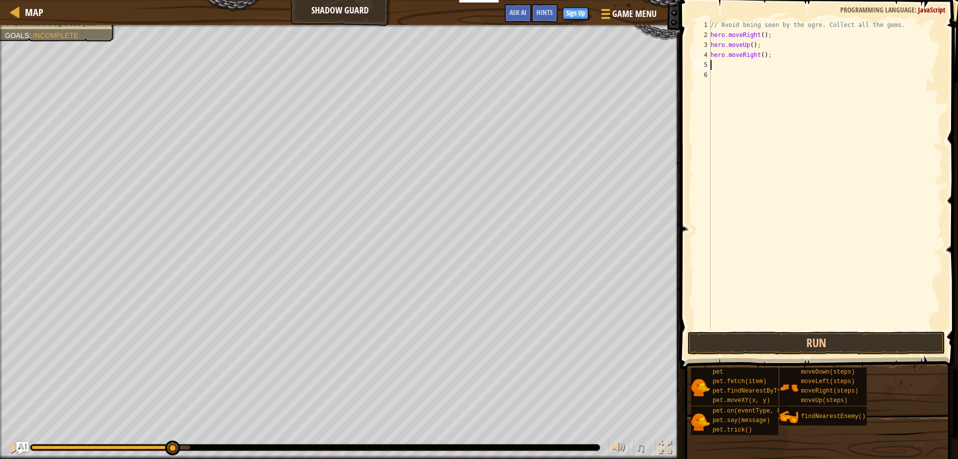
type textarea "h"
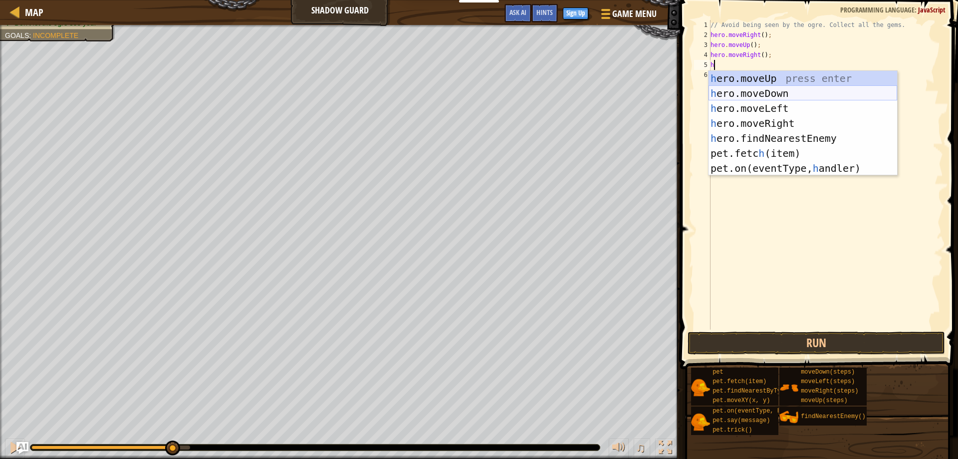
click at [733, 92] on div "h ero.moveUp press enter h ero.moveDown press enter h ero.moveLeft press enter …" at bounding box center [803, 138] width 189 height 135
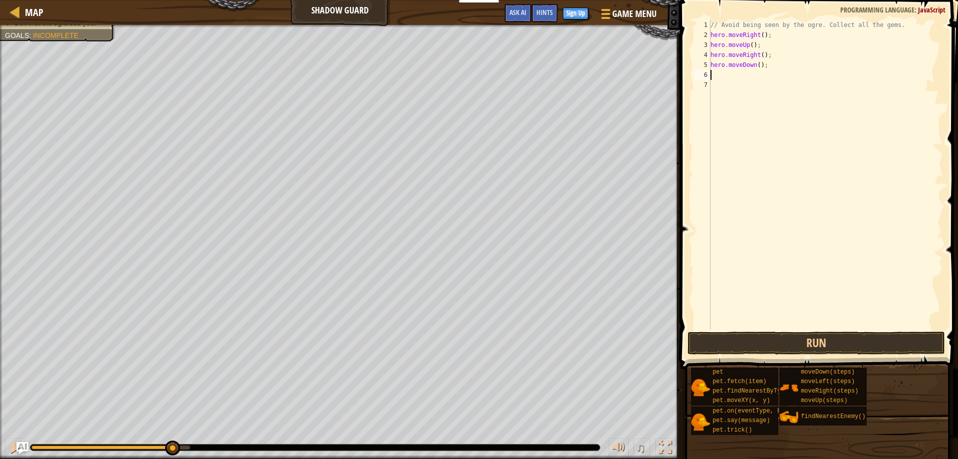
type textarea "h"
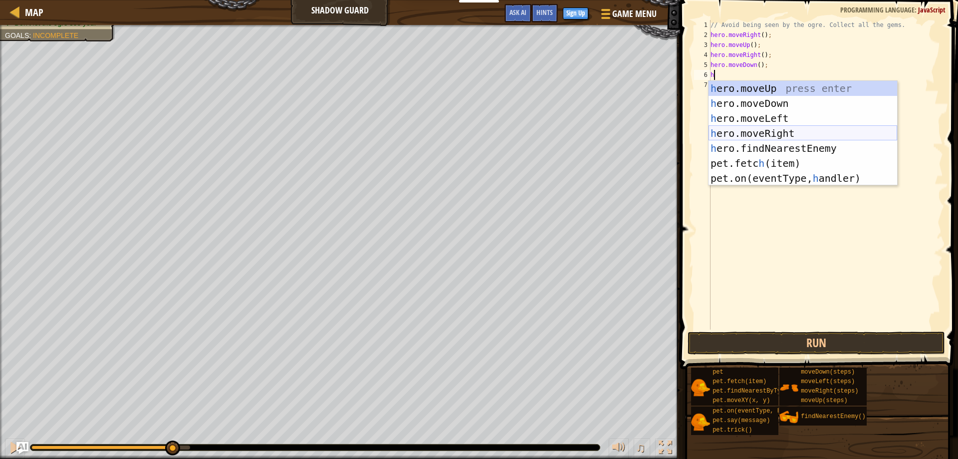
drag, startPoint x: 746, startPoint y: 130, endPoint x: 755, endPoint y: 140, distance: 13.8
click at [746, 130] on div "h ero.moveUp press enter h ero.moveDown press enter h ero.moveLeft press enter …" at bounding box center [803, 148] width 189 height 135
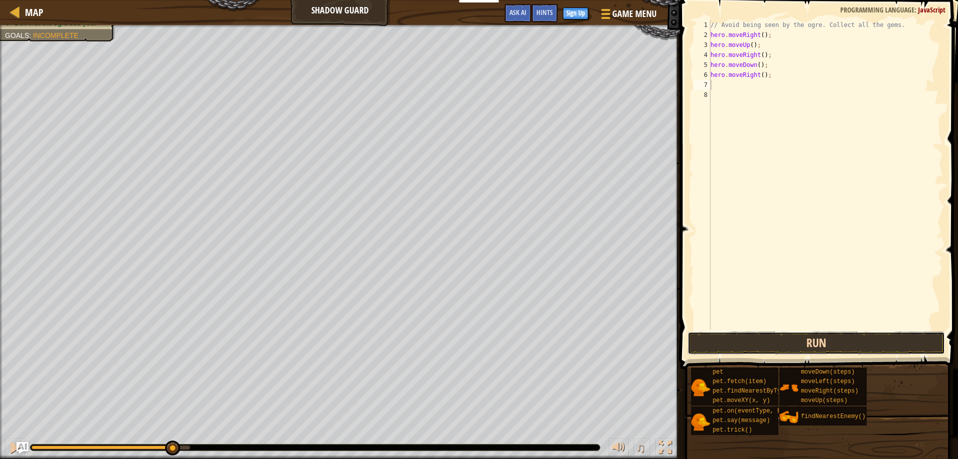
click at [817, 337] on button "Run" at bounding box center [817, 342] width 258 height 23
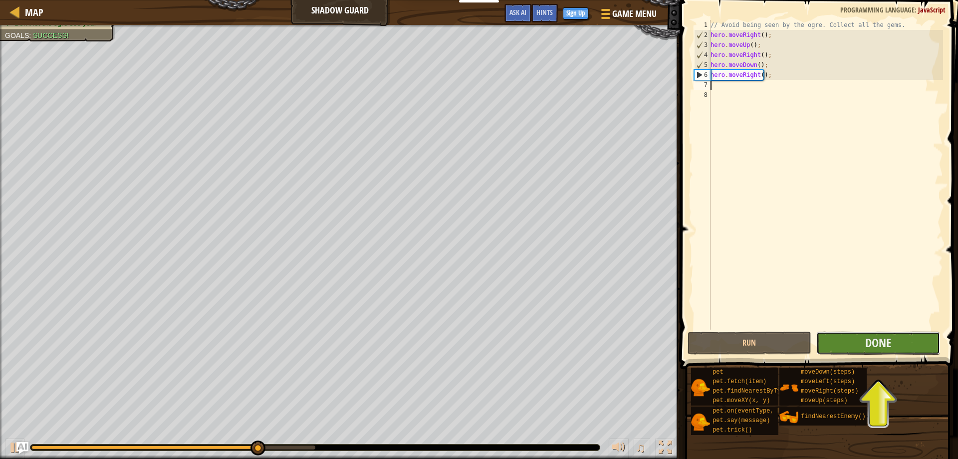
click at [843, 340] on button "Done" at bounding box center [878, 342] width 124 height 23
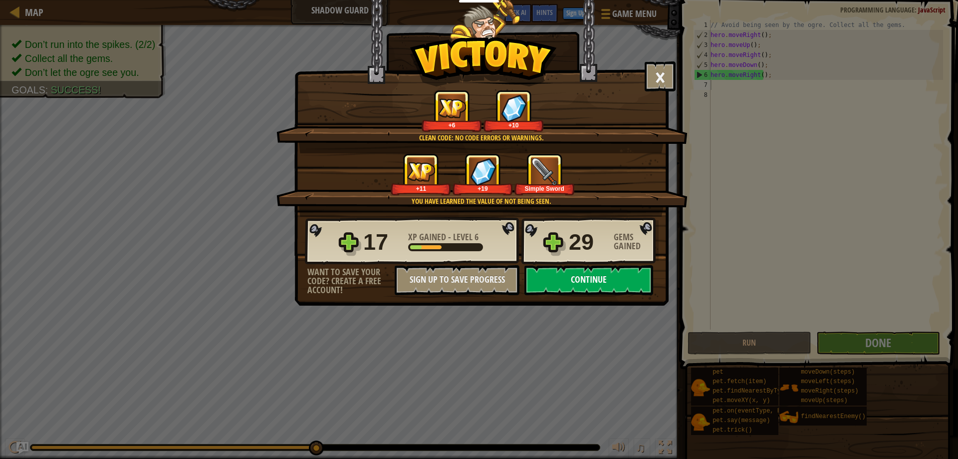
click at [581, 273] on button "Continue" at bounding box center [588, 280] width 129 height 30
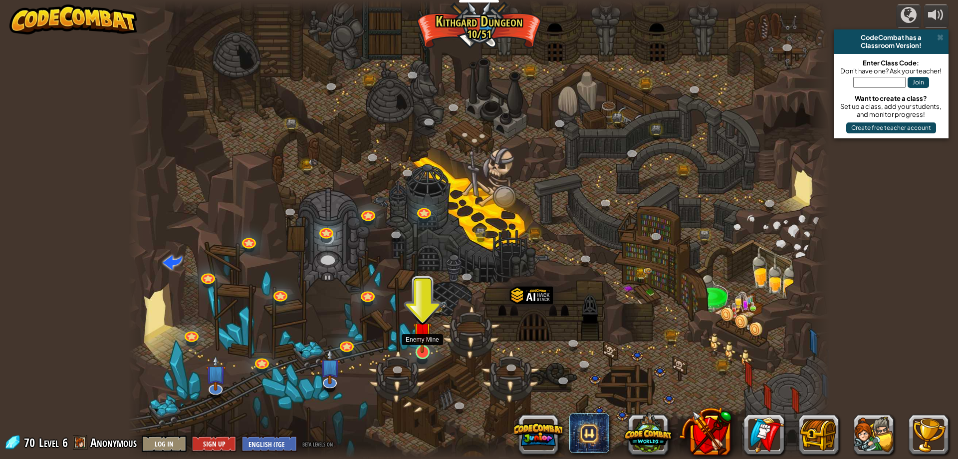
click at [426, 347] on img at bounding box center [422, 331] width 19 height 43
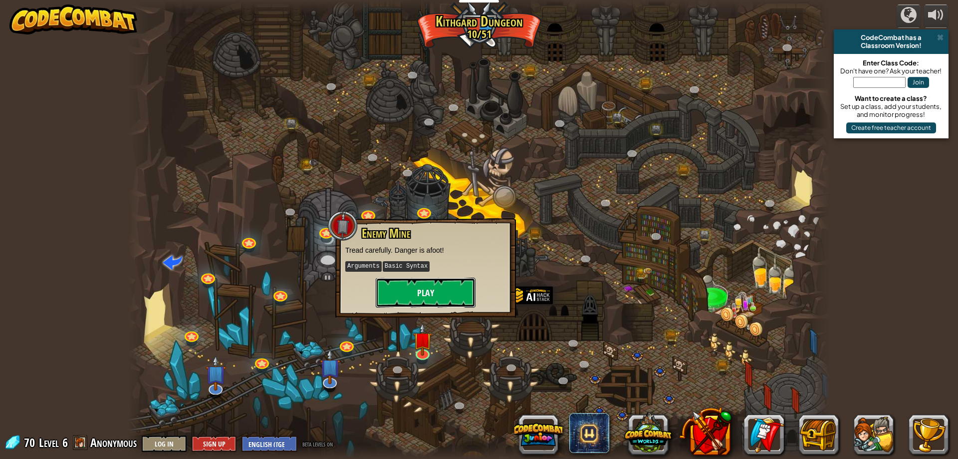
click at [444, 294] on button "Play" at bounding box center [426, 292] width 100 height 30
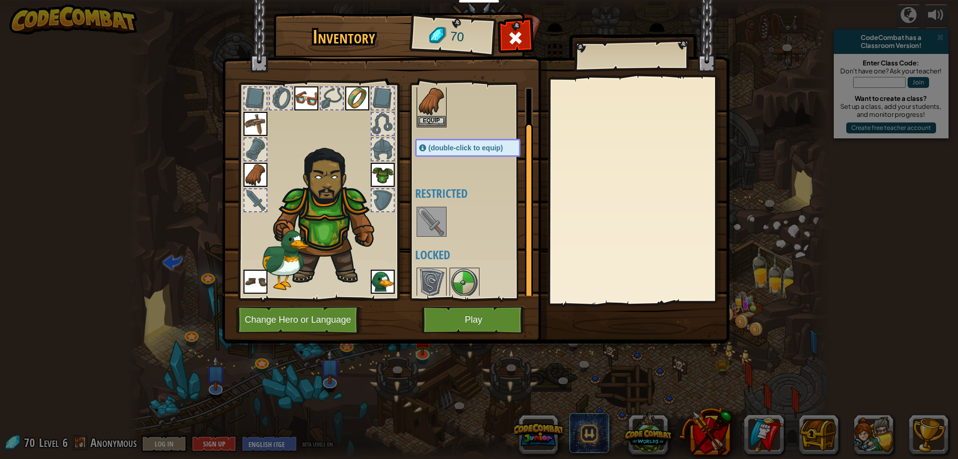
scroll to position [34, 0]
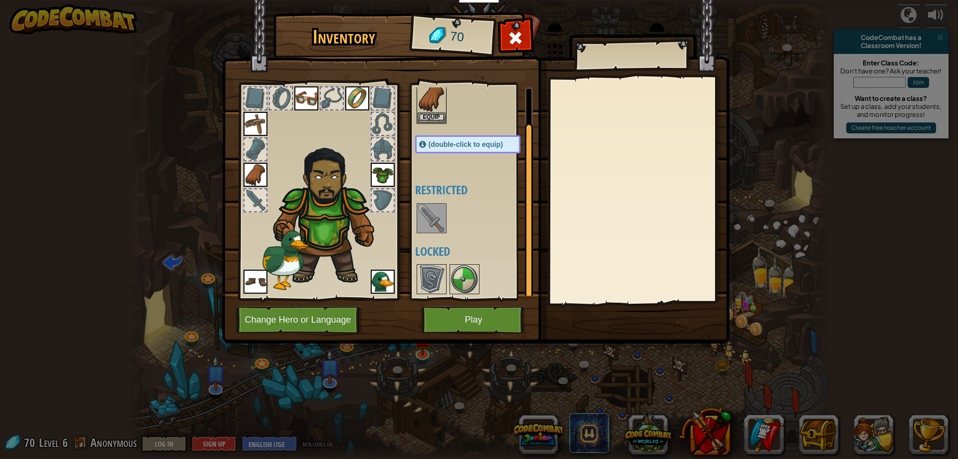
click at [431, 195] on h4 "Restricted" at bounding box center [477, 189] width 125 height 13
click at [439, 213] on img at bounding box center [432, 218] width 28 height 28
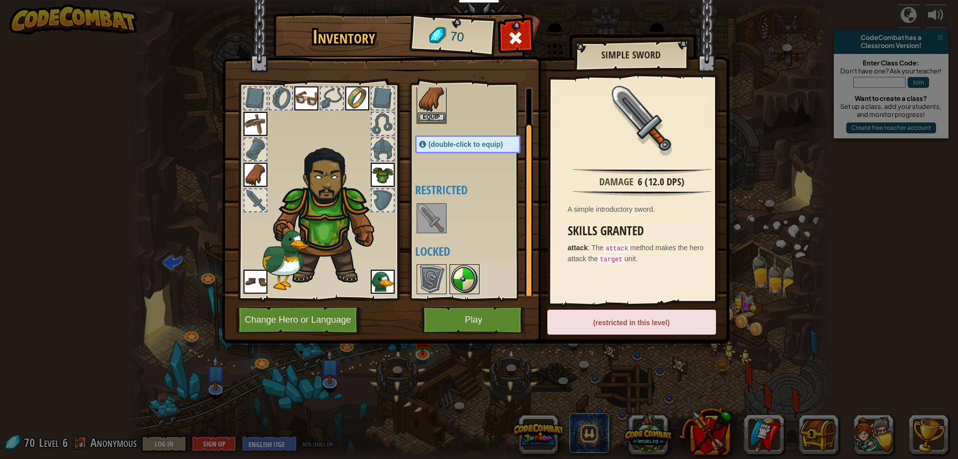
click at [465, 276] on img at bounding box center [465, 279] width 28 height 28
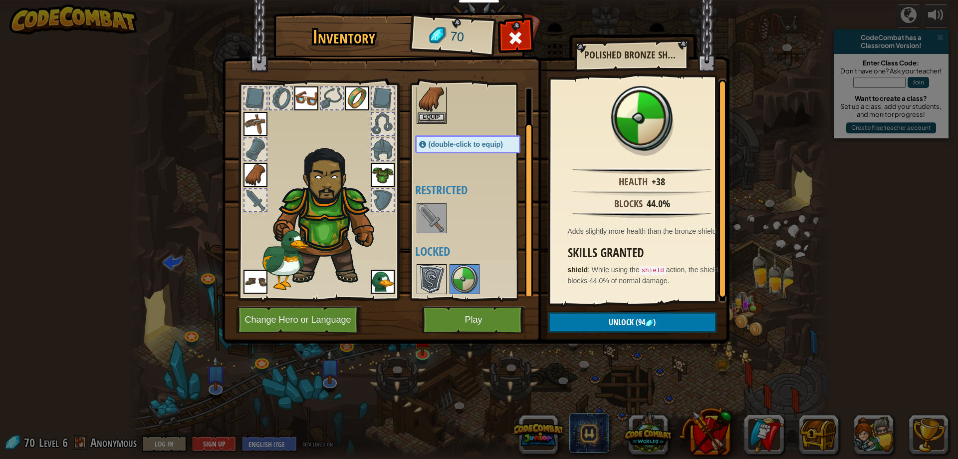
click at [439, 279] on img at bounding box center [432, 279] width 28 height 28
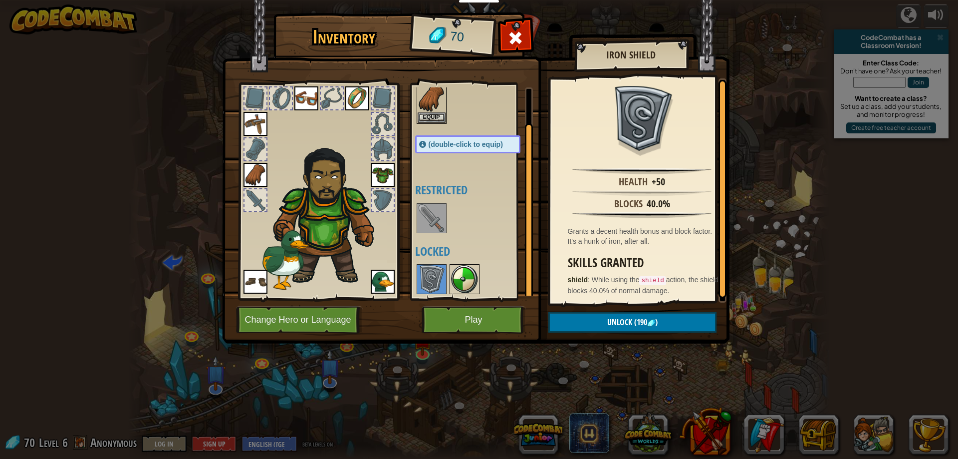
click at [458, 278] on img at bounding box center [465, 279] width 28 height 28
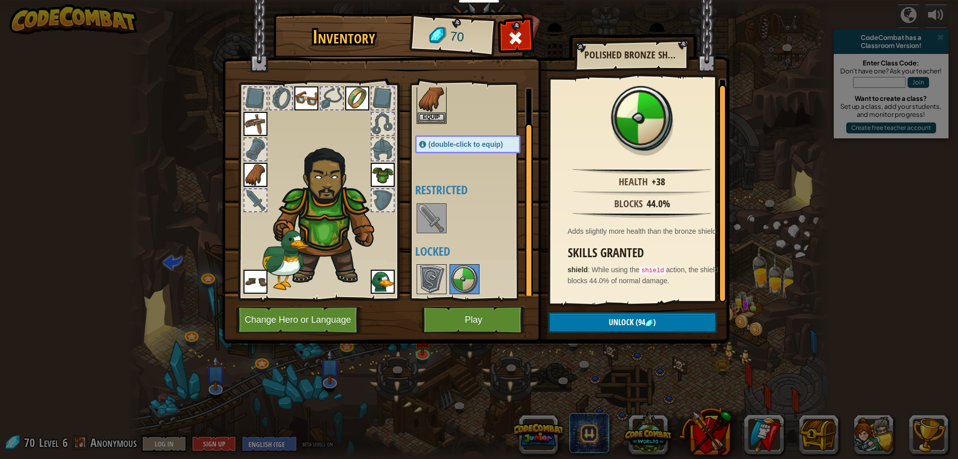
scroll to position [2, 0]
click at [441, 280] on img at bounding box center [432, 279] width 28 height 28
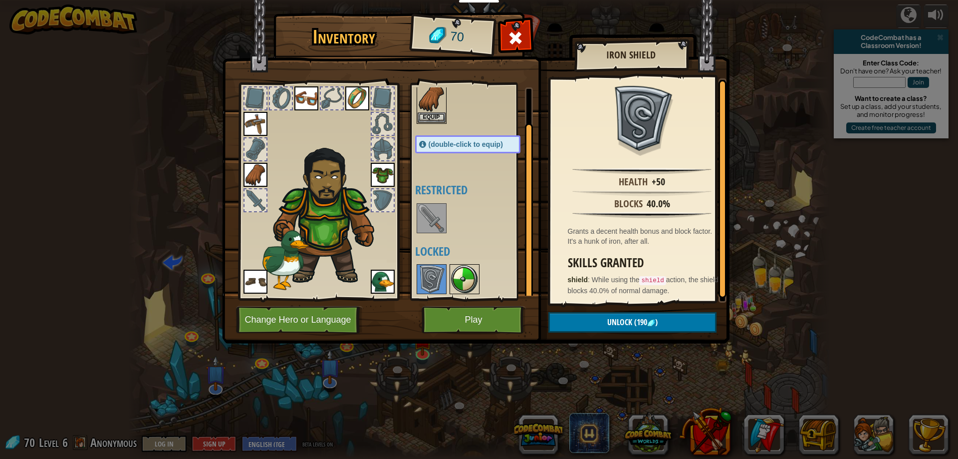
click at [467, 278] on img at bounding box center [465, 279] width 28 height 28
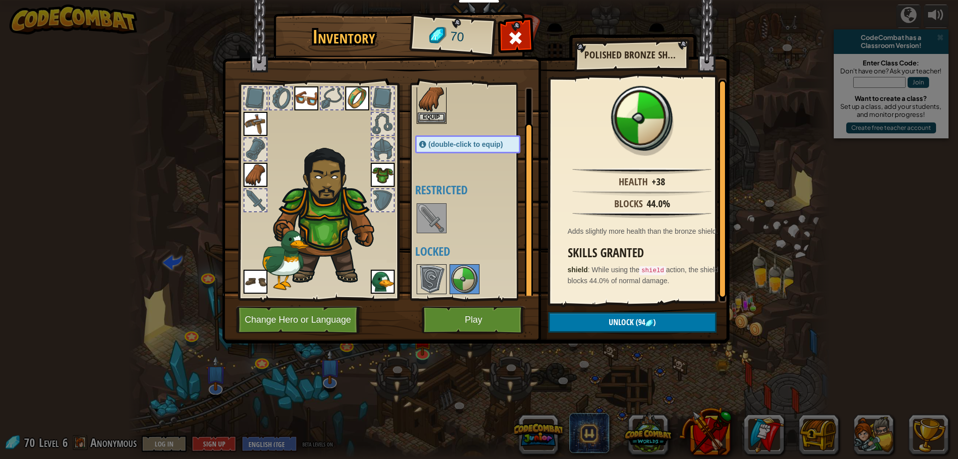
click at [448, 277] on div at bounding box center [477, 278] width 125 height 33
drag, startPoint x: 423, startPoint y: 277, endPoint x: 428, endPoint y: 277, distance: 5.5
click at [425, 277] on img at bounding box center [432, 279] width 28 height 28
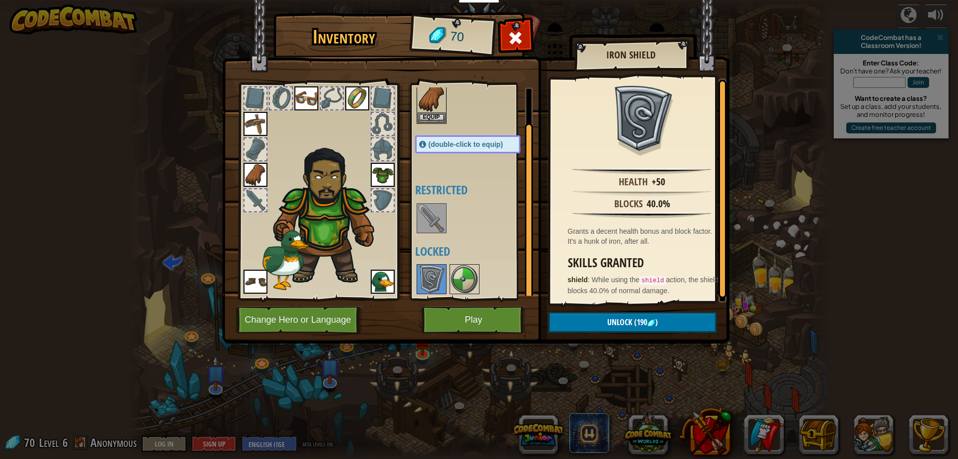
click at [448, 273] on div at bounding box center [477, 278] width 125 height 33
click at [467, 277] on img at bounding box center [465, 279] width 28 height 28
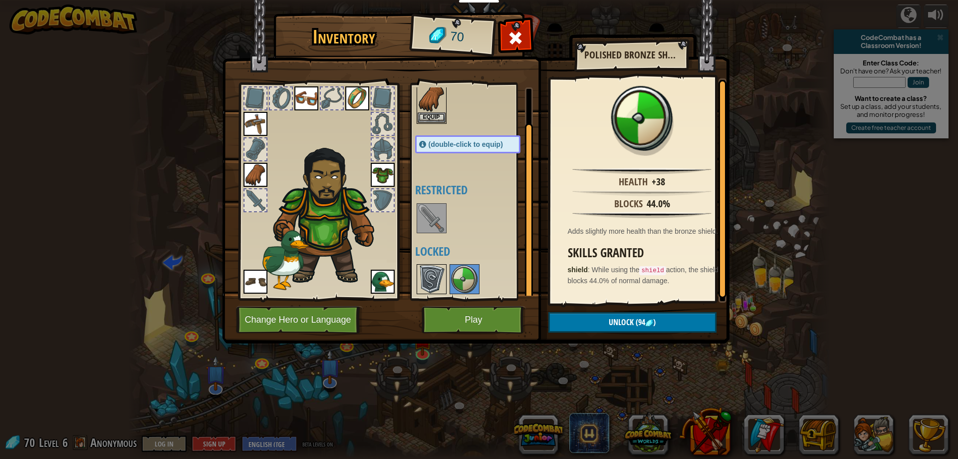
click at [435, 281] on img at bounding box center [432, 279] width 28 height 28
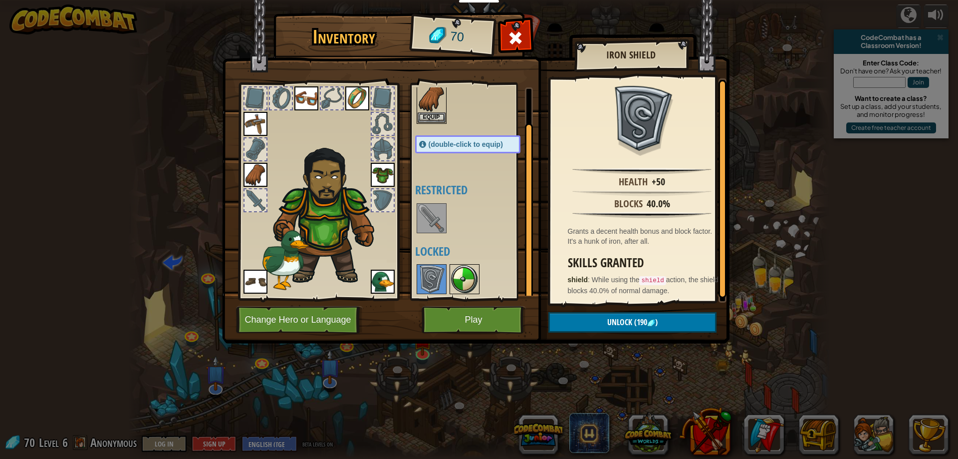
click at [462, 278] on img at bounding box center [465, 279] width 28 height 28
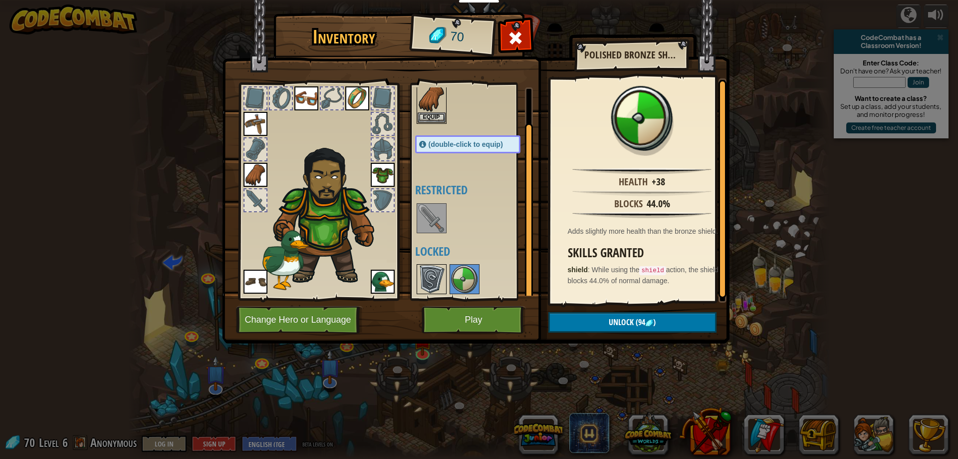
click at [444, 281] on img at bounding box center [432, 279] width 28 height 28
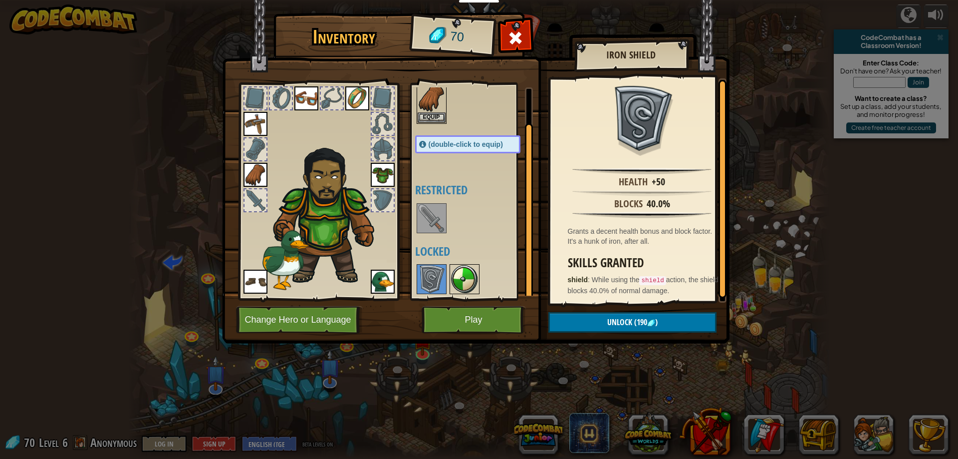
click at [462, 281] on img at bounding box center [465, 279] width 28 height 28
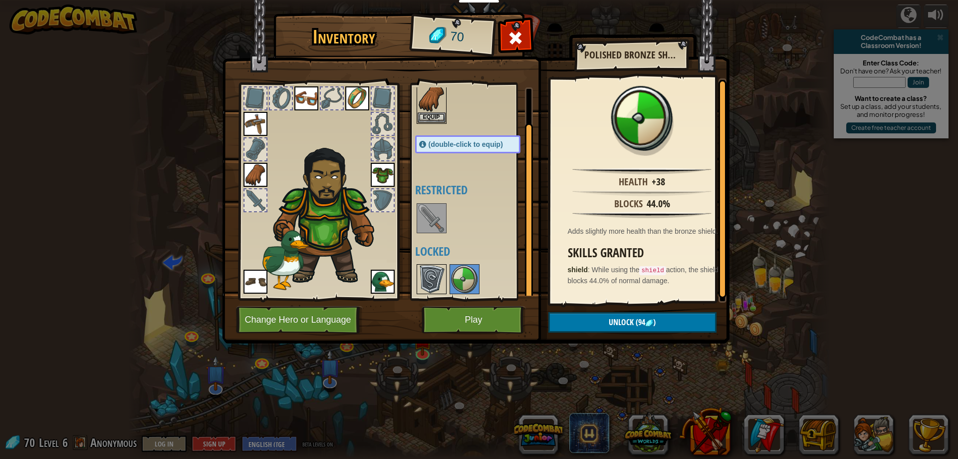
click at [431, 278] on img at bounding box center [432, 279] width 28 height 28
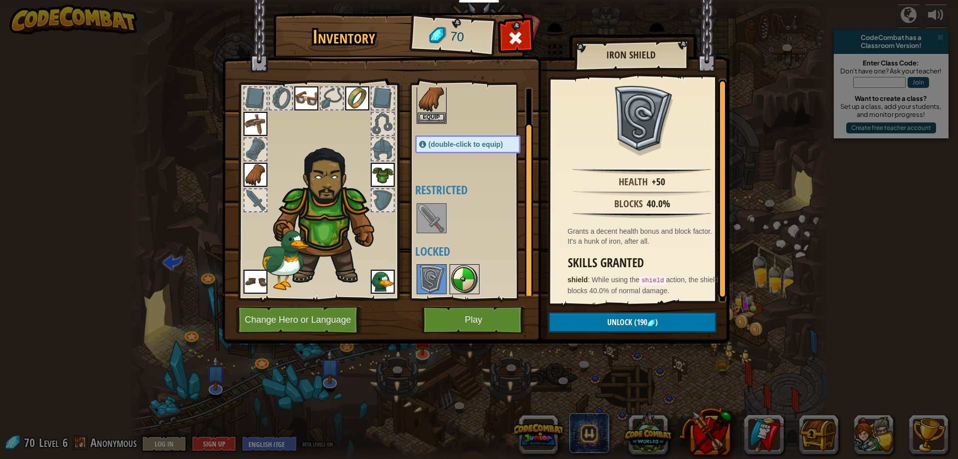
click at [469, 277] on img at bounding box center [465, 279] width 28 height 28
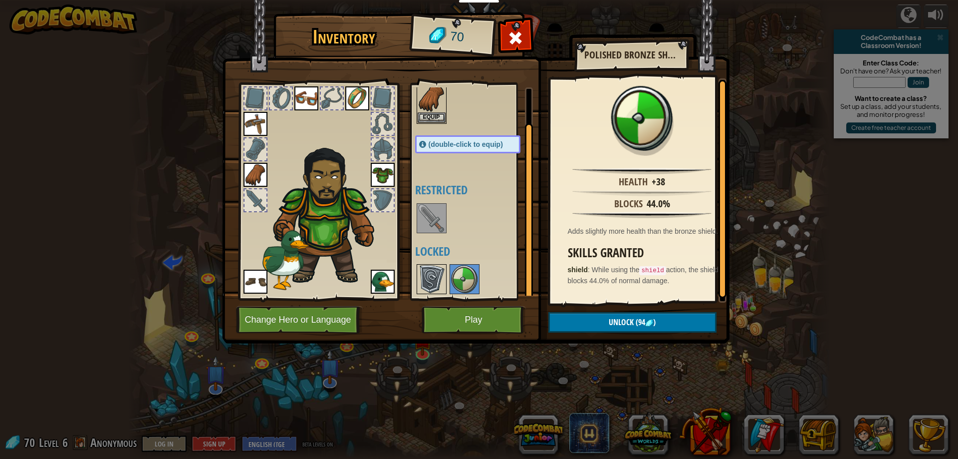
click at [432, 283] on img at bounding box center [432, 279] width 28 height 28
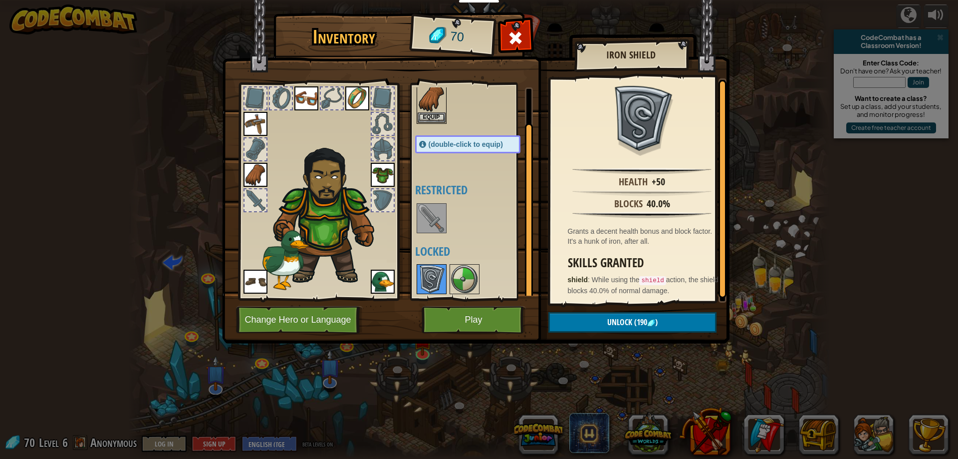
click at [449, 273] on div "Available Equip Equip Equip Equip Equip Equip Equip Equip (double-click to equi…" at bounding box center [477, 191] width 125 height 208
click at [438, 271] on img at bounding box center [432, 279] width 28 height 28
click at [451, 267] on img at bounding box center [465, 279] width 28 height 28
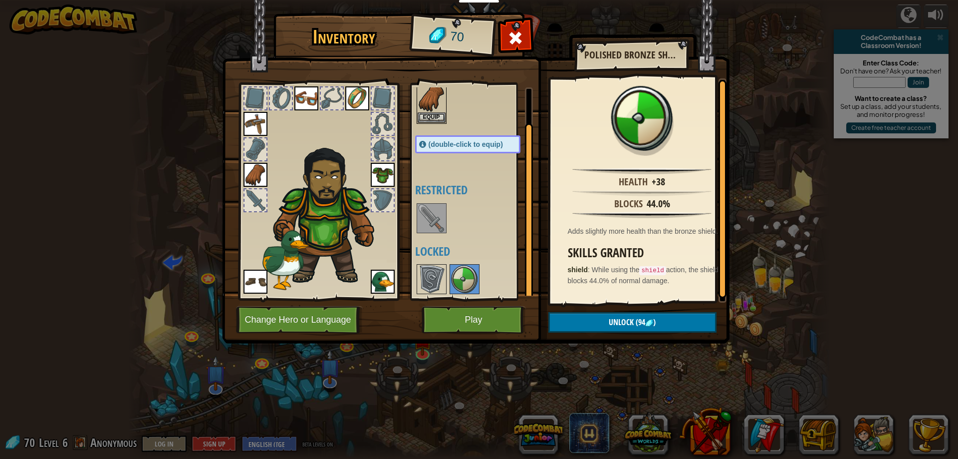
click at [436, 224] on img at bounding box center [432, 218] width 28 height 28
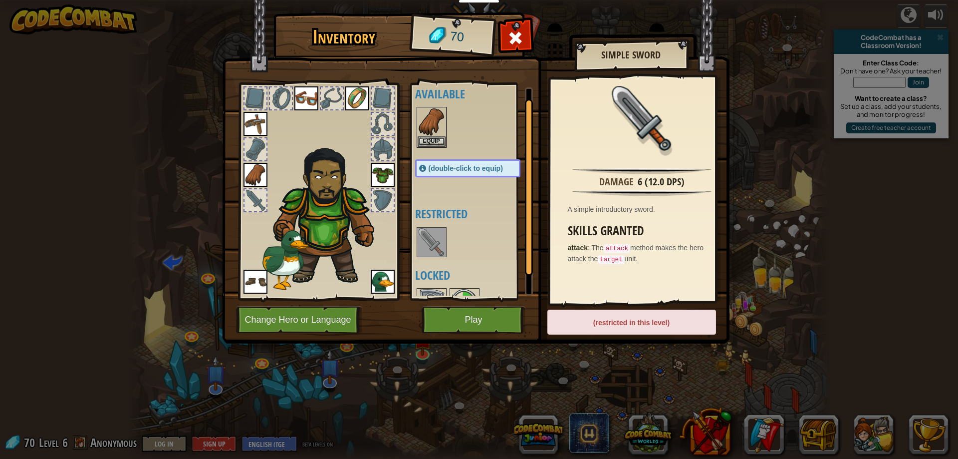
scroll to position [0, 0]
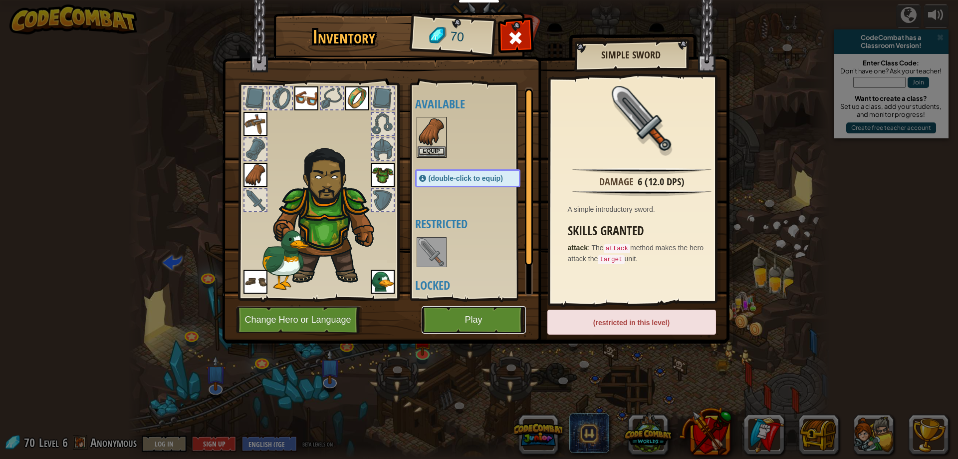
click at [451, 321] on button "Play" at bounding box center [474, 319] width 104 height 27
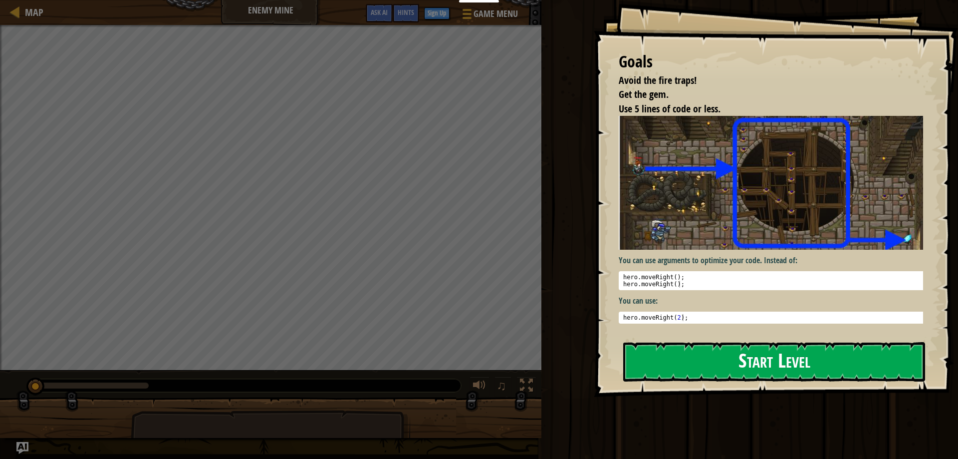
click at [678, 357] on button "Start Level" at bounding box center [774, 361] width 302 height 39
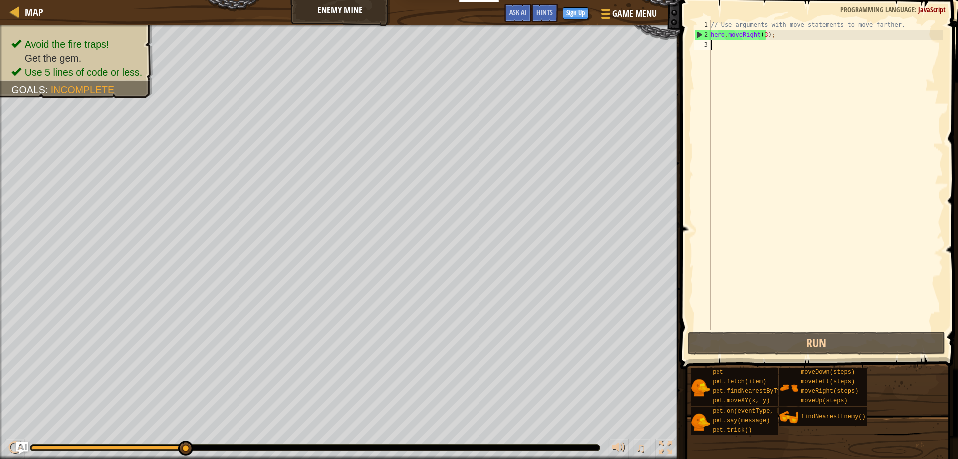
type textarea "h"
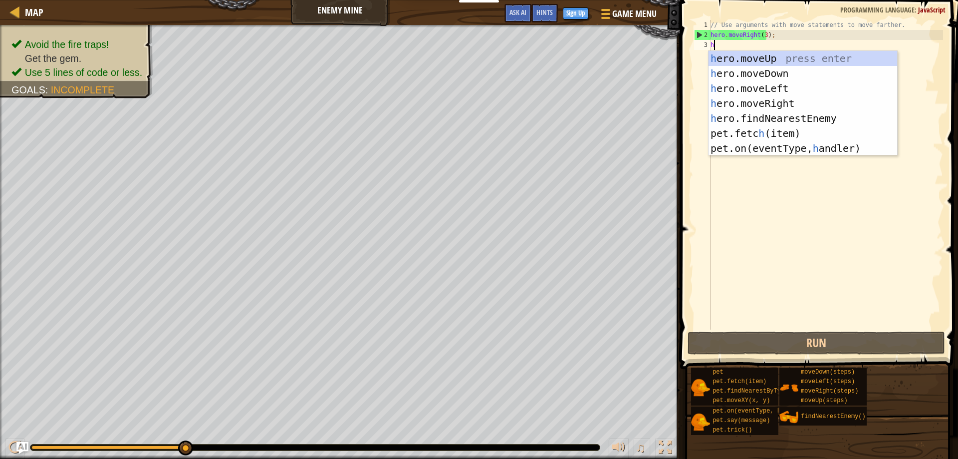
scroll to position [4, 0]
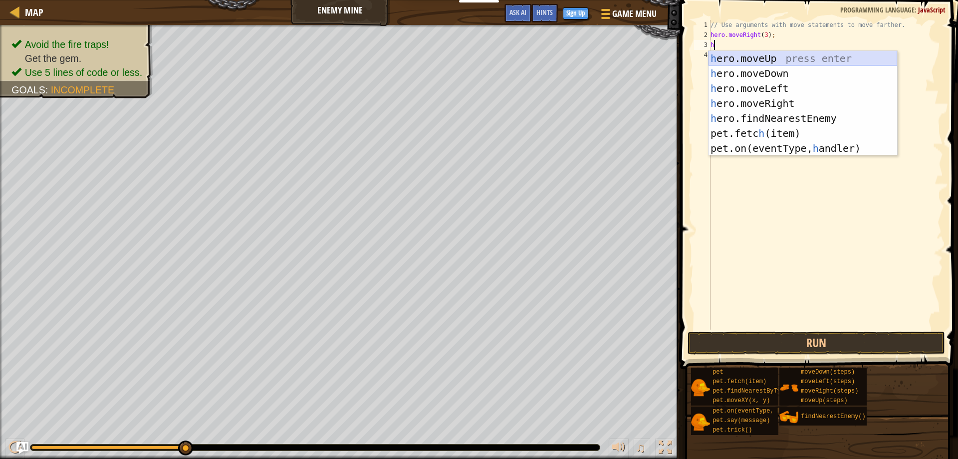
click at [754, 61] on div "h ero.moveUp press enter h ero.moveDown press enter h ero.moveLeft press enter …" at bounding box center [803, 118] width 189 height 135
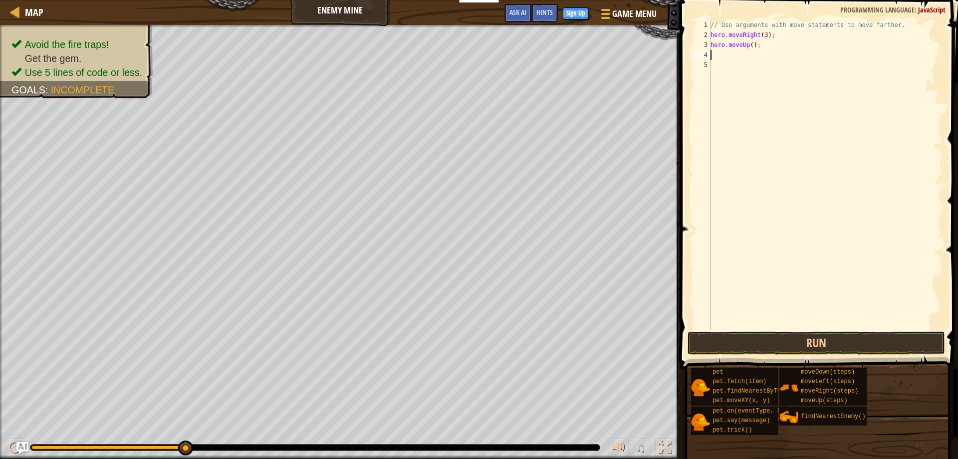
type textarea "h"
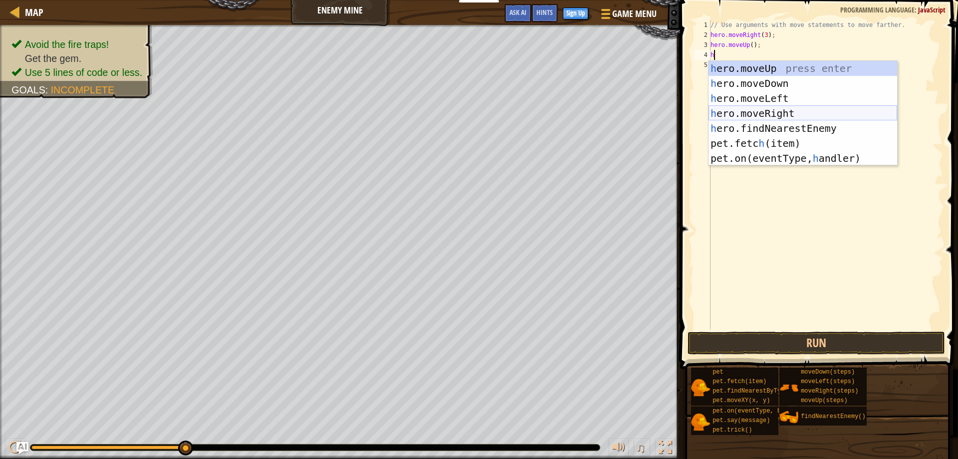
click at [755, 107] on div "h ero.moveUp press enter h ero.moveDown press enter h ero.moveLeft press enter …" at bounding box center [803, 128] width 189 height 135
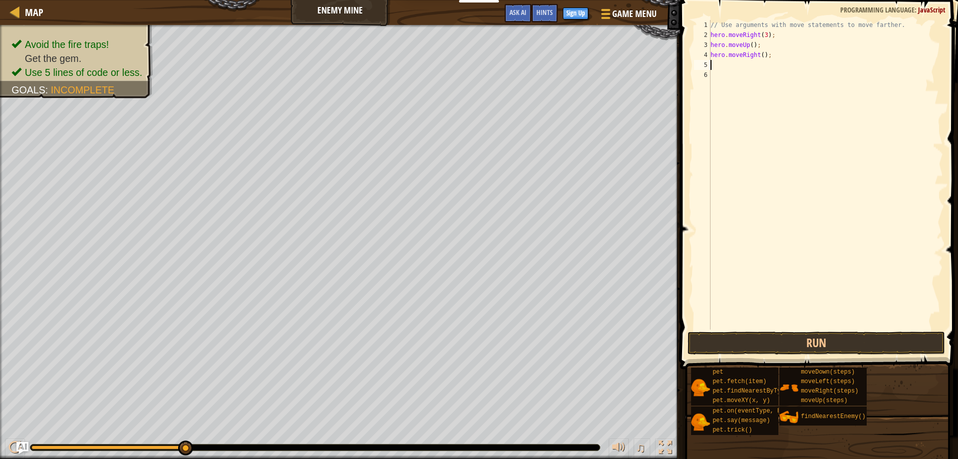
type textarea "h"
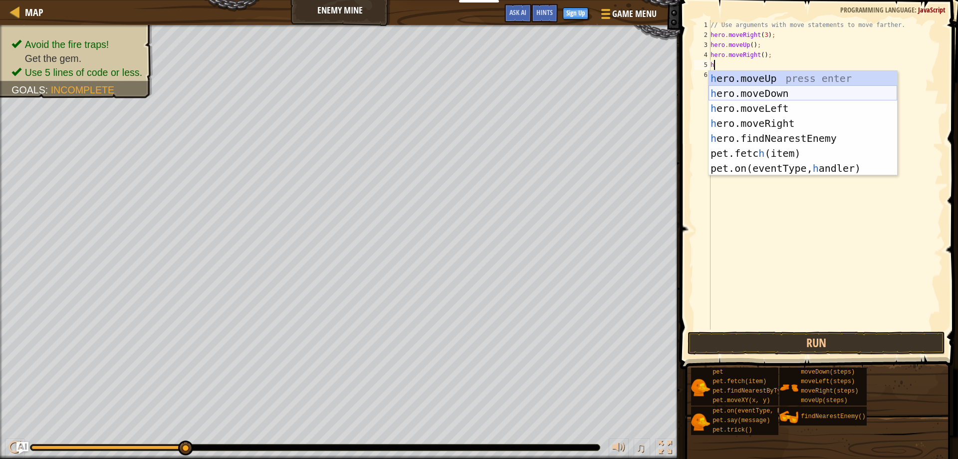
click at [732, 94] on div "h ero.moveUp press enter h ero.moveDown press enter h ero.moveLeft press enter …" at bounding box center [803, 138] width 189 height 135
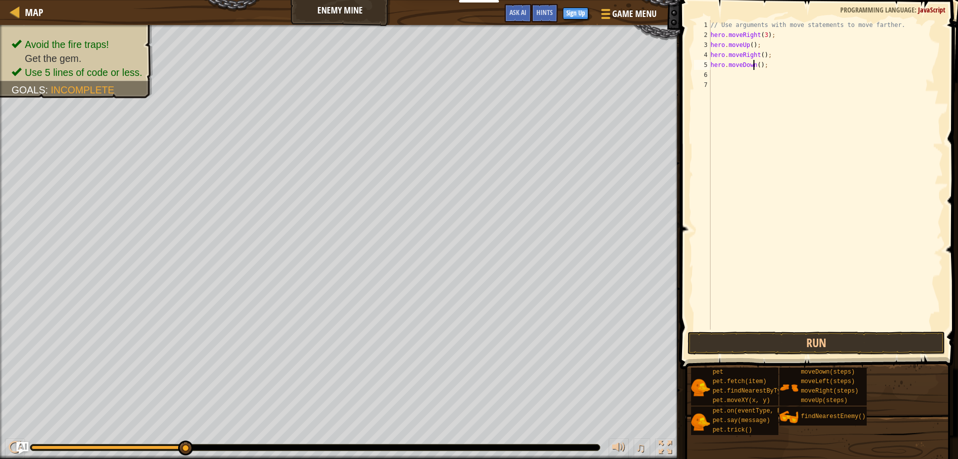
click at [755, 66] on div "// Use arguments with move statements to move farther. hero . moveRight ( 3 ) ;…" at bounding box center [826, 184] width 235 height 329
click at [756, 65] on div "// Use arguments with move statements to move farther. hero . moveRight ( 3 ) ;…" at bounding box center [826, 184] width 235 height 329
type textarea "hero.moveDown(3);"
click at [771, 339] on button "Run" at bounding box center [817, 342] width 258 height 23
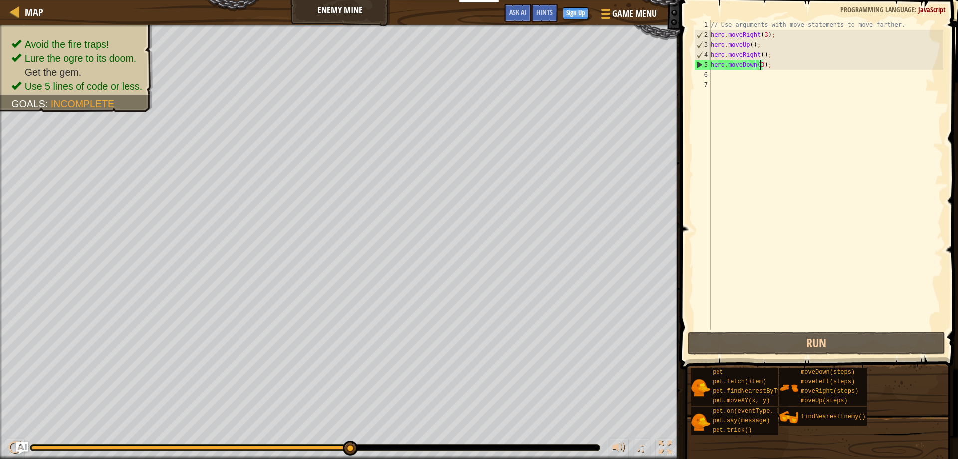
click at [726, 77] on div "// Use arguments with move statements to move farther. hero . moveRight ( 3 ) ;…" at bounding box center [826, 184] width 235 height 329
type textarea "h"
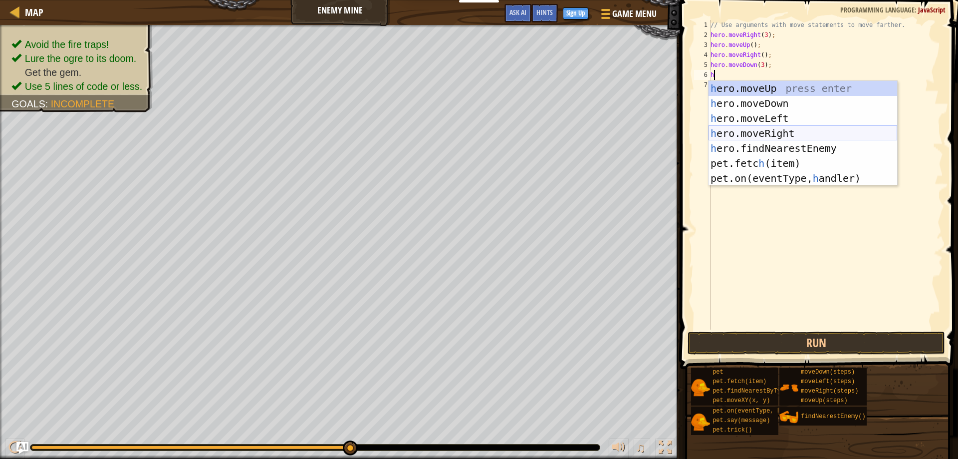
click at [773, 134] on div "h ero.moveUp press enter h ero.moveDown press enter h ero.moveLeft press enter …" at bounding box center [803, 148] width 189 height 135
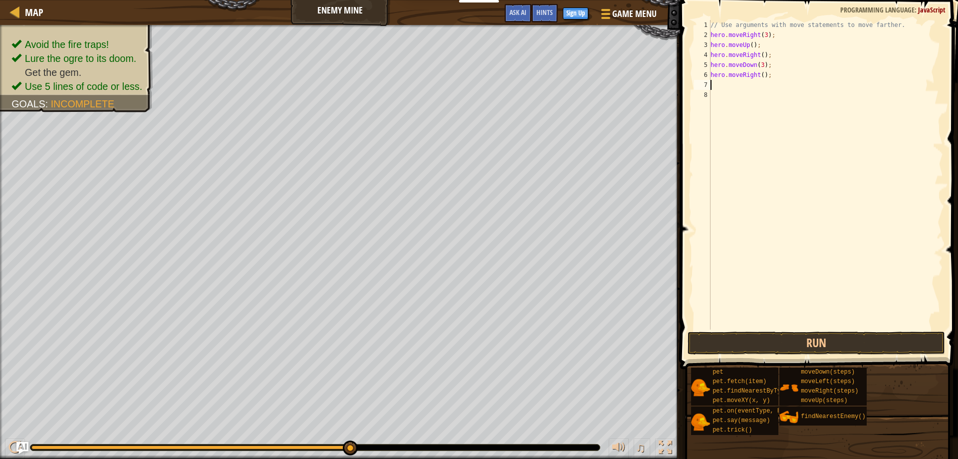
click at [758, 76] on div "// Use arguments with move statements to move farther. hero . moveRight ( 3 ) ;…" at bounding box center [826, 184] width 235 height 329
click at [800, 343] on button "Run" at bounding box center [817, 342] width 258 height 23
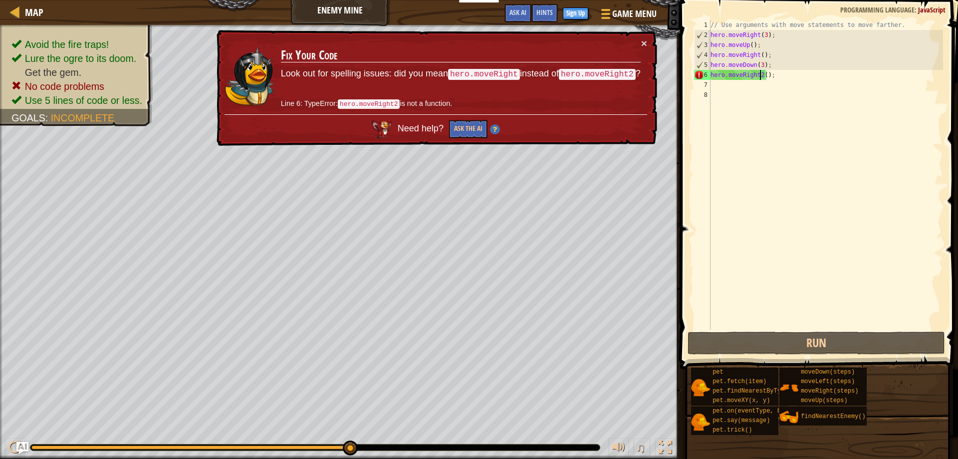
click at [759, 72] on div "// Use arguments with move statements to move farther. hero . moveRight ( 3 ) ;…" at bounding box center [826, 184] width 235 height 329
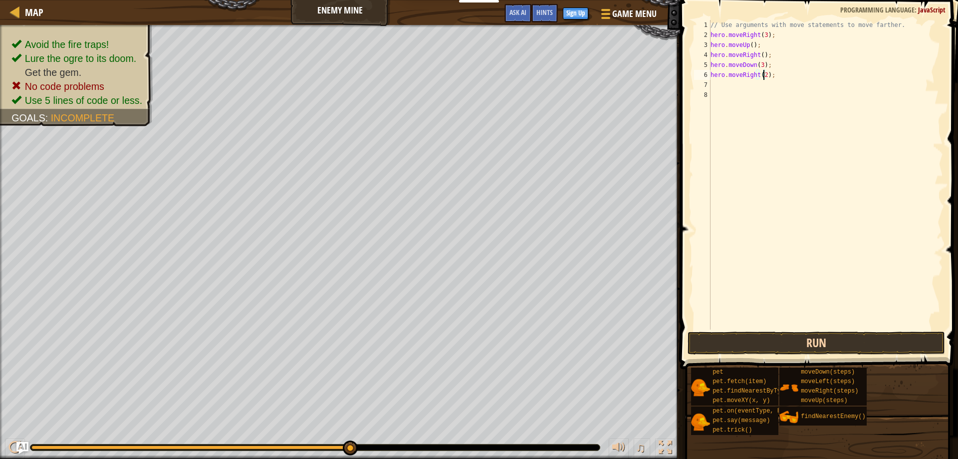
type textarea "hero.moveRight(2);"
click at [783, 341] on button "Run" at bounding box center [817, 342] width 258 height 23
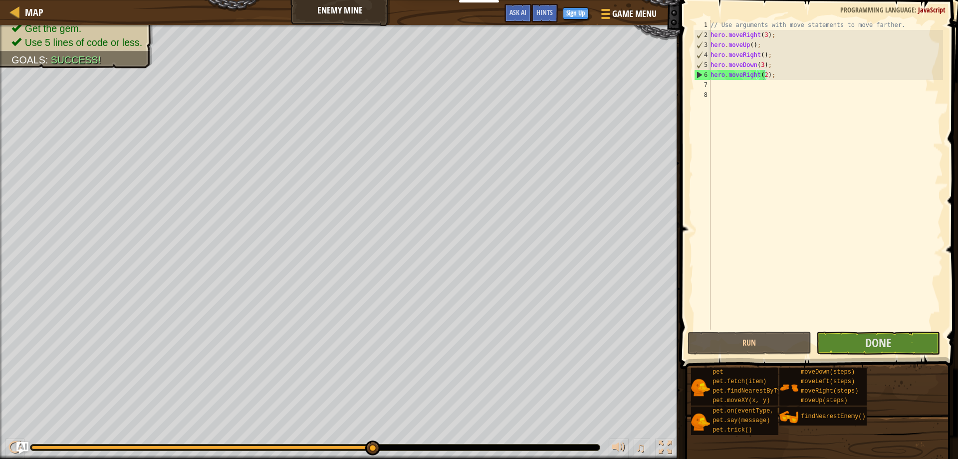
drag, startPoint x: 52, startPoint y: 37, endPoint x: 132, endPoint y: 61, distance: 83.3
click at [116, 59] on div "Avoid the fire traps! Lure the ogre to its doom. Get the gem. Use 5 lines of co…" at bounding box center [71, 22] width 164 height 94
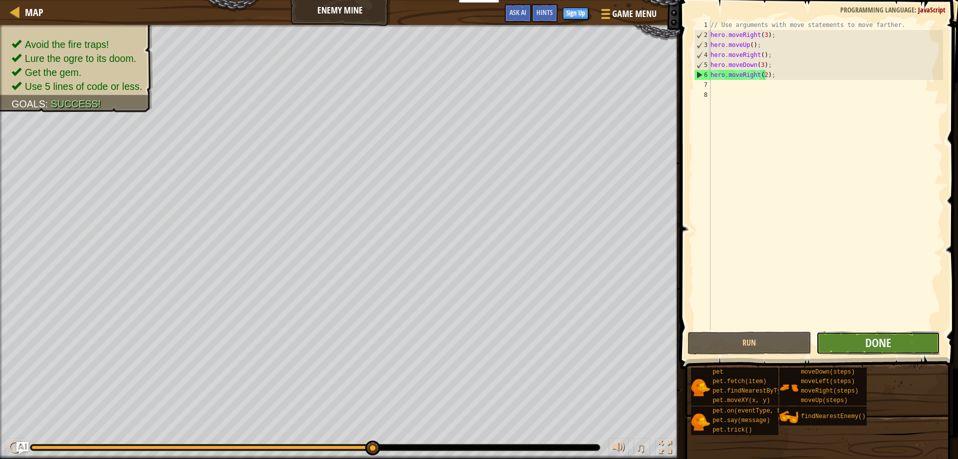
click at [858, 344] on button "Done" at bounding box center [878, 342] width 124 height 23
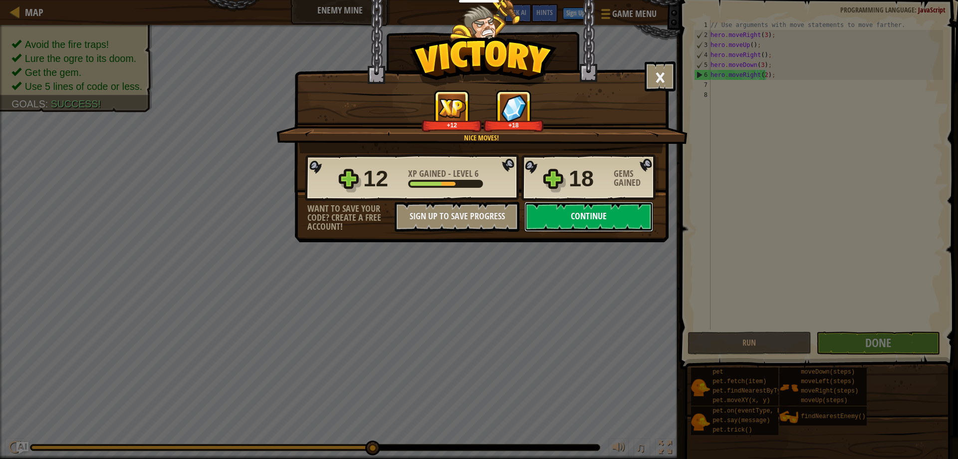
drag, startPoint x: 588, startPoint y: 221, endPoint x: 596, endPoint y: 203, distance: 19.9
click at [596, 203] on button "Continue" at bounding box center [588, 217] width 129 height 30
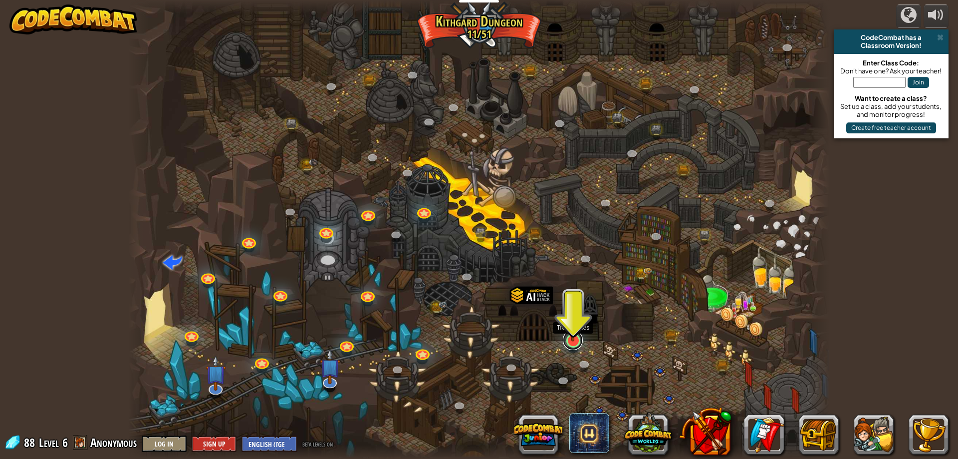
click at [571, 342] on link at bounding box center [573, 340] width 20 height 20
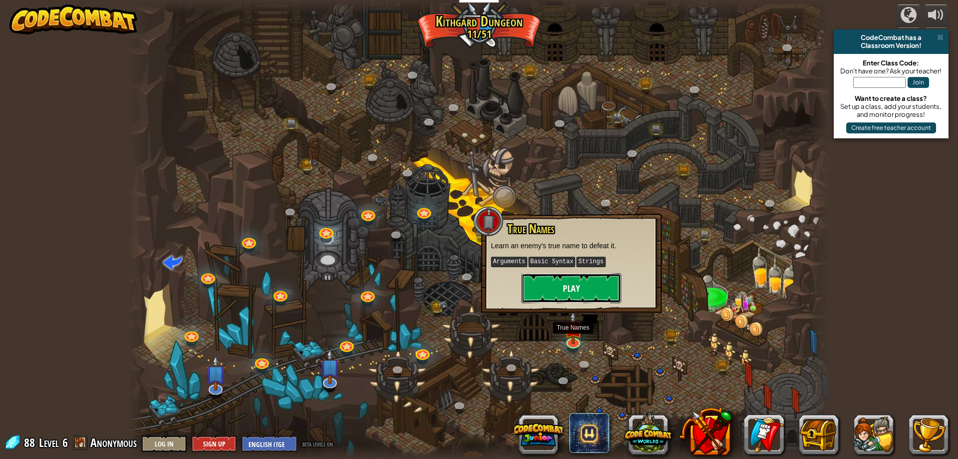
click at [537, 287] on button "Play" at bounding box center [571, 288] width 100 height 30
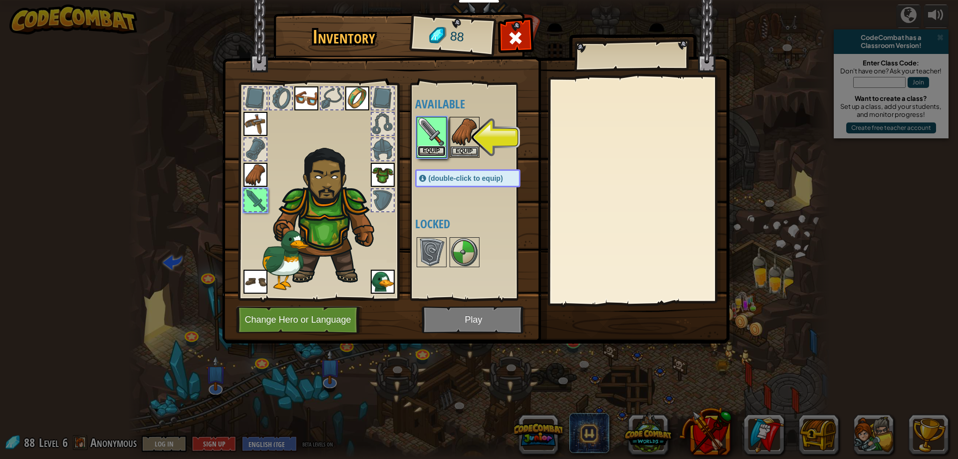
click at [439, 154] on button "Equip" at bounding box center [432, 151] width 28 height 10
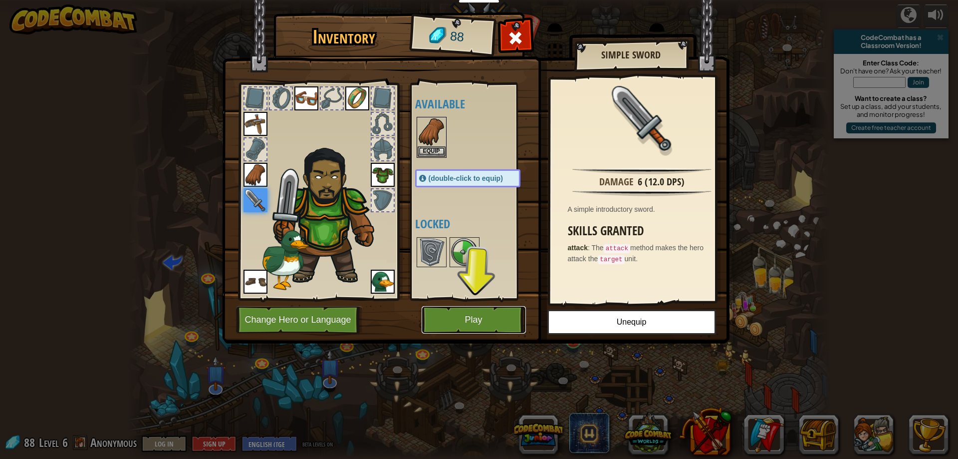
click at [504, 314] on button "Play" at bounding box center [474, 319] width 104 height 27
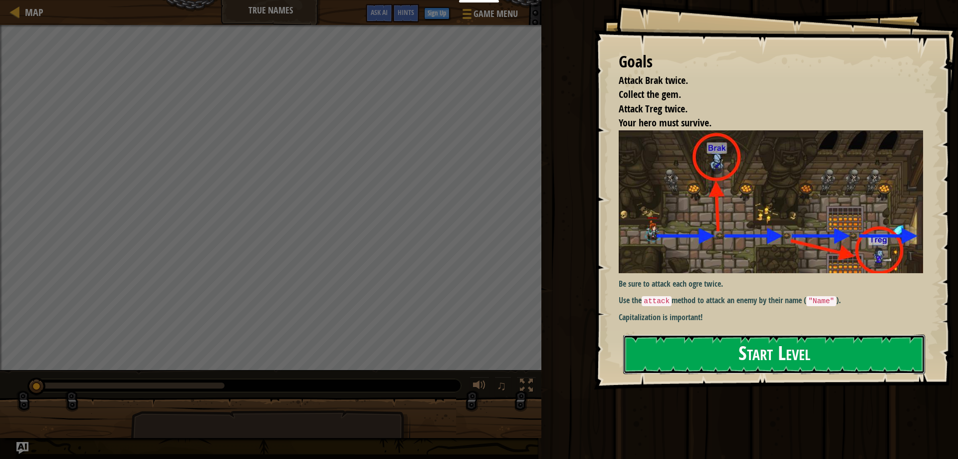
click at [733, 361] on button "Start Level" at bounding box center [774, 353] width 302 height 39
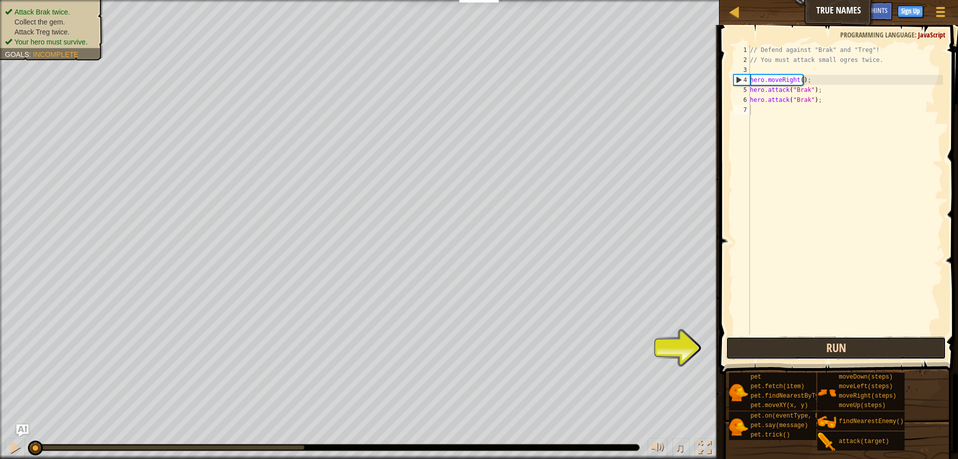
click at [802, 349] on button "Run" at bounding box center [836, 347] width 220 height 23
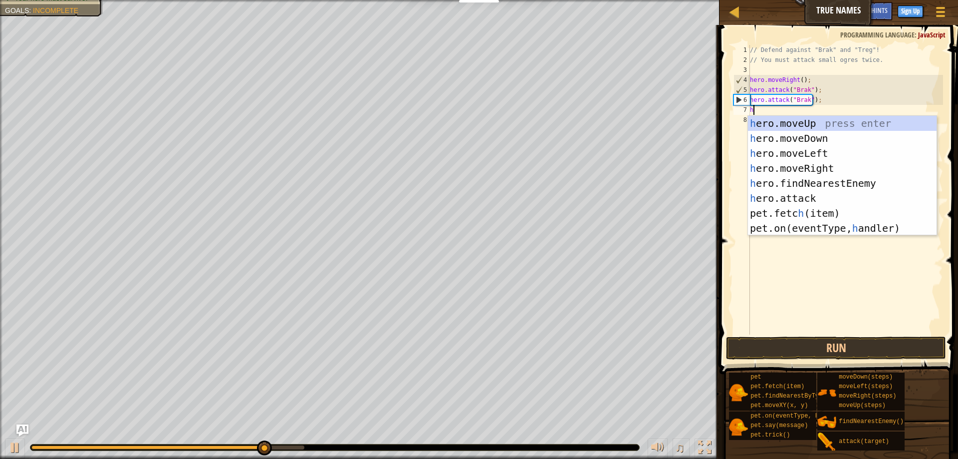
scroll to position [4, 0]
type textarea "her"
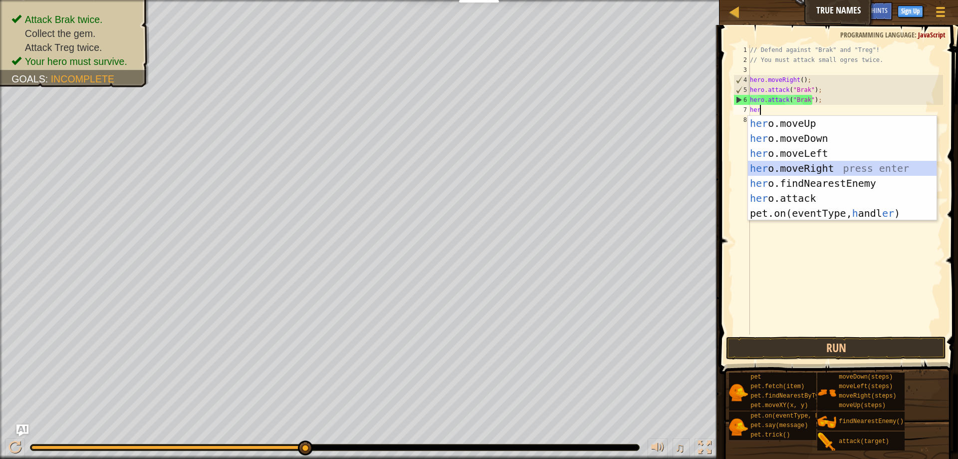
click at [804, 166] on div "her o.moveUp press enter her o.moveDown press enter her o.moveLeft press enter …" at bounding box center [842, 183] width 189 height 135
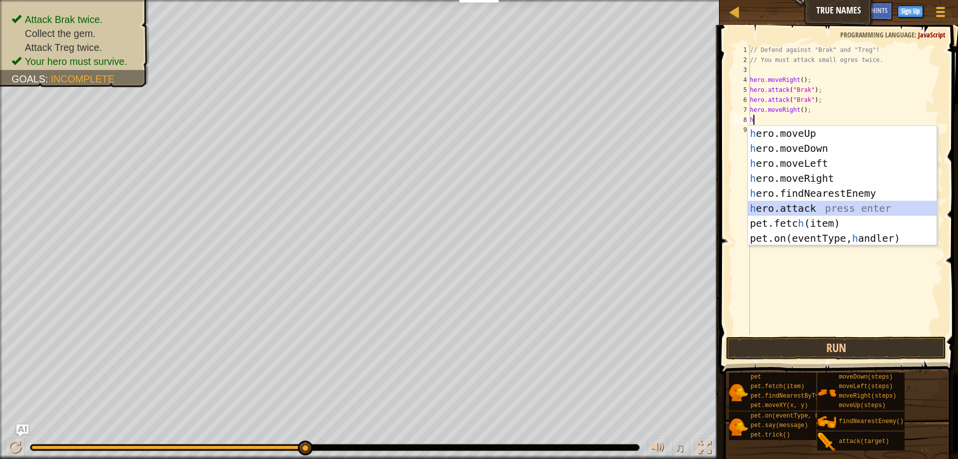
click at [804, 207] on div "h ero.moveUp press enter h ero.moveDown press enter h ero.moveLeft press enter …" at bounding box center [842, 201] width 189 height 150
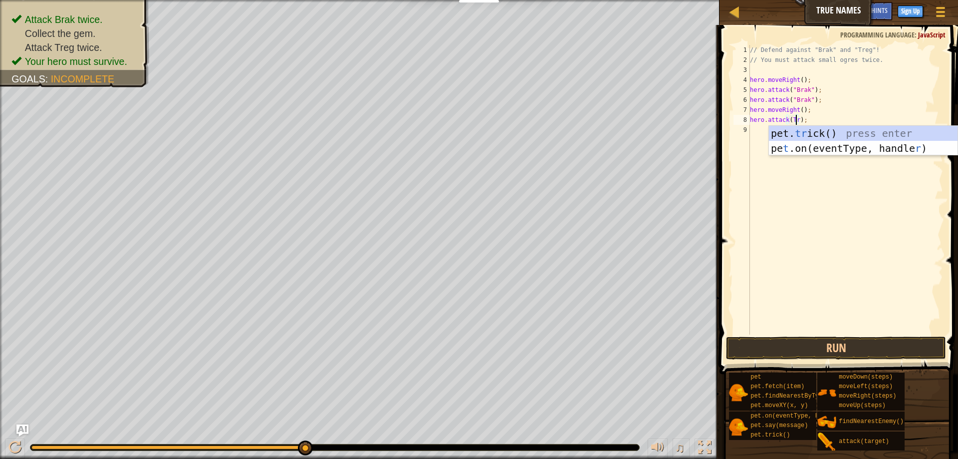
scroll to position [4, 4]
type textarea "hero.attack(Treg);"
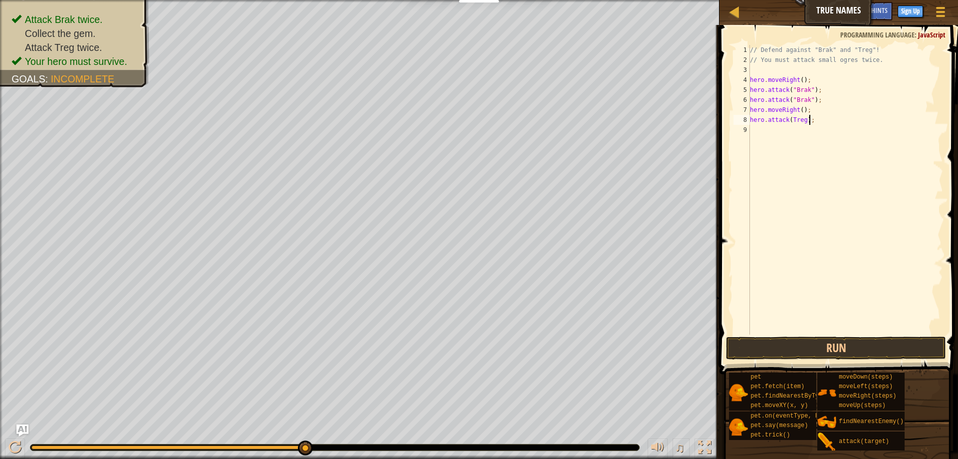
scroll to position [4, 0]
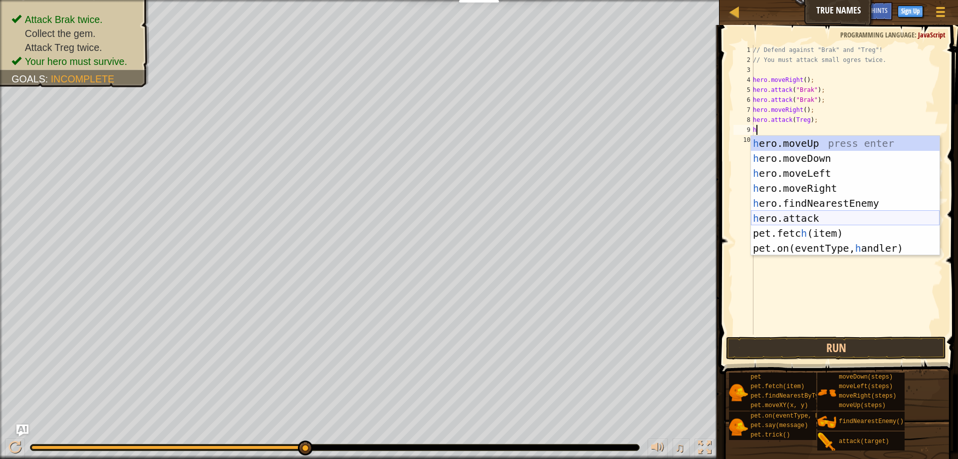
click at [782, 217] on div "h ero.moveUp press enter h ero.moveDown press enter h ero.moveLeft press enter …" at bounding box center [845, 211] width 189 height 150
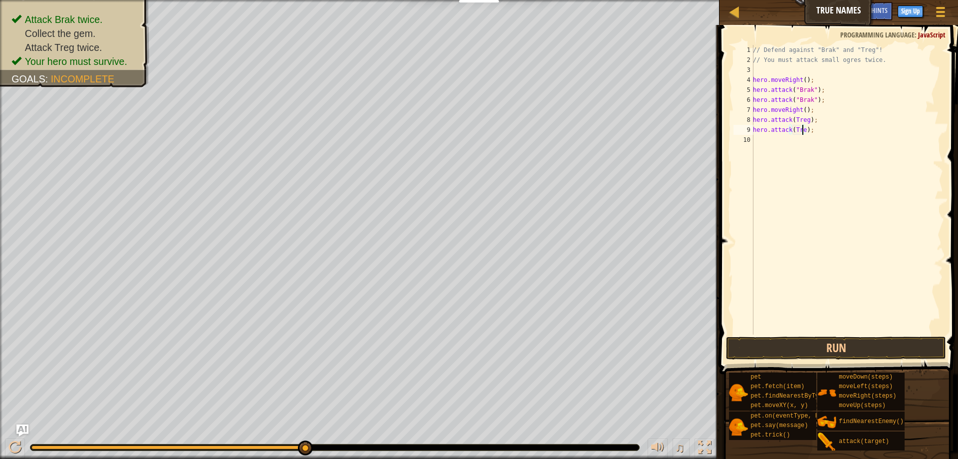
scroll to position [4, 4]
click at [811, 346] on button "Run" at bounding box center [836, 347] width 220 height 23
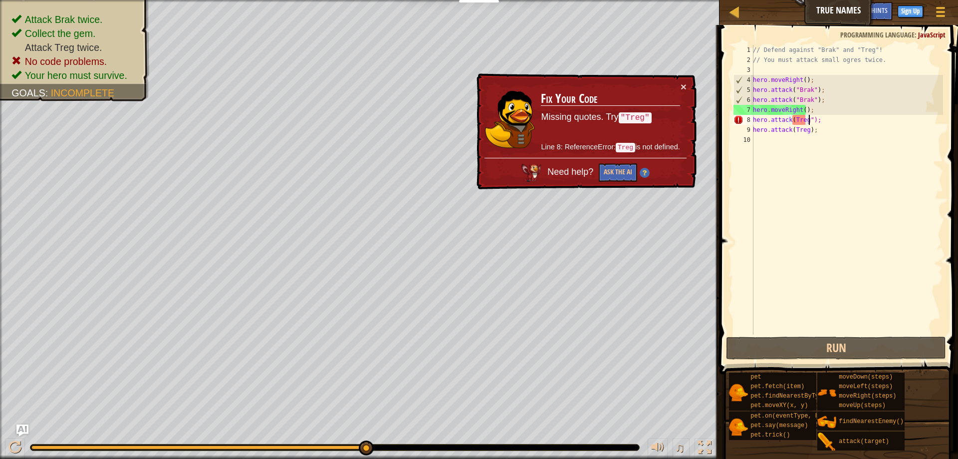
scroll to position [4, 4]
type textarea "hero.attack(Treg);"
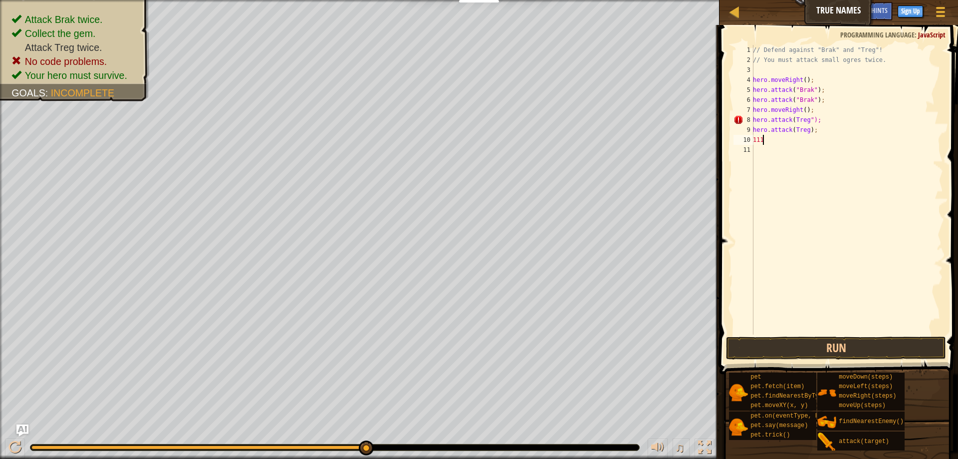
type textarea "1"
type textarea "hero.attack("Treg");"
click at [832, 349] on button "Run" at bounding box center [836, 347] width 220 height 23
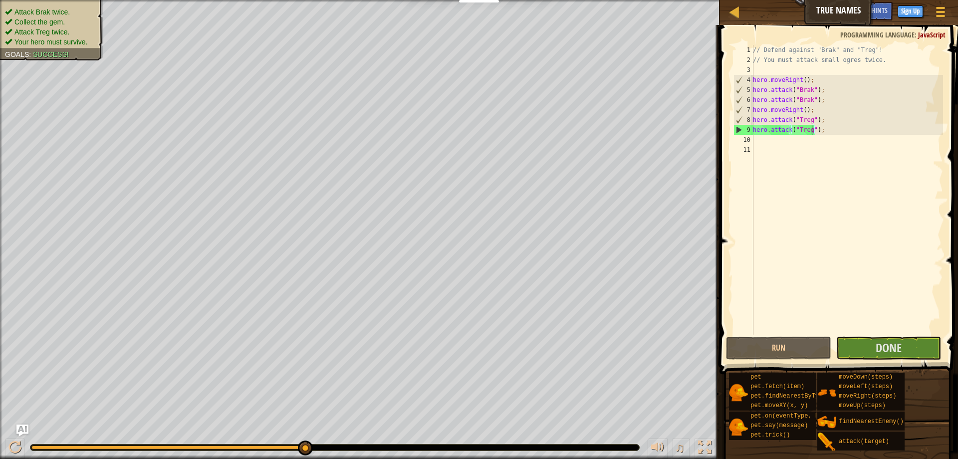
click at [56, 7] on ul "Attack Brak twice. Collect the gem. Attack Treg twice. Your hero must survive." at bounding box center [51, 27] width 93 height 40
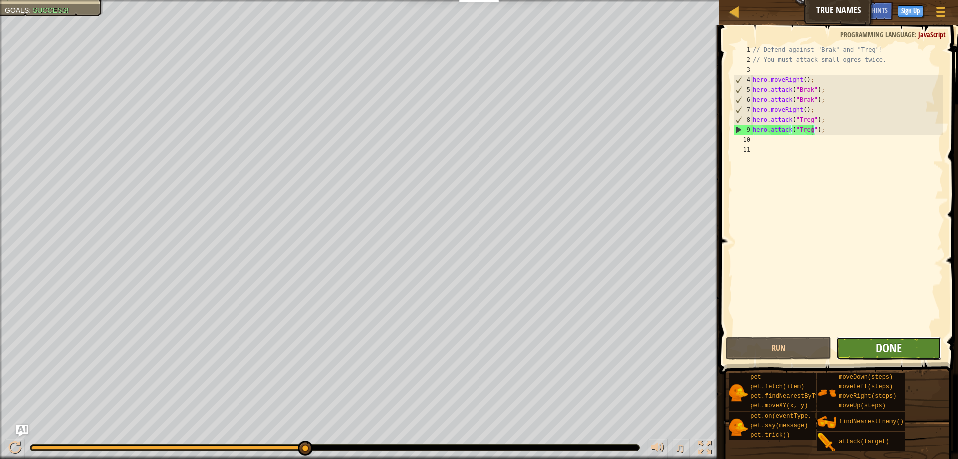
click at [886, 345] on span "Done" at bounding box center [889, 347] width 26 height 16
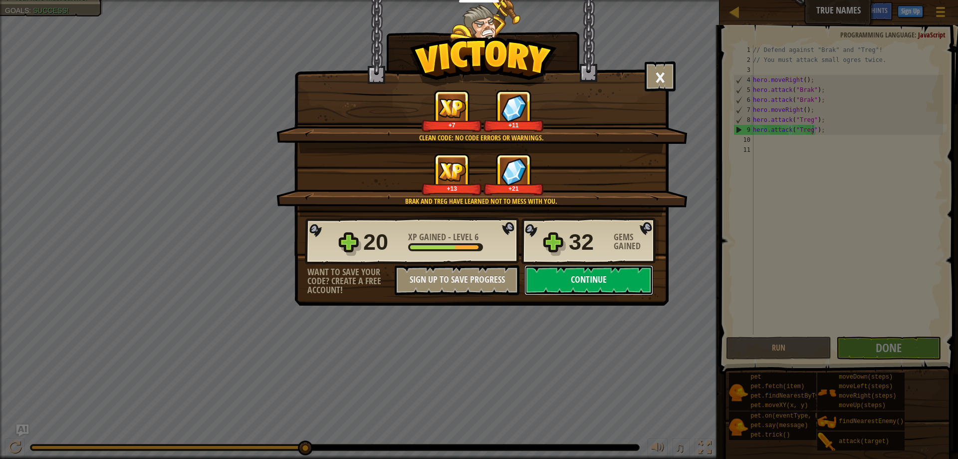
click at [564, 286] on button "Continue" at bounding box center [588, 280] width 129 height 30
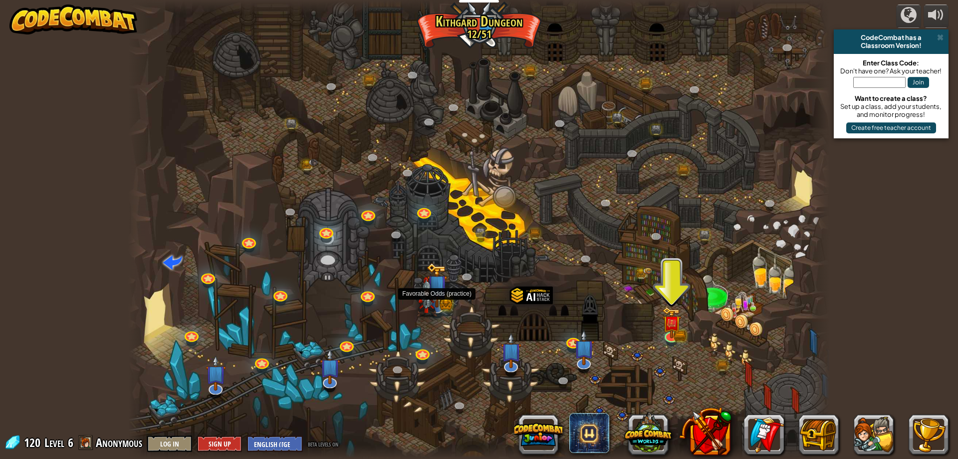
click at [439, 301] on img at bounding box center [437, 284] width 20 height 45
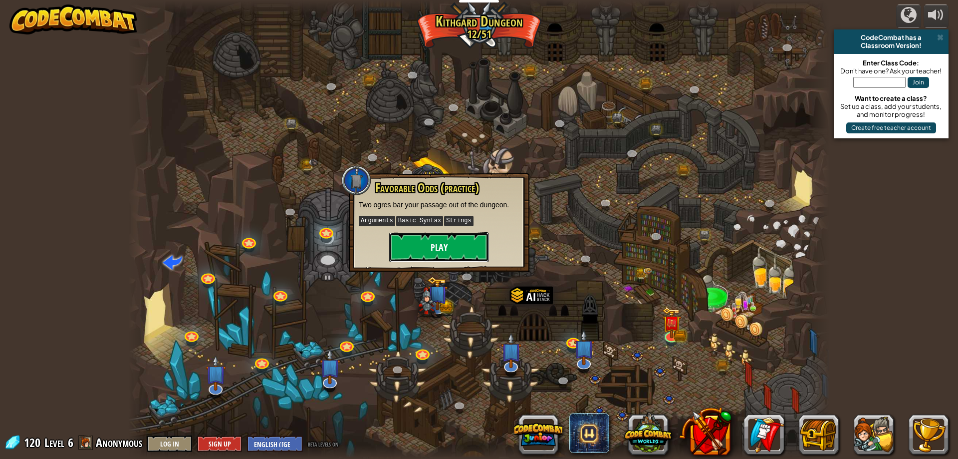
click at [436, 254] on button "Play" at bounding box center [439, 247] width 100 height 30
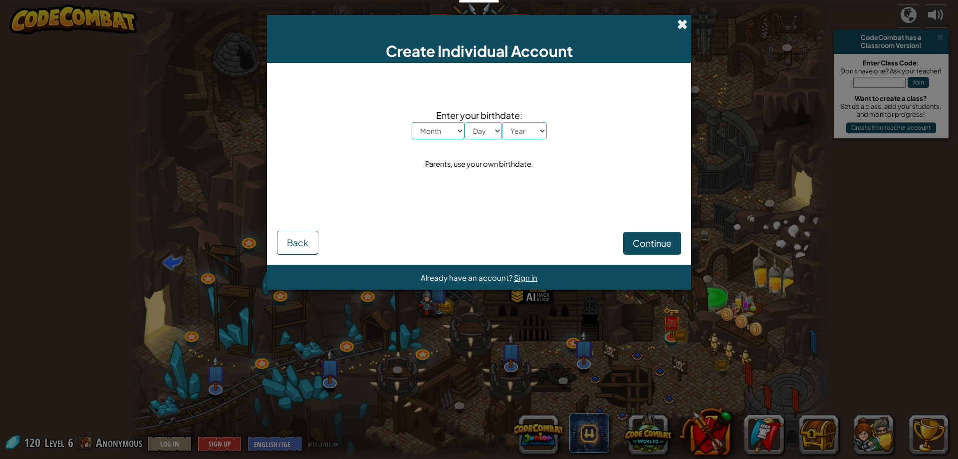
click at [687, 26] on span at bounding box center [682, 24] width 10 height 10
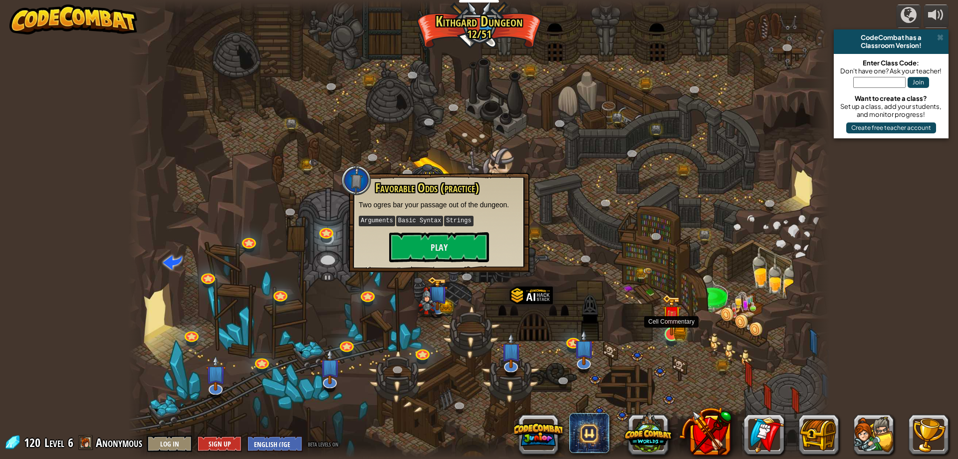
click at [675, 335] on img at bounding box center [671, 314] width 19 height 41
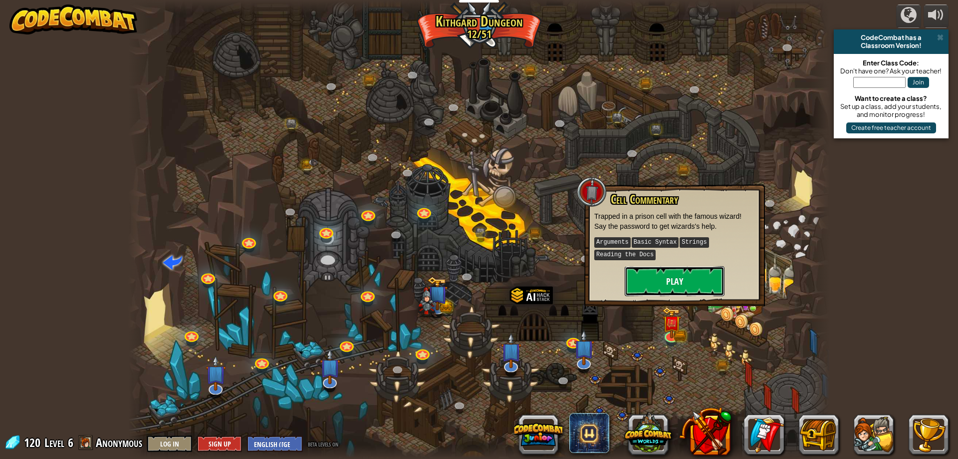
click at [690, 273] on button "Play" at bounding box center [675, 281] width 100 height 30
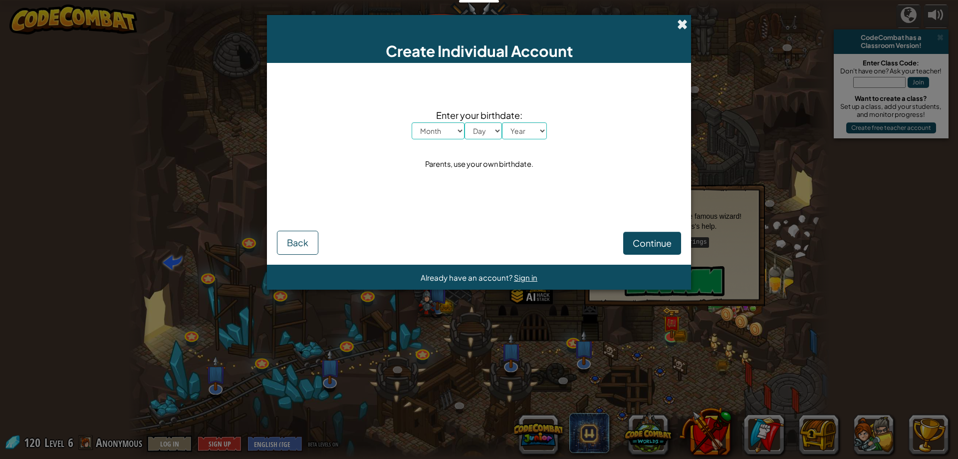
click at [677, 25] on span at bounding box center [682, 24] width 10 height 10
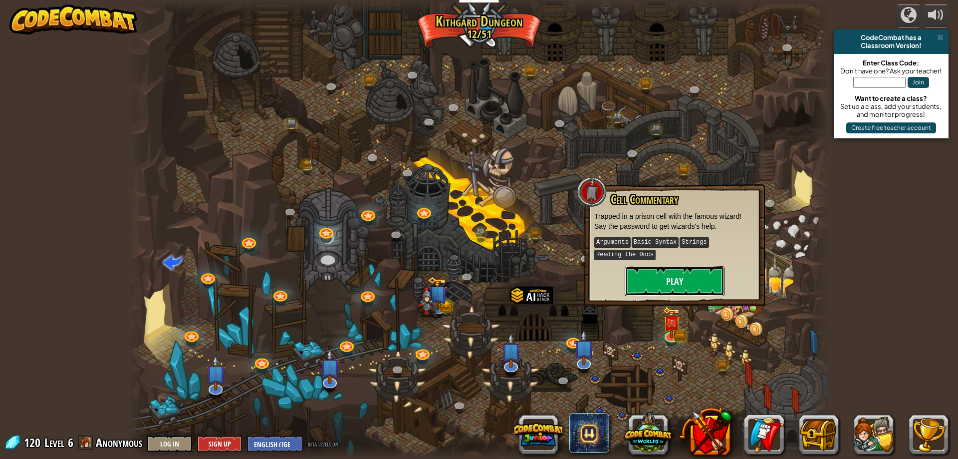
click at [669, 284] on button "Play" at bounding box center [675, 281] width 100 height 30
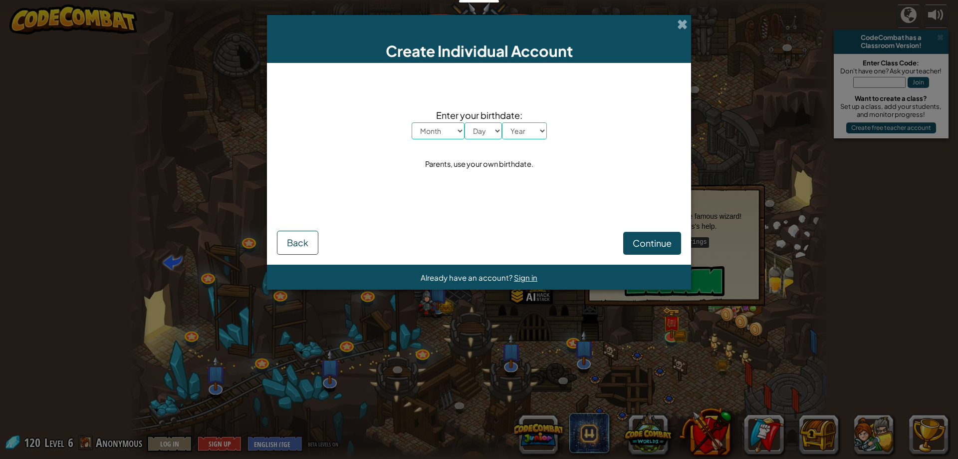
click at [665, 30] on div "Create Individual Account" at bounding box center [479, 39] width 424 height 48
click at [670, 29] on div "Create Individual Account" at bounding box center [479, 39] width 424 height 48
click at [678, 26] on span at bounding box center [682, 24] width 10 height 10
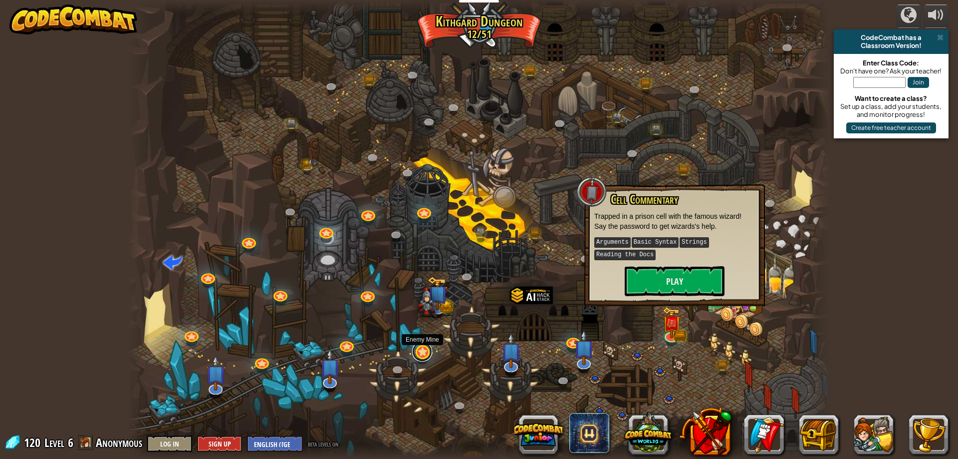
click at [423, 352] on link at bounding box center [422, 351] width 20 height 20
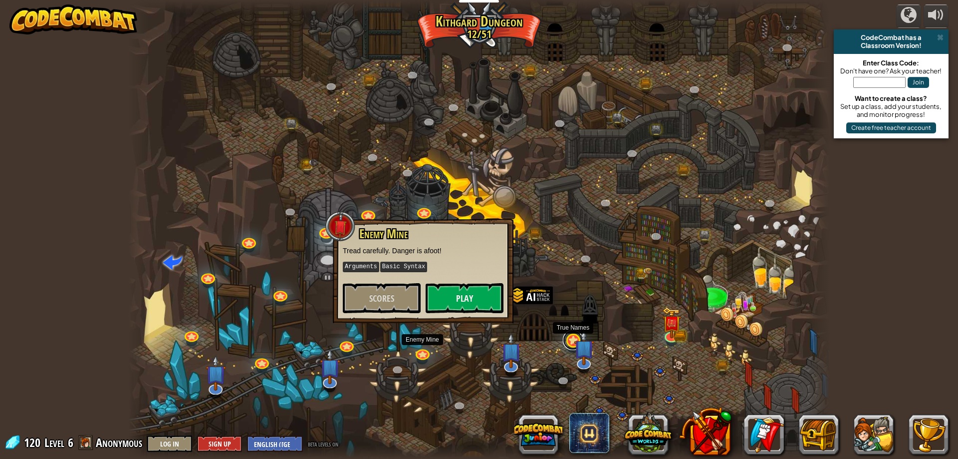
click at [567, 342] on link at bounding box center [573, 340] width 20 height 20
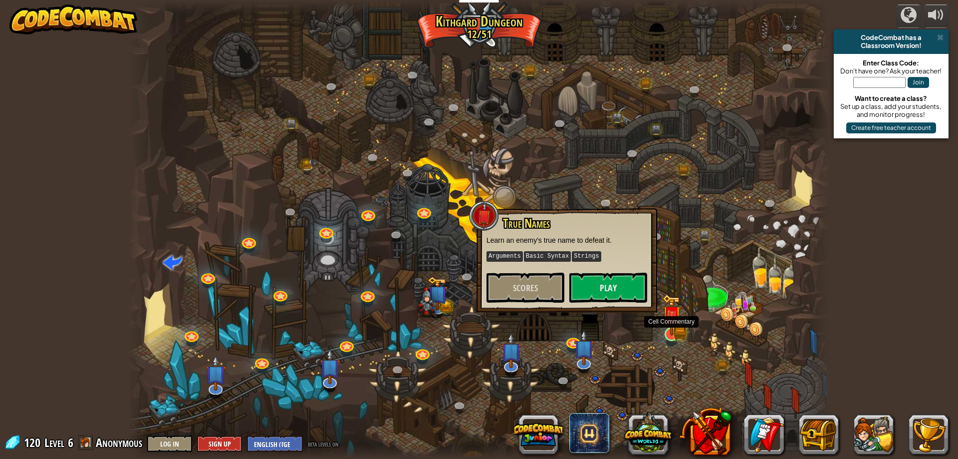
click at [670, 331] on img at bounding box center [671, 314] width 19 height 41
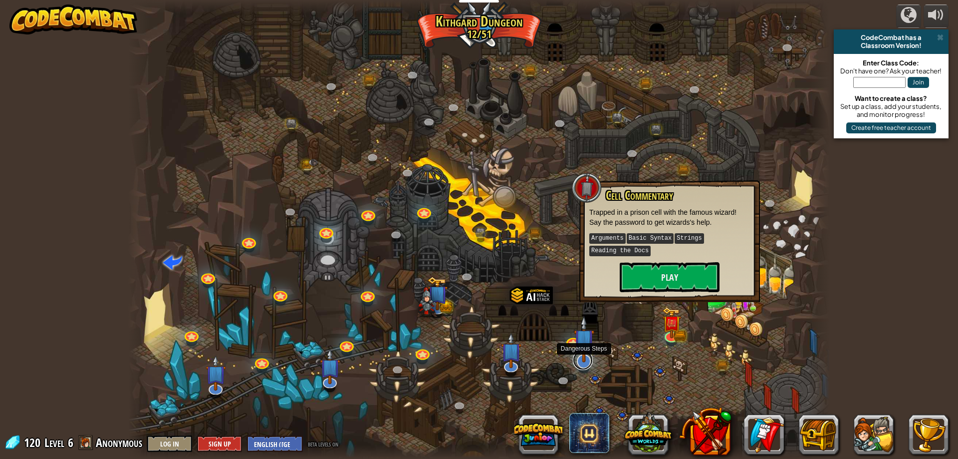
click at [581, 366] on link at bounding box center [583, 360] width 20 height 20
